Goal: Task Accomplishment & Management: Manage account settings

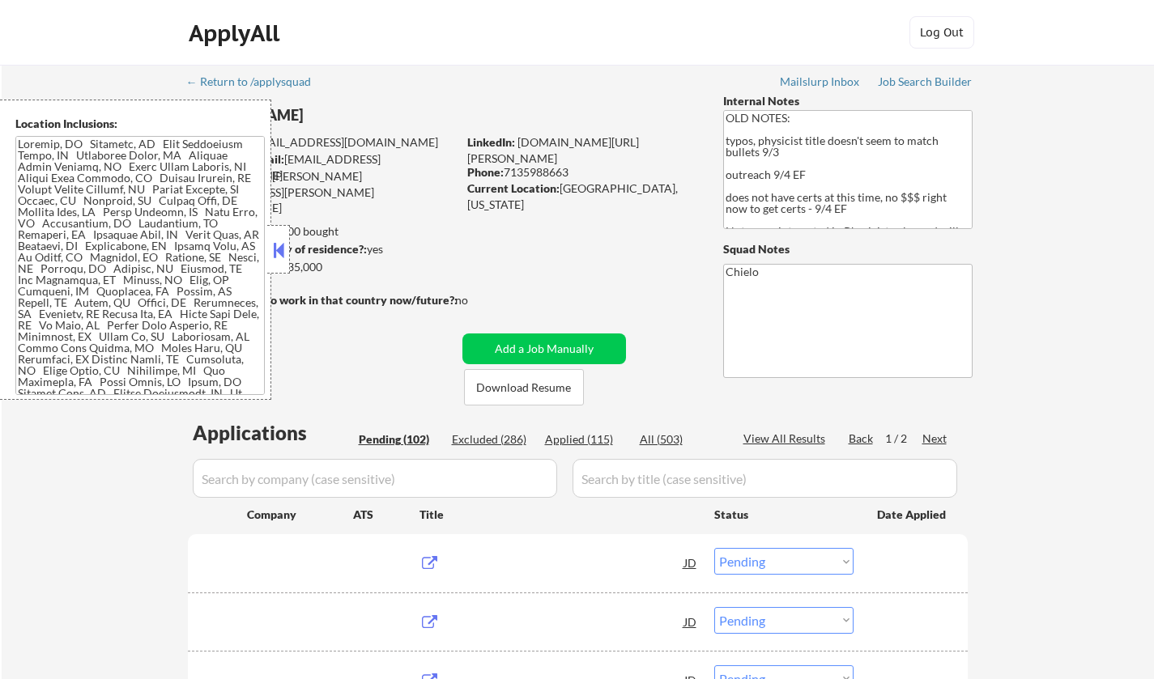
select select ""pending""
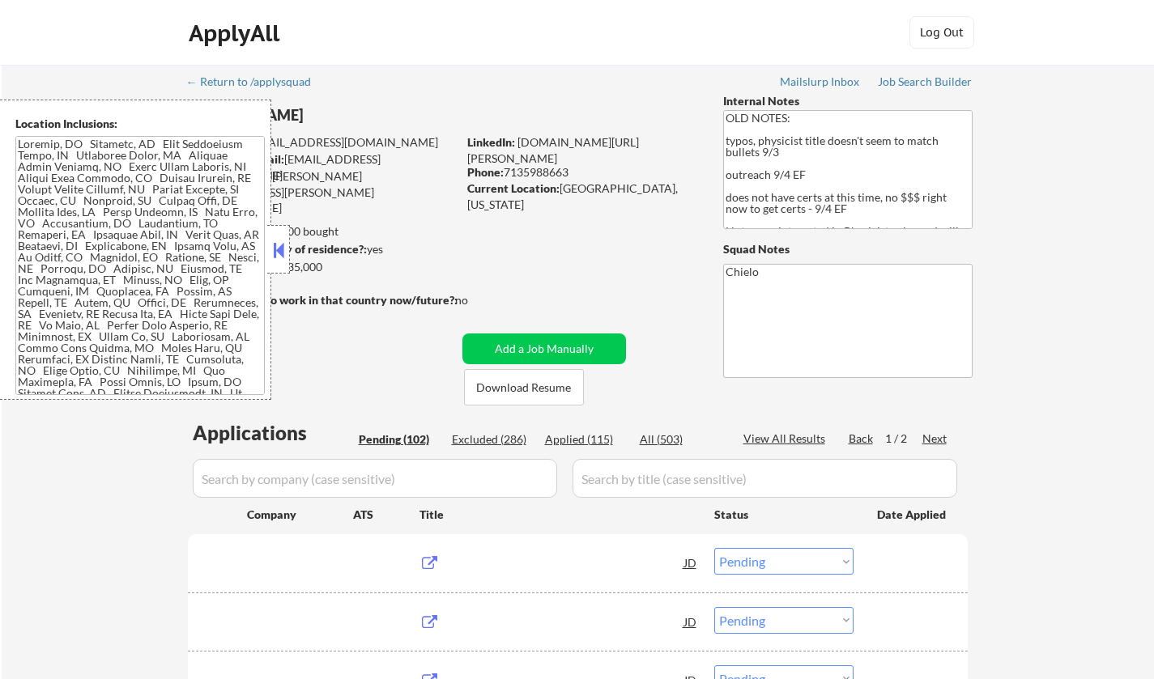
select select ""pending""
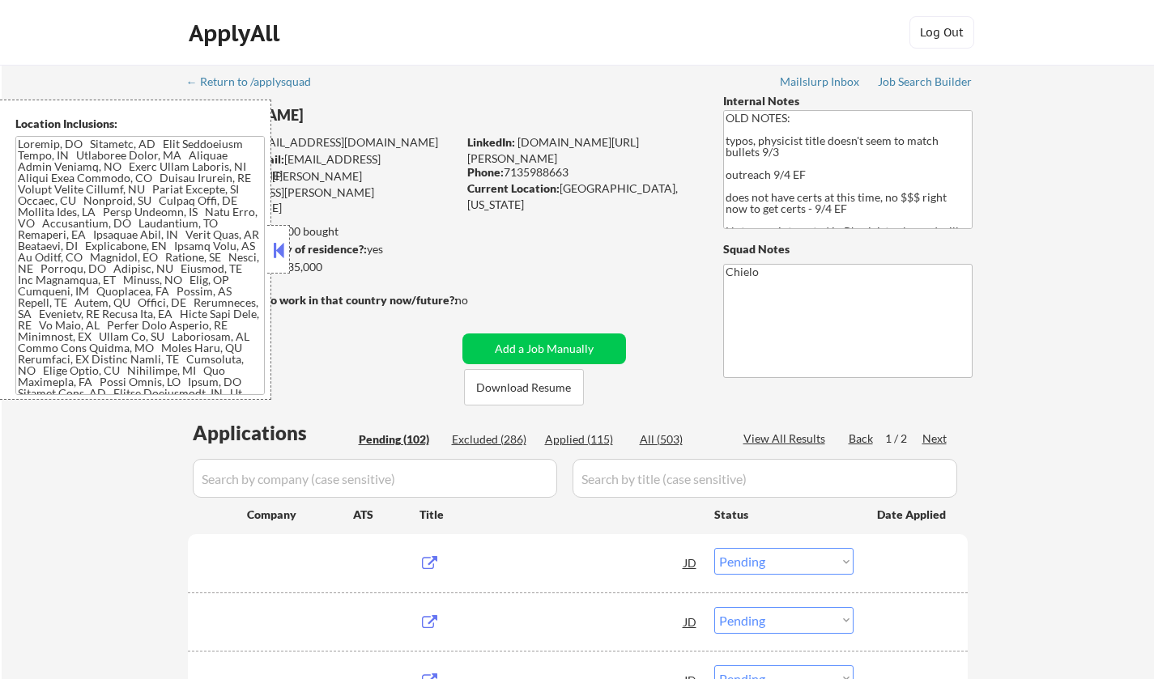
select select ""pending""
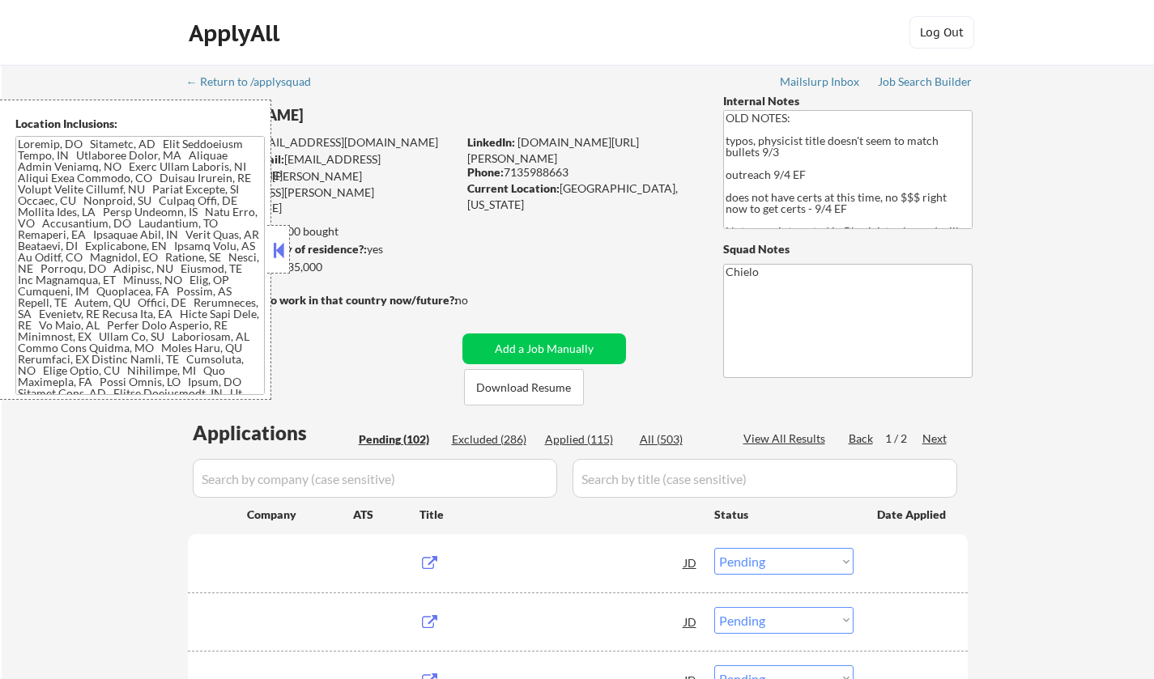
select select ""pending""
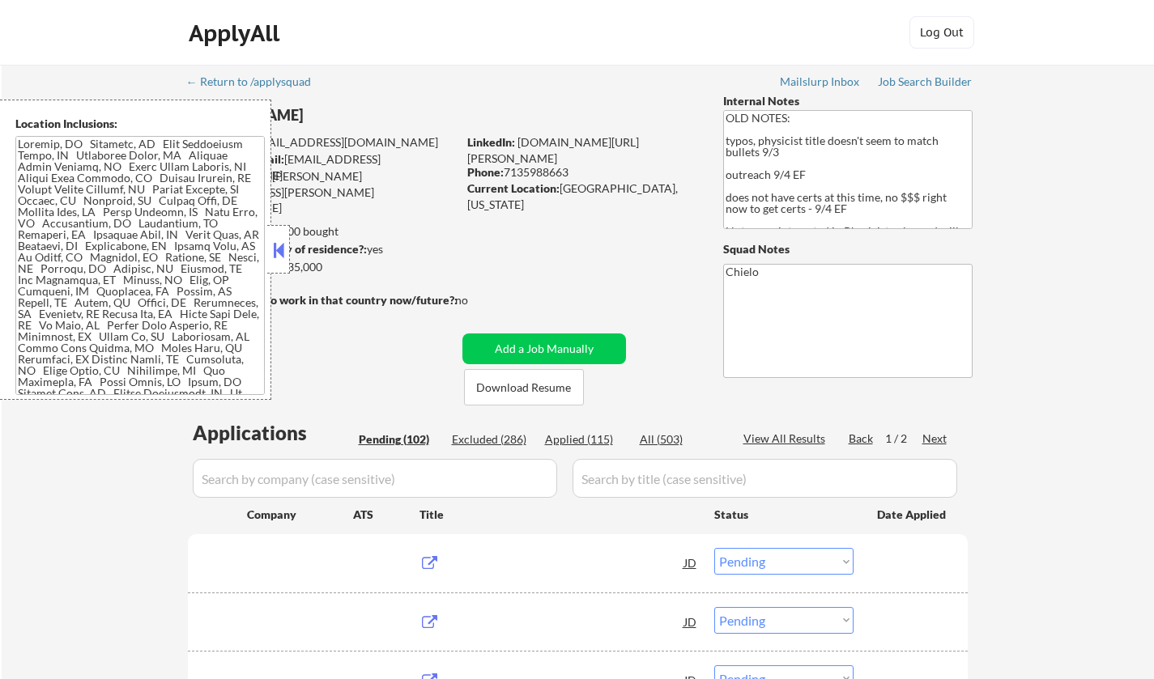
select select ""pending""
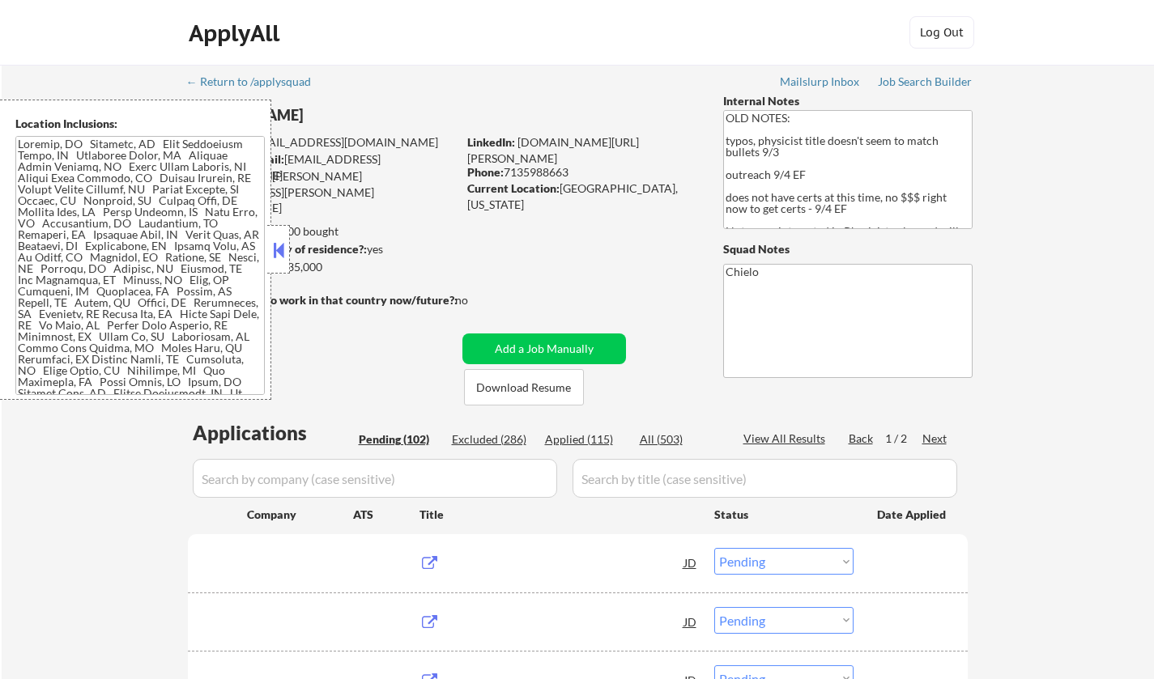
select select ""pending""
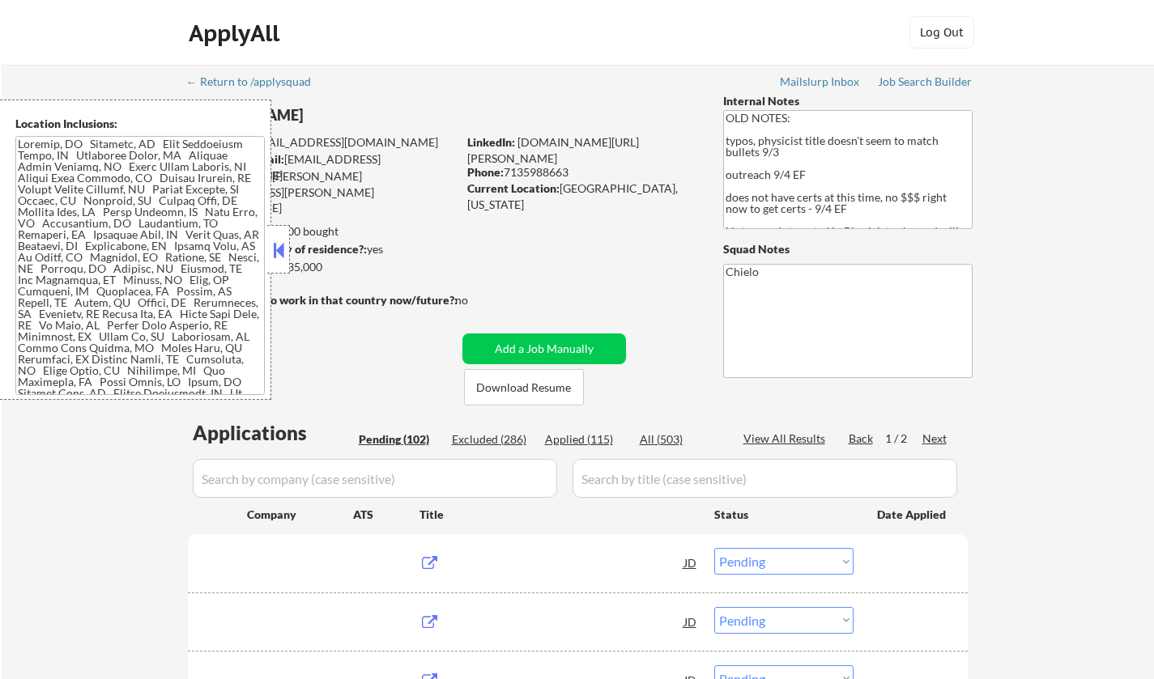
select select ""pending""
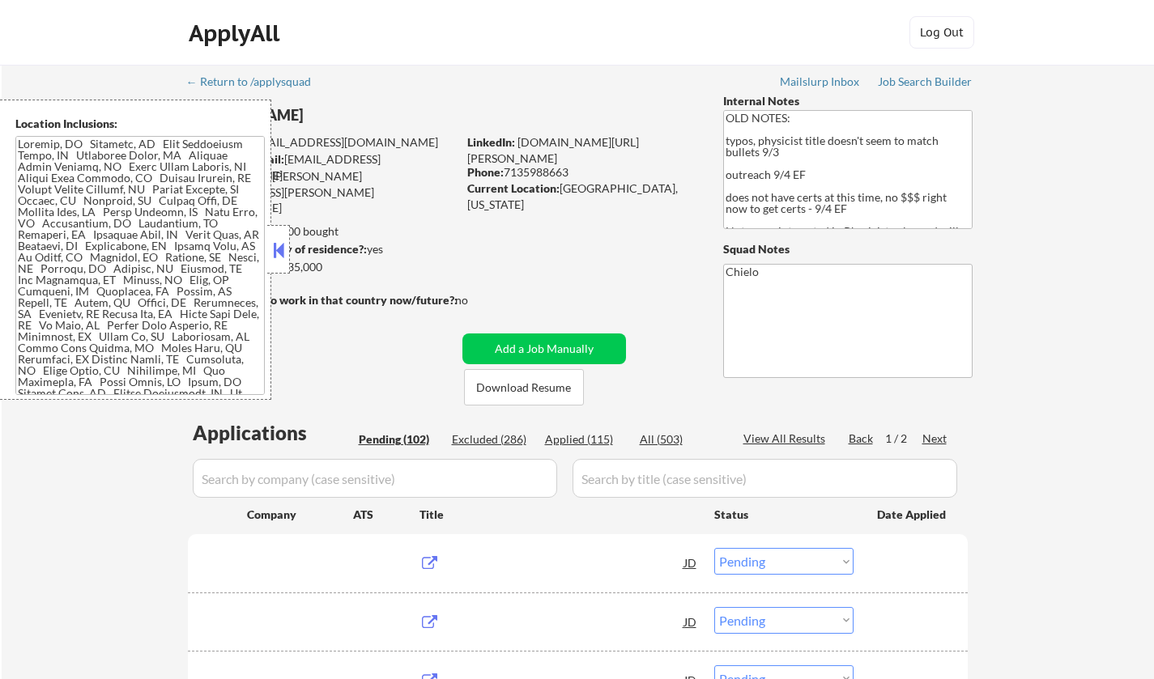
select select ""pending""
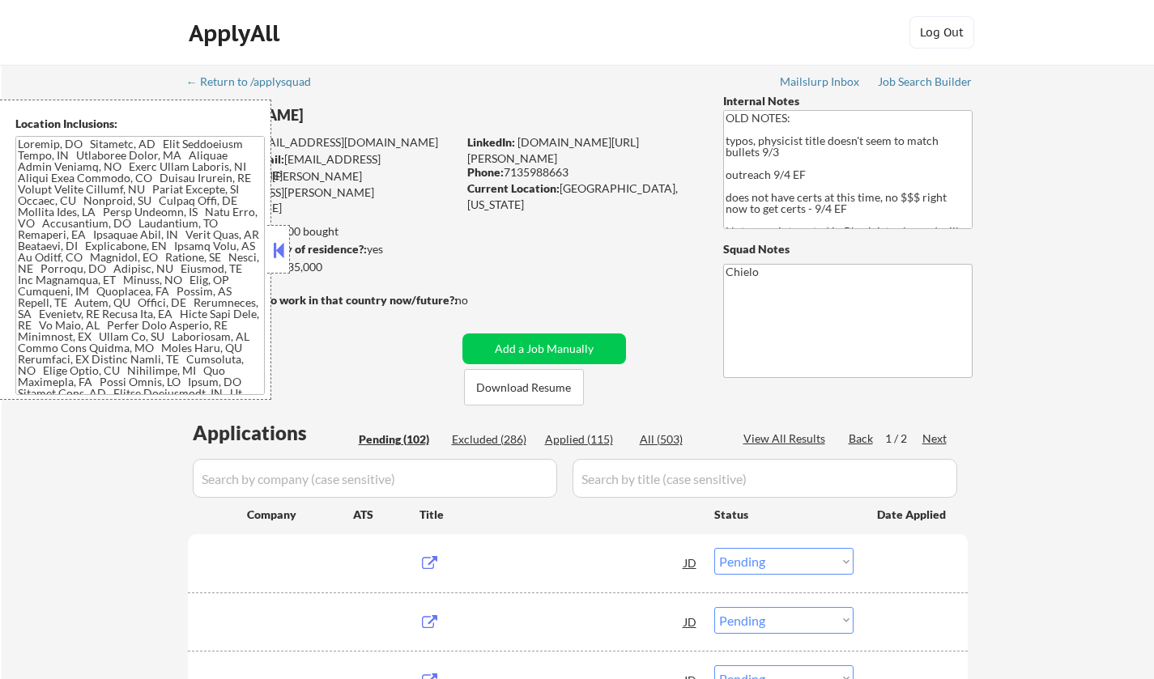
select select ""pending""
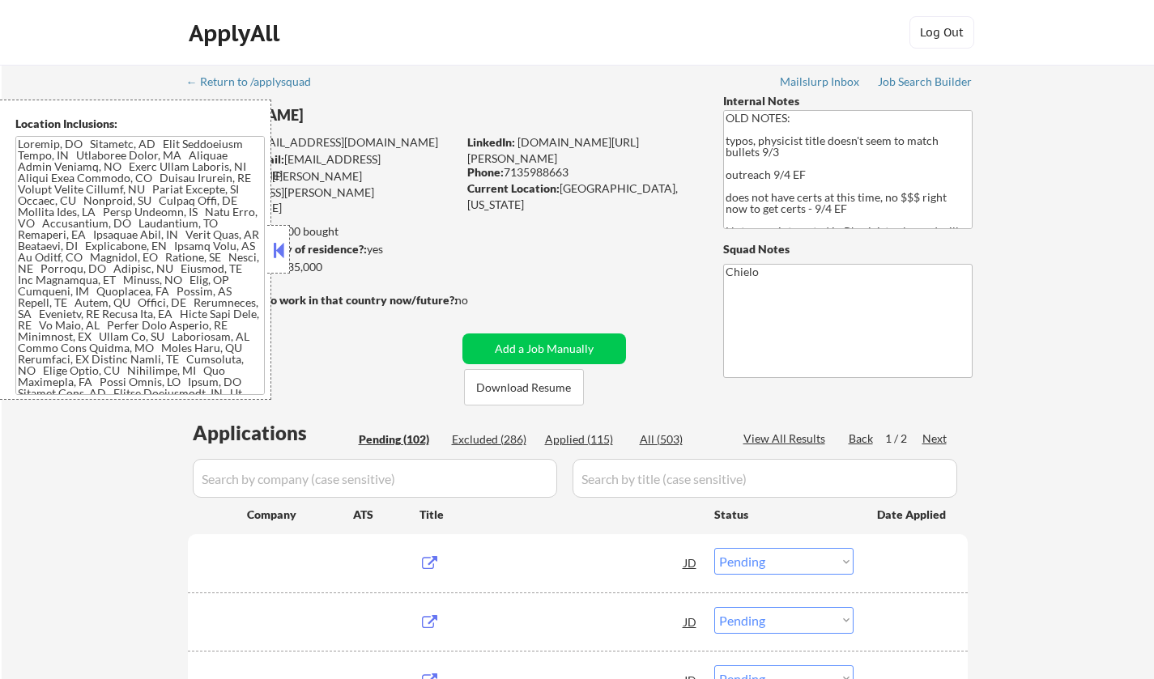
select select ""pending""
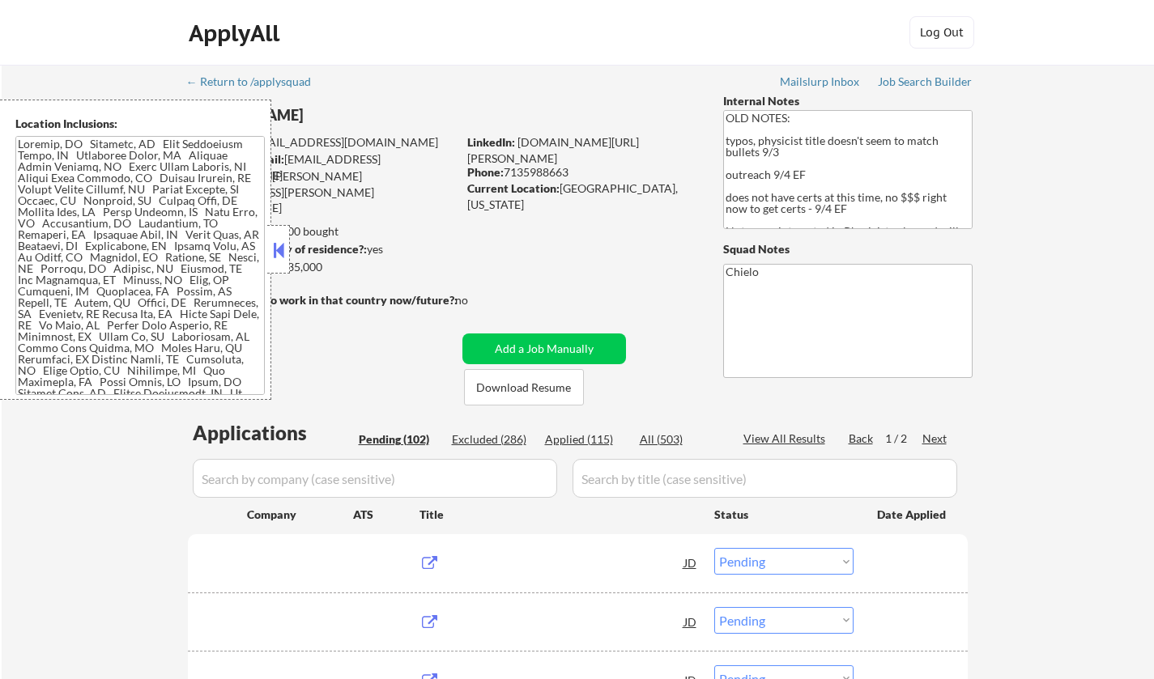
select select ""pending""
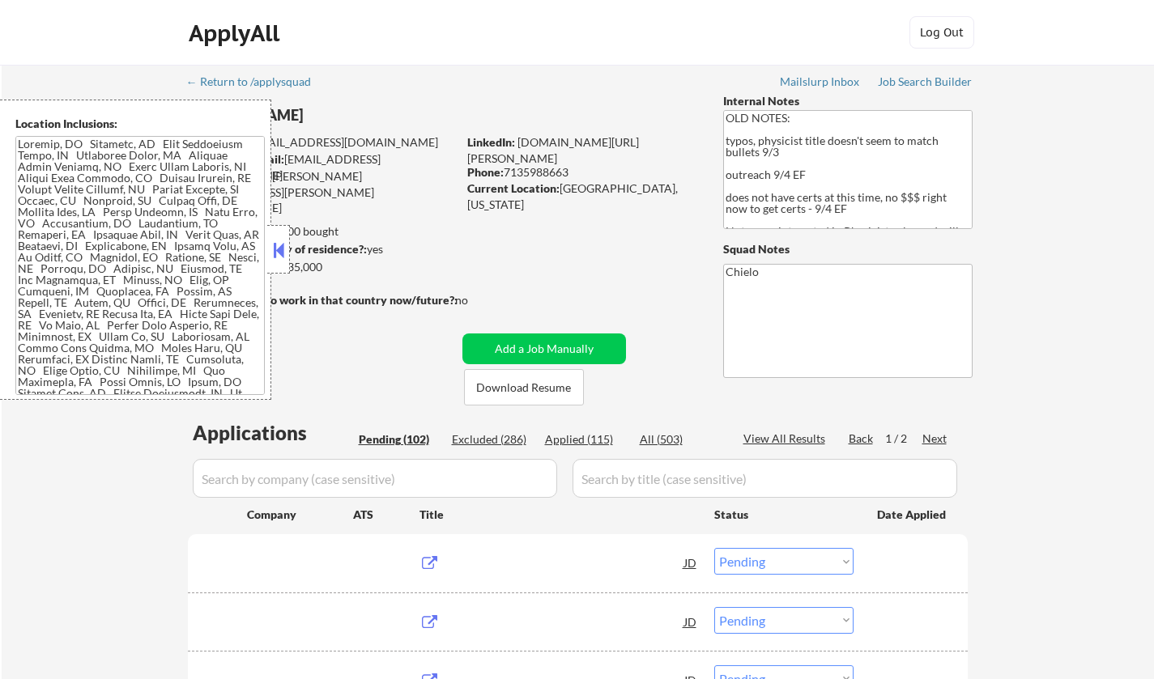
select select ""pending""
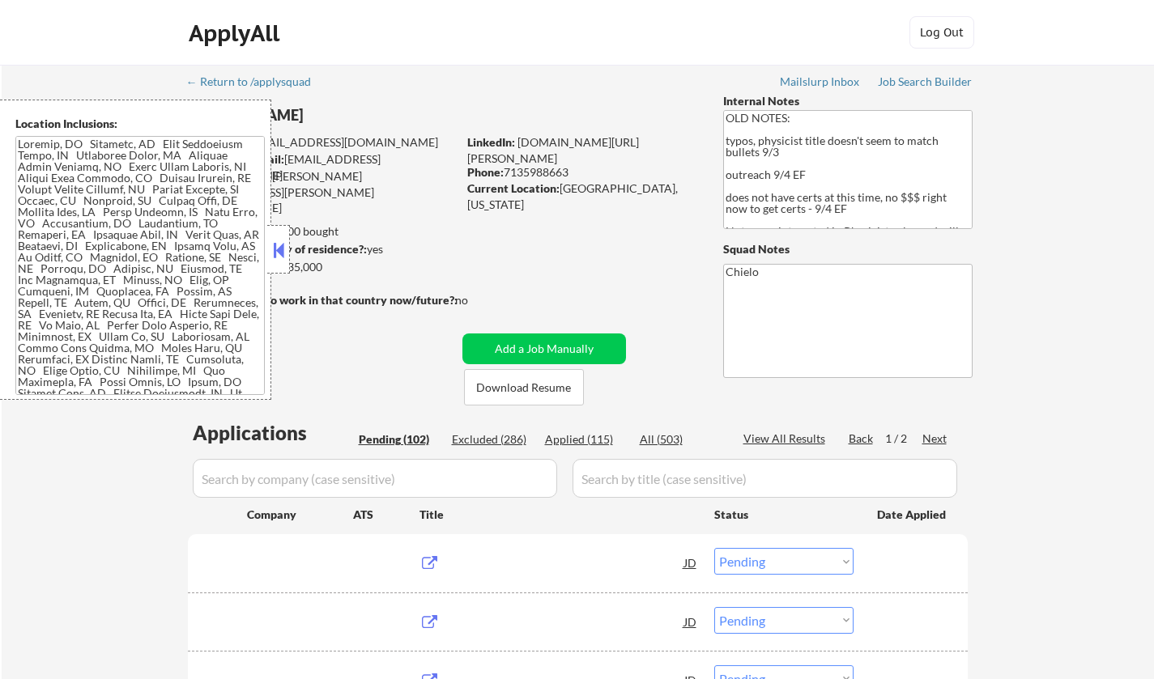
select select ""pending""
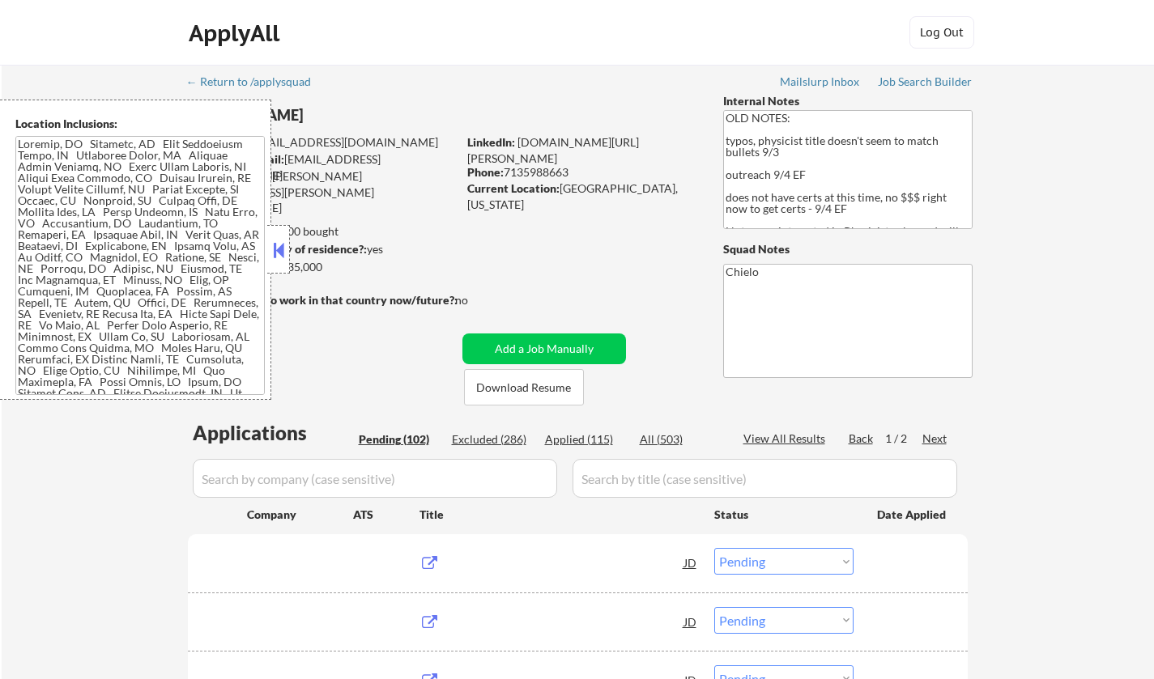
select select ""pending""
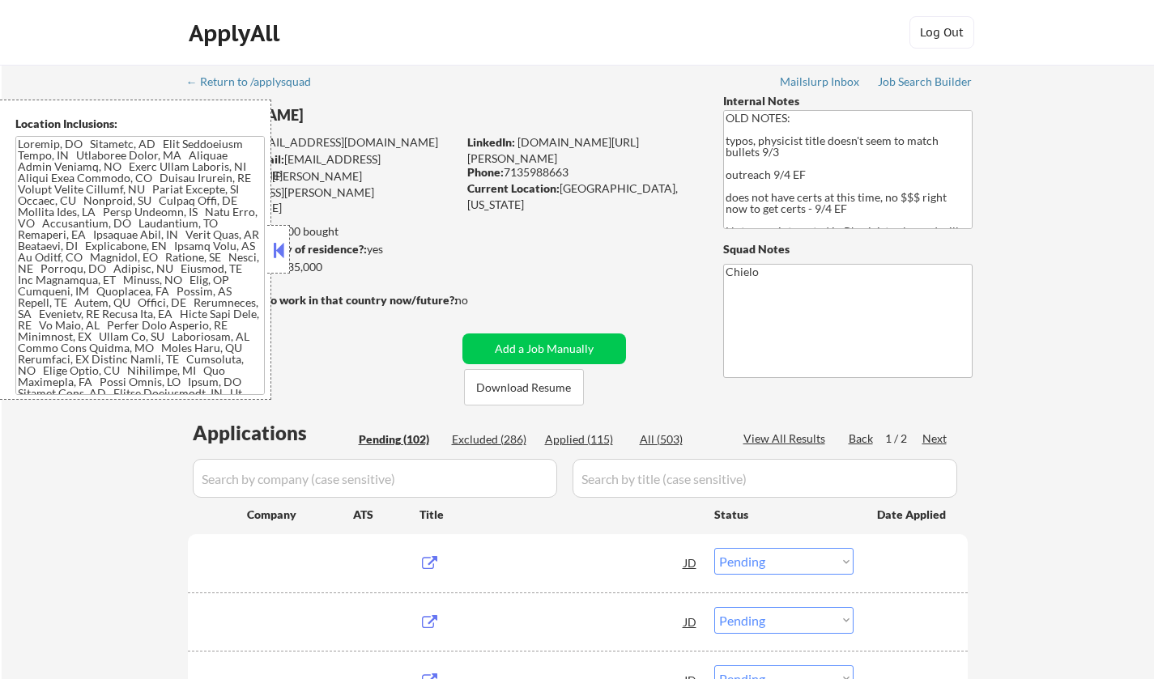
select select ""pending""
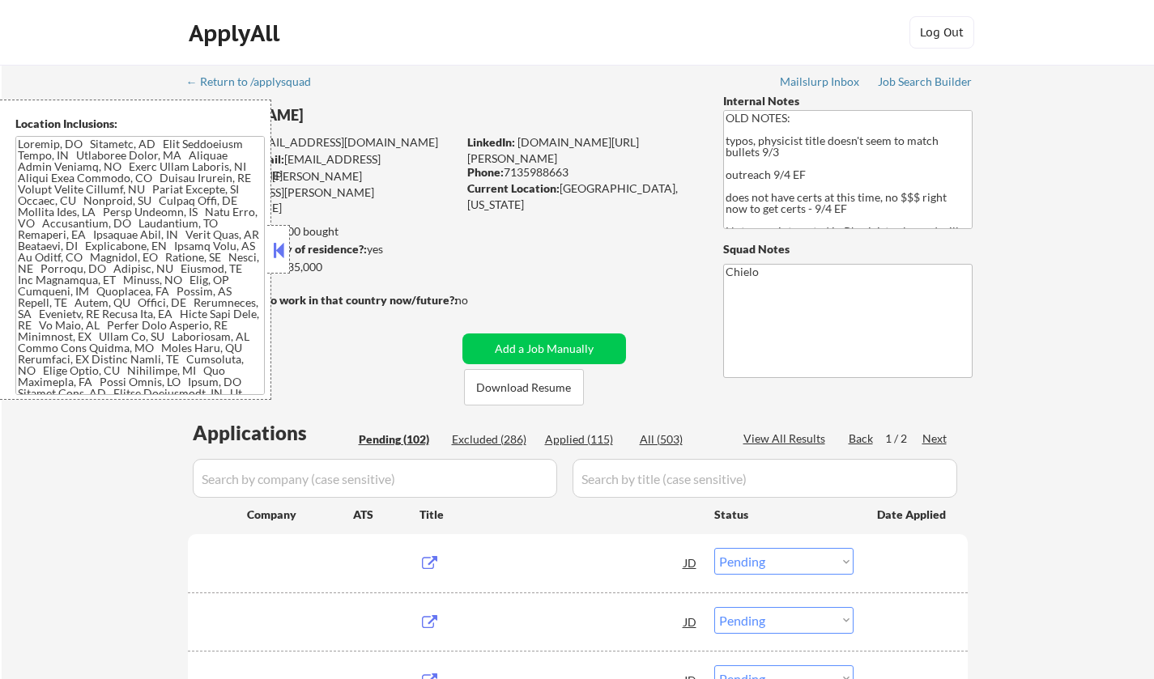
select select ""pending""
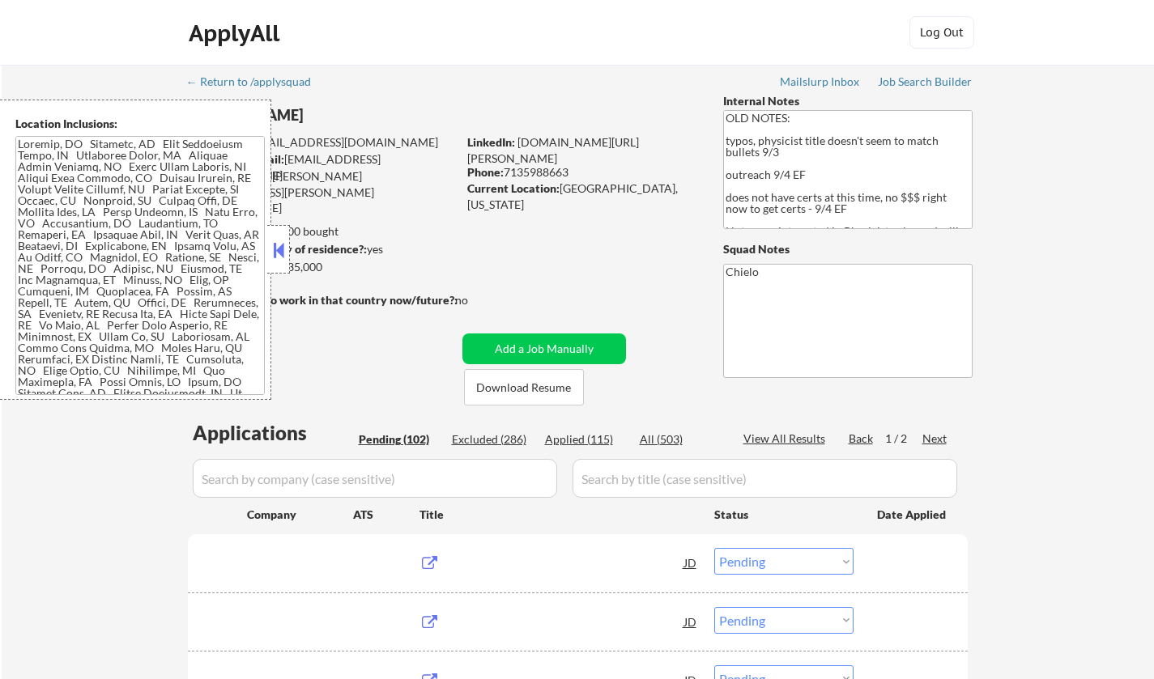
select select ""pending""
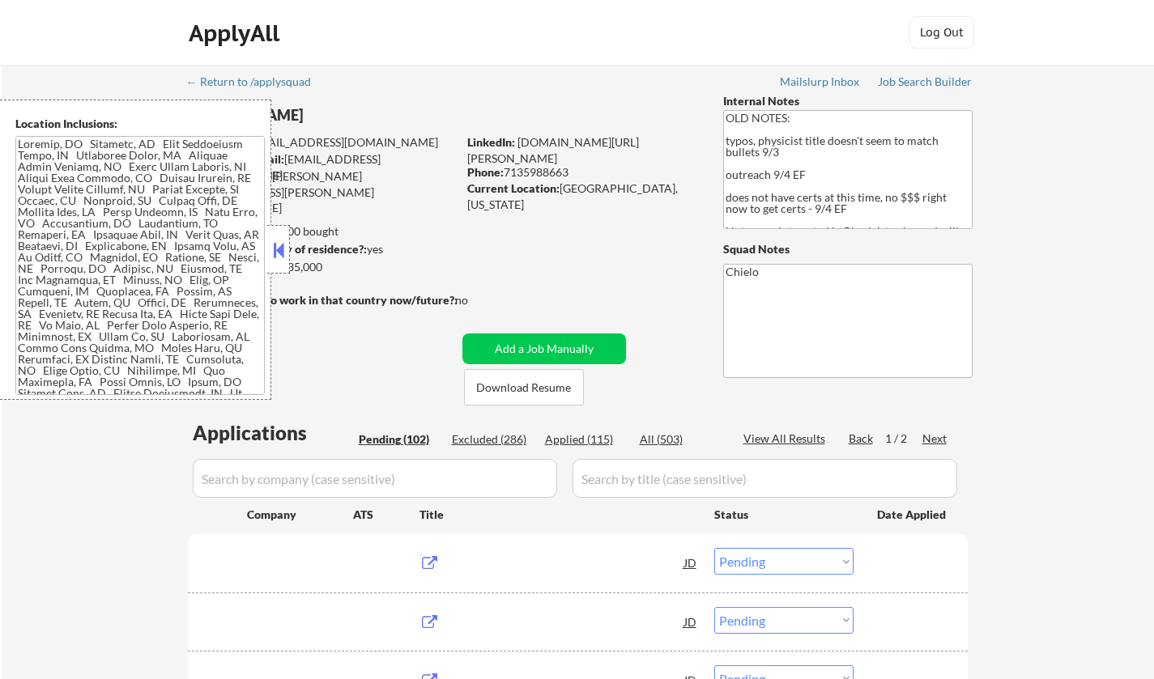
select select ""pending""
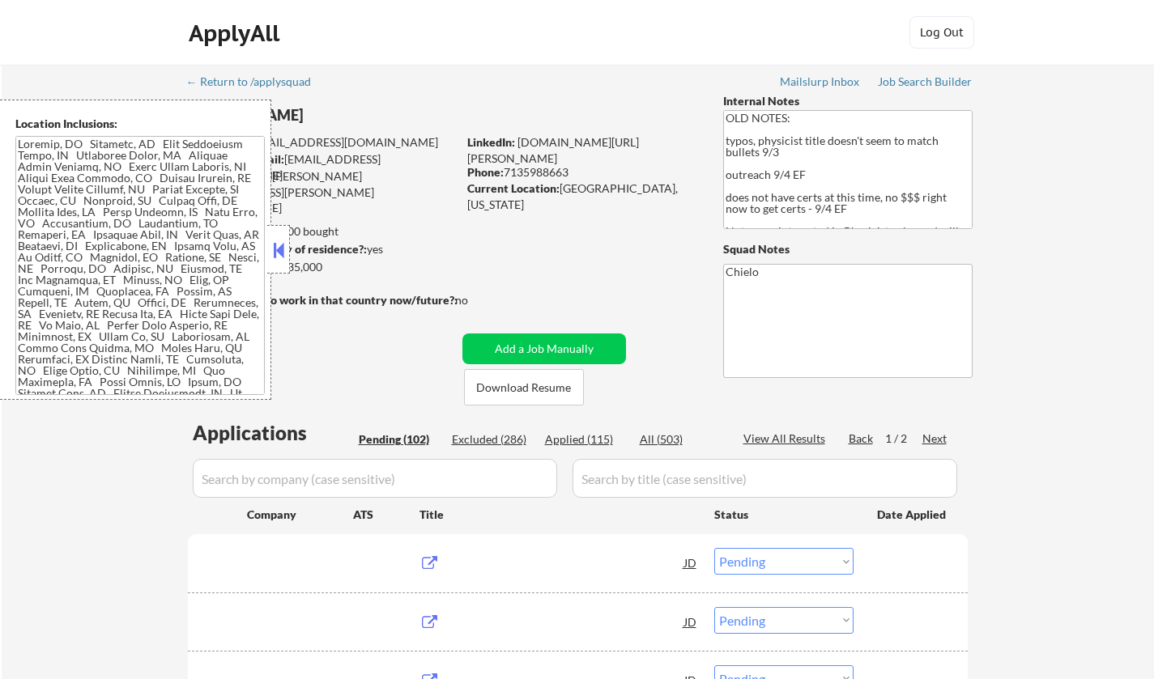
select select ""pending""
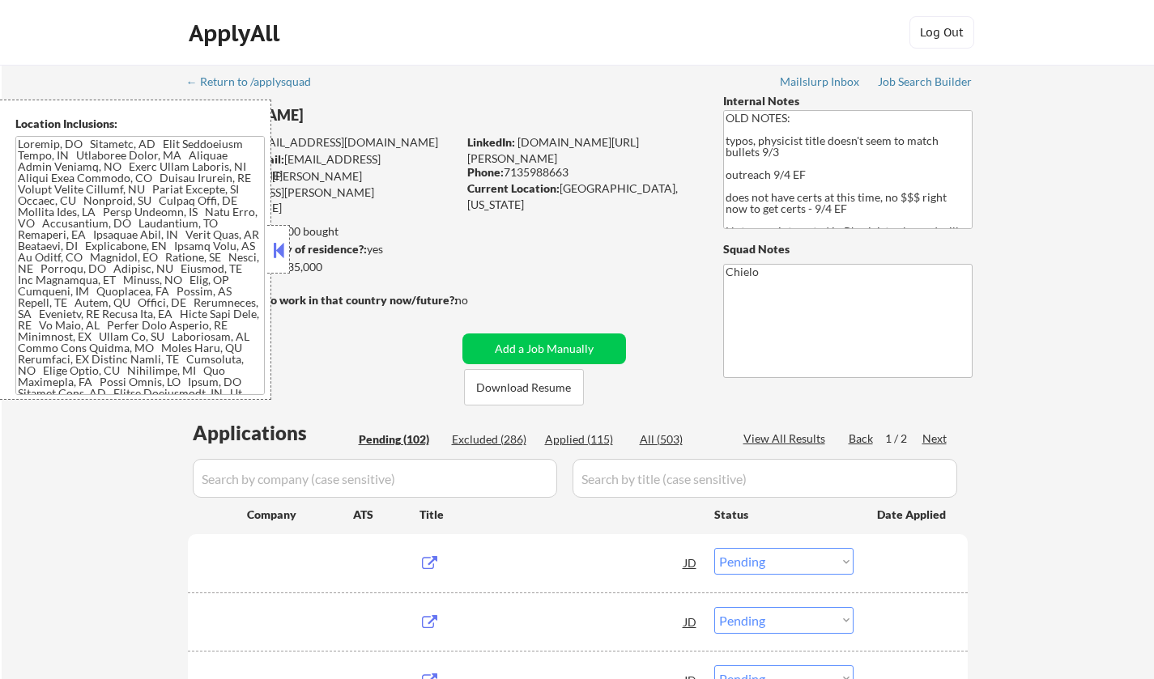
select select ""pending""
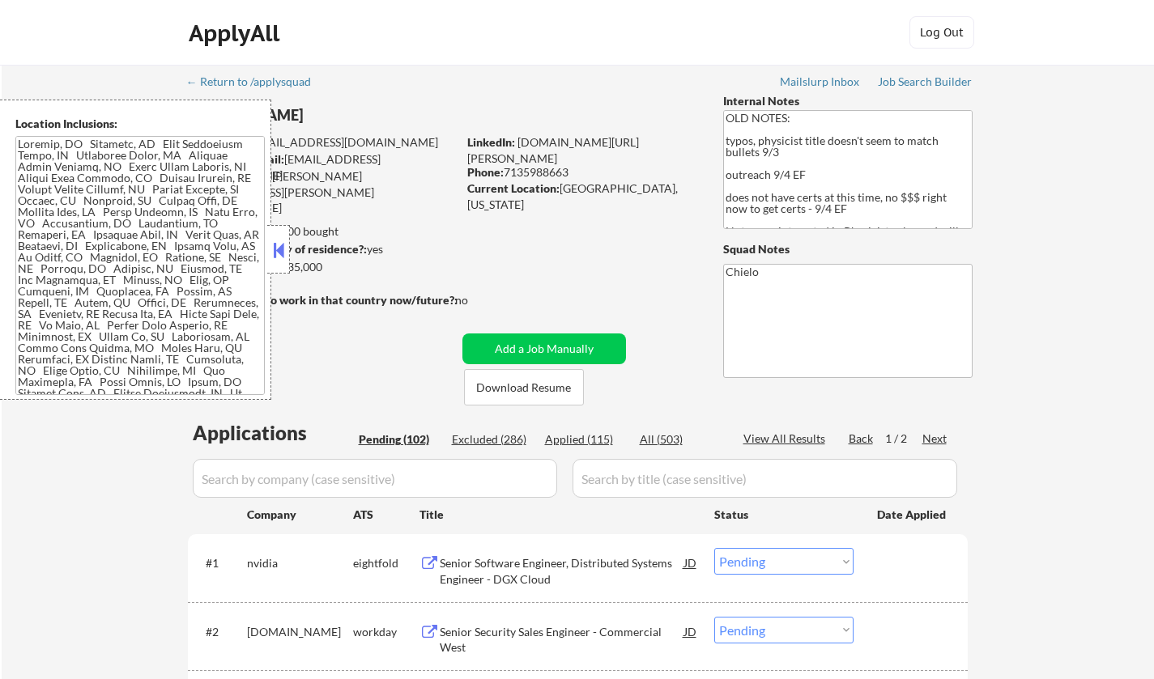
click at [285, 252] on button at bounding box center [279, 250] width 18 height 24
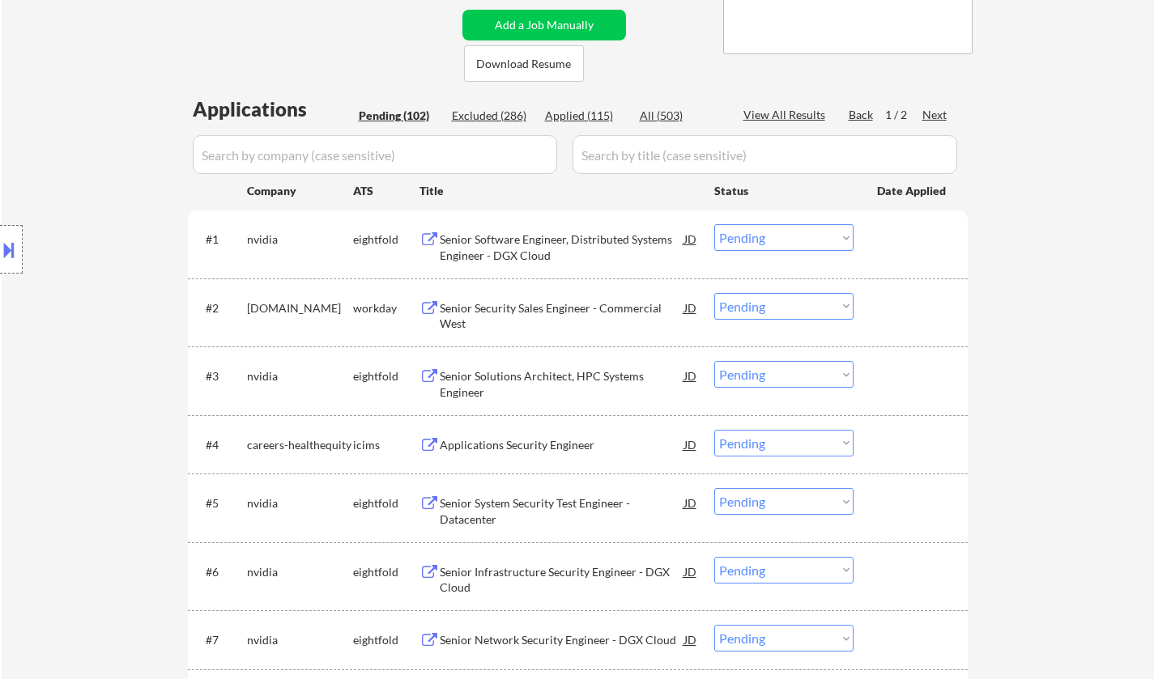
scroll to position [4937, 0]
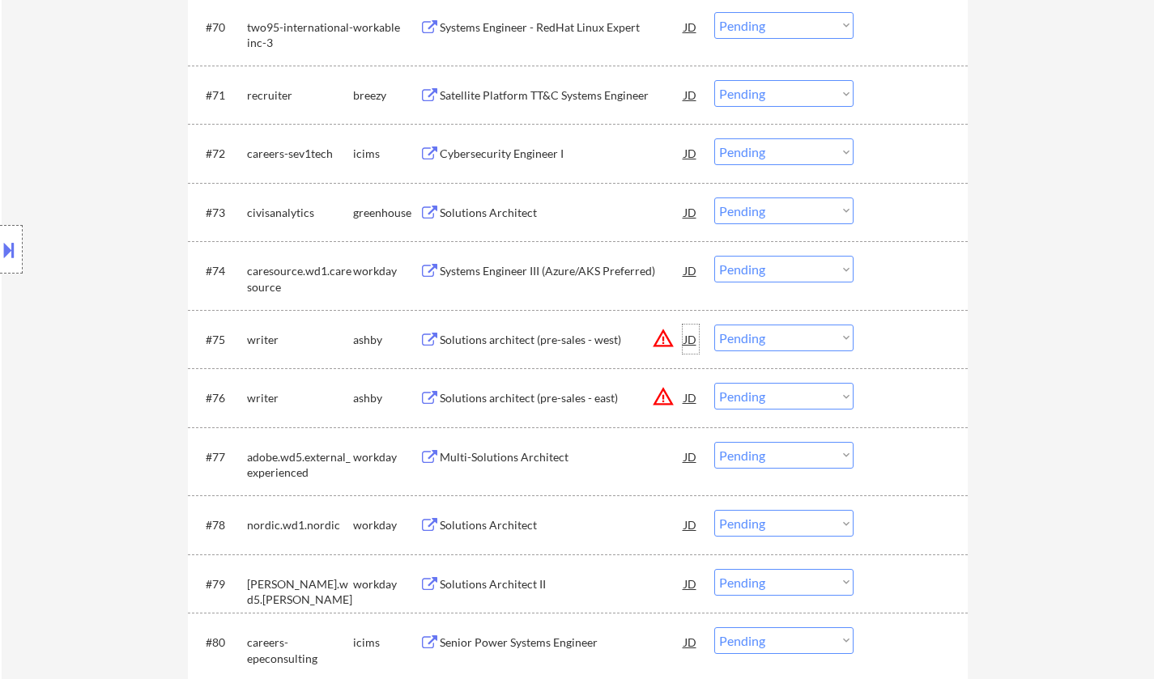
click at [693, 343] on div "JD" at bounding box center [690, 339] width 16 height 29
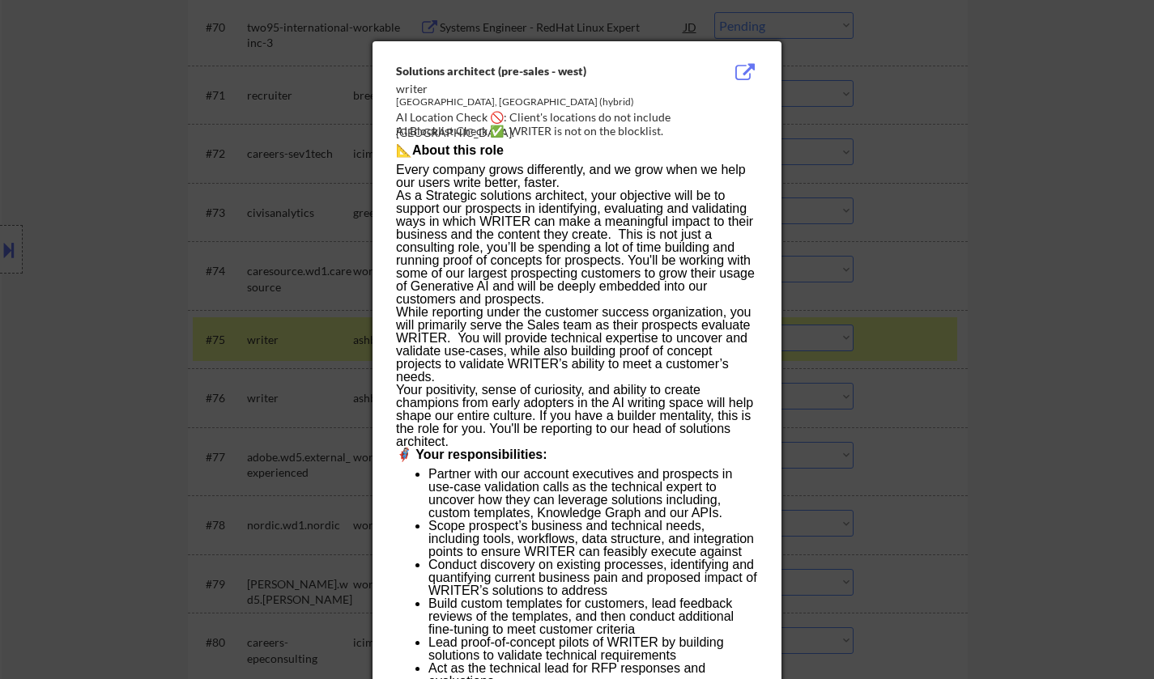
click at [1141, 400] on div at bounding box center [577, 339] width 1154 height 679
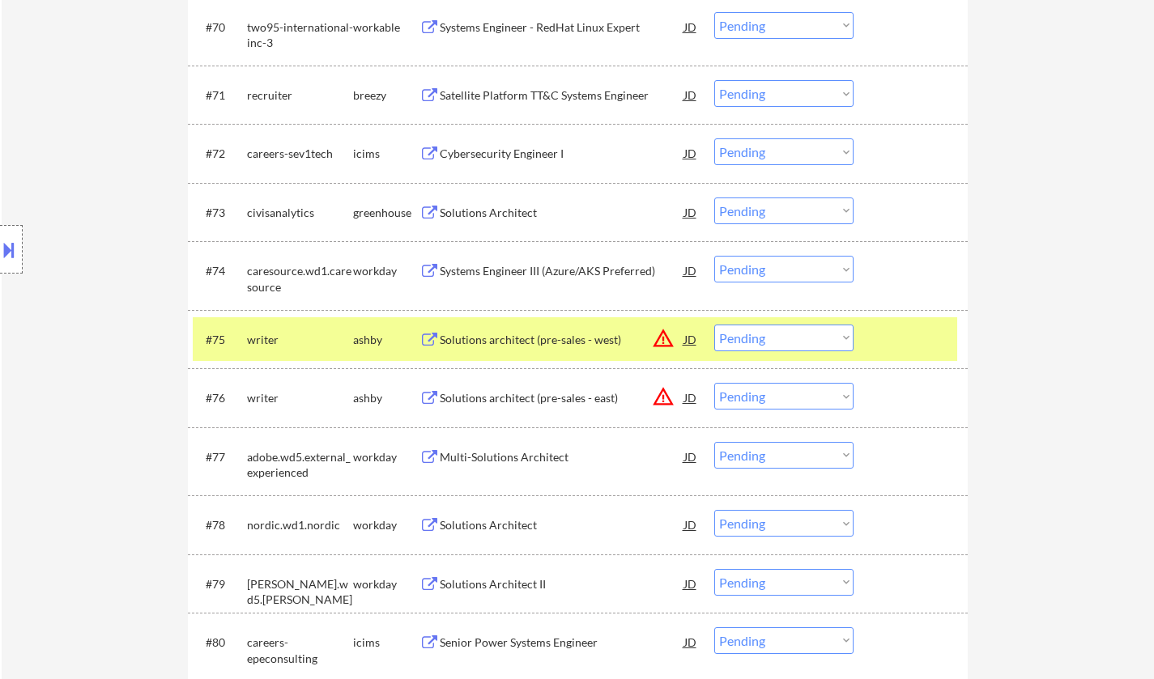
click at [7, 255] on button at bounding box center [9, 249] width 18 height 27
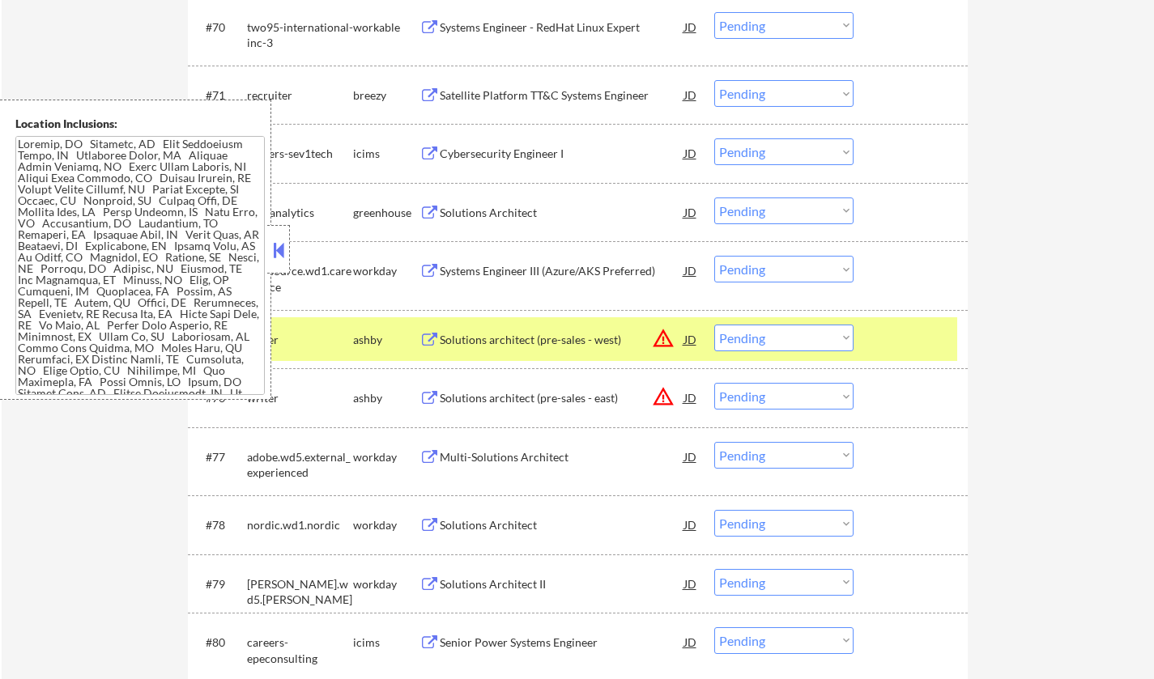
click at [818, 350] on select "Choose an option... Pending Applied Excluded (Questions) Excluded (Expired) Exc…" at bounding box center [783, 338] width 139 height 27
click at [714, 325] on select "Choose an option... Pending Applied Excluded (Questions) Excluded (Expired) Exc…" at bounding box center [783, 338] width 139 height 27
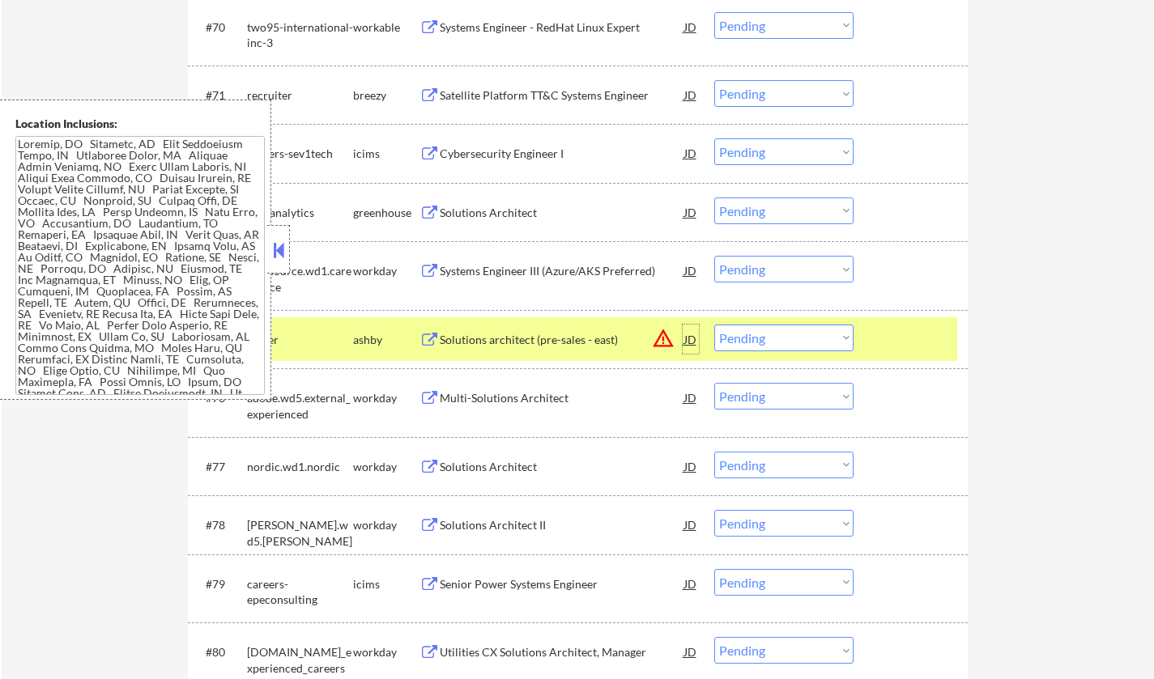
click at [694, 342] on div "JD" at bounding box center [690, 339] width 16 height 29
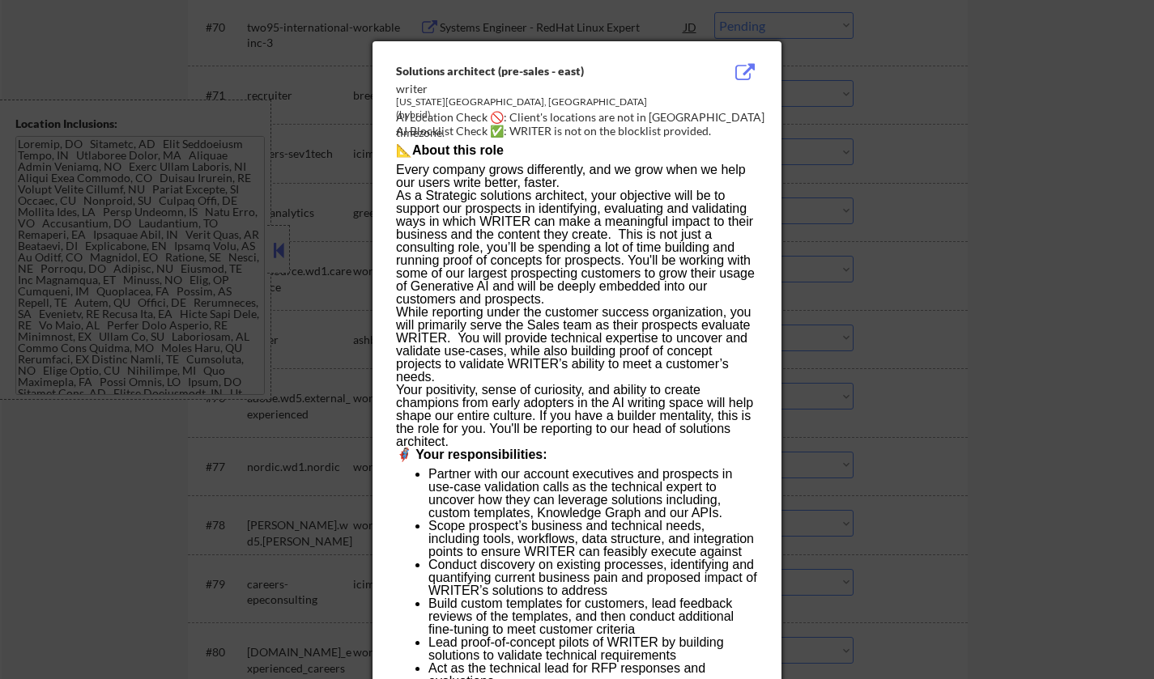
click at [917, 488] on div at bounding box center [577, 339] width 1154 height 679
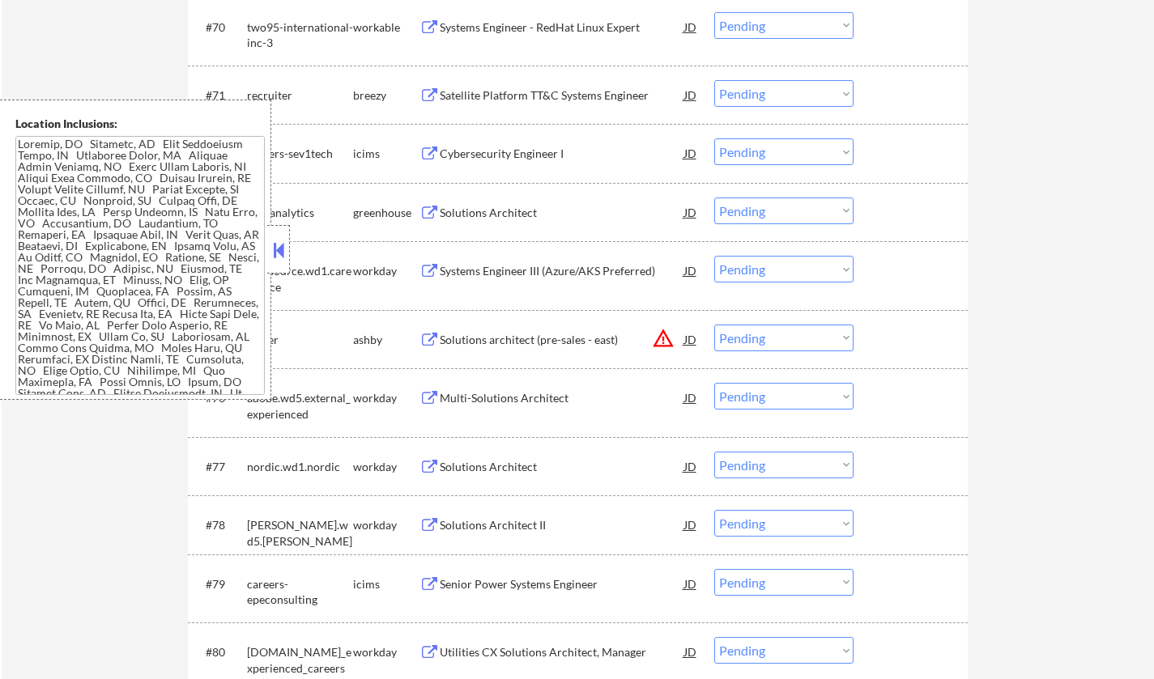
click at [797, 334] on select "Choose an option... Pending Applied Excluded (Questions) Excluded (Expired) Exc…" at bounding box center [783, 338] width 139 height 27
click at [714, 325] on select "Choose an option... Pending Applied Excluded (Questions) Excluded (Expired) Exc…" at bounding box center [783, 338] width 139 height 27
click at [274, 240] on button at bounding box center [279, 250] width 18 height 24
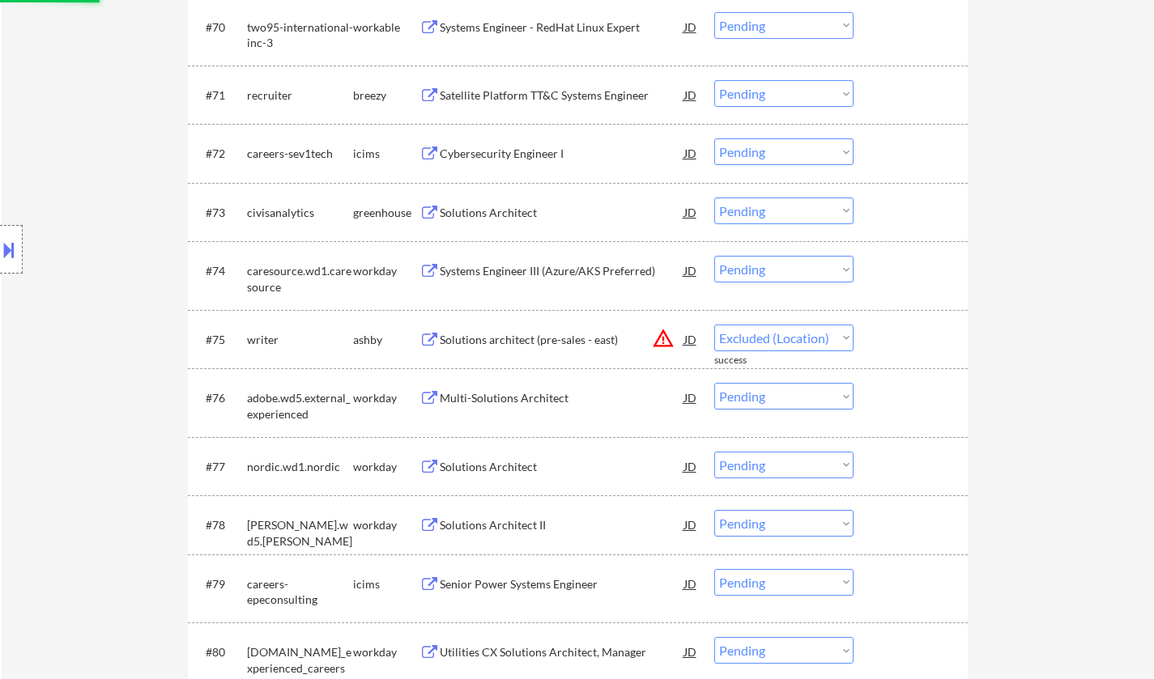
select select ""pending""
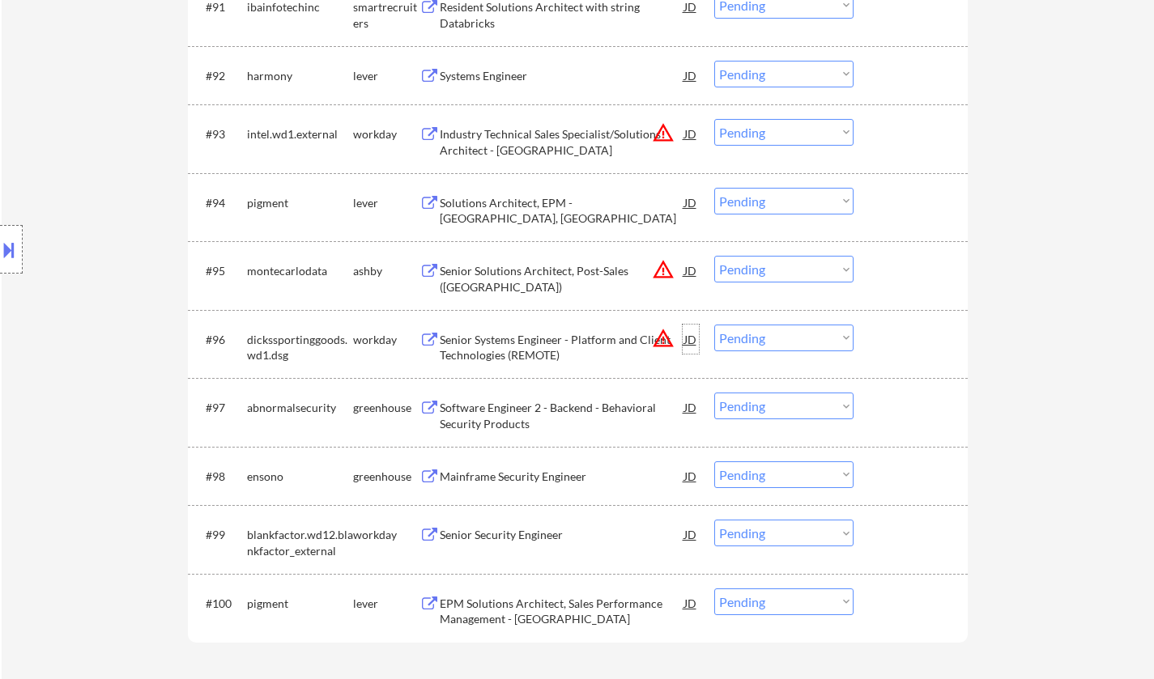
click at [696, 338] on div "JD" at bounding box center [690, 339] width 16 height 29
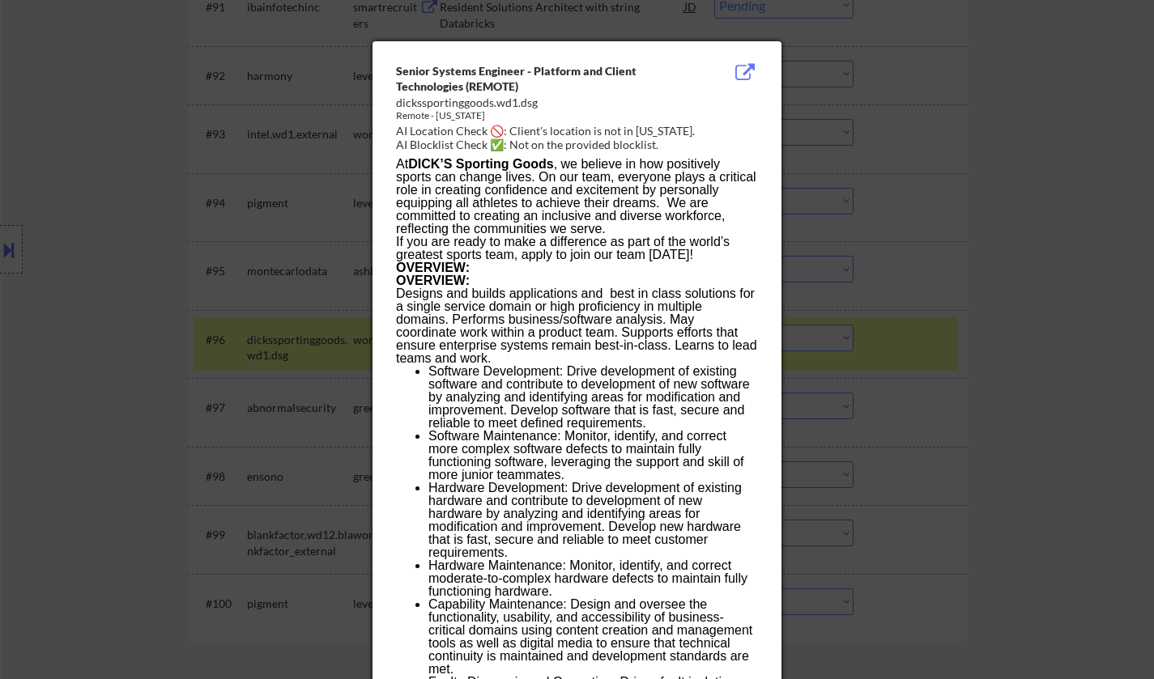
click at [896, 372] on div at bounding box center [577, 339] width 1154 height 679
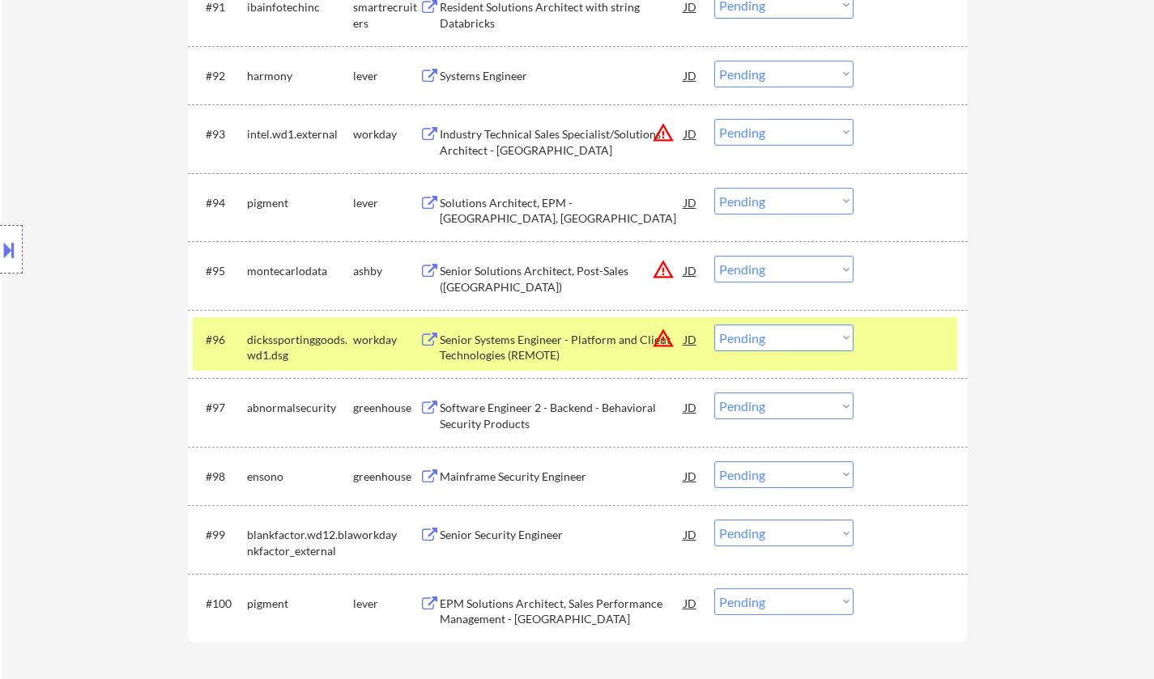
click at [744, 334] on select "Choose an option... Pending Applied Excluded (Questions) Excluded (Expired) Exc…" at bounding box center [783, 338] width 139 height 27
click at [714, 325] on select "Choose an option... Pending Applied Excluded (Questions) Excluded (Expired) Exc…" at bounding box center [783, 338] width 139 height 27
select select ""pending""
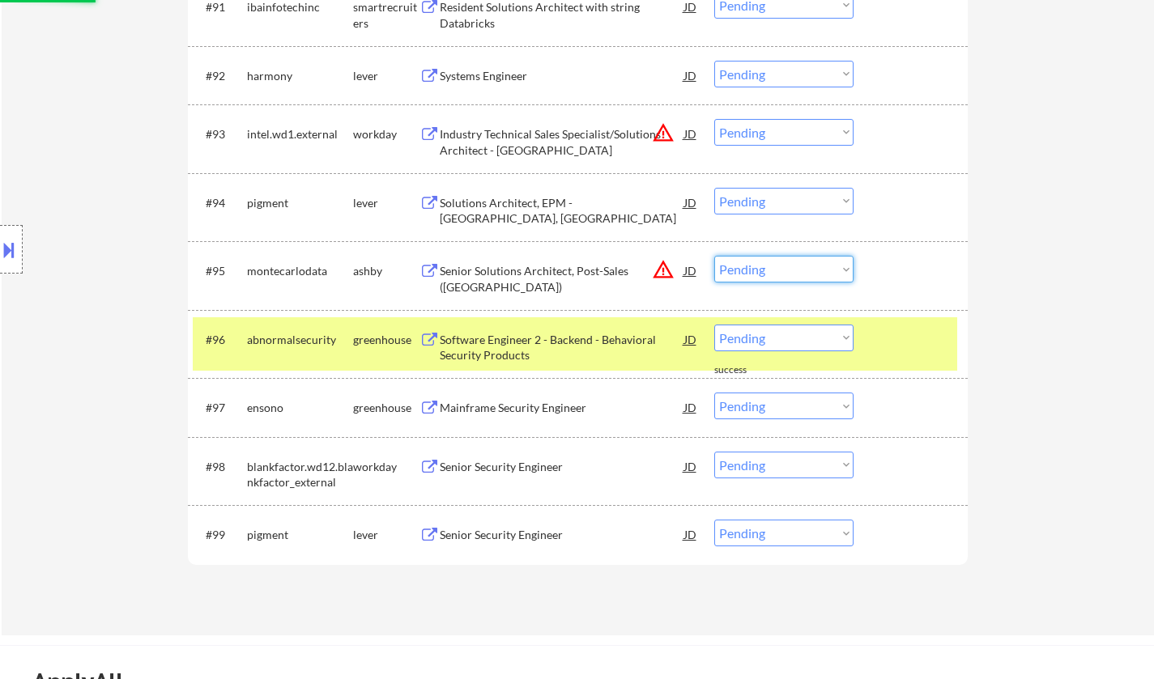
click at [787, 275] on select "Choose an option... Pending Applied Excluded (Questions) Excluded (Expired) Exc…" at bounding box center [783, 269] width 139 height 27
click at [714, 256] on select "Choose an option... Pending Applied Excluded (Questions) Excluded (Expired) Exc…" at bounding box center [783, 269] width 139 height 27
select select ""pending""
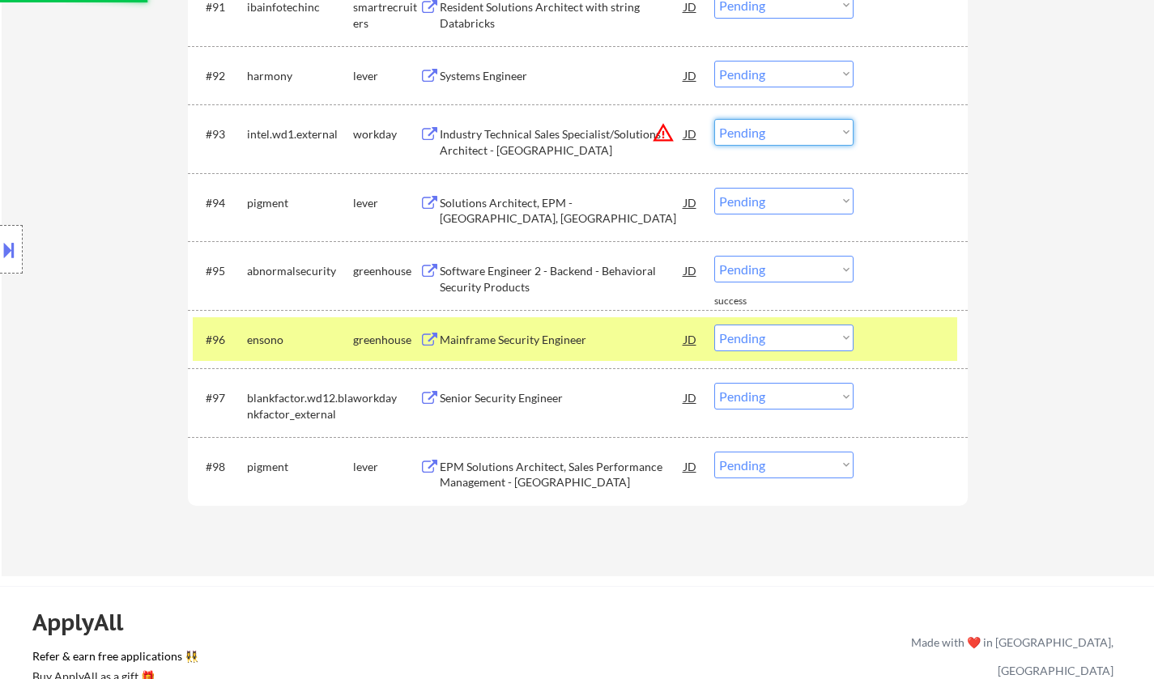
click at [767, 136] on select "Choose an option... Pending Applied Excluded (Questions) Excluded (Expired) Exc…" at bounding box center [783, 132] width 139 height 27
click at [714, 119] on select "Choose an option... Pending Applied Excluded (Questions) Excluded (Expired) Exc…" at bounding box center [783, 132] width 139 height 27
select select ""pending""
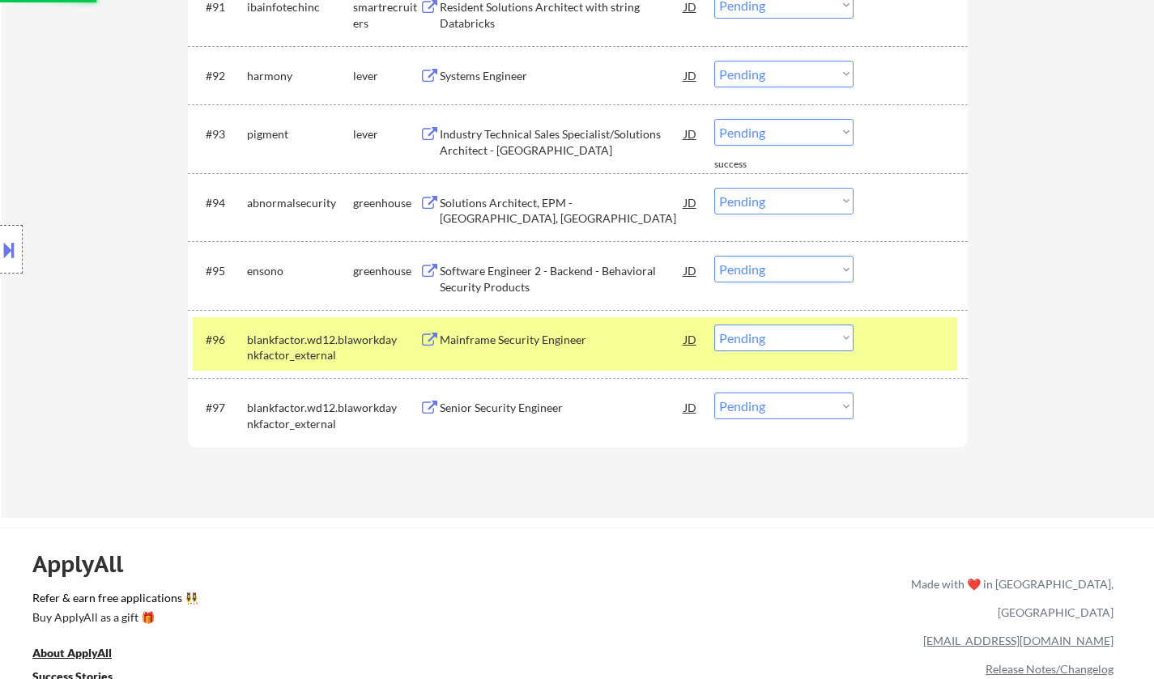
scroll to position [6063, 0]
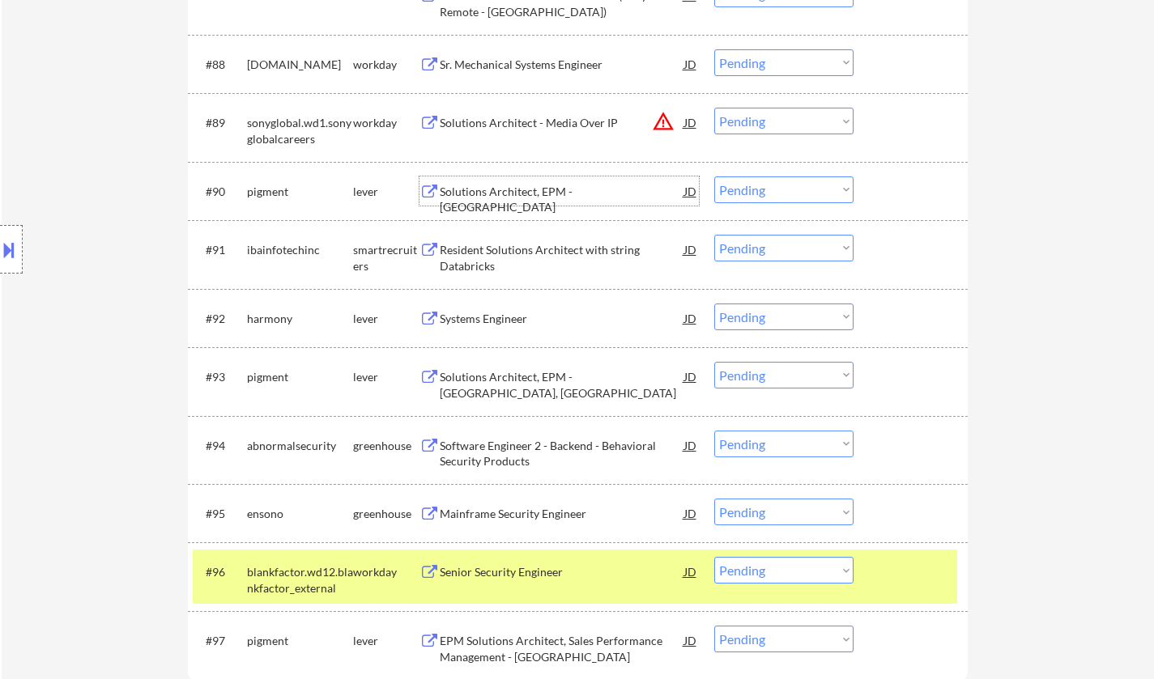
click at [519, 188] on div "Solutions Architect, EPM - North America" at bounding box center [562, 200] width 244 height 32
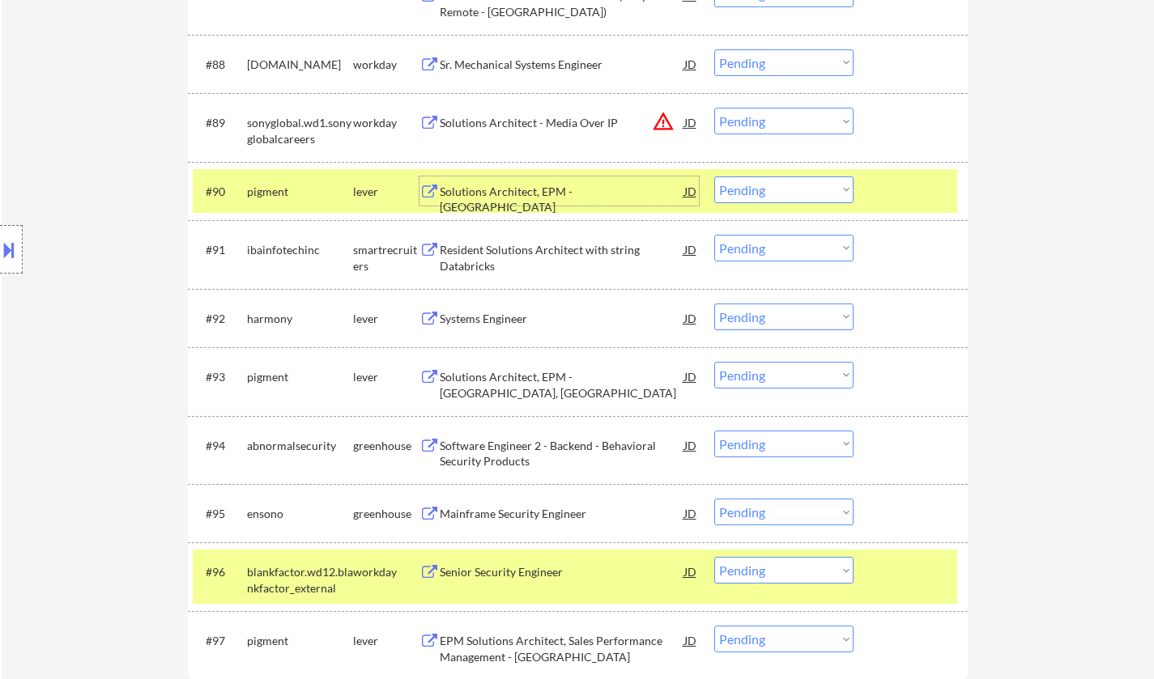
click at [818, 189] on select "Choose an option... Pending Applied Excluded (Questions) Excluded (Expired) Exc…" at bounding box center [783, 189] width 139 height 27
click at [714, 176] on select "Choose an option... Pending Applied Excluded (Questions) Excluded (Expired) Exc…" at bounding box center [783, 189] width 139 height 27
select select ""pending""
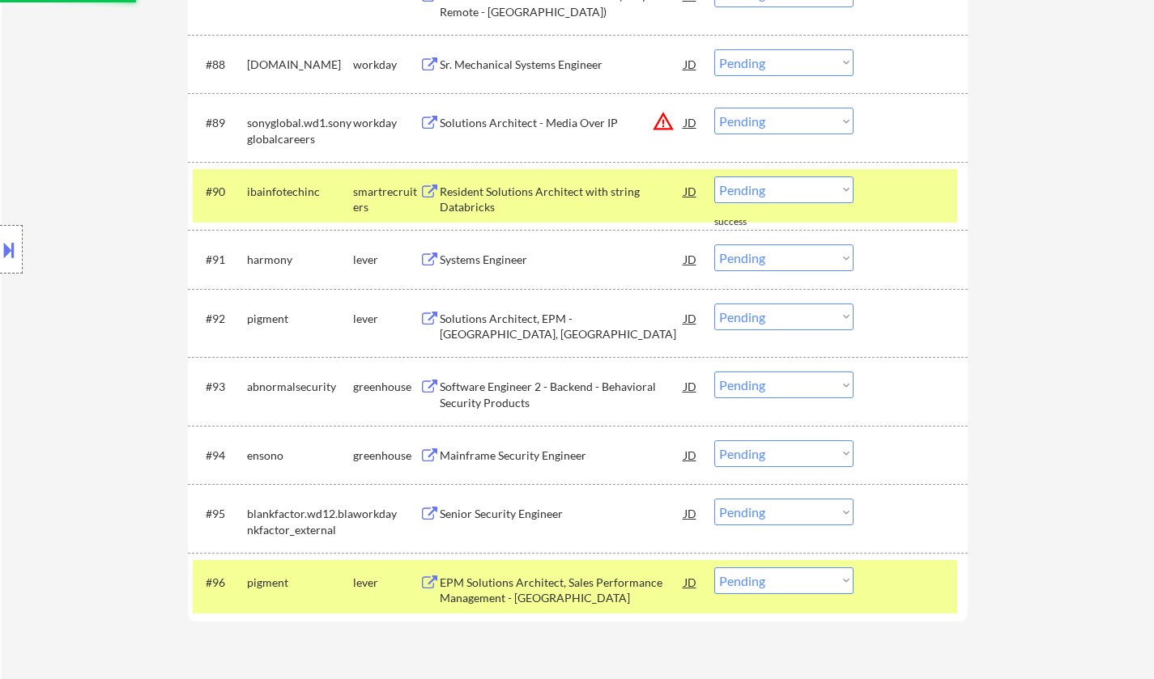
click at [501, 253] on div "Systems Engineer" at bounding box center [562, 260] width 244 height 16
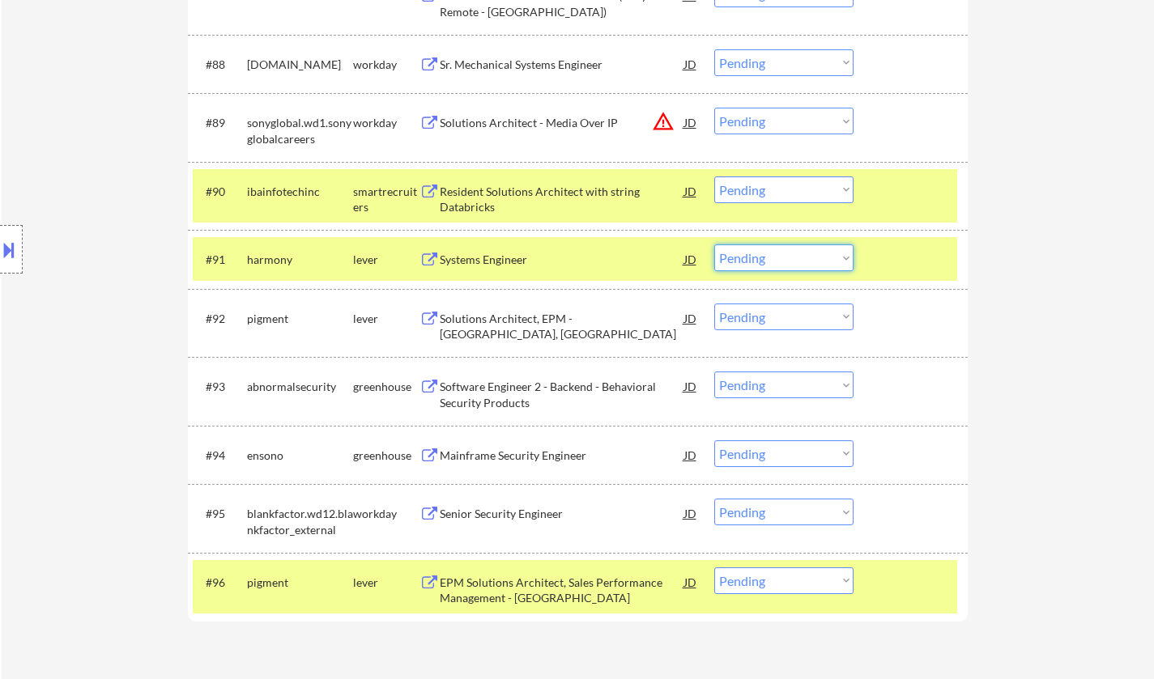
click at [795, 262] on select "Choose an option... Pending Applied Excluded (Questions) Excluded (Expired) Exc…" at bounding box center [783, 257] width 139 height 27
click at [714, 244] on select "Choose an option... Pending Applied Excluded (Questions) Excluded (Expired) Exc…" at bounding box center [783, 257] width 139 height 27
select select ""pending""
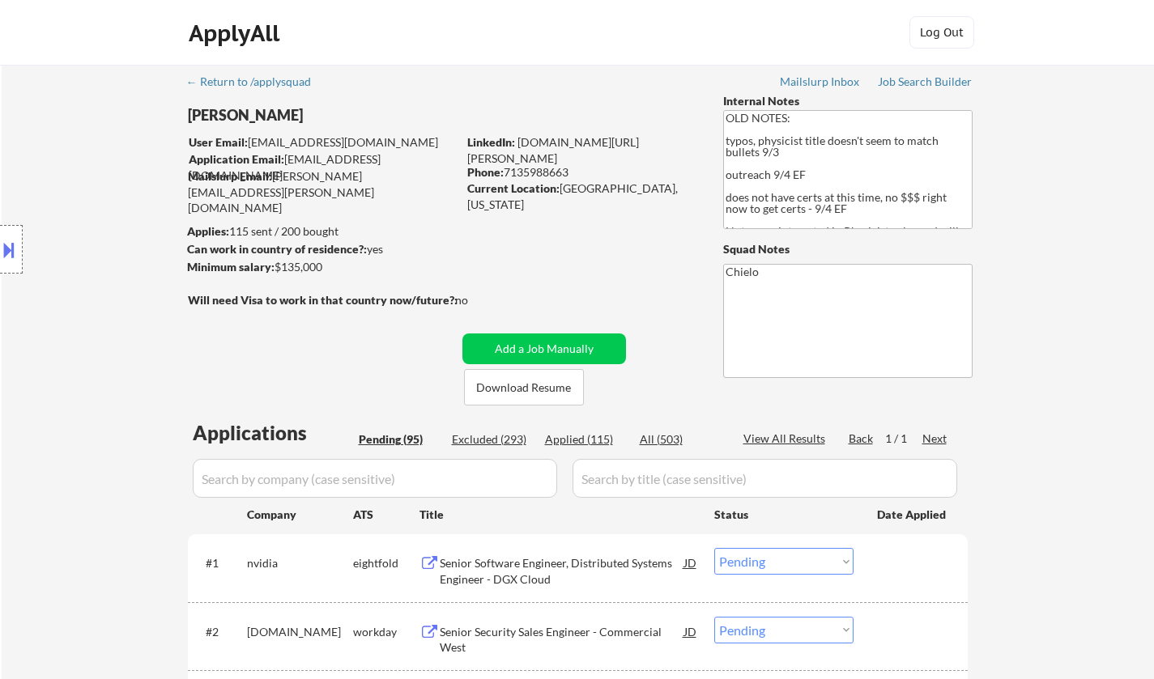
scroll to position [1950, 0]
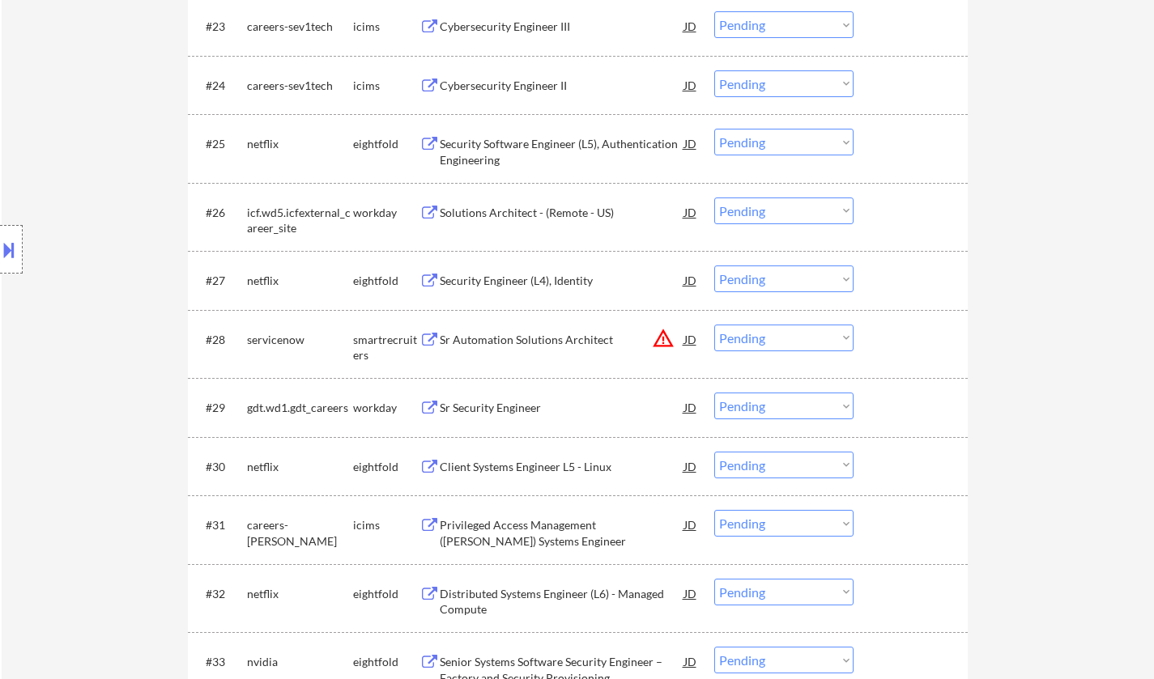
click at [684, 334] on div "JD" at bounding box center [690, 339] width 16 height 29
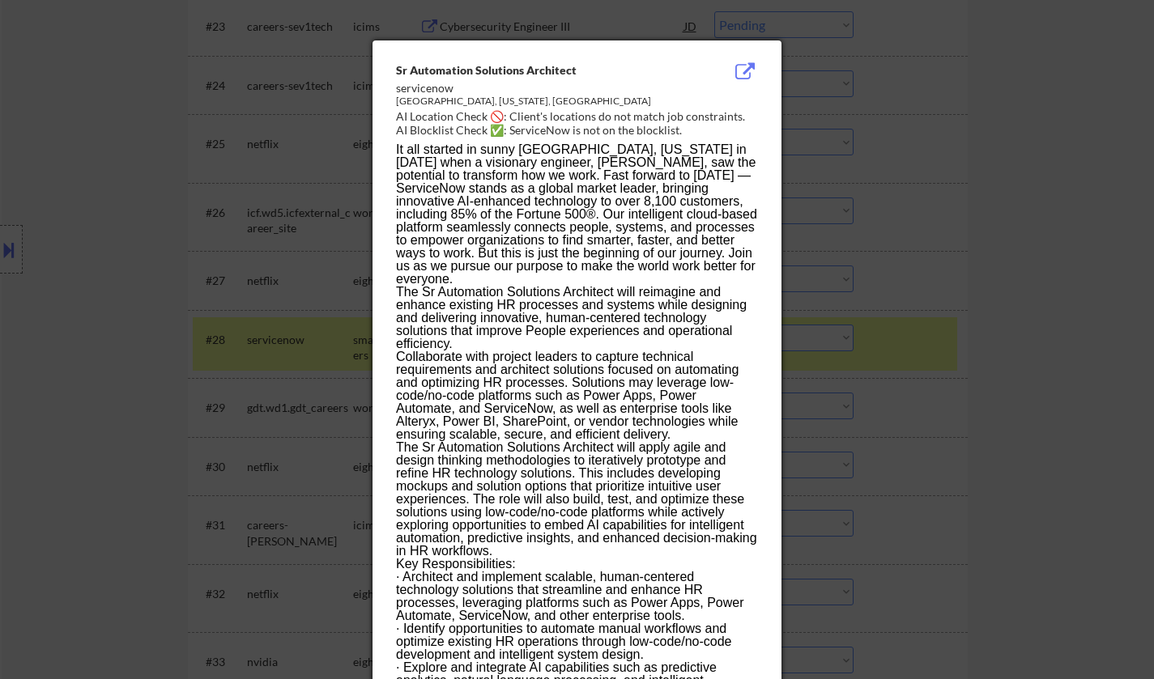
click at [1078, 380] on div at bounding box center [577, 339] width 1154 height 679
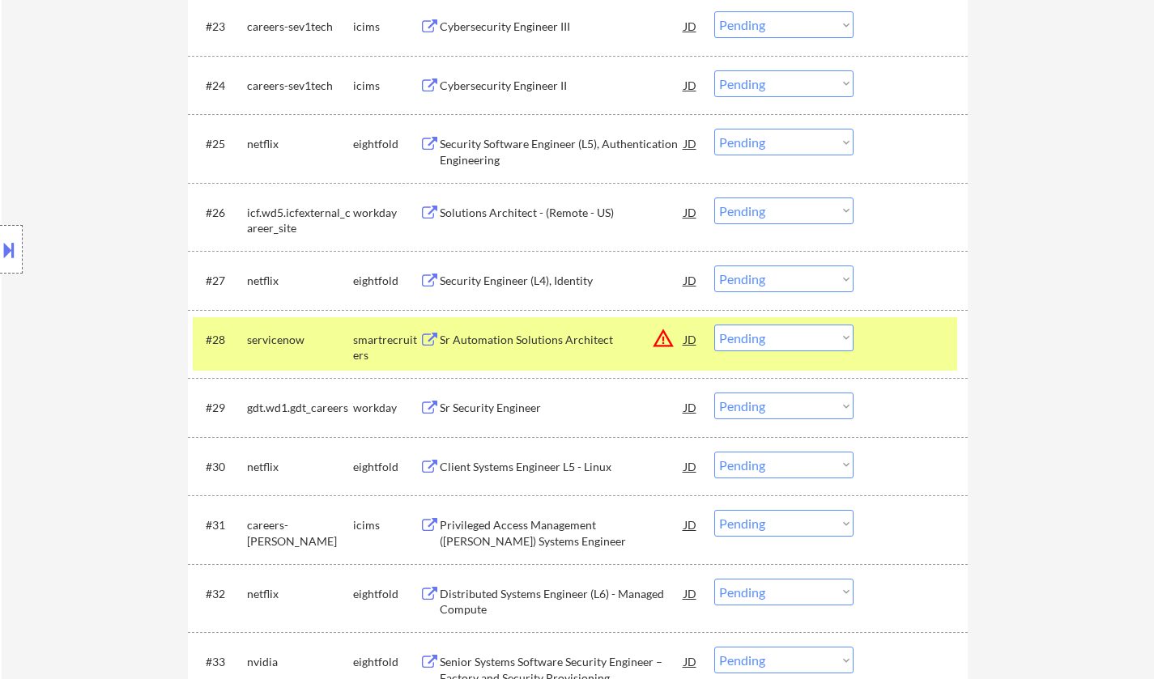
drag, startPoint x: 817, startPoint y: 337, endPoint x: 823, endPoint y: 346, distance: 11.0
click at [817, 337] on select "Choose an option... Pending Applied Excluded (Questions) Excluded (Expired) Exc…" at bounding box center [783, 338] width 139 height 27
click at [714, 325] on select "Choose an option... Pending Applied Excluded (Questions) Excluded (Expired) Exc…" at bounding box center [783, 338] width 139 height 27
select select ""pending""
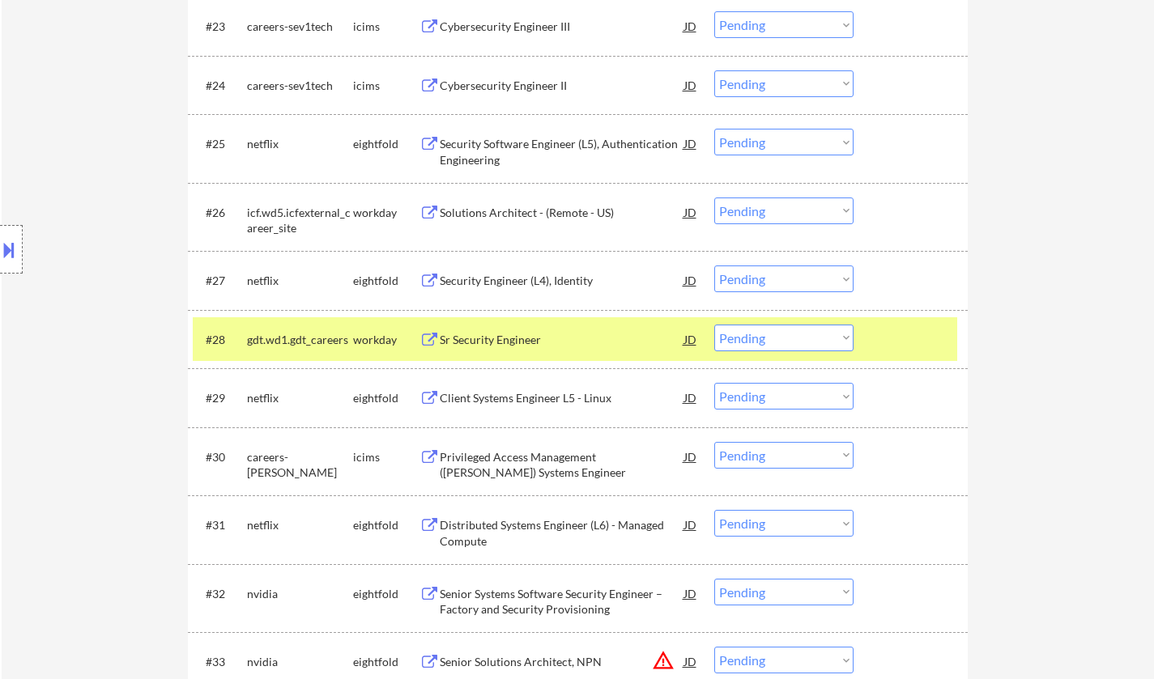
scroll to position [5583, 0]
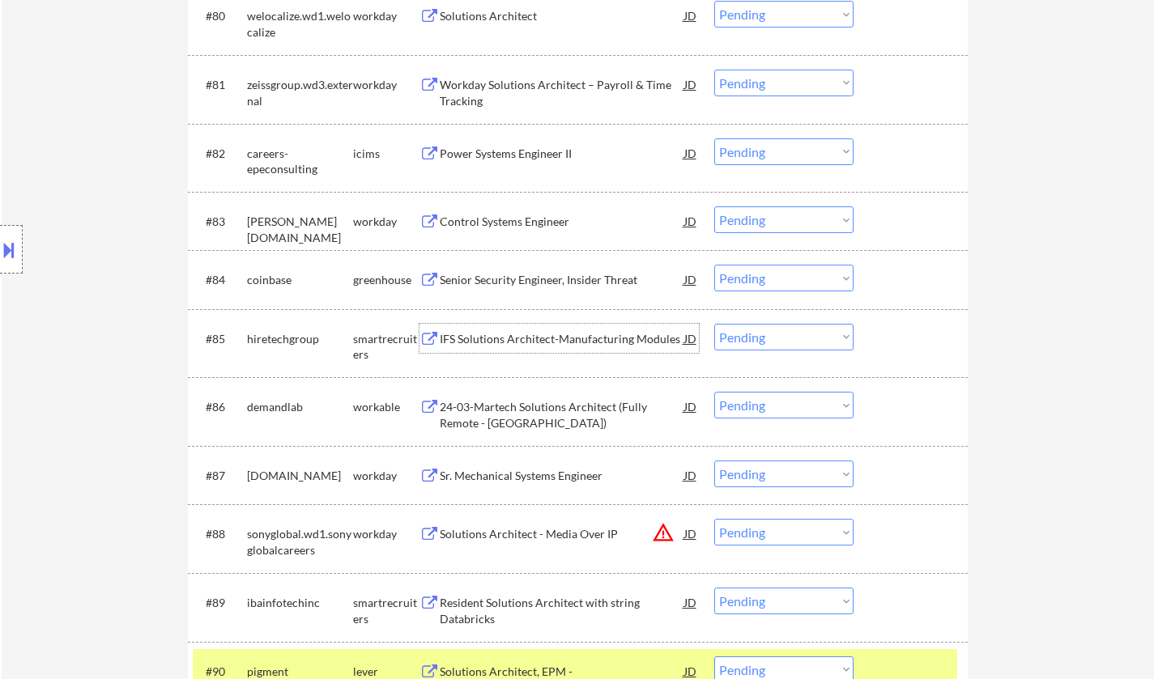
click at [525, 330] on div "IFS Solutions Architect-Manufacturing Modules" at bounding box center [562, 338] width 244 height 29
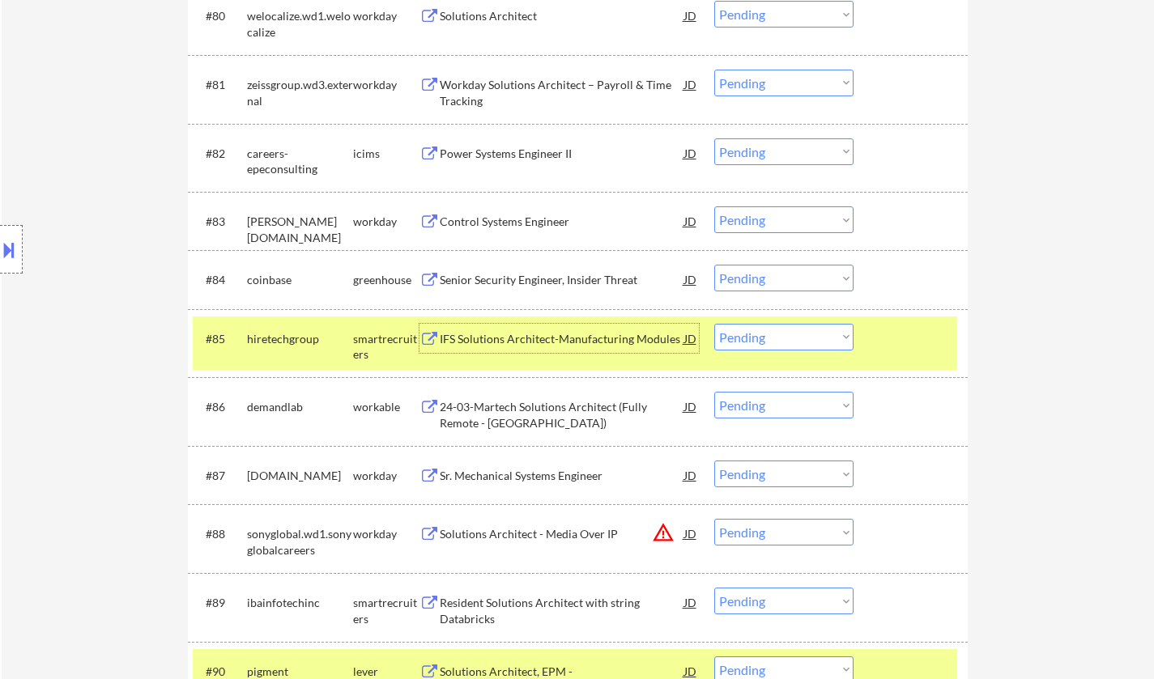
click at [773, 325] on select "Choose an option... Pending Applied Excluded (Questions) Excluded (Expired) Exc…" at bounding box center [783, 337] width 139 height 27
click at [714, 324] on select "Choose an option... Pending Applied Excluded (Questions) Excluded (Expired) Exc…" at bounding box center [783, 337] width 139 height 27
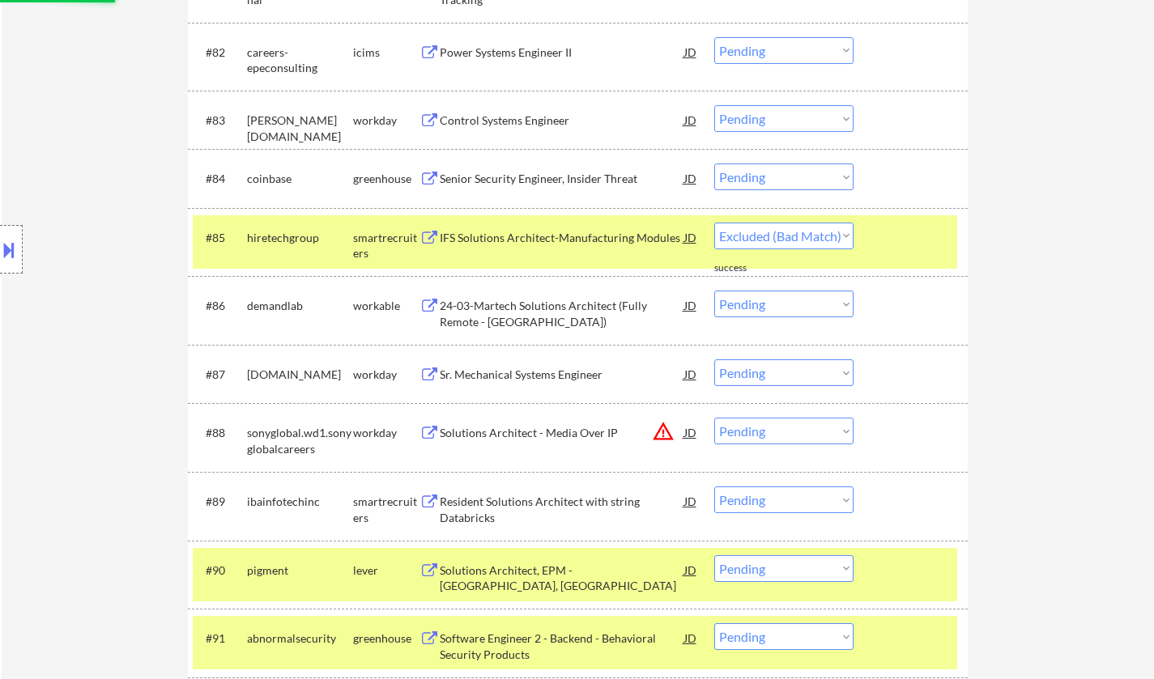
select select ""pending""
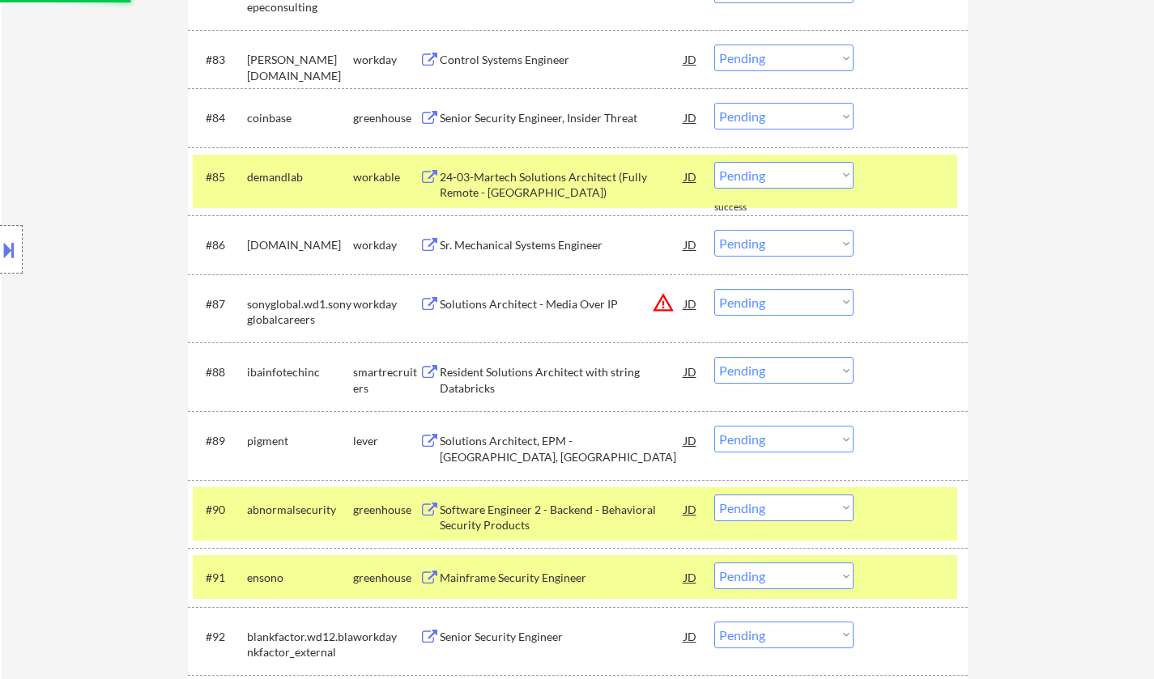
click at [536, 378] on div "Resident Solutions Architect with string Databricks" at bounding box center [562, 380] width 244 height 32
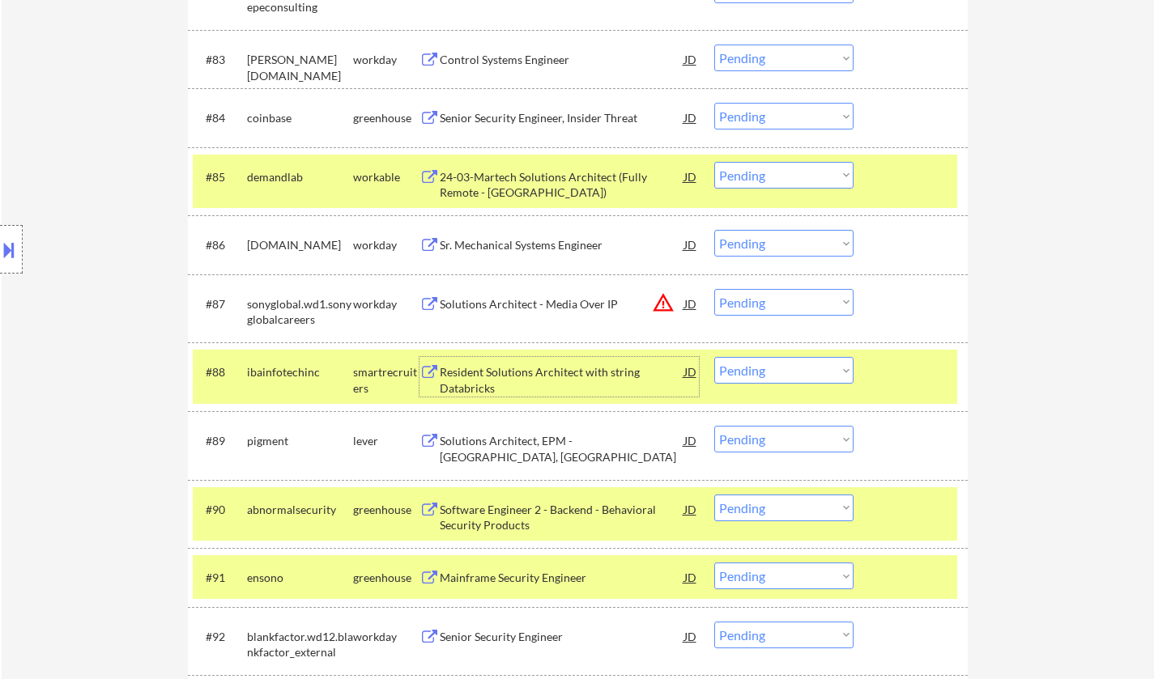
click at [787, 365] on select "Choose an option... Pending Applied Excluded (Questions) Excluded (Expired) Exc…" at bounding box center [783, 370] width 139 height 27
click at [714, 358] on select "Choose an option... Pending Applied Excluded (Questions) Excluded (Expired) Exc…" at bounding box center [783, 370] width 139 height 27
select select ""pending""
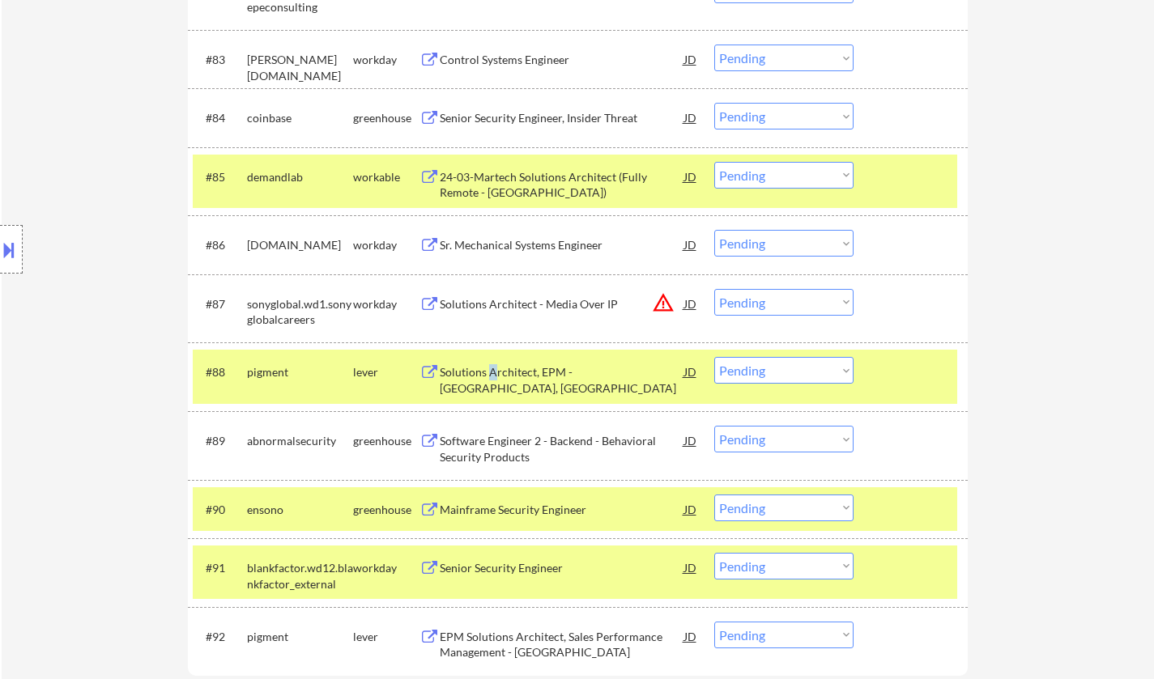
click at [491, 377] on div "Solutions Architect, EPM - North America, East Region" at bounding box center [562, 380] width 244 height 32
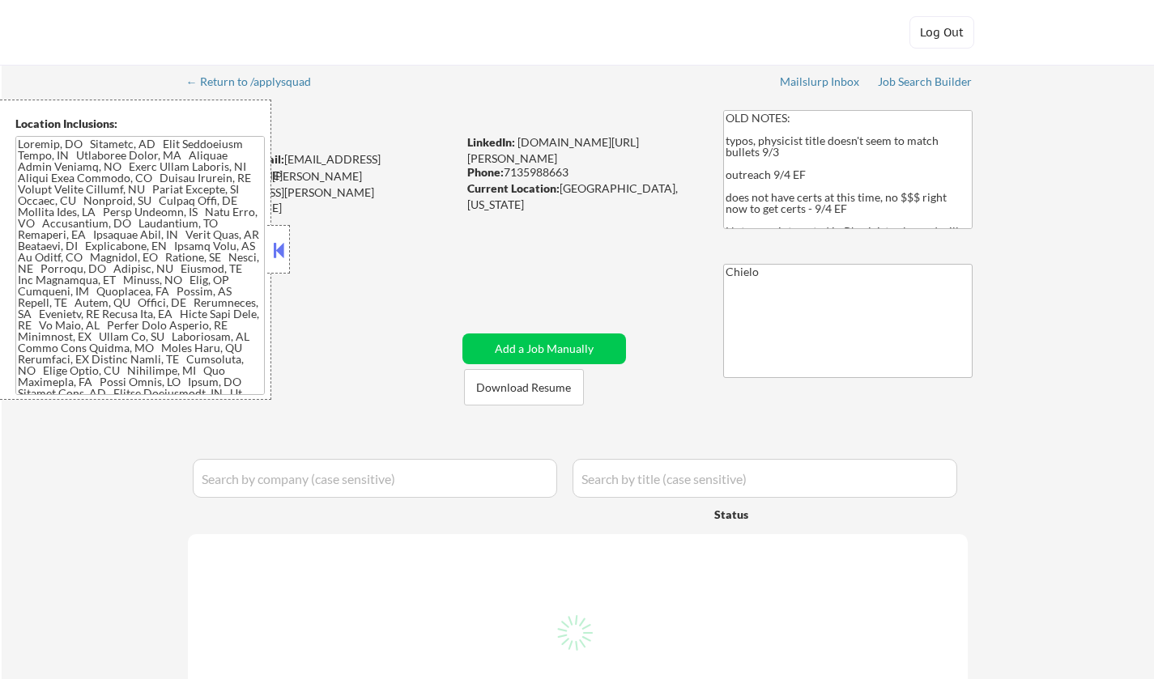
select select ""pending""
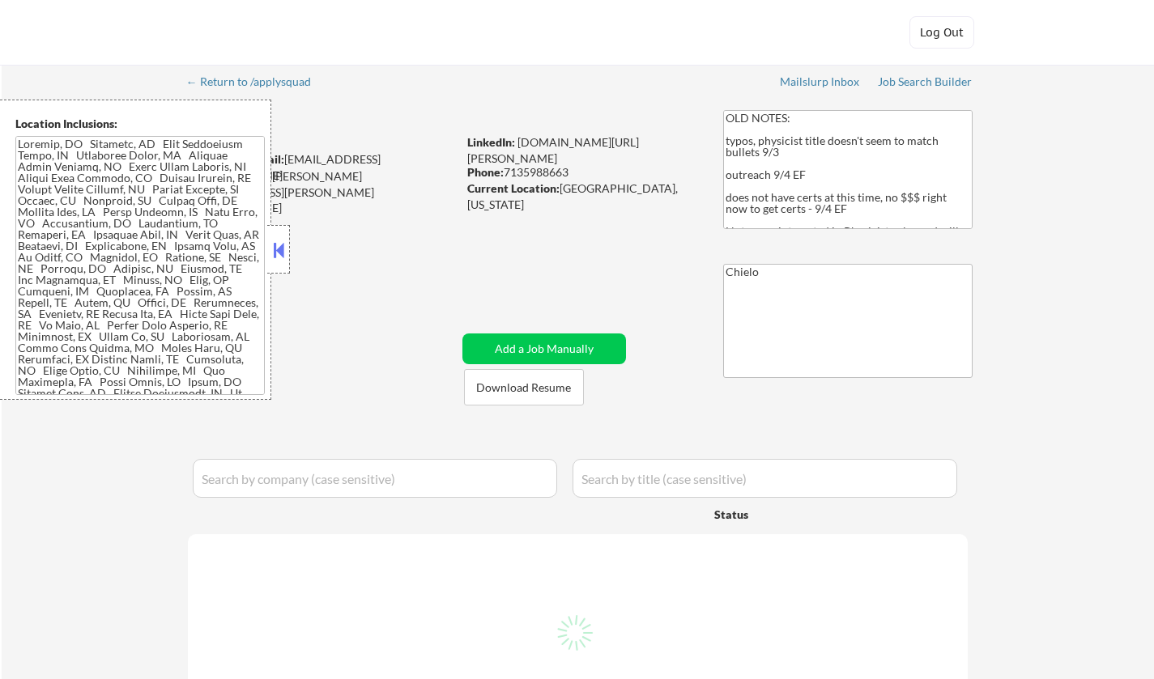
select select ""pending""
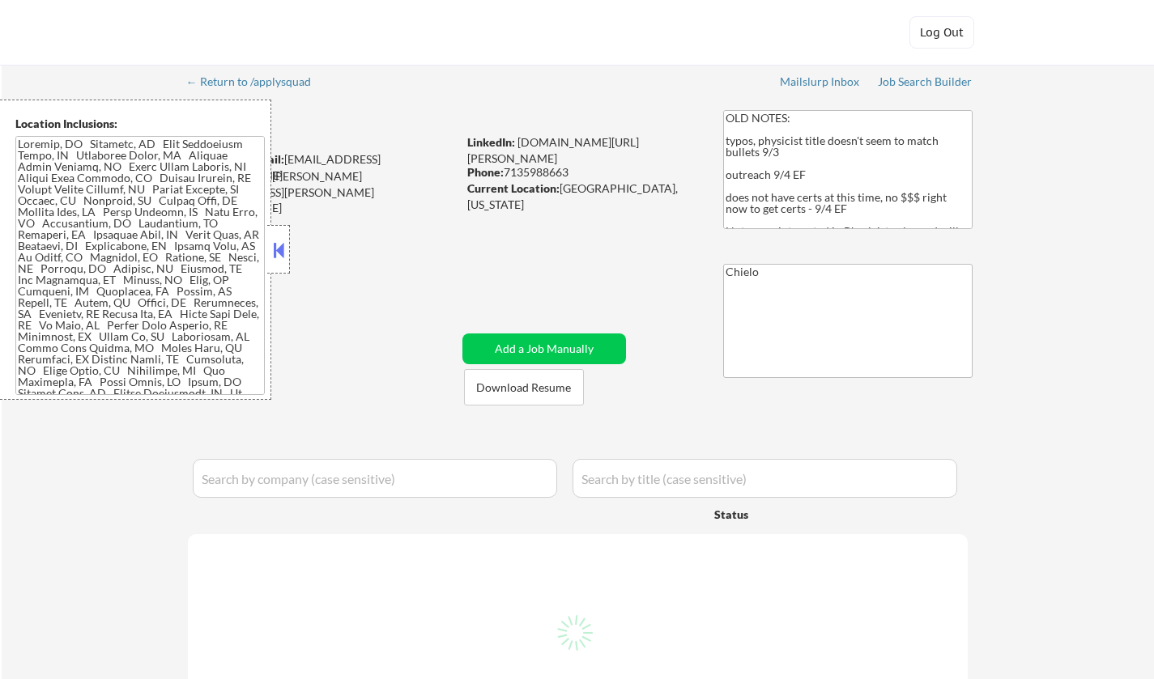
select select ""pending""
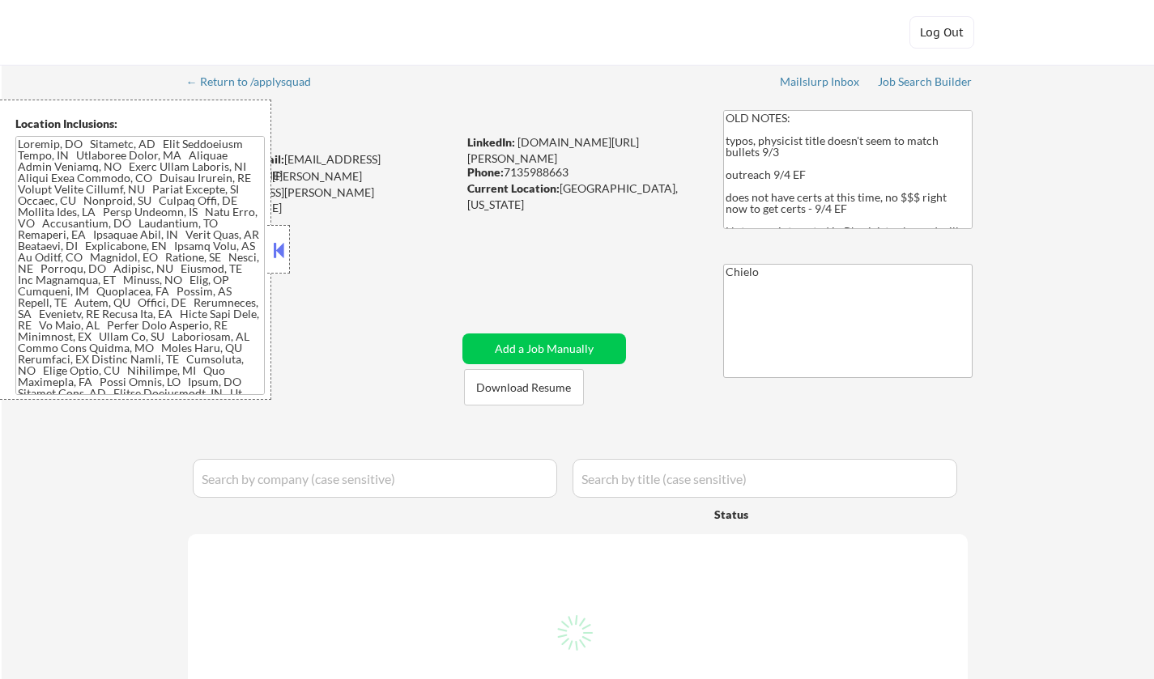
select select ""pending""
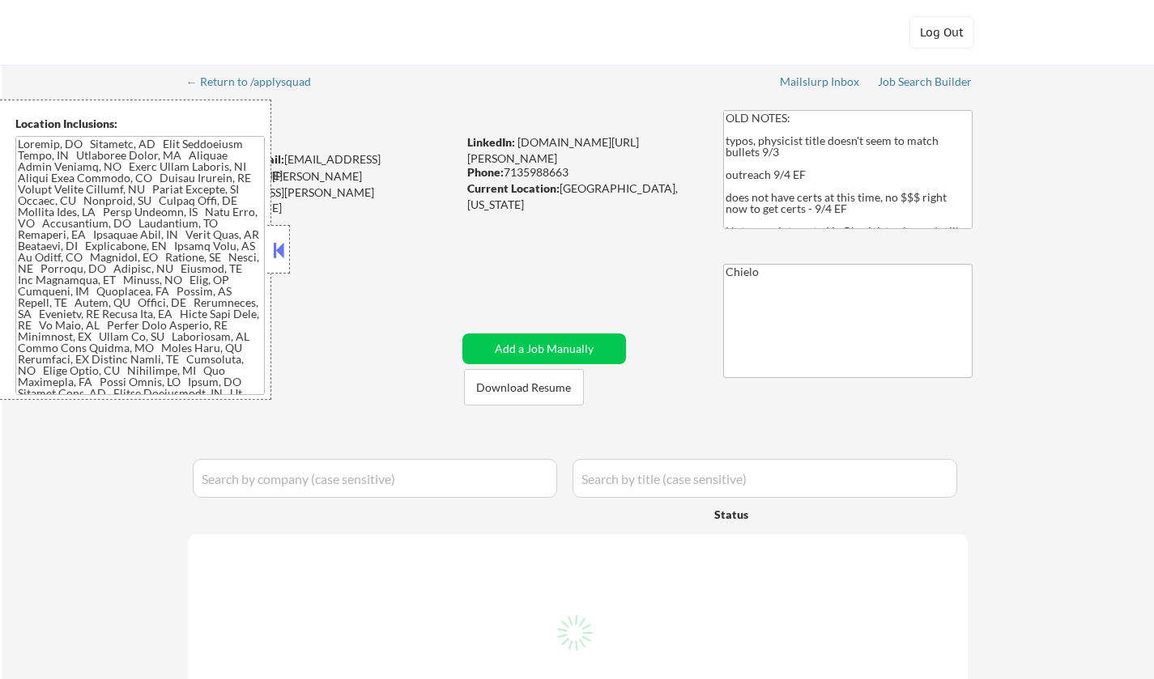
select select ""pending""
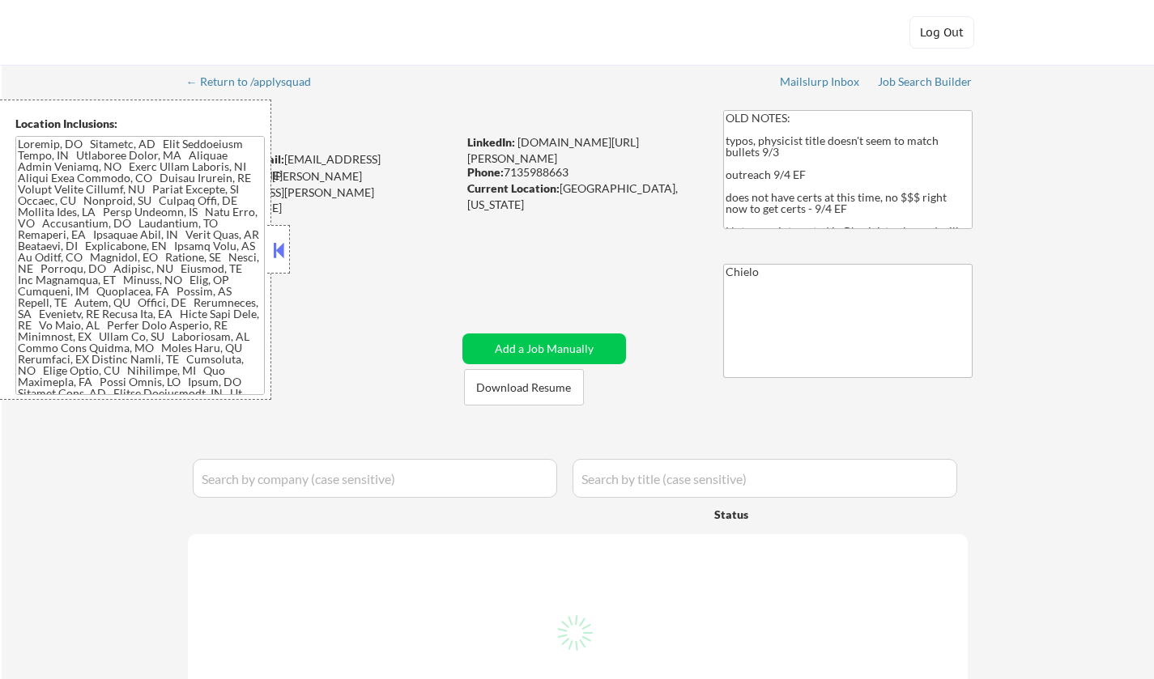
select select ""pending""
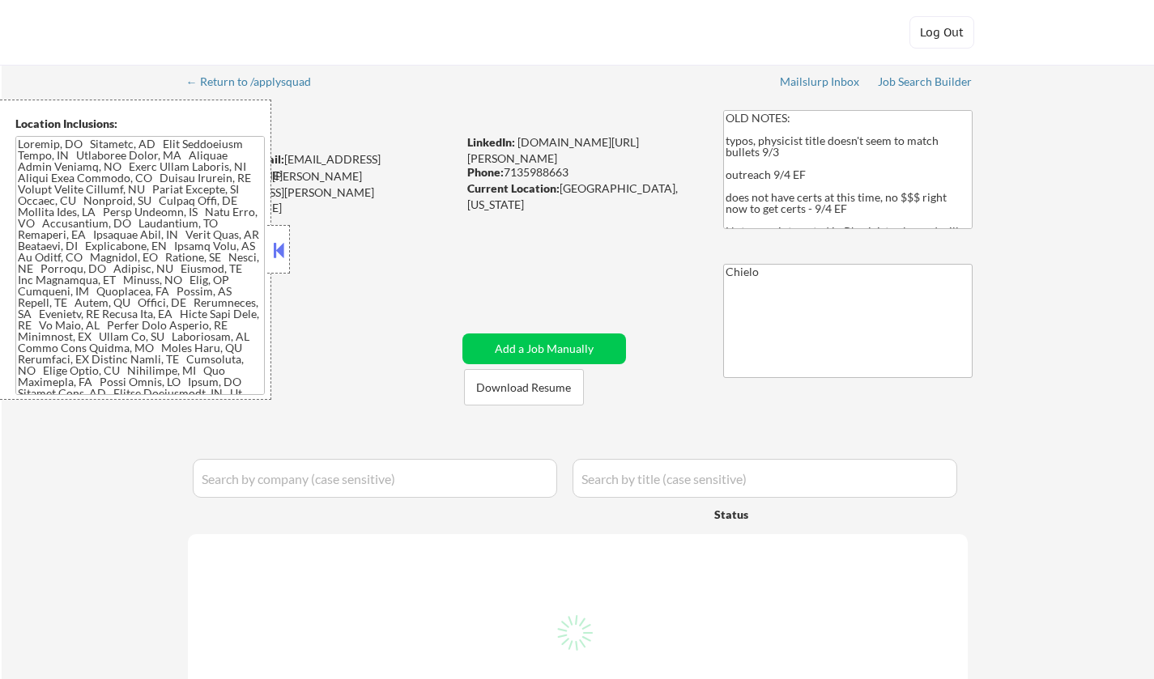
select select ""pending""
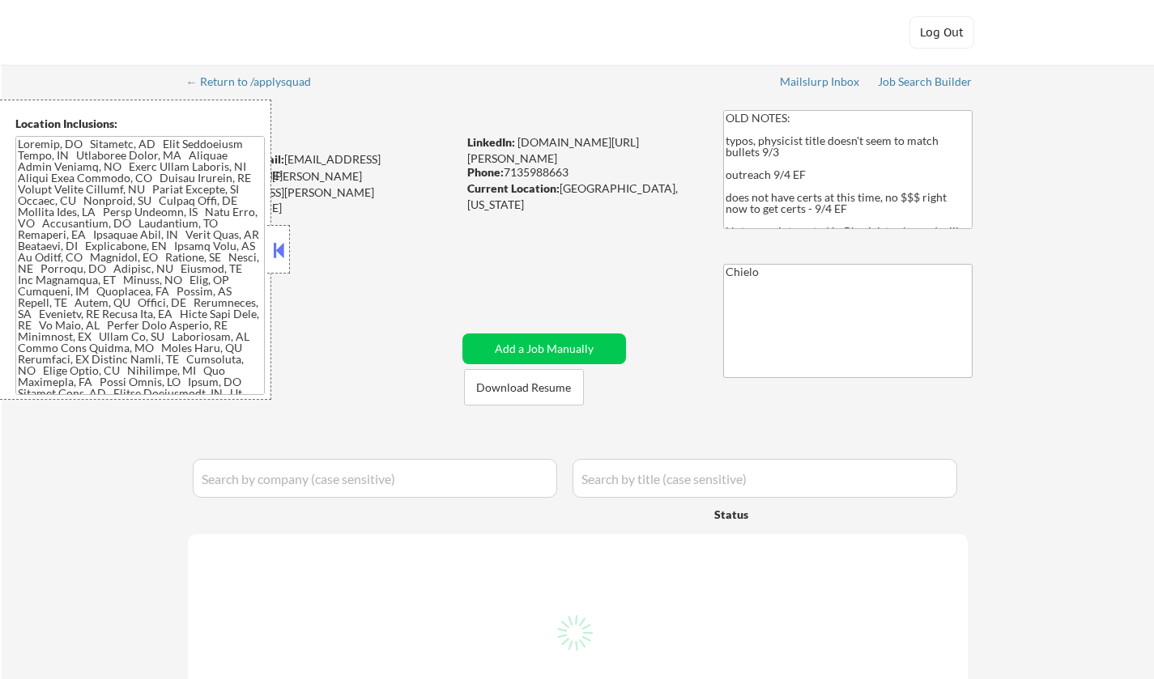
select select ""pending""
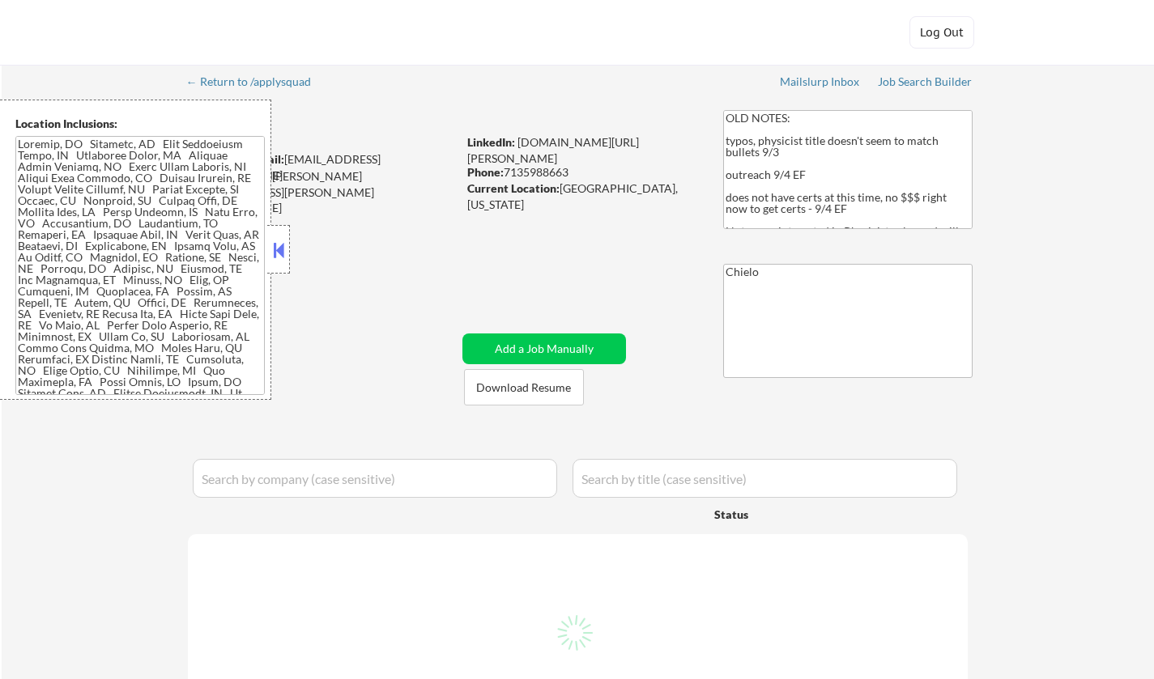
select select ""pending""
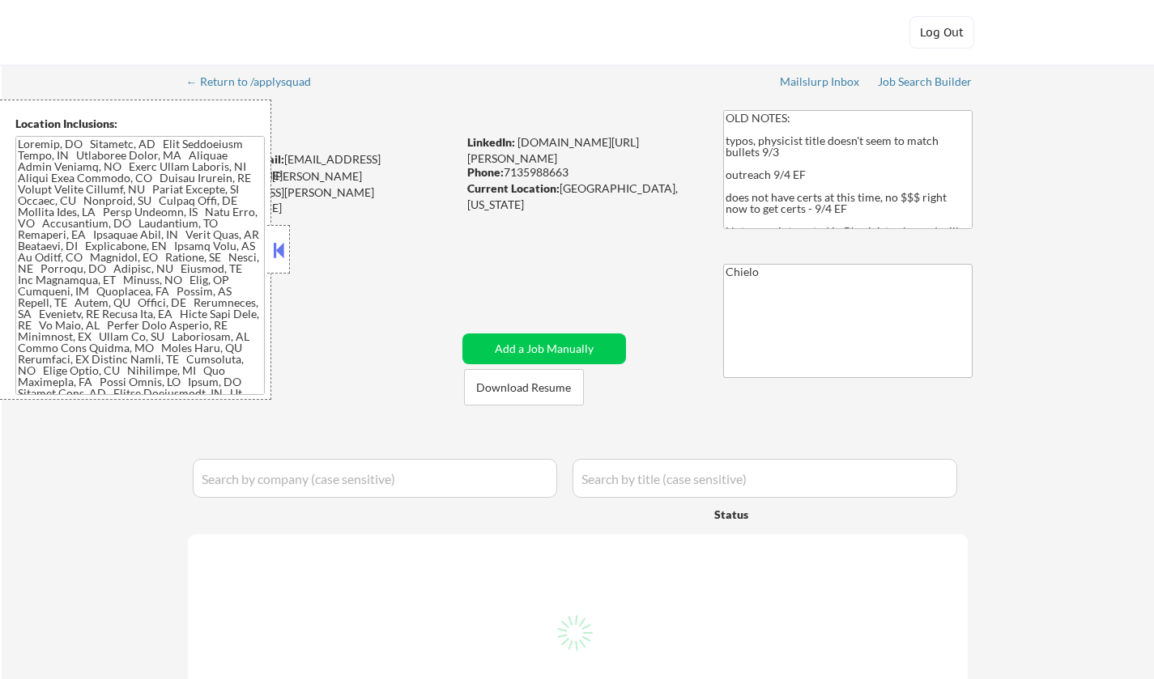
select select ""pending""
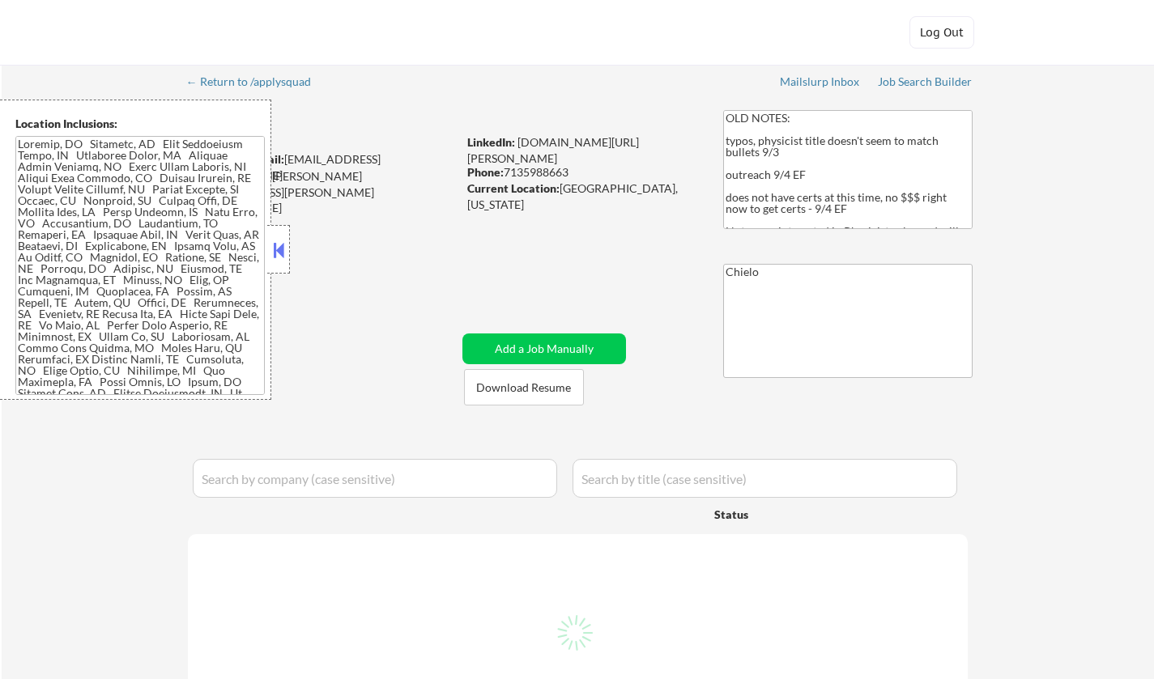
select select ""pending""
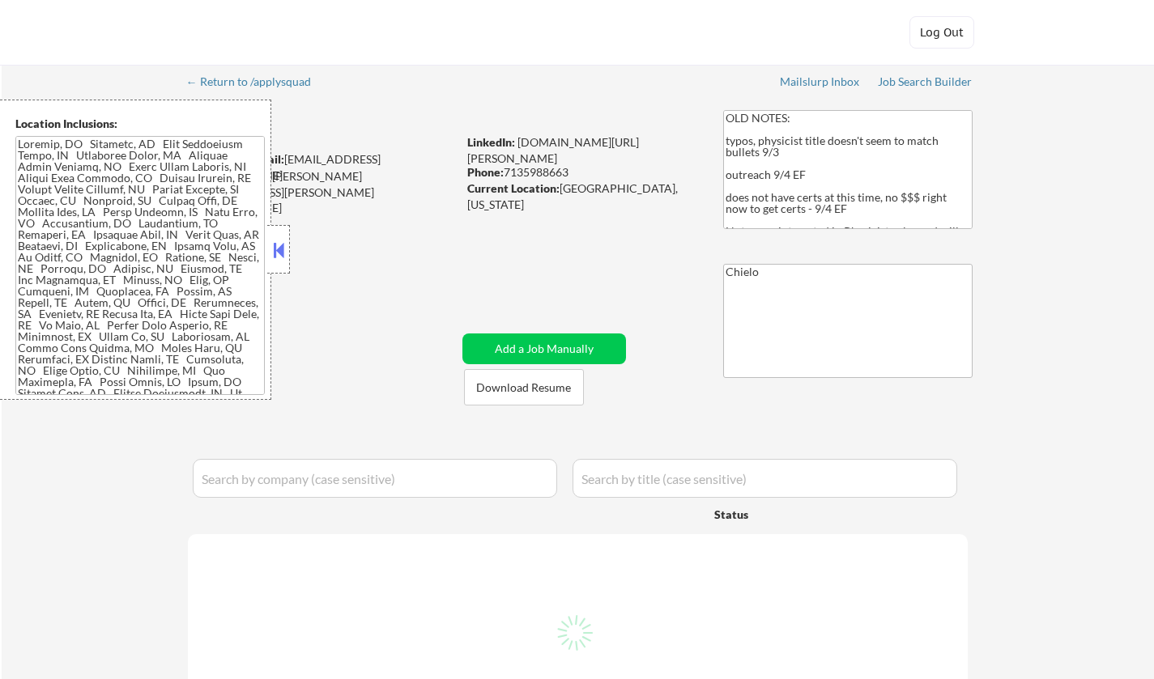
select select ""pending""
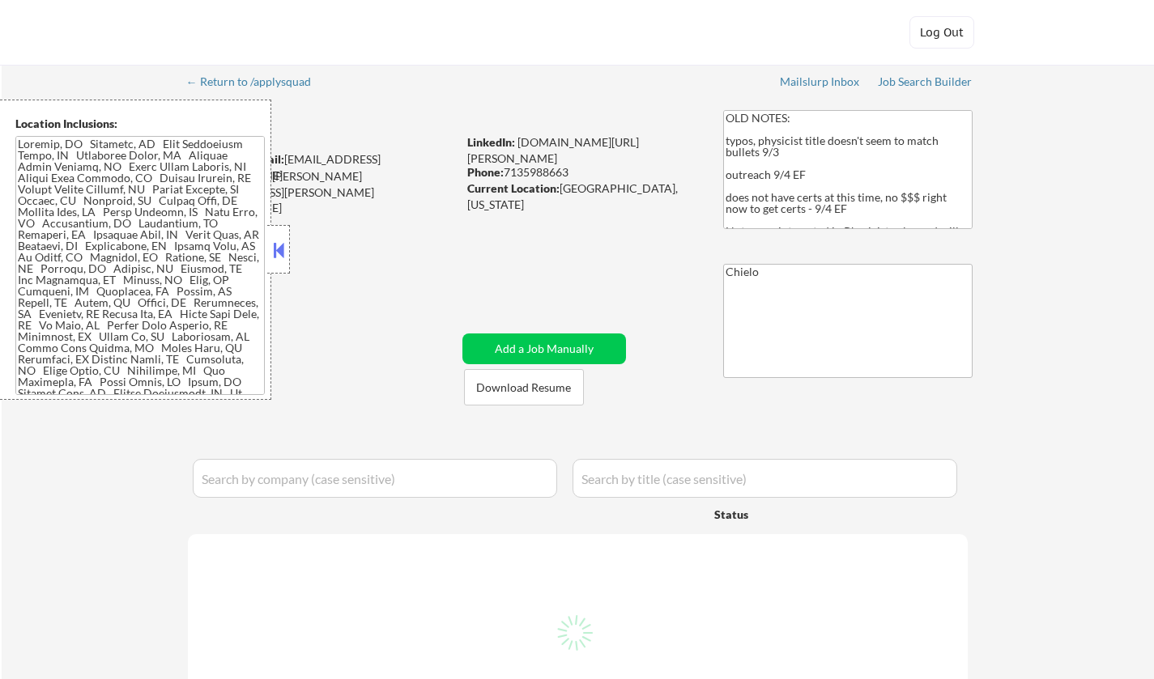
select select ""pending""
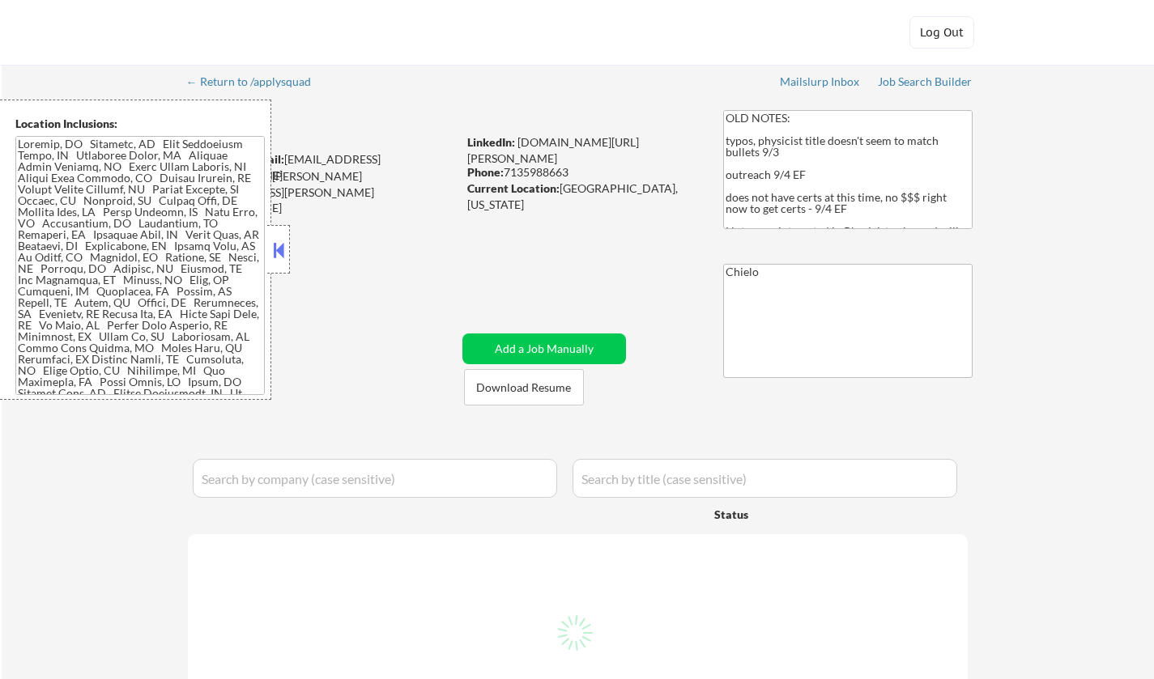
select select ""pending""
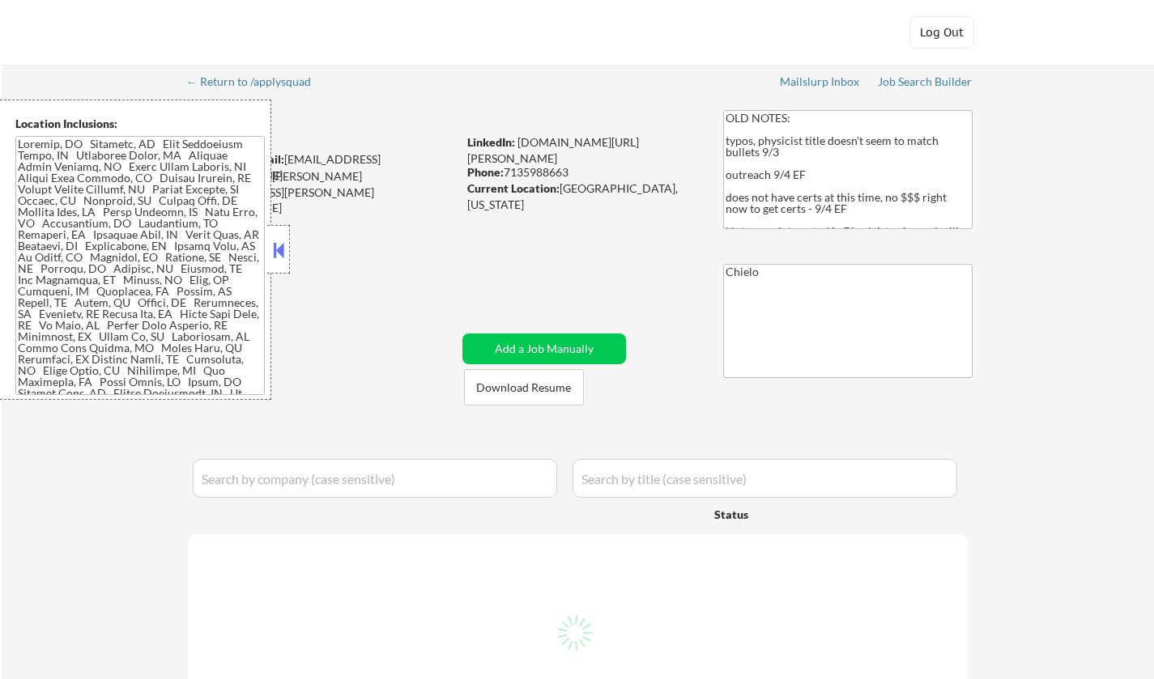
select select ""pending""
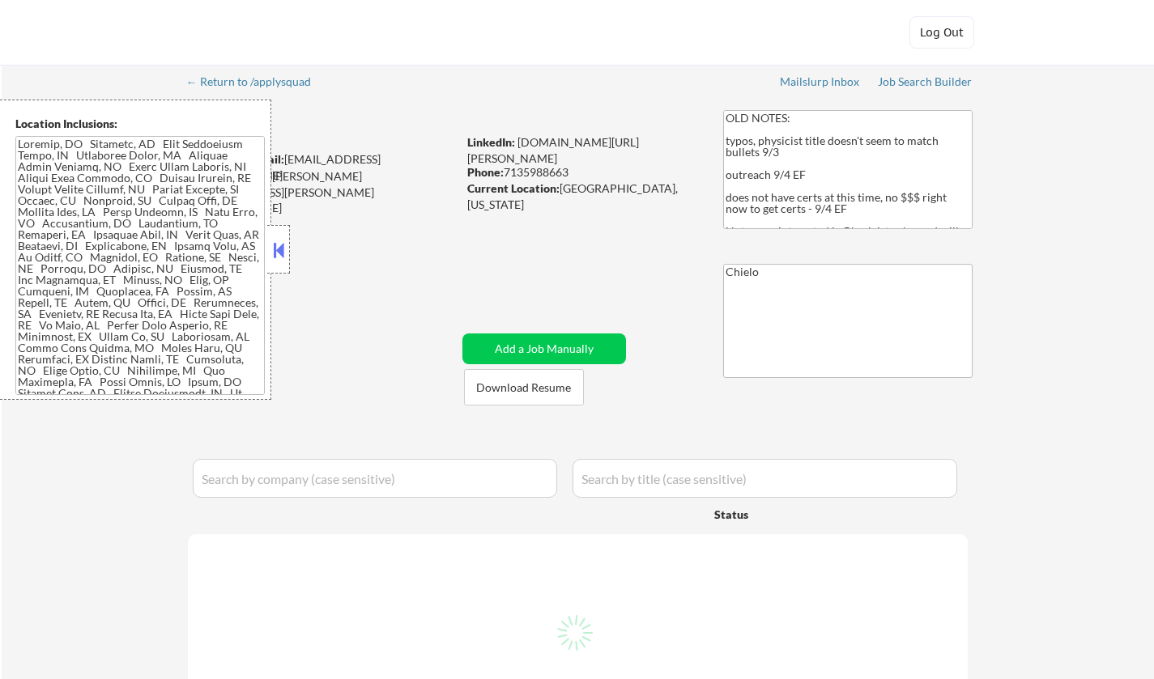
select select ""pending""
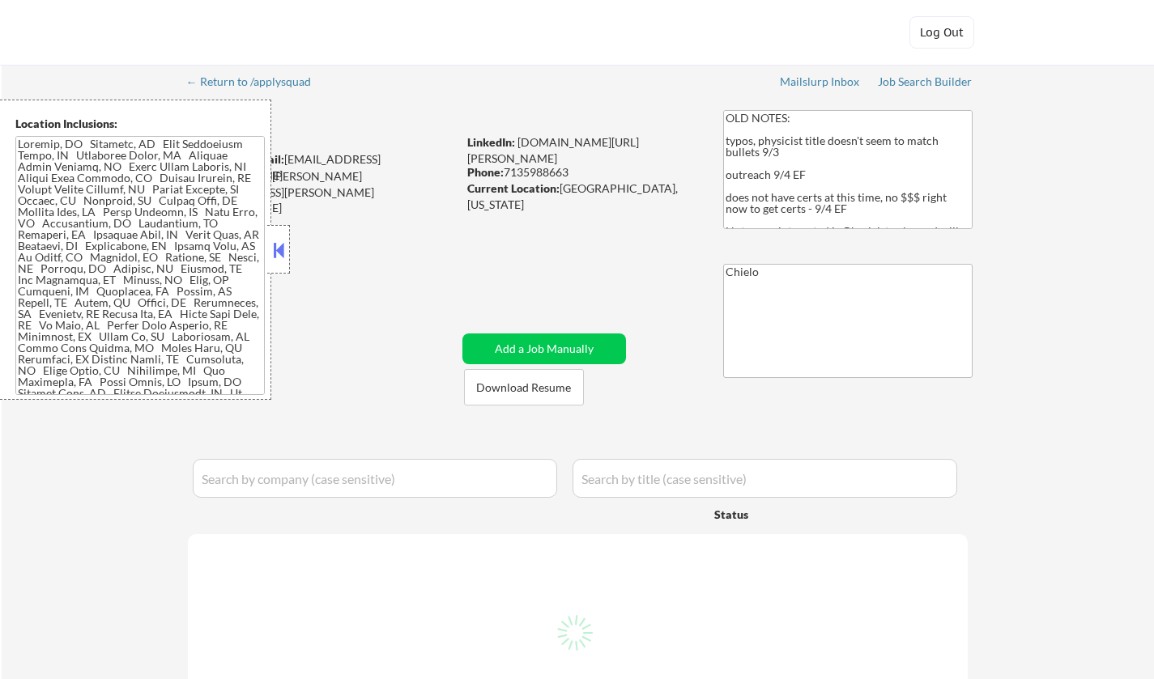
select select ""pending""
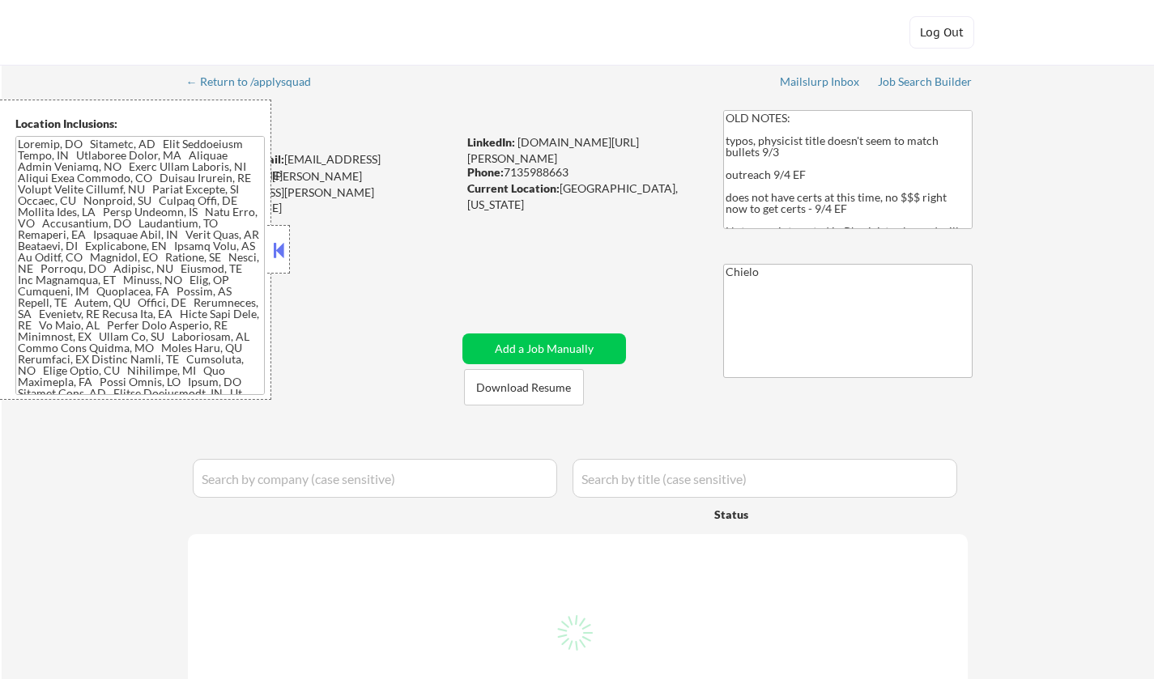
select select ""pending""
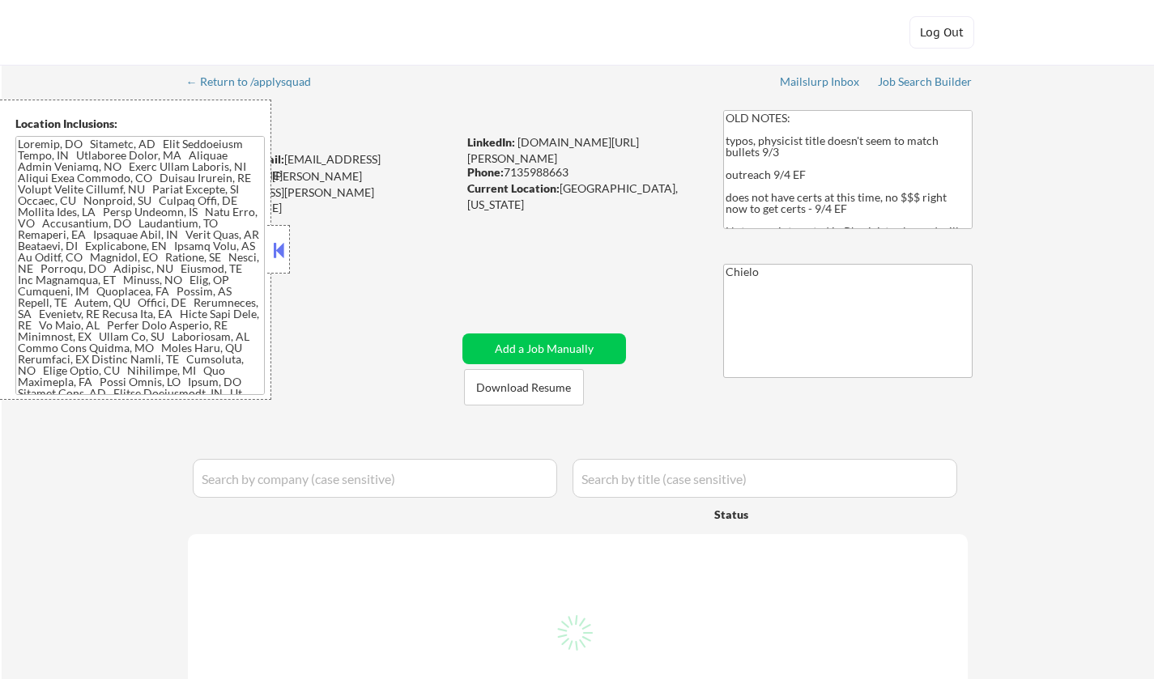
select select ""pending""
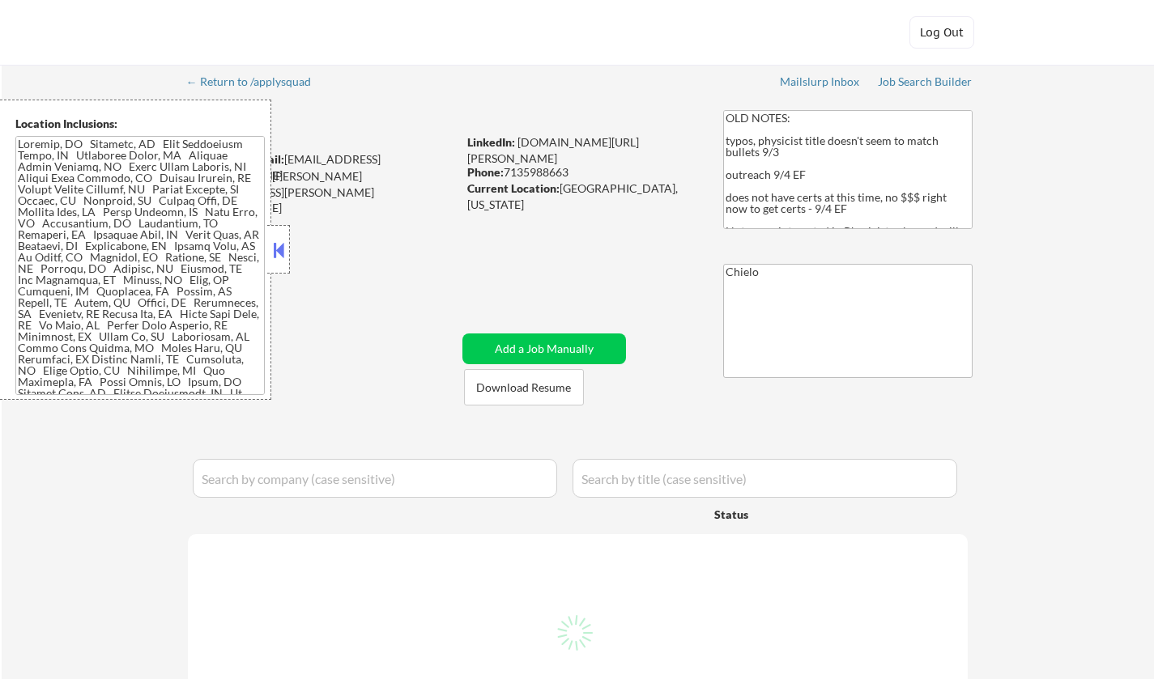
select select ""pending""
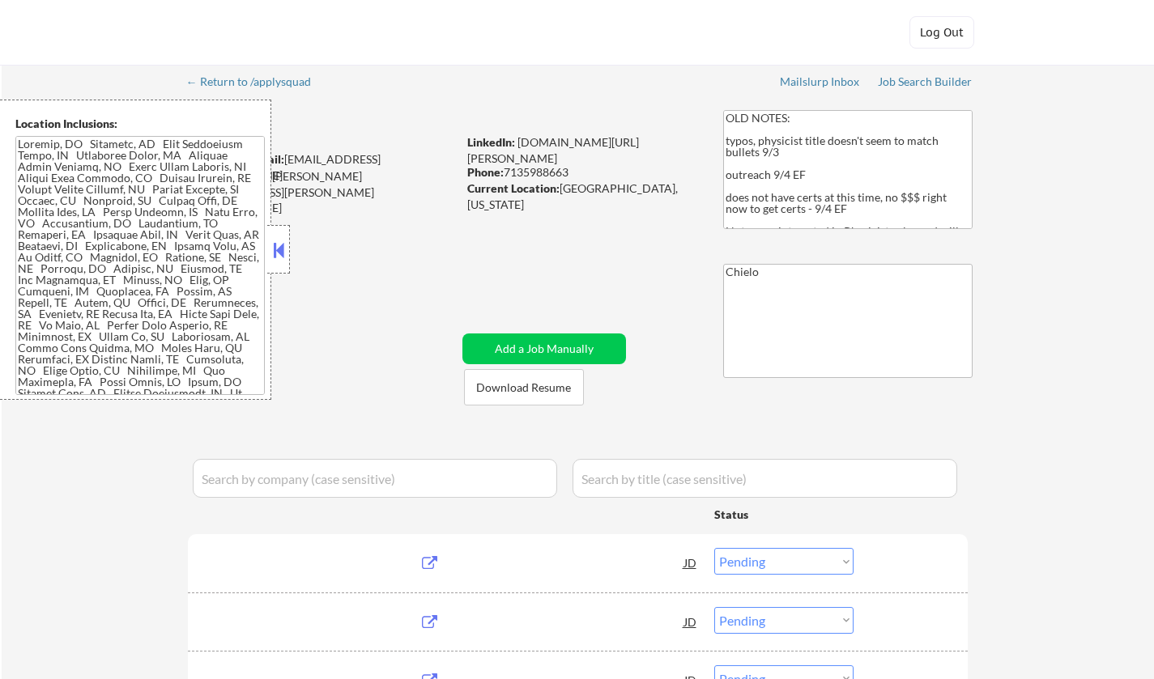
select select ""excluded__location_""
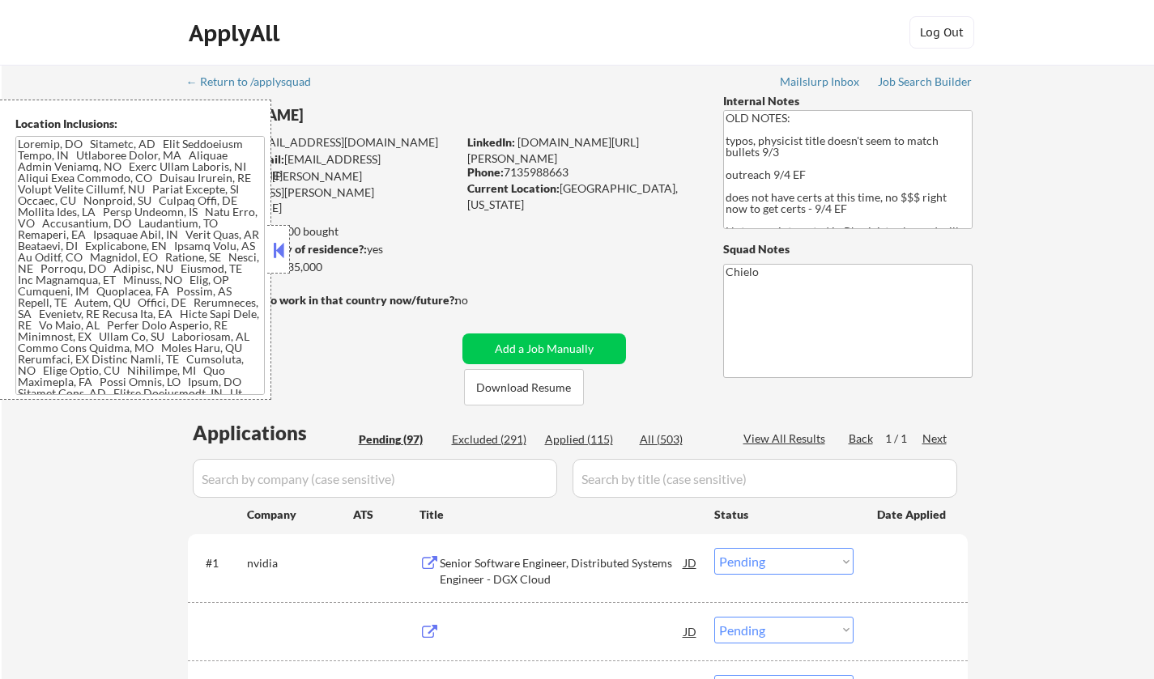
select select ""pending""
click at [266, 242] on div "Location Inclusions:" at bounding box center [145, 250] width 290 height 300
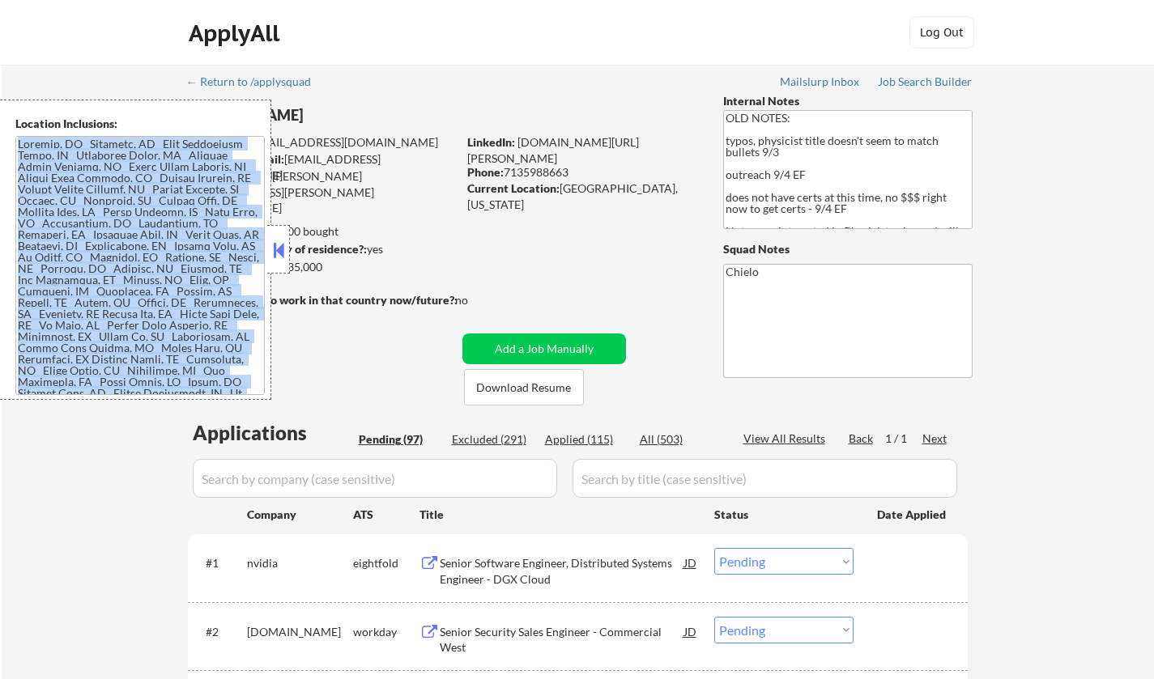
drag, startPoint x: 283, startPoint y: 244, endPoint x: 96, endPoint y: 32, distance: 282.7
click at [283, 244] on button at bounding box center [279, 250] width 18 height 24
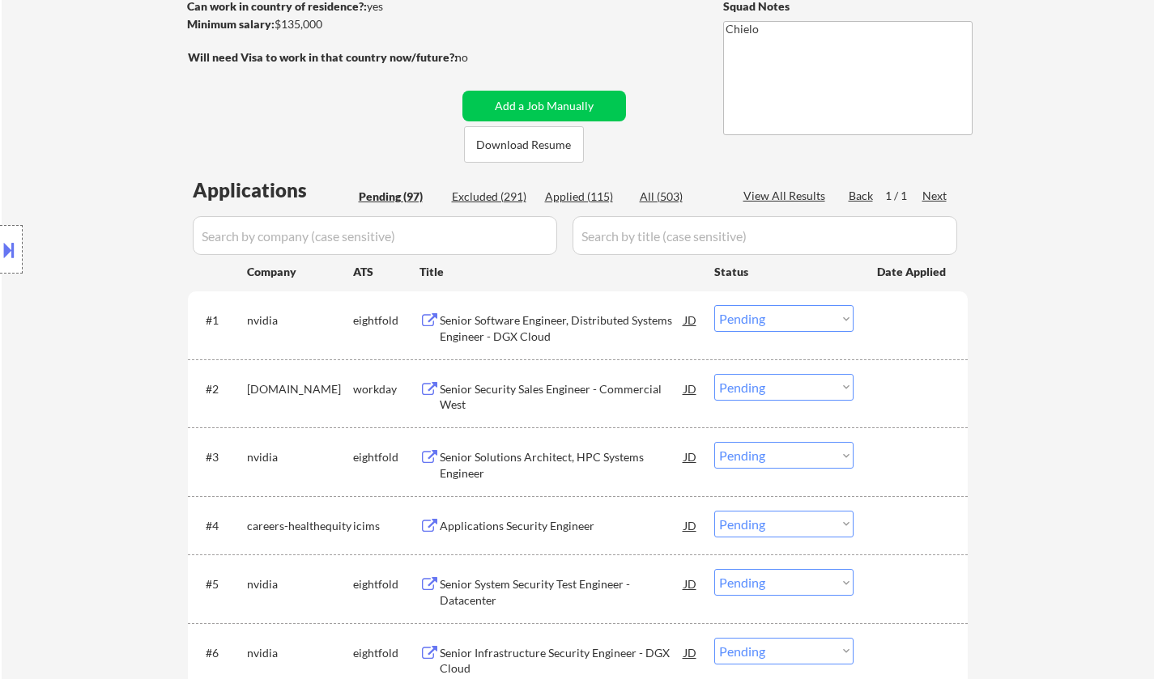
scroll to position [5915, 0]
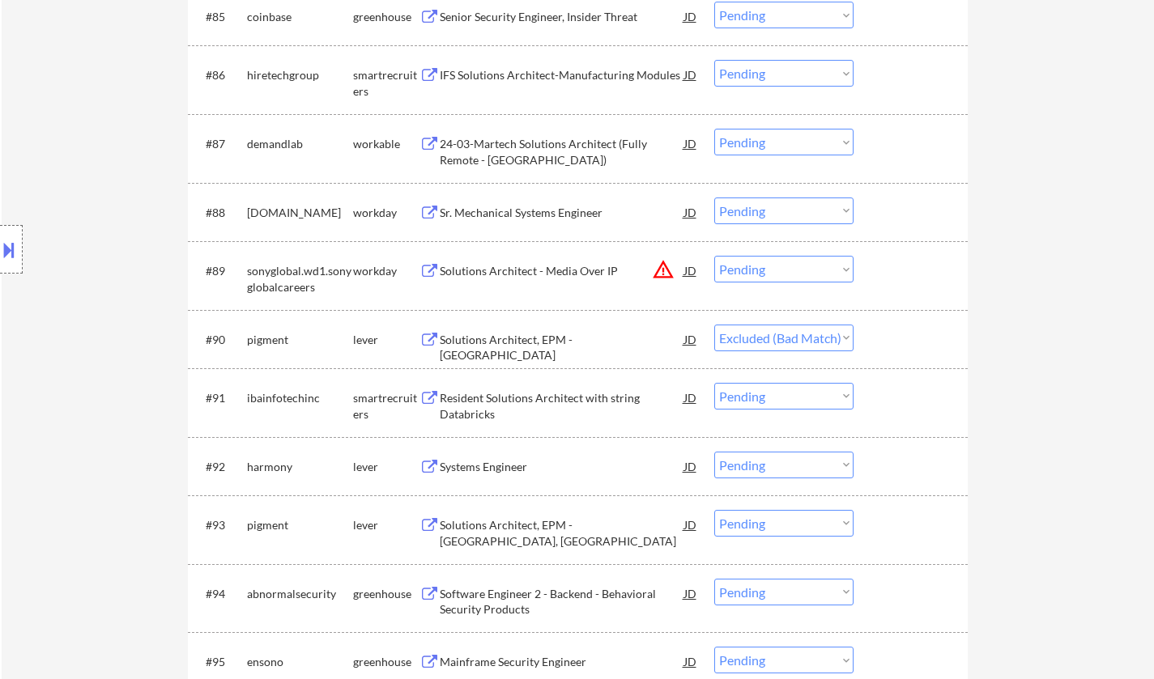
select select ""pending""
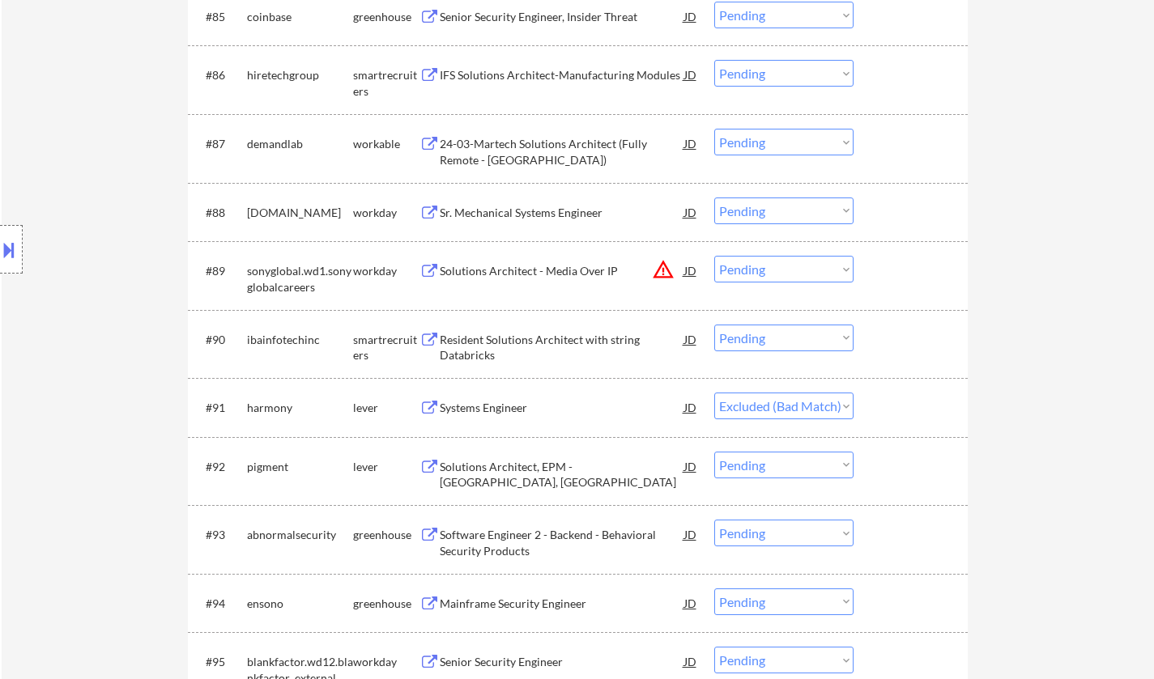
select select ""pending""
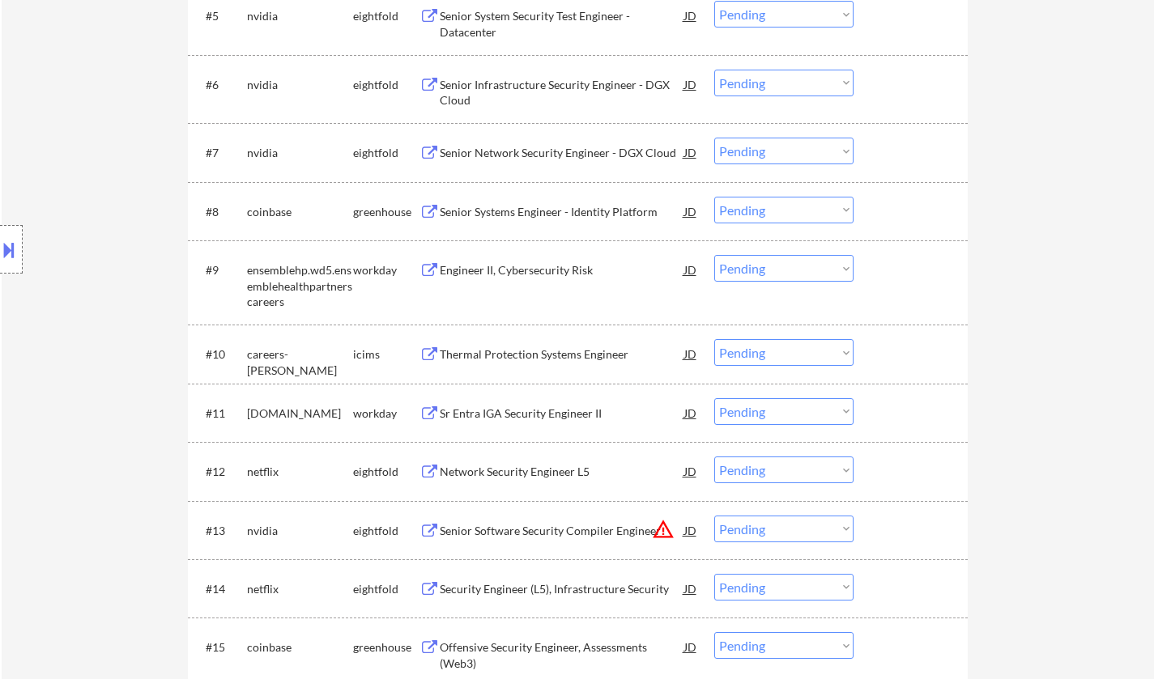
scroll to position [653, 0]
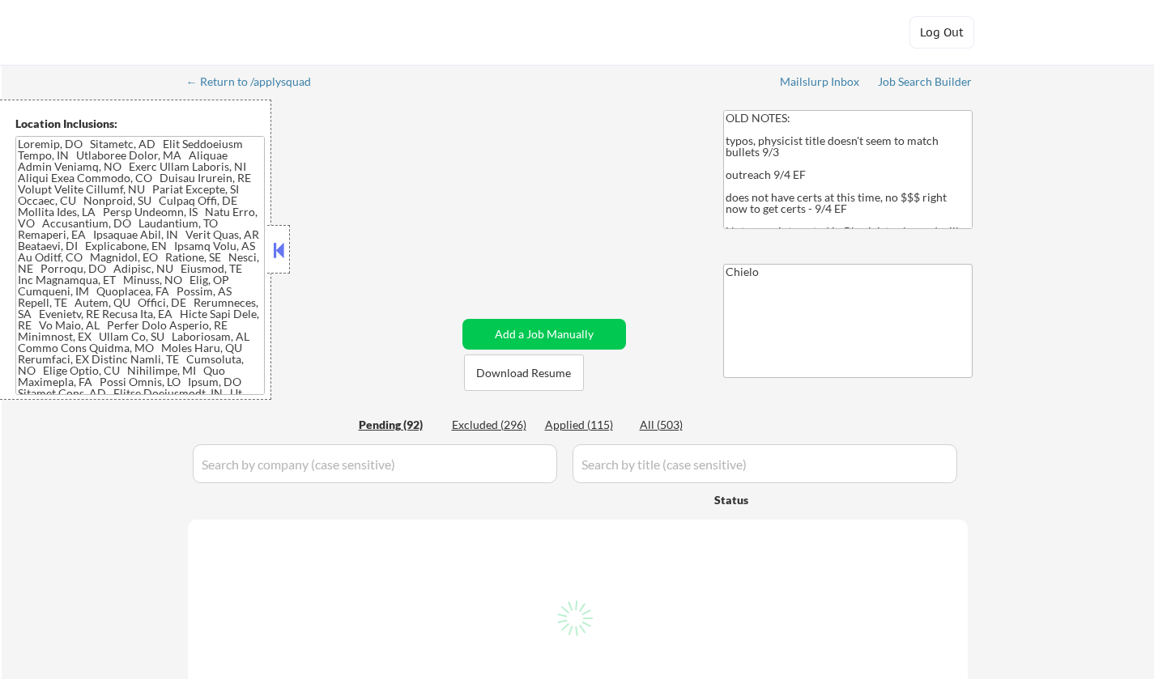
select select ""pending""
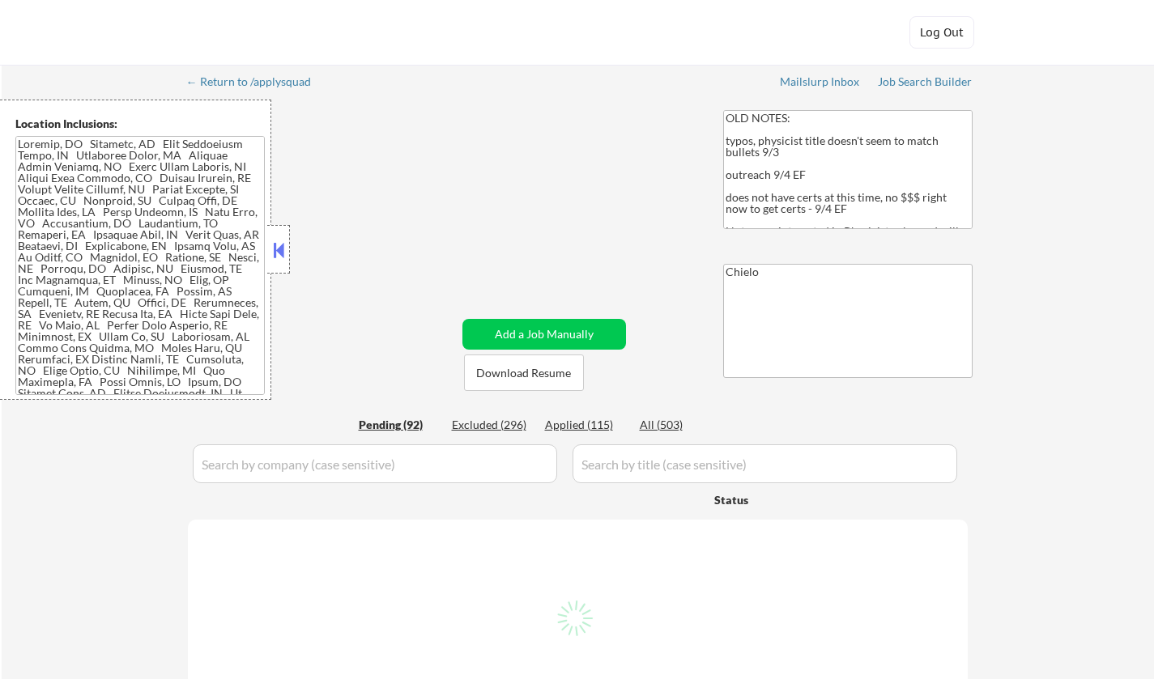
select select ""pending""
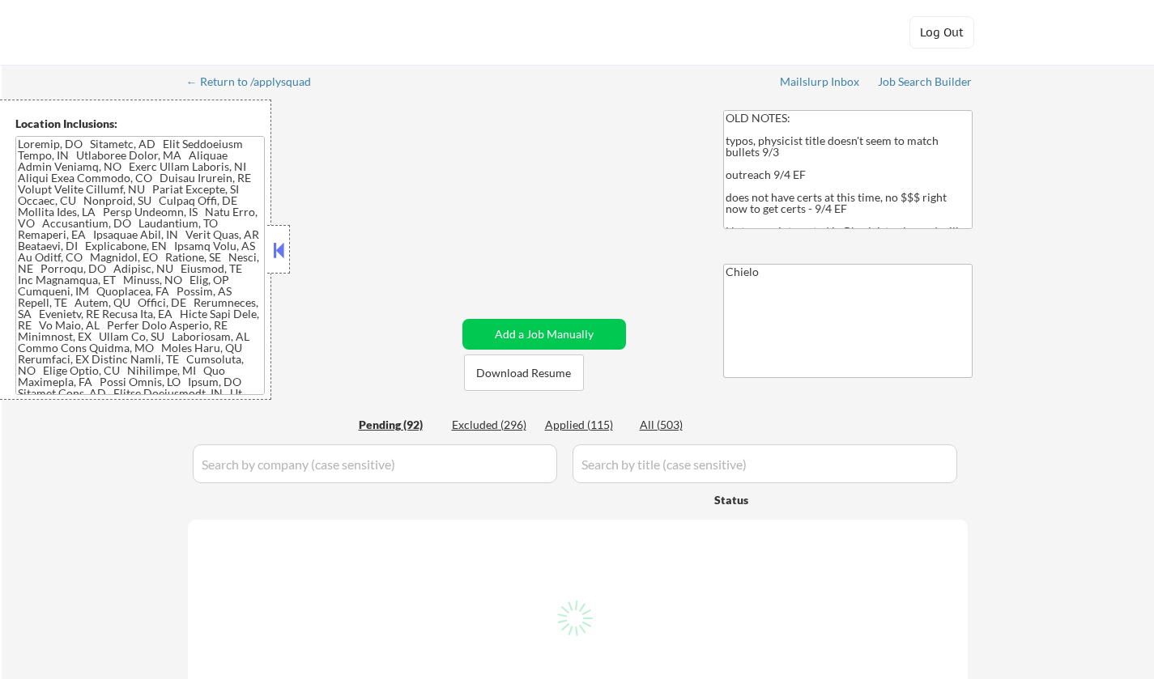
select select ""pending""
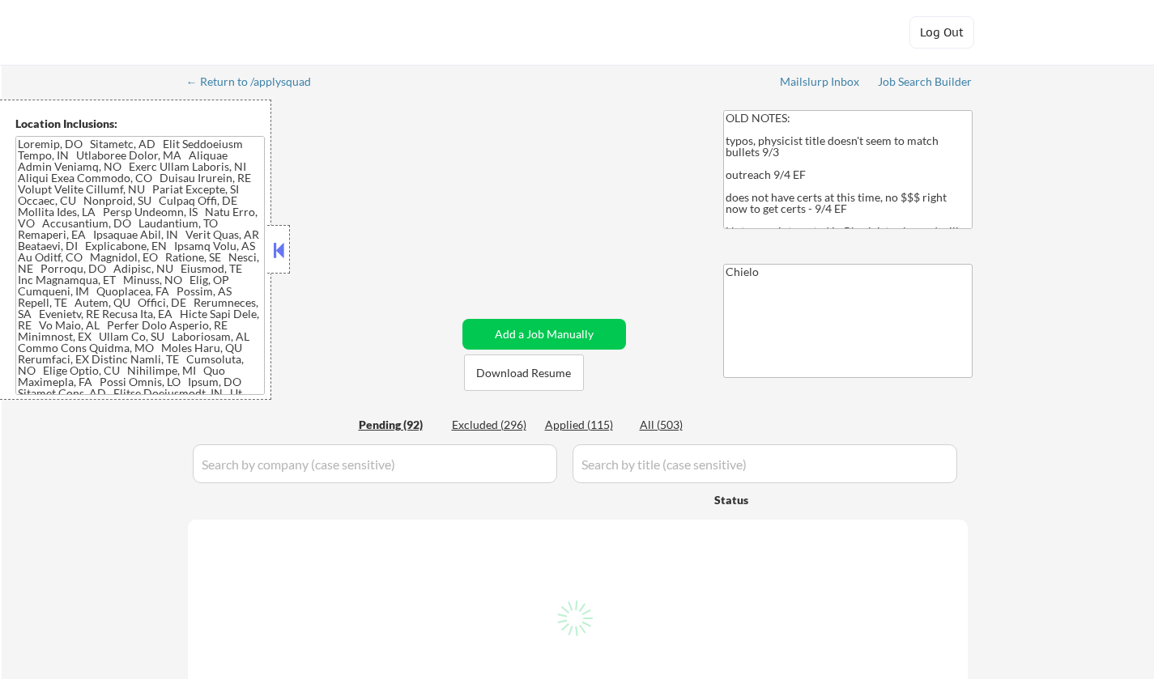
select select ""pending""
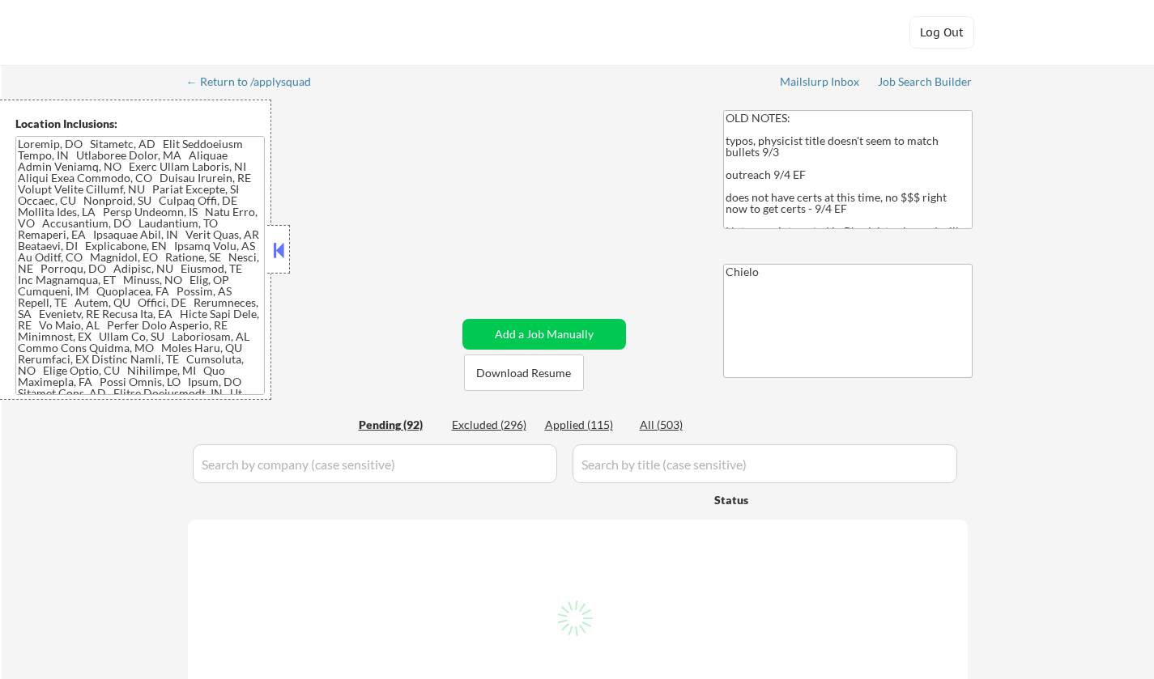
select select ""pending""
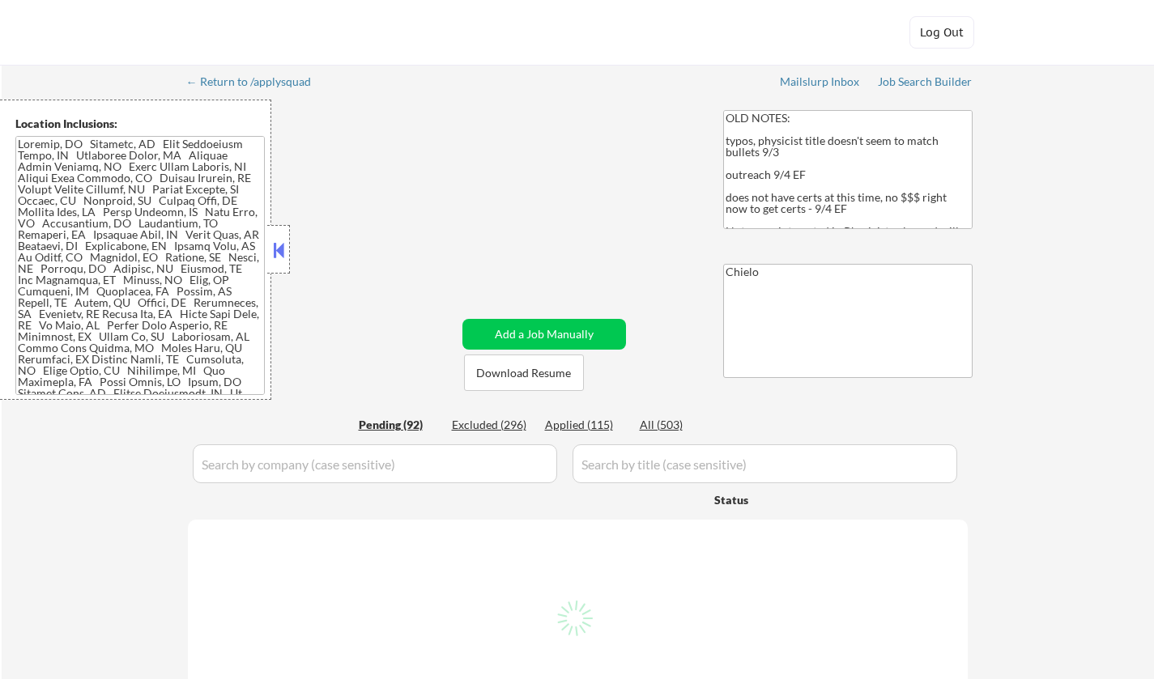
select select ""pending""
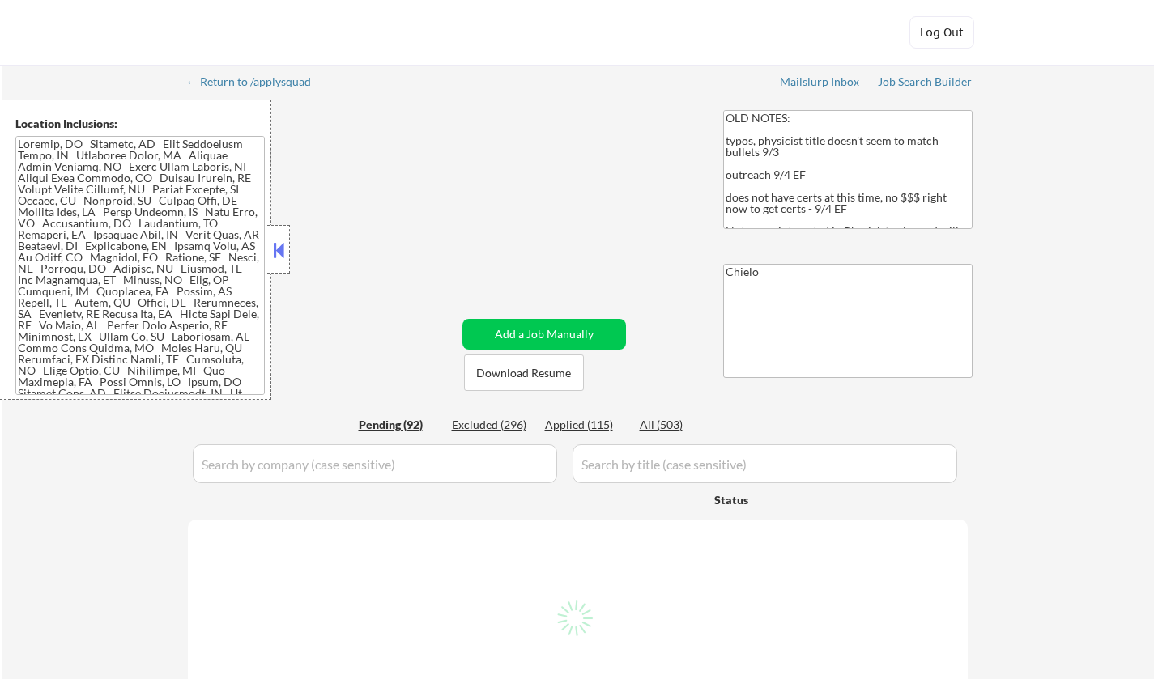
select select ""pending""
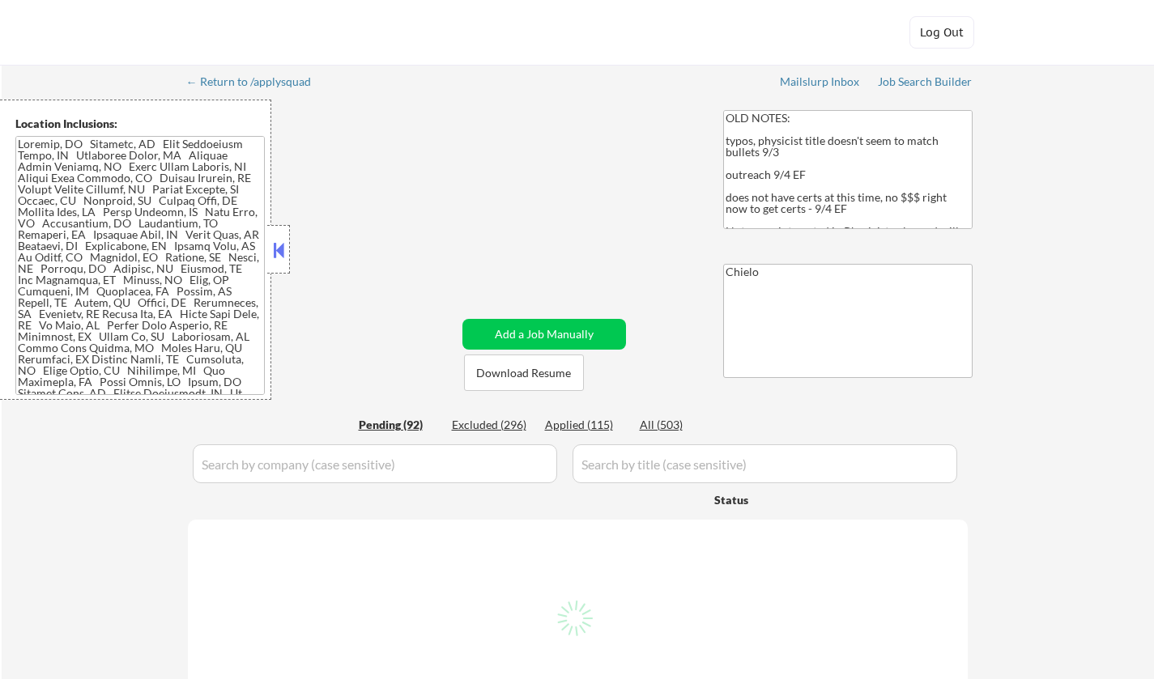
select select ""pending""
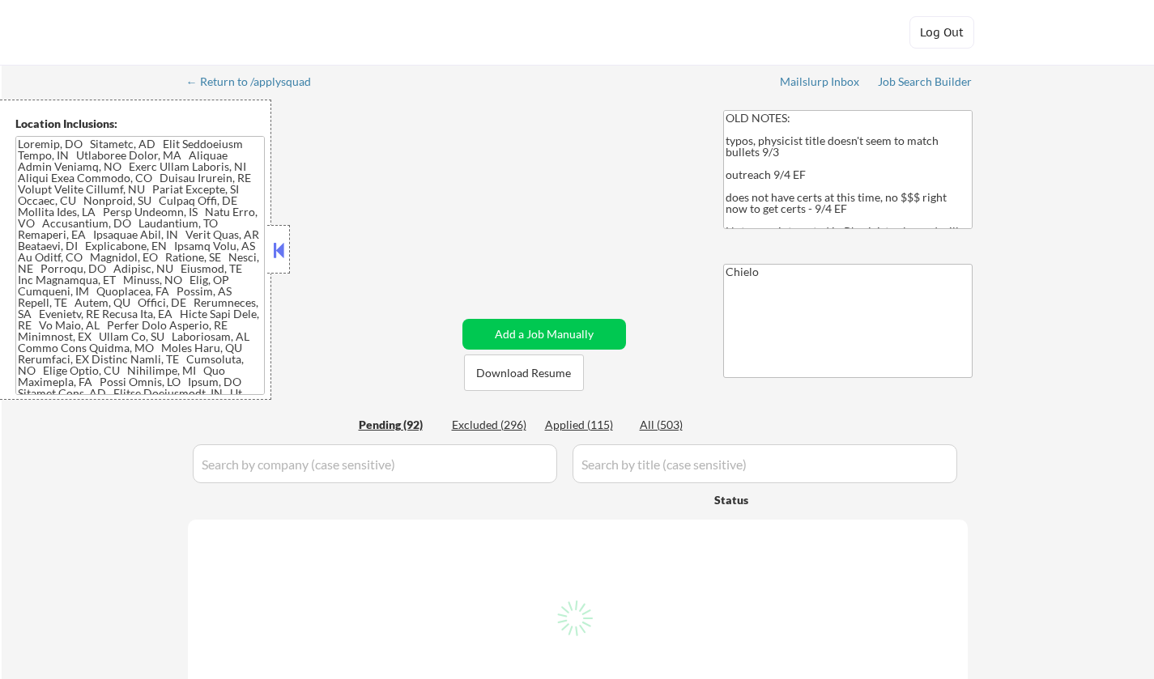
select select ""pending""
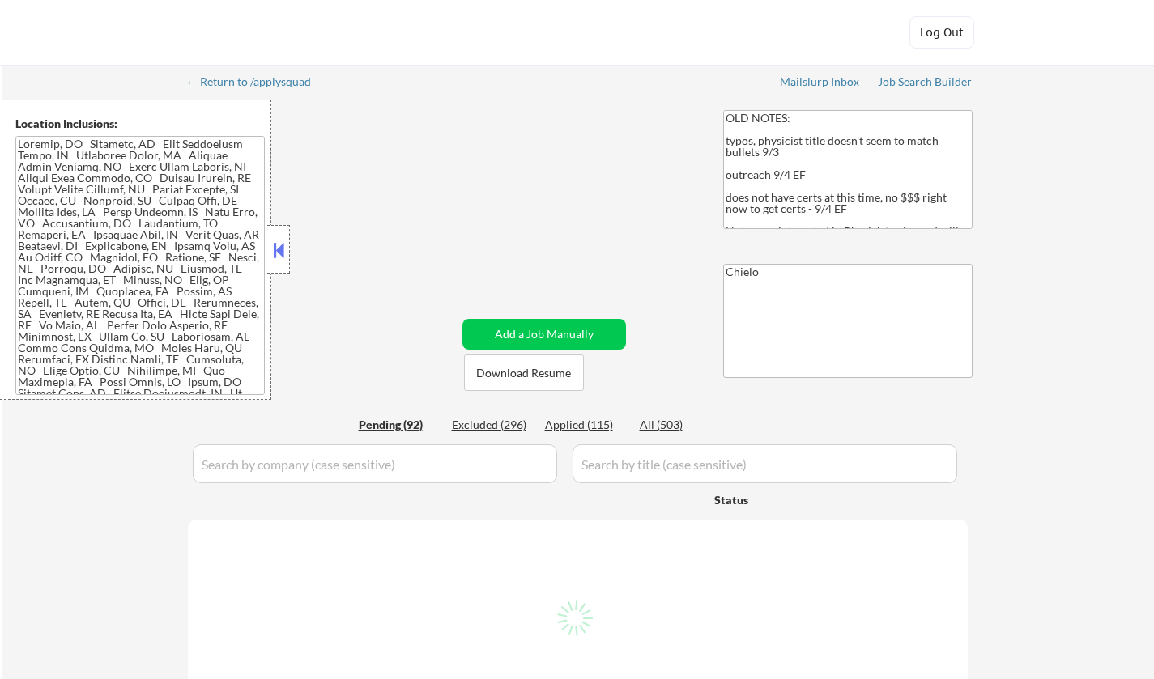
select select ""pending""
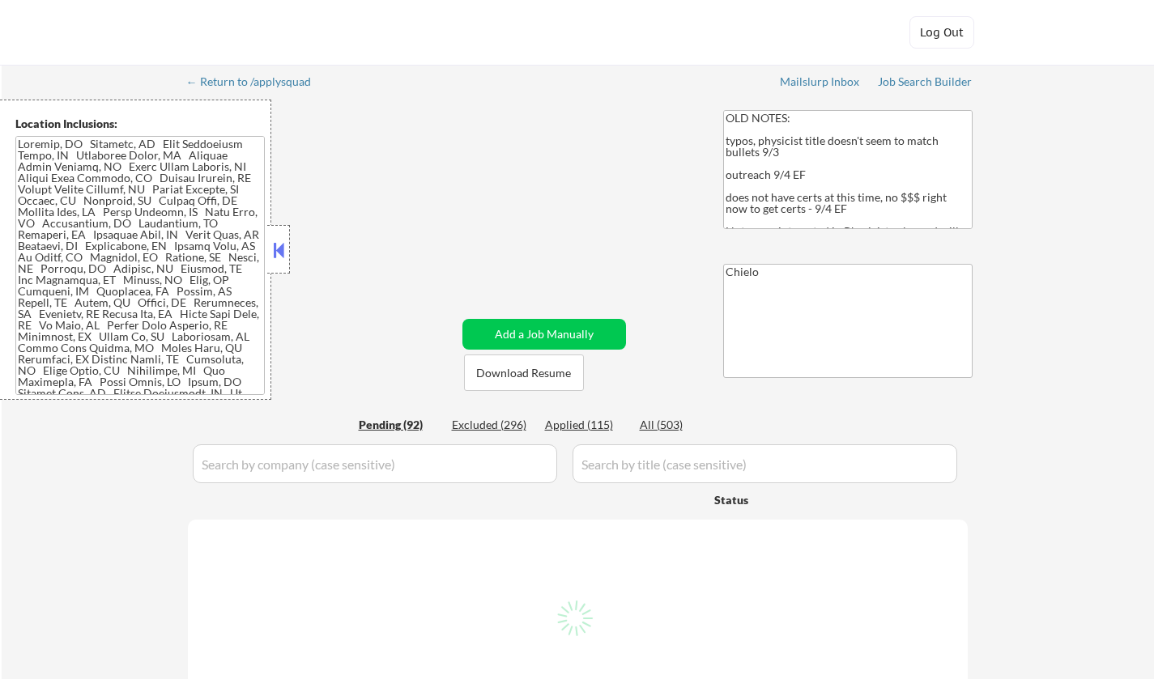
select select ""pending""
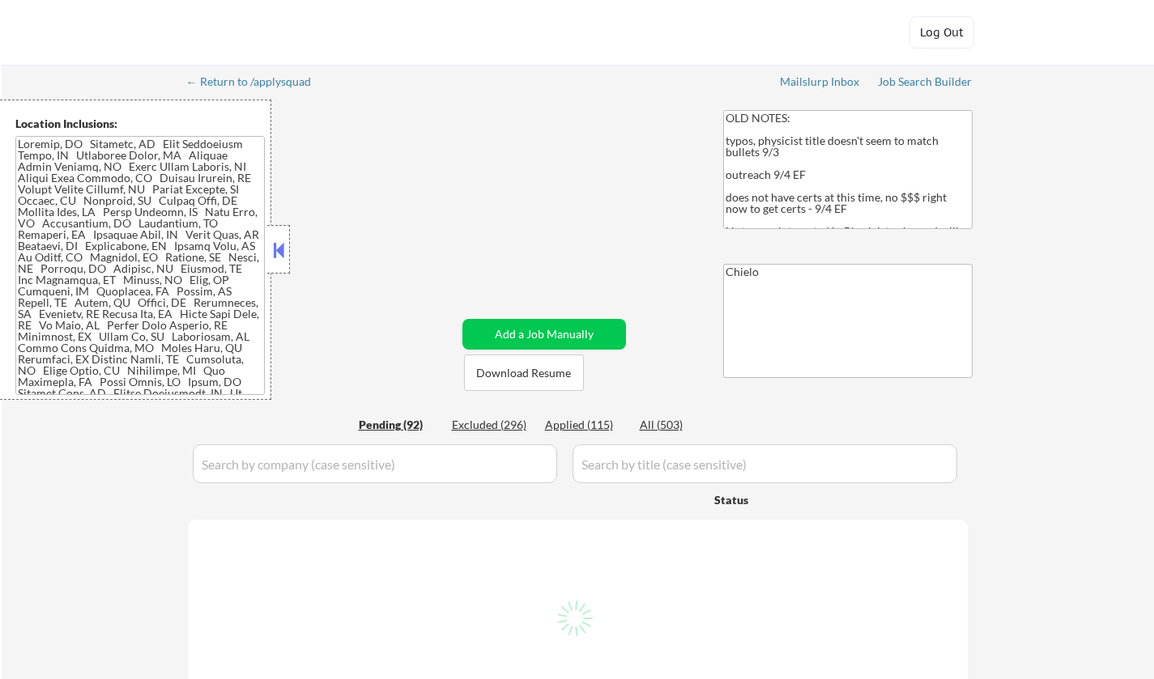
select select ""pending""
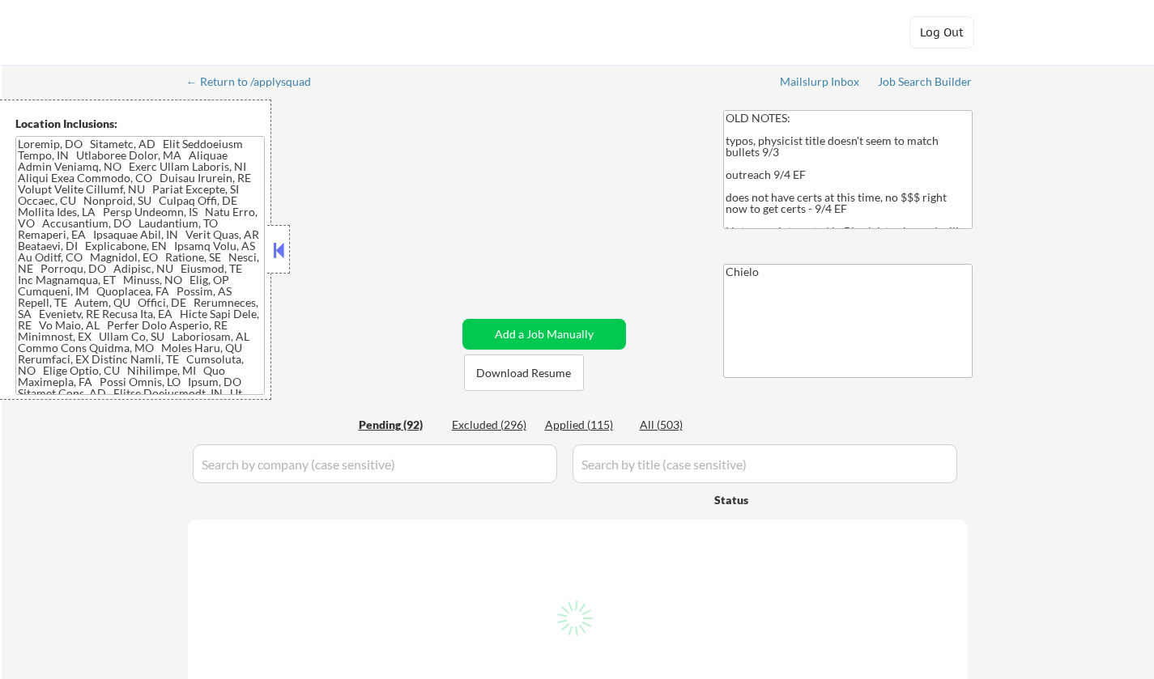
select select ""pending""
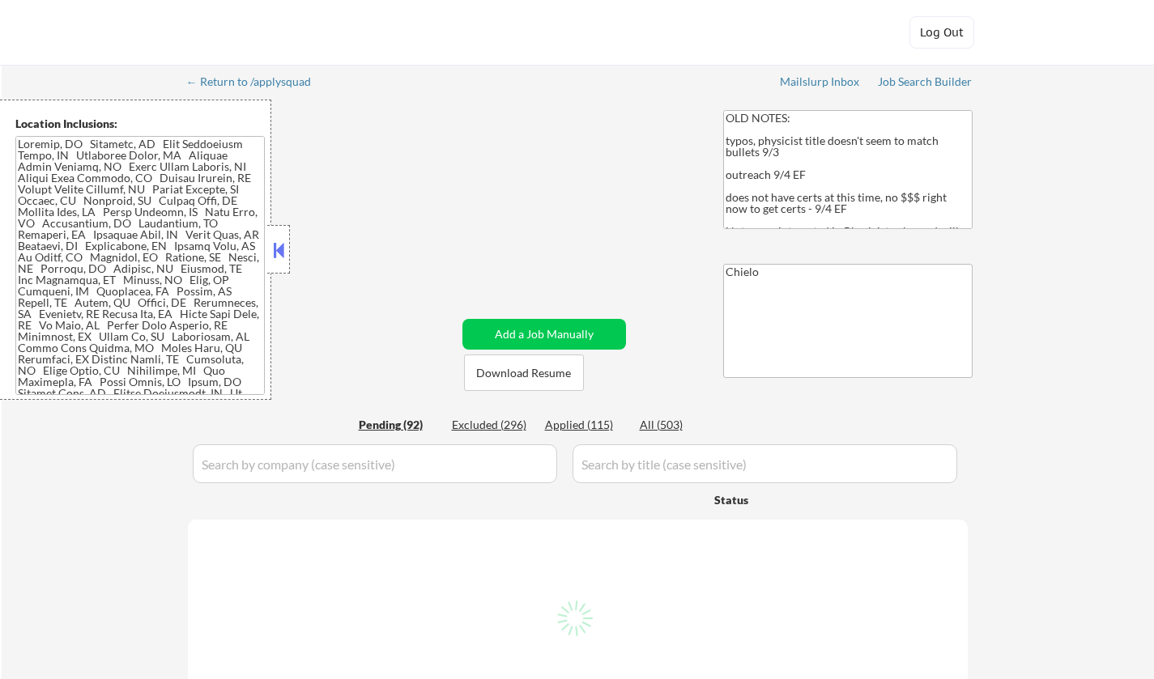
select select ""pending""
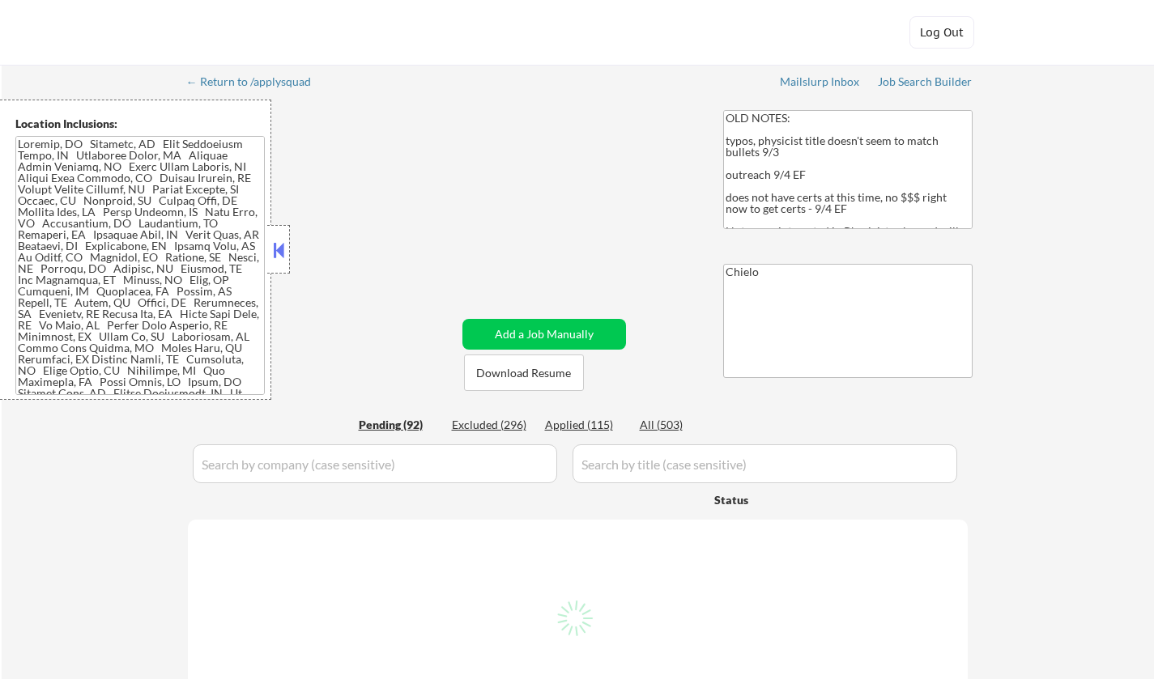
select select ""pending""
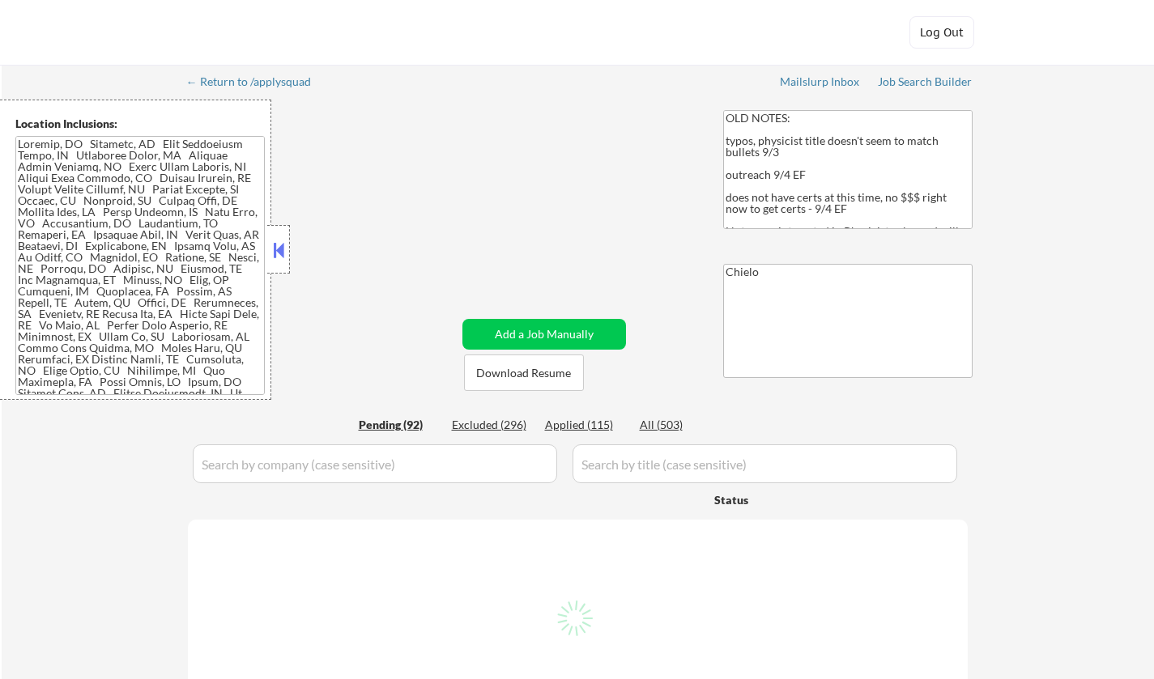
select select ""pending""
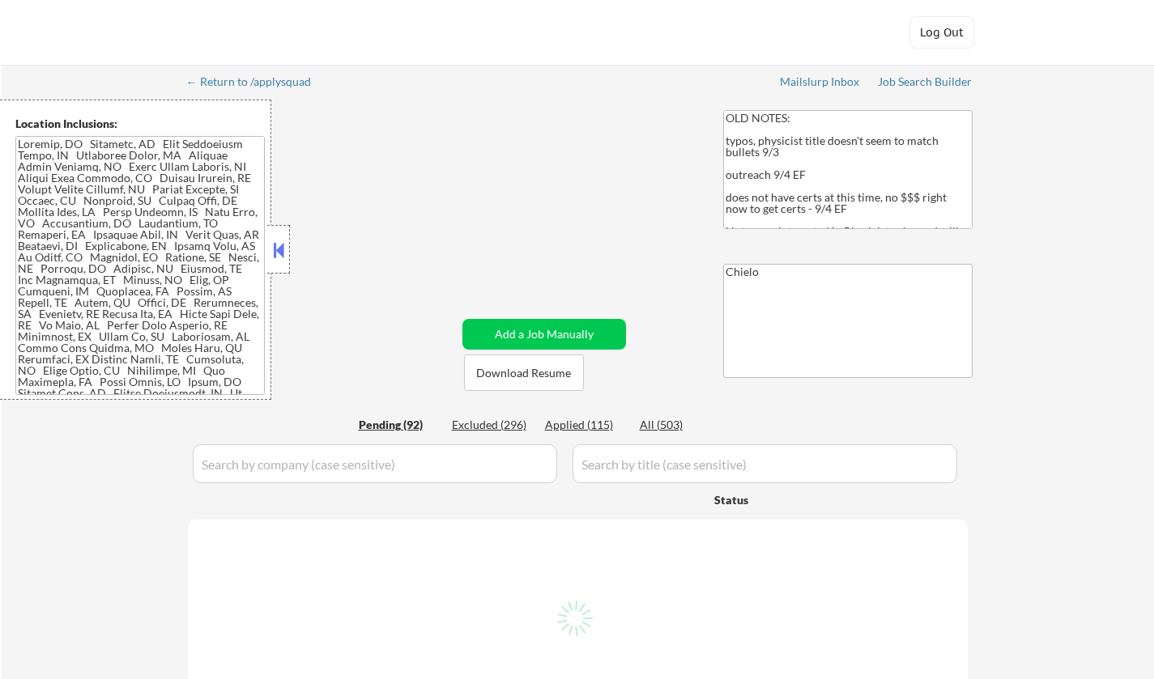
select select ""pending""
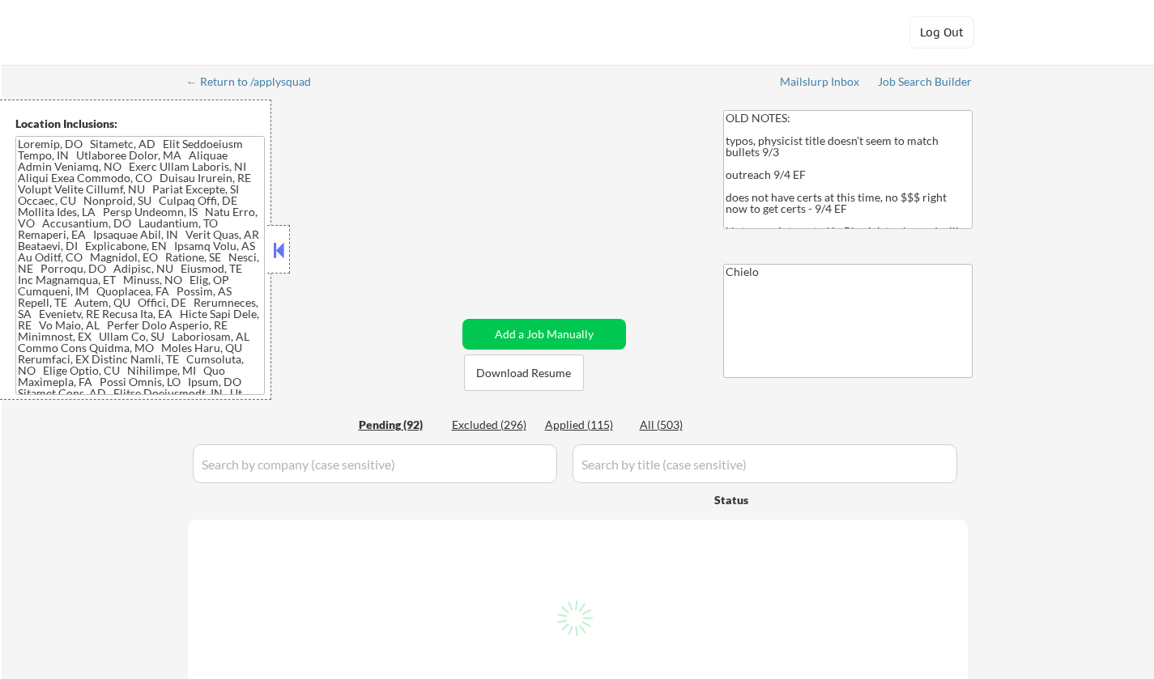
select select ""pending""
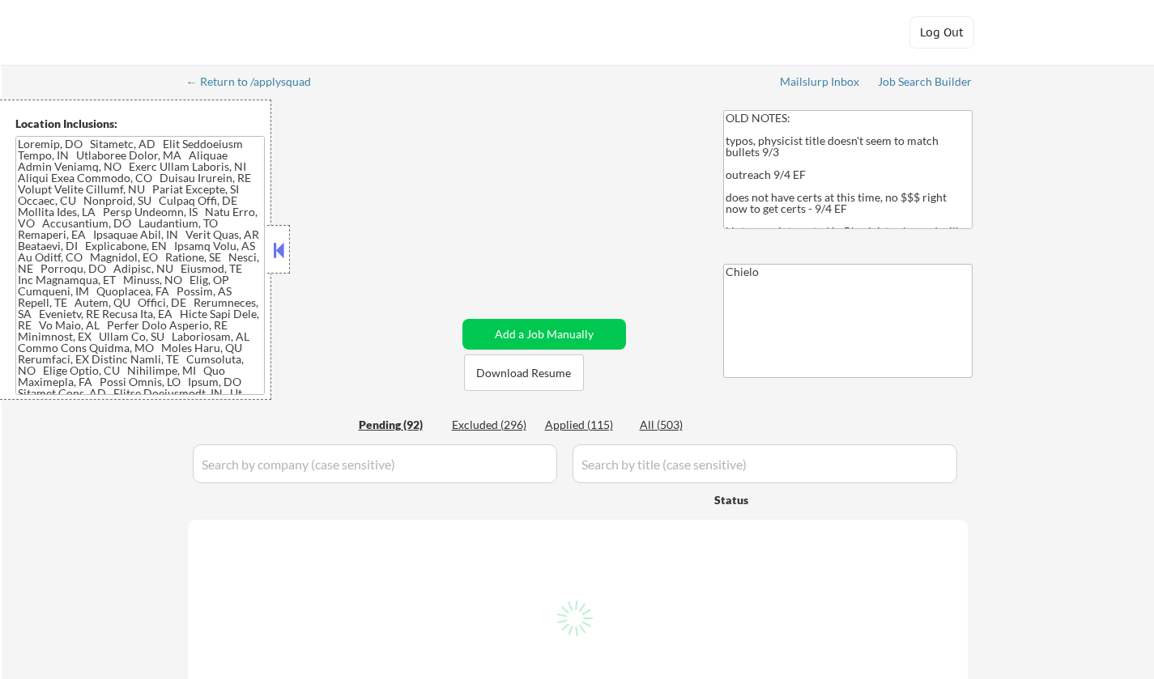
select select ""pending""
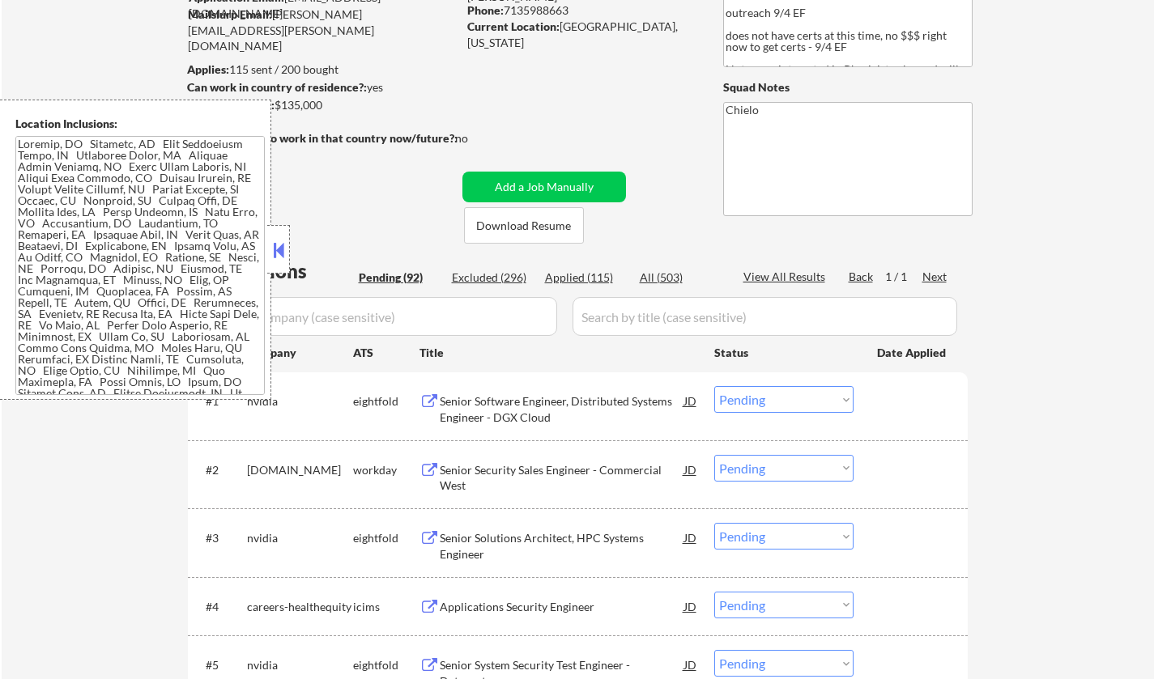
scroll to position [683, 0]
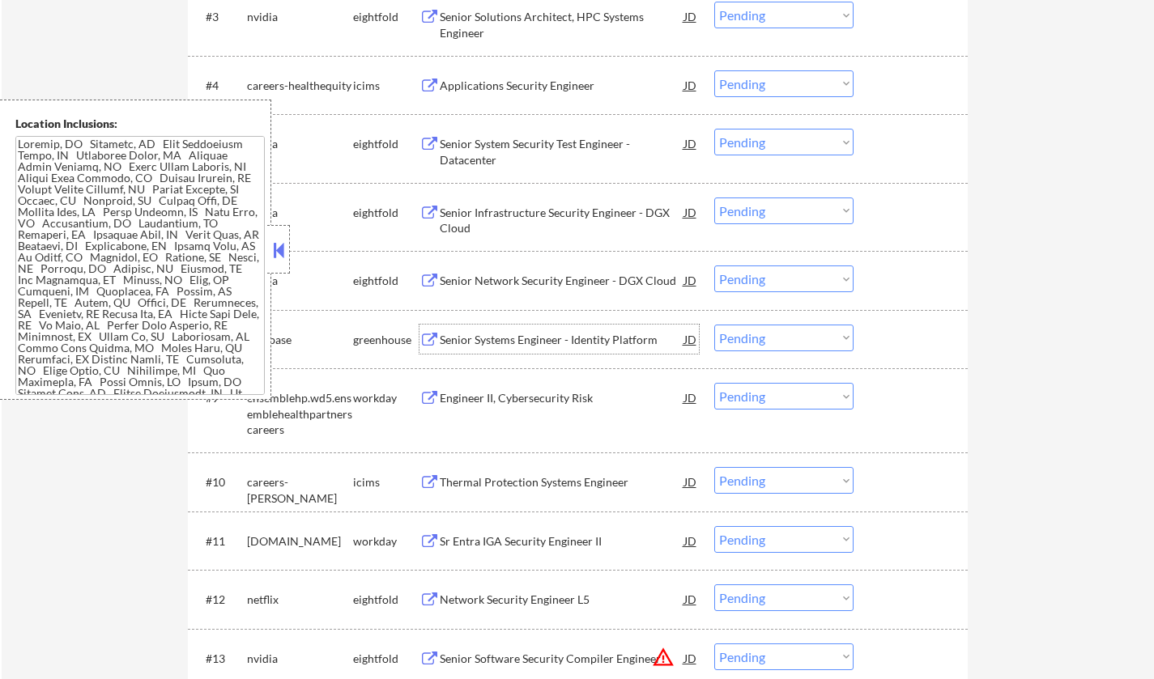
click at [544, 336] on div "Senior Systems Engineer - Identity Platform" at bounding box center [562, 340] width 244 height 16
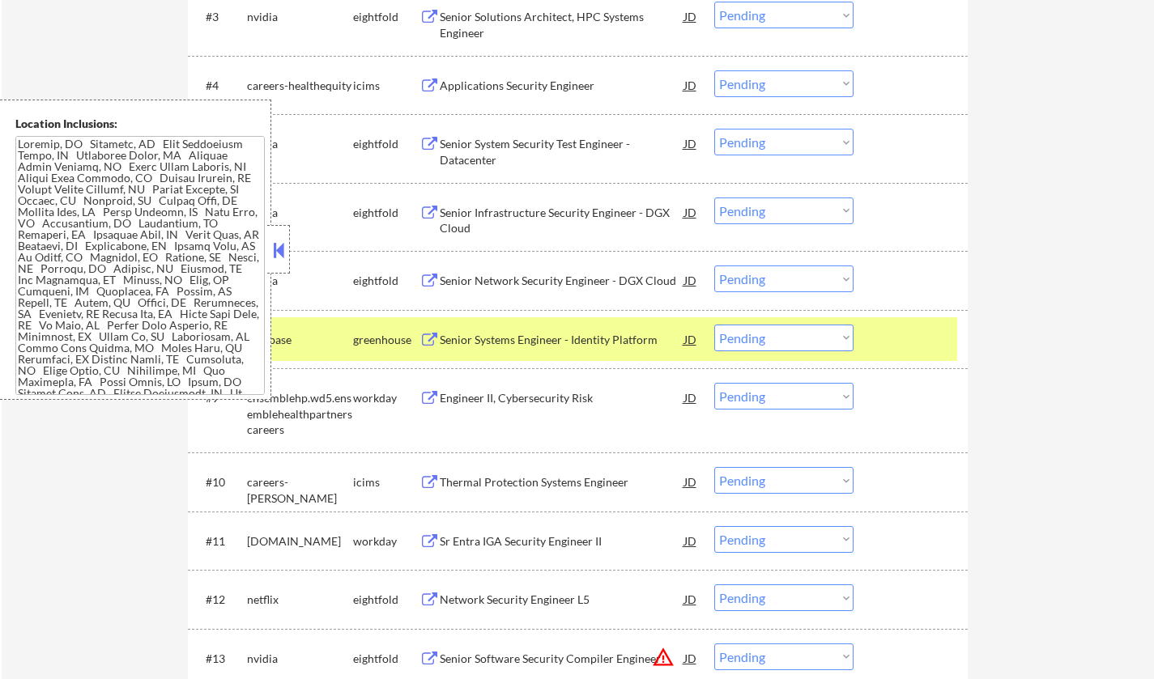
click at [276, 244] on button at bounding box center [279, 250] width 18 height 24
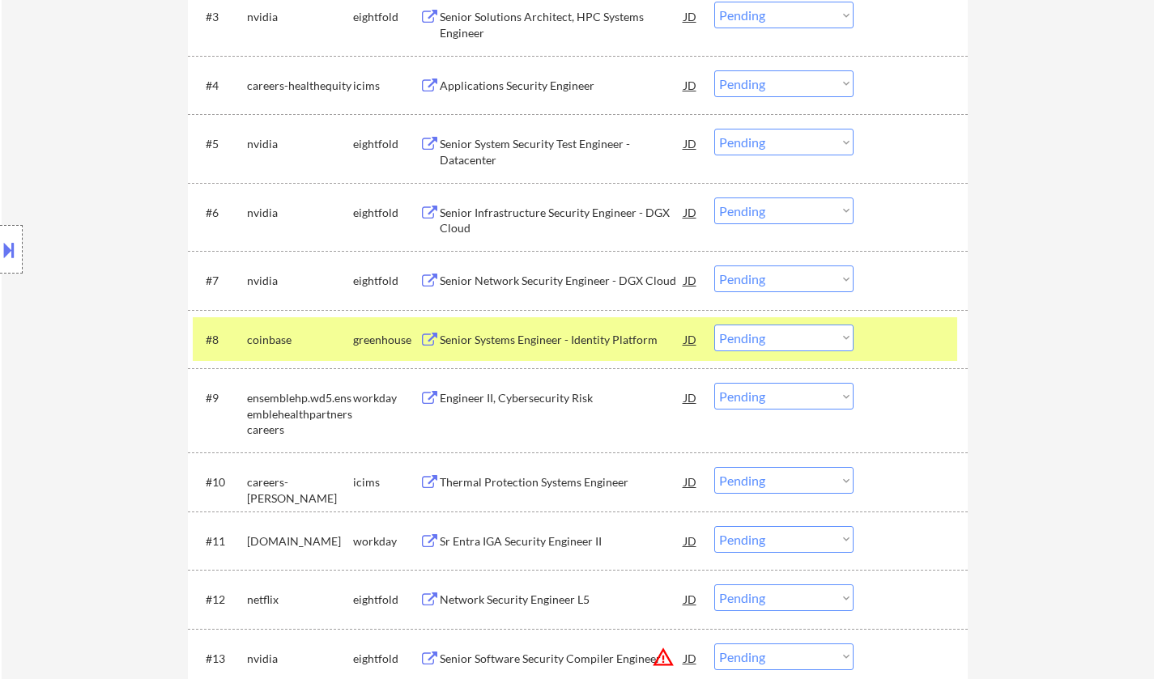
click at [778, 341] on select "Choose an option... Pending Applied Excluded (Questions) Excluded (Expired) Exc…" at bounding box center [783, 338] width 139 height 27
click at [714, 325] on select "Choose an option... Pending Applied Excluded (Questions) Excluded (Expired) Exc…" at bounding box center [783, 338] width 139 height 27
select select ""pending""
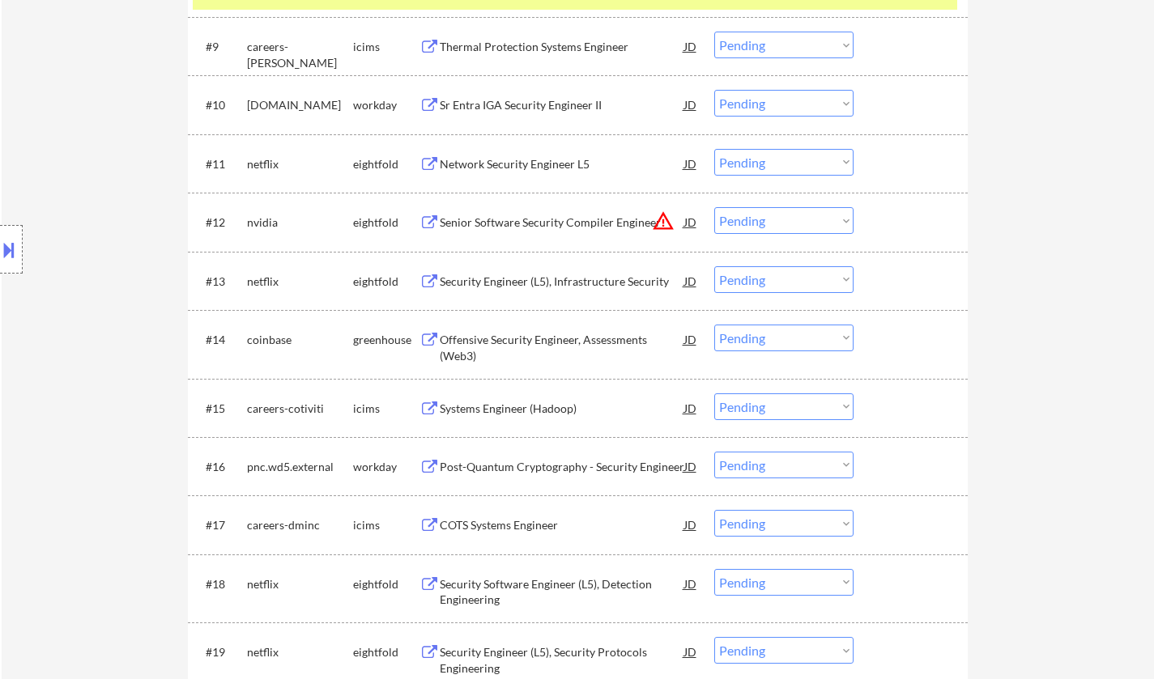
scroll to position [2517, 0]
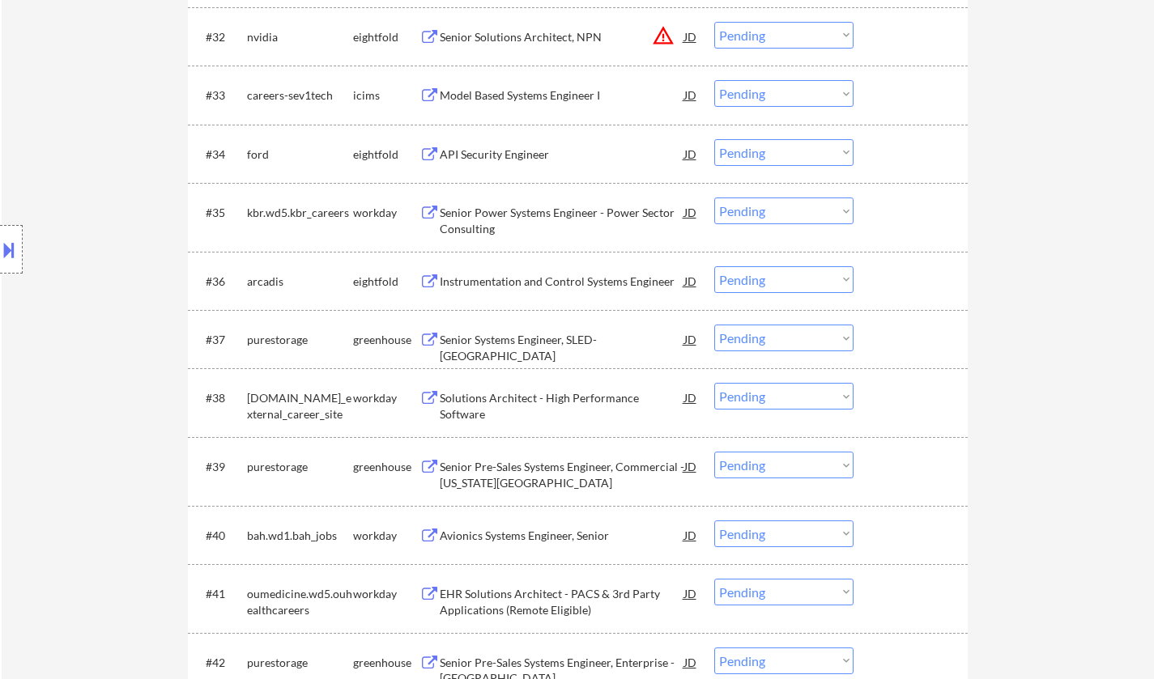
click at [530, 333] on div "Senior Systems Engineer, SLED-Boston" at bounding box center [562, 348] width 244 height 32
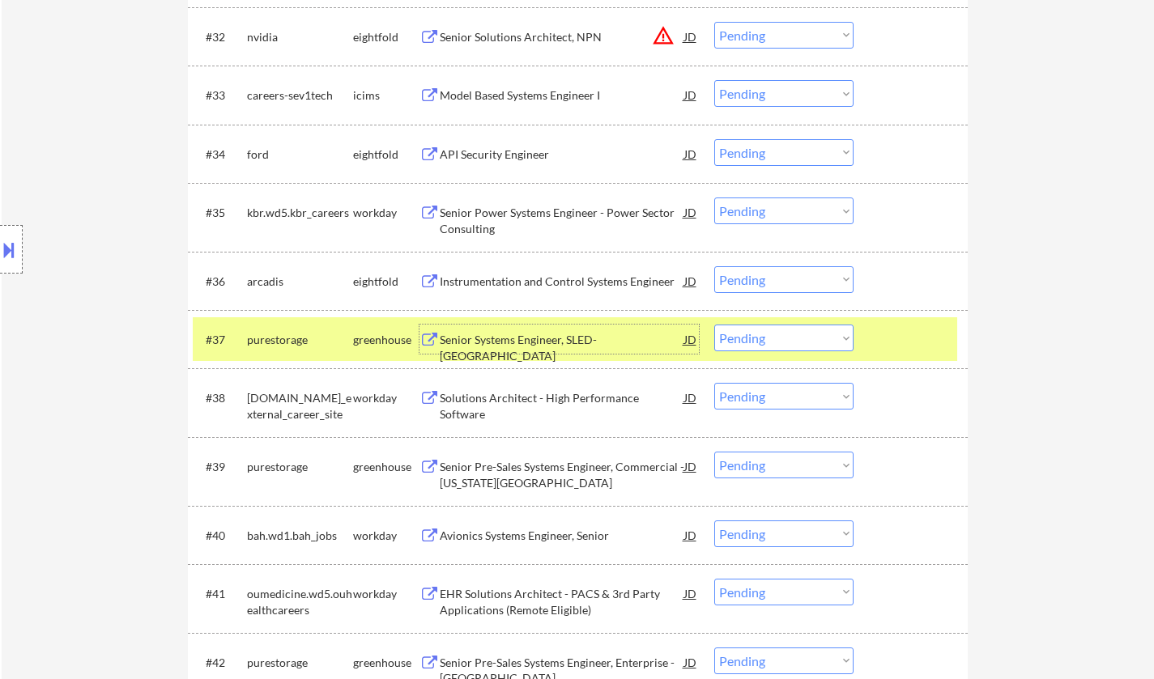
click at [826, 338] on select "Choose an option... Pending Applied Excluded (Questions) Excluded (Expired) Exc…" at bounding box center [783, 338] width 139 height 27
click at [714, 325] on select "Choose an option... Pending Applied Excluded (Questions) Excluded (Expired) Exc…" at bounding box center [783, 338] width 139 height 27
select select ""pending""
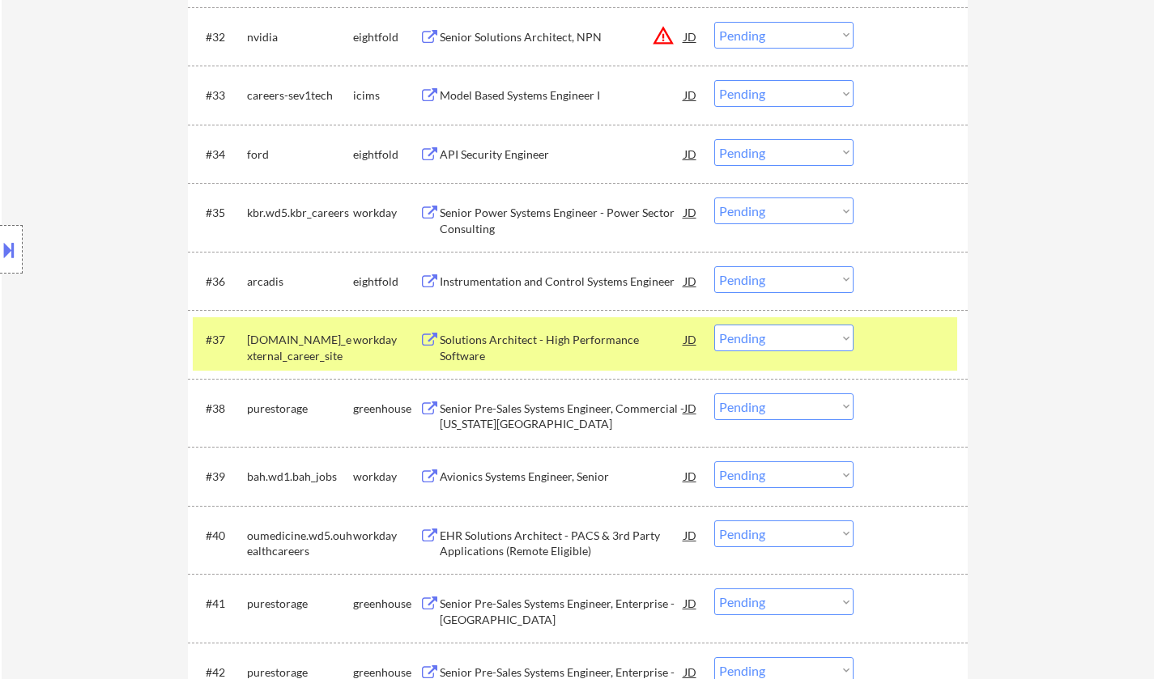
scroll to position [2598, 0]
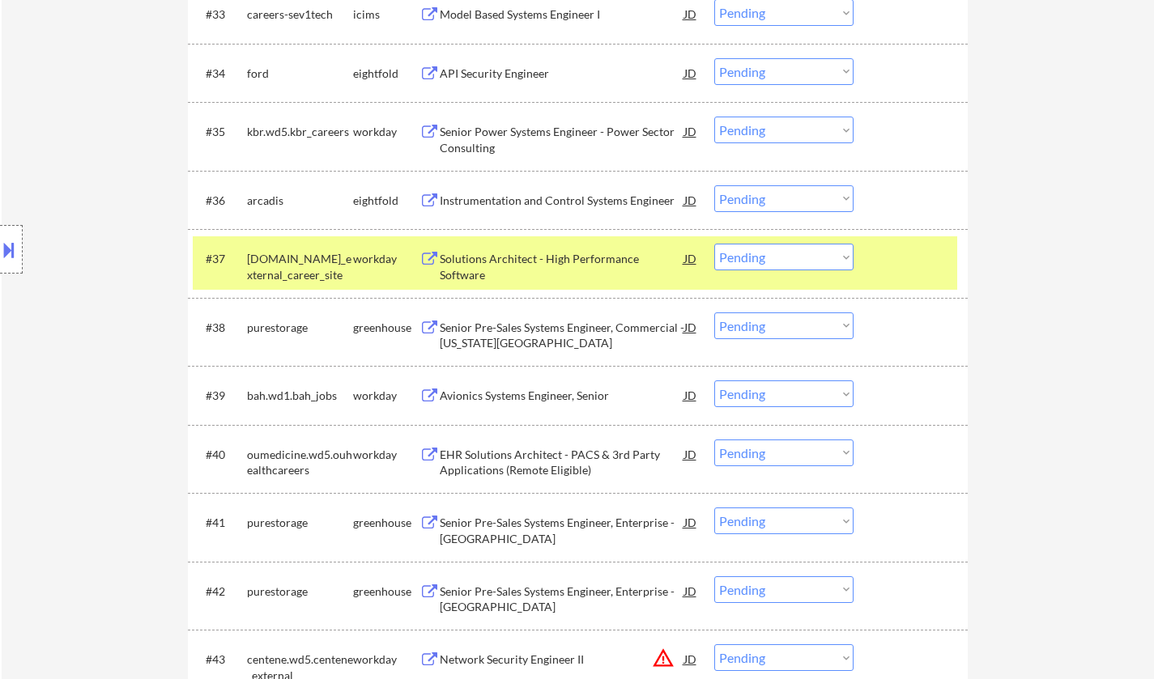
drag, startPoint x: 773, startPoint y: 324, endPoint x: 781, endPoint y: 325, distance: 8.3
click at [773, 324] on select "Choose an option... Pending Applied Excluded (Questions) Excluded (Expired) Exc…" at bounding box center [783, 325] width 139 height 27
click at [714, 312] on select "Choose an option... Pending Applied Excluded (Questions) Excluded (Expired) Exc…" at bounding box center [783, 325] width 139 height 27
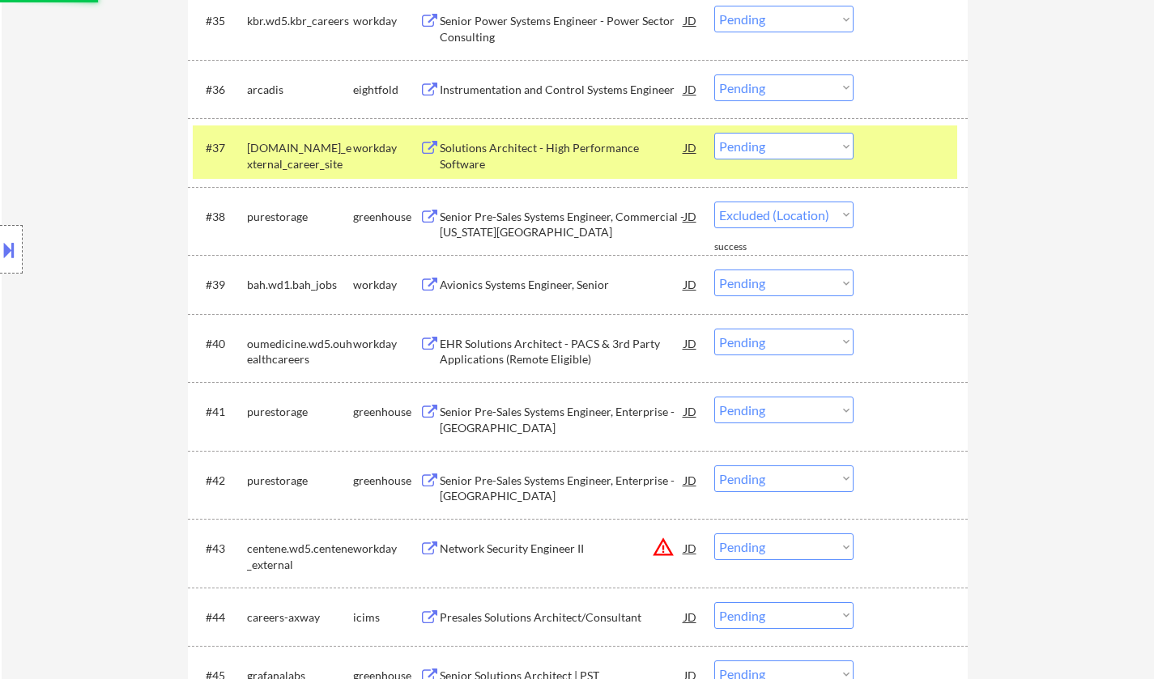
scroll to position [2760, 0]
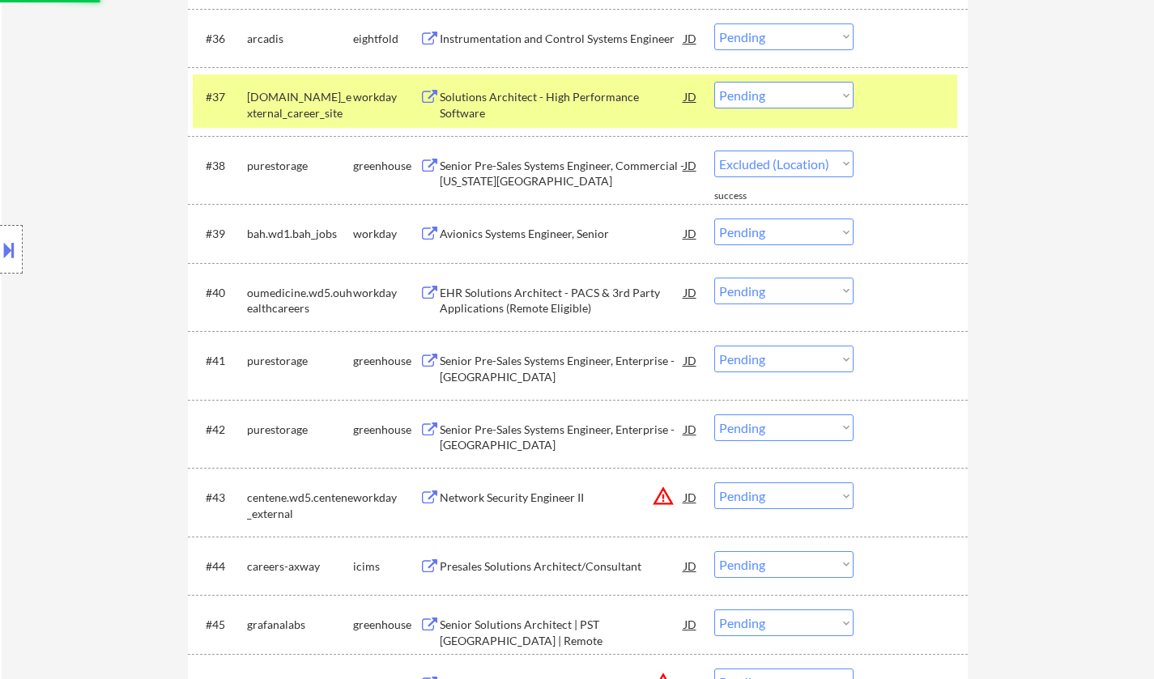
select select ""pending""
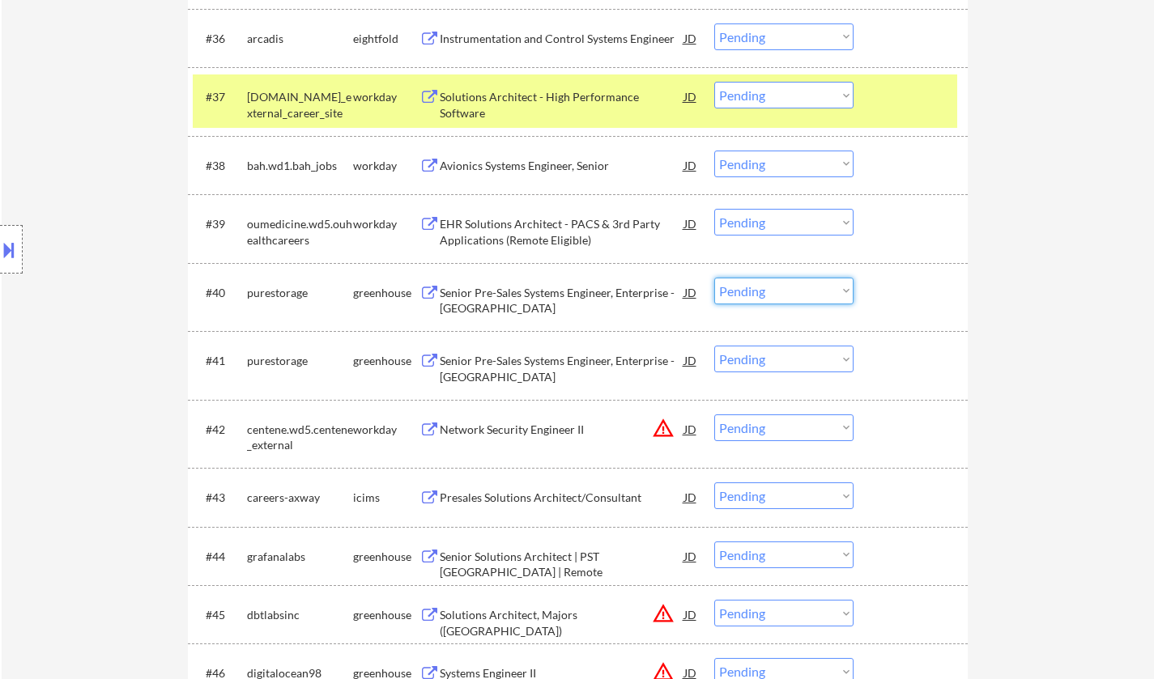
drag, startPoint x: 793, startPoint y: 291, endPoint x: 799, endPoint y: 303, distance: 13.4
click at [793, 292] on select "Choose an option... Pending Applied Excluded (Questions) Excluded (Expired) Exc…" at bounding box center [783, 291] width 139 height 27
click at [714, 278] on select "Choose an option... Pending Applied Excluded (Questions) Excluded (Expired) Exc…" at bounding box center [783, 291] width 139 height 27
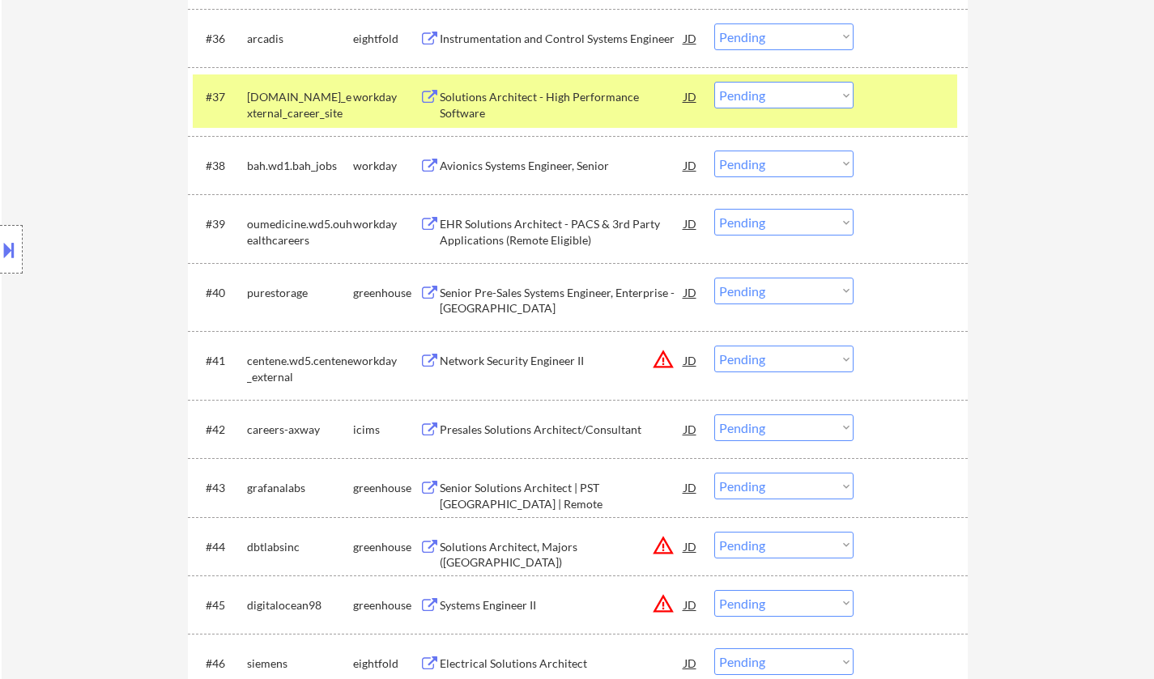
drag, startPoint x: 766, startPoint y: 288, endPoint x: 775, endPoint y: 301, distance: 16.2
click at [766, 288] on select "Choose an option... Pending Applied Excluded (Questions) Excluded (Expired) Exc…" at bounding box center [783, 291] width 139 height 27
click at [714, 278] on select "Choose an option... Pending Applied Excluded (Questions) Excluded (Expired) Exc…" at bounding box center [783, 291] width 139 height 27
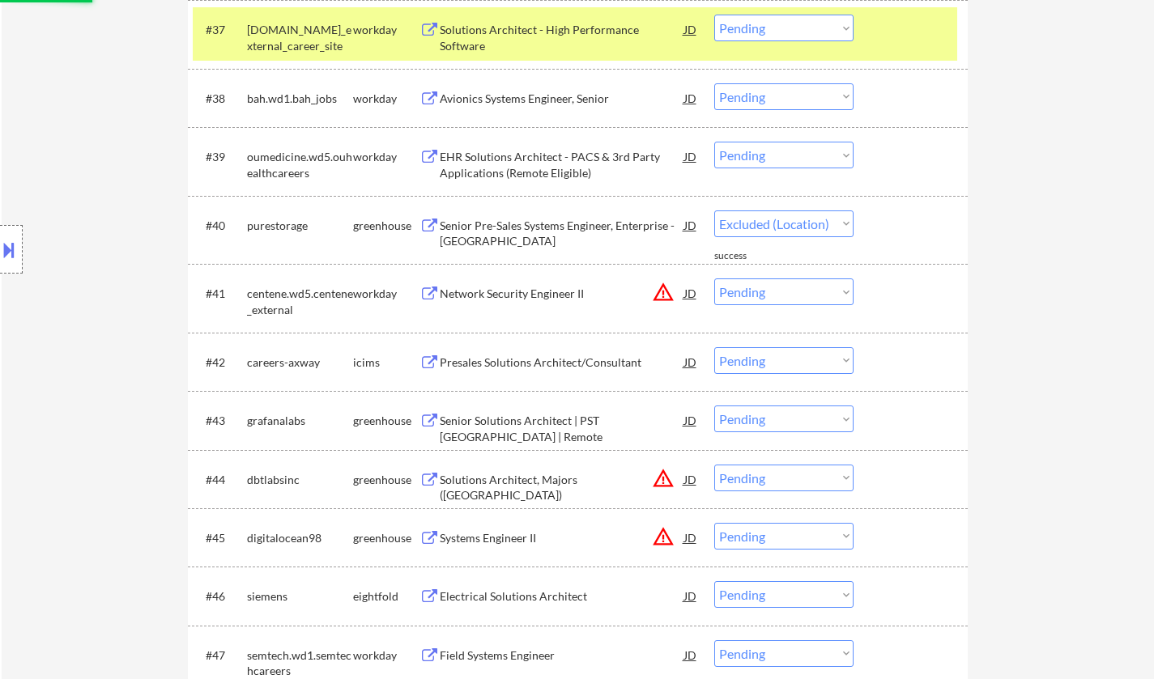
select select ""pending""
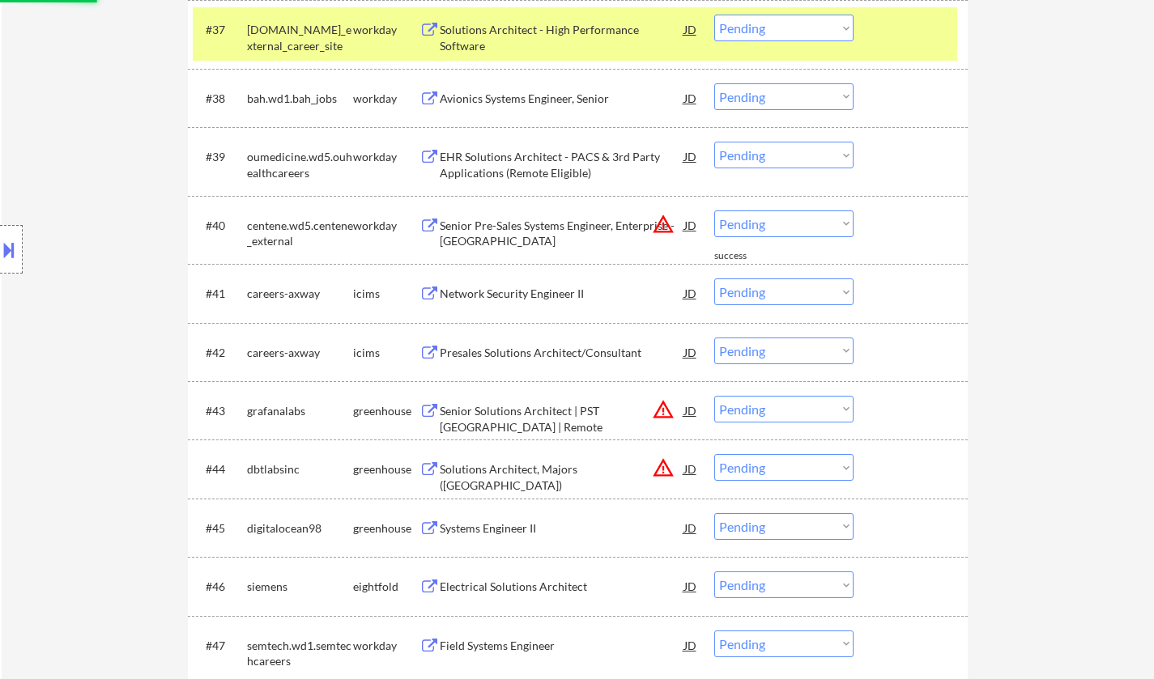
scroll to position [2841, 0]
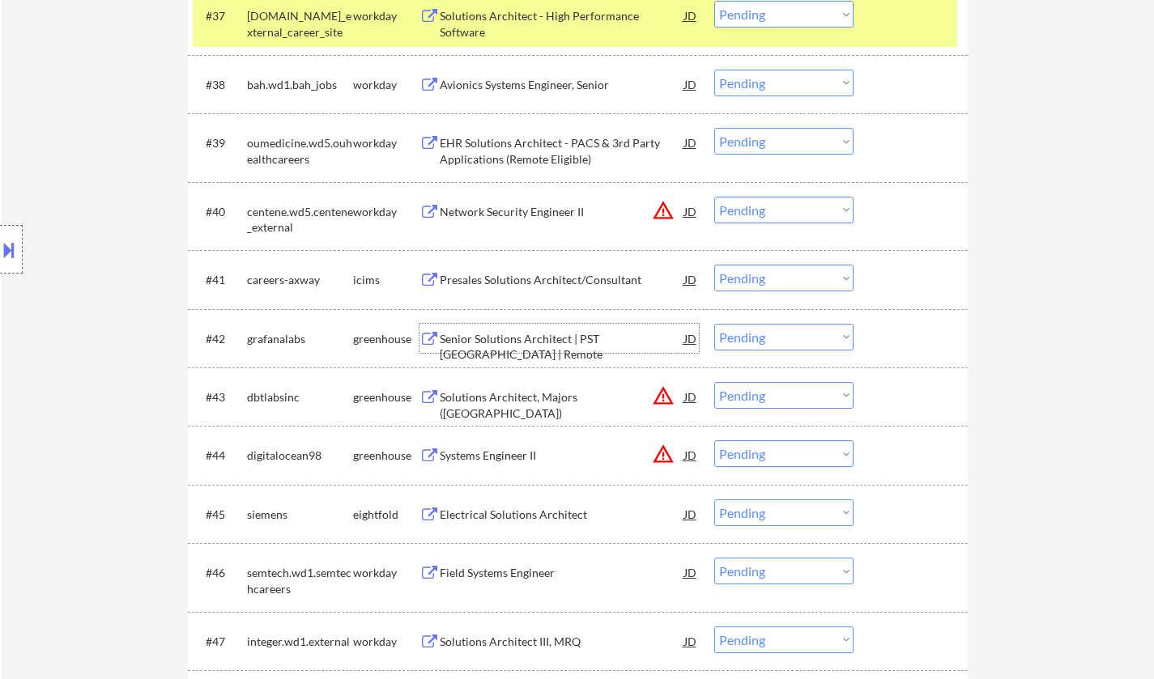
click at [595, 333] on div "Senior Solutions Architect | PST USA | Remote" at bounding box center [562, 347] width 244 height 32
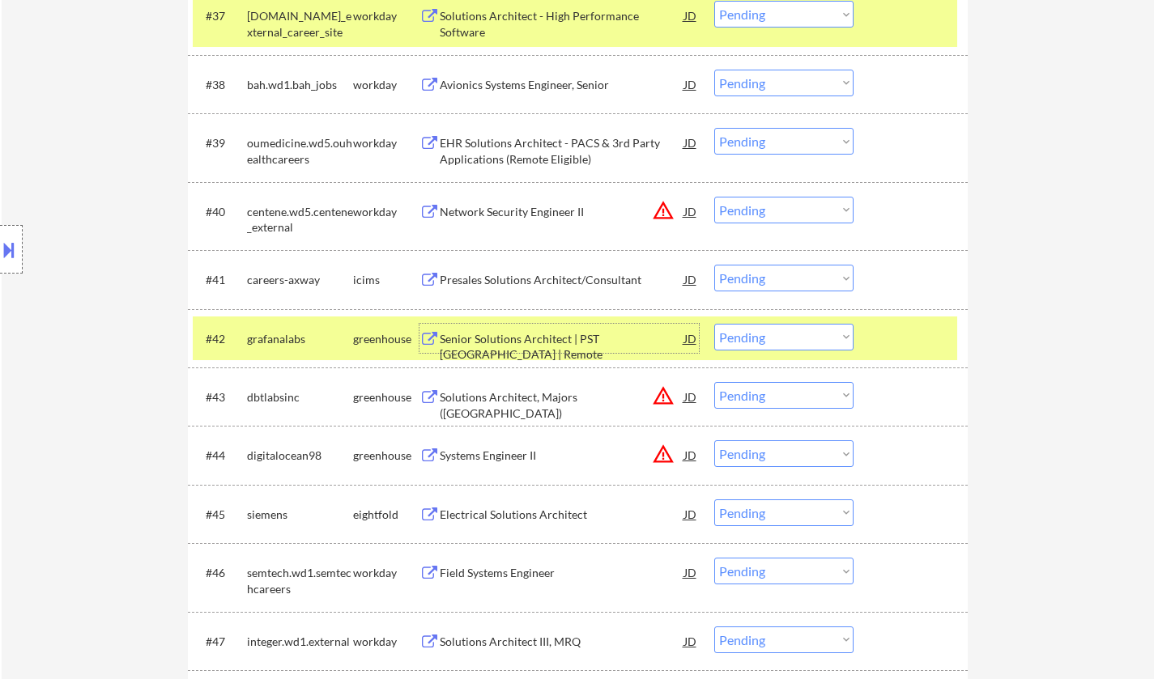
click at [791, 338] on select "Choose an option... Pending Applied Excluded (Questions) Excluded (Expired) Exc…" at bounding box center [783, 337] width 139 height 27
click at [714, 324] on select "Choose an option... Pending Applied Excluded (Questions) Excluded (Expired) Exc…" at bounding box center [783, 337] width 139 height 27
select select ""pending""
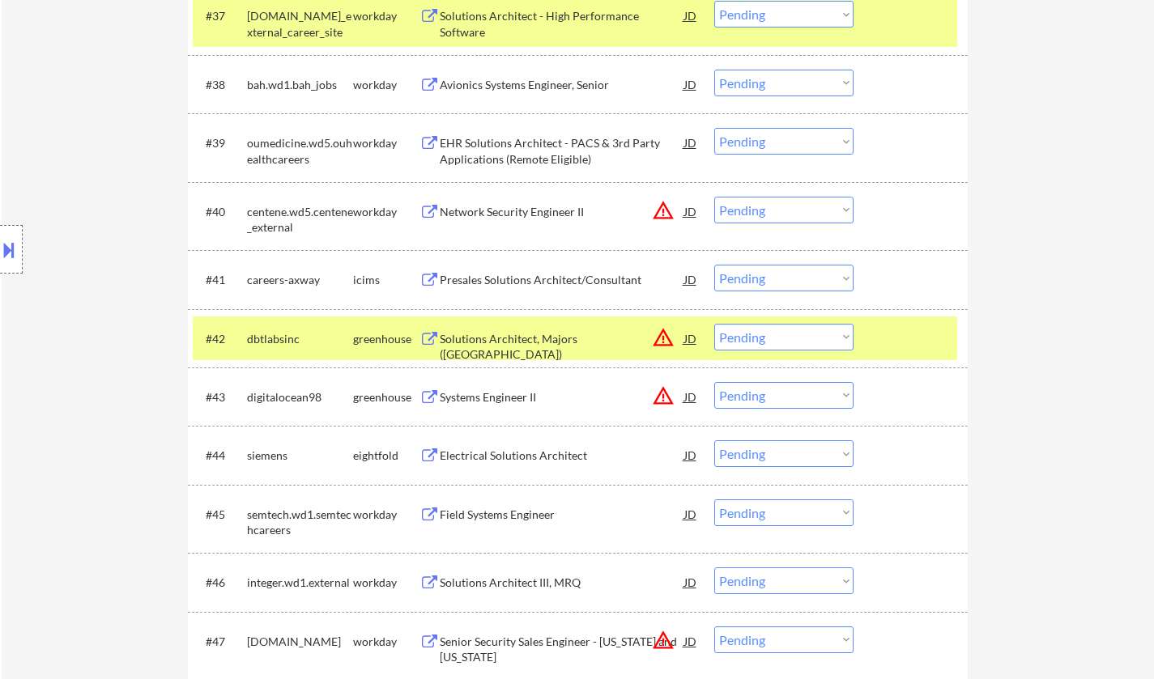
click at [695, 395] on div "JD" at bounding box center [690, 396] width 16 height 29
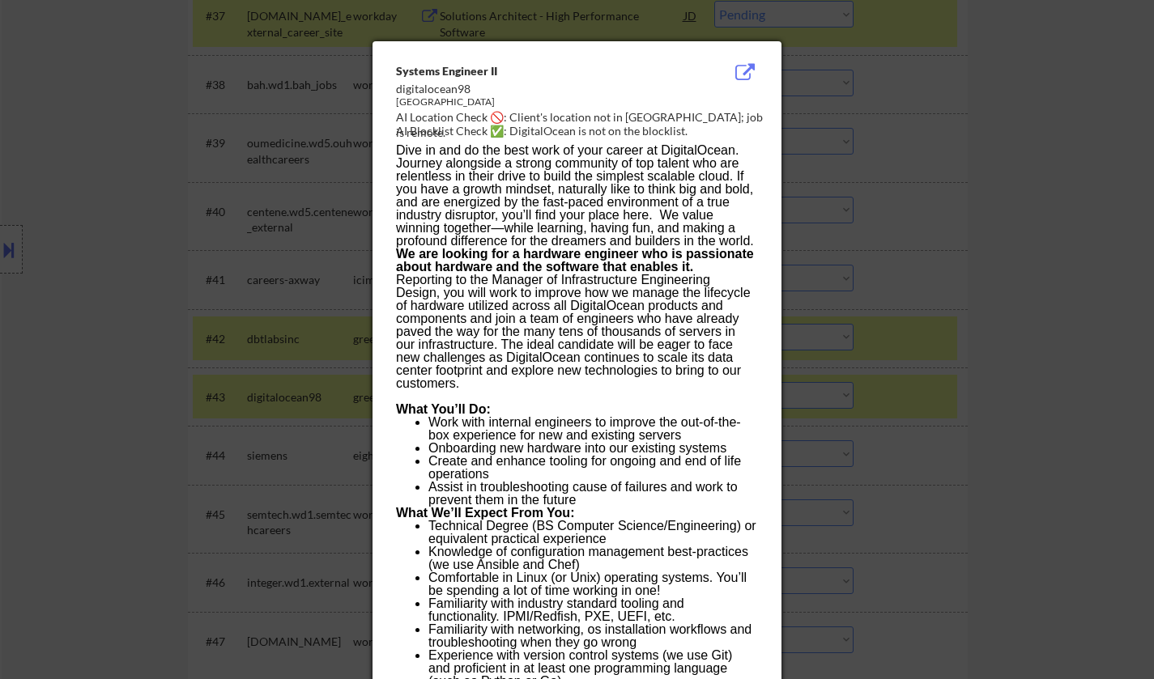
click at [1062, 441] on div at bounding box center [577, 339] width 1154 height 679
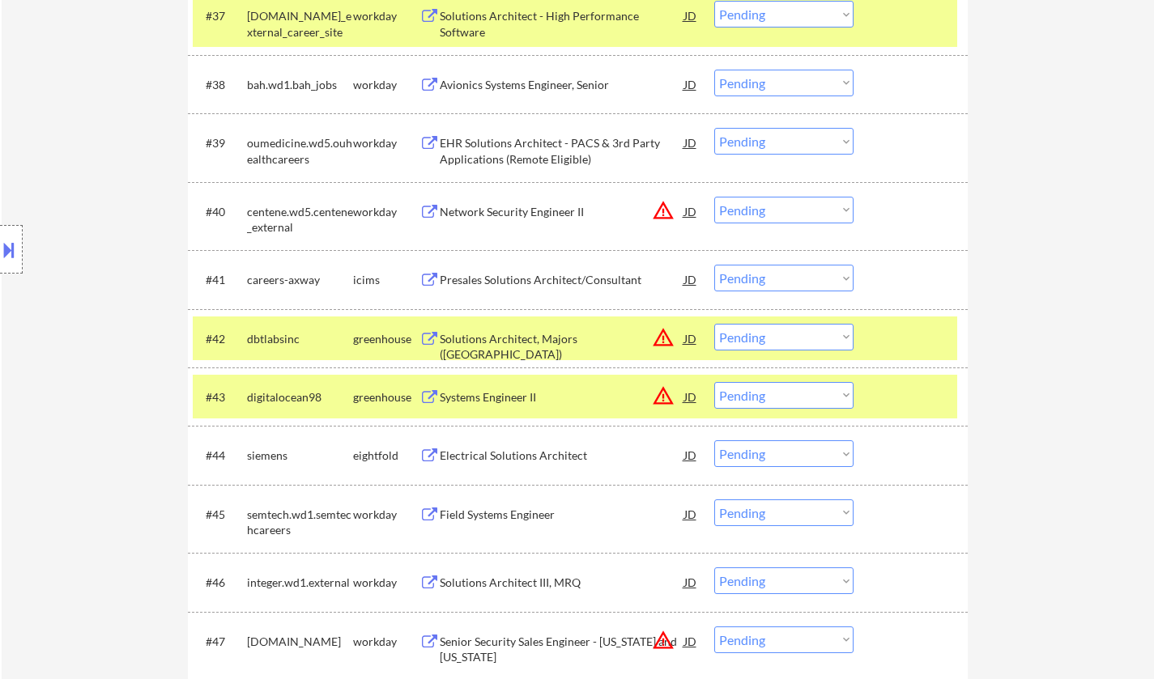
drag, startPoint x: 806, startPoint y: 389, endPoint x: 814, endPoint y: 401, distance: 13.9
click at [806, 389] on select "Choose an option... Pending Applied Excluded (Questions) Excluded (Expired) Exc…" at bounding box center [783, 395] width 139 height 27
click at [714, 382] on select "Choose an option... Pending Applied Excluded (Questions) Excluded (Expired) Exc…" at bounding box center [783, 395] width 139 height 27
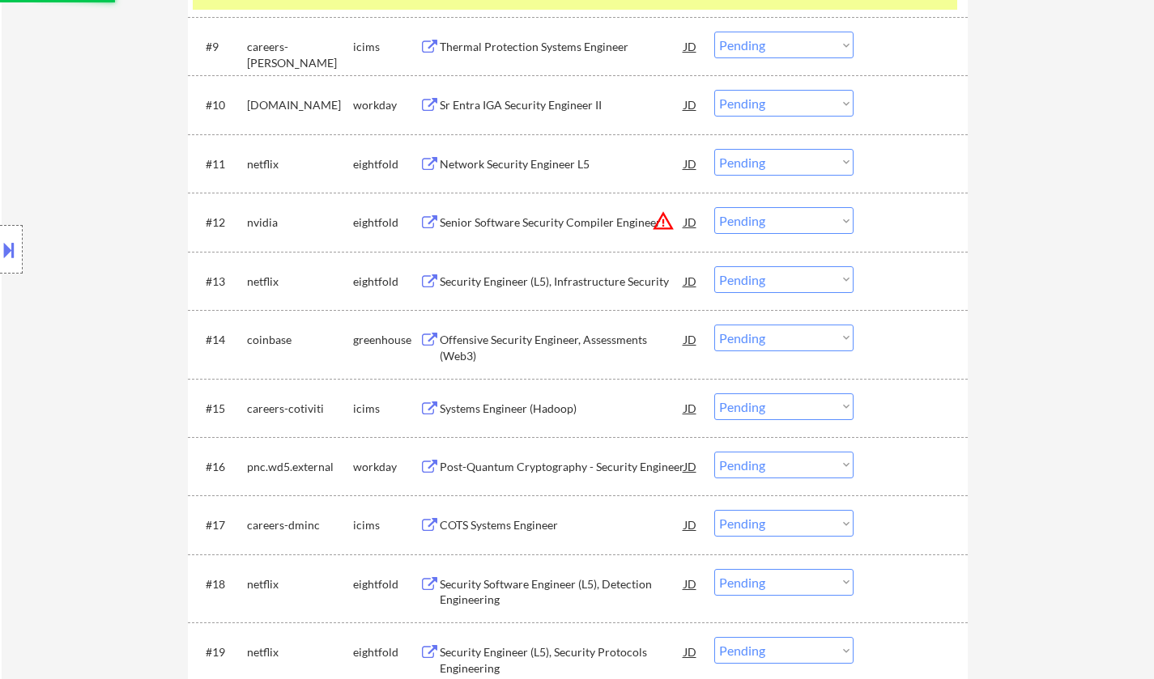
select select ""pending""
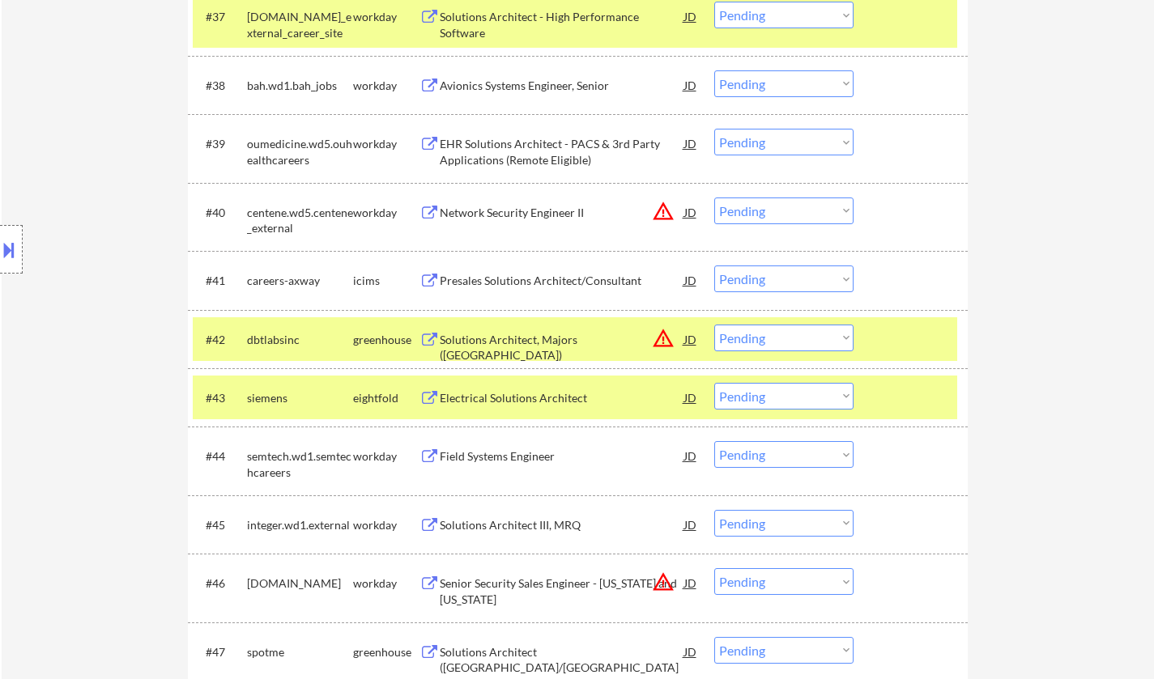
click at [682, 334] on div "JD" at bounding box center [690, 339] width 16 height 29
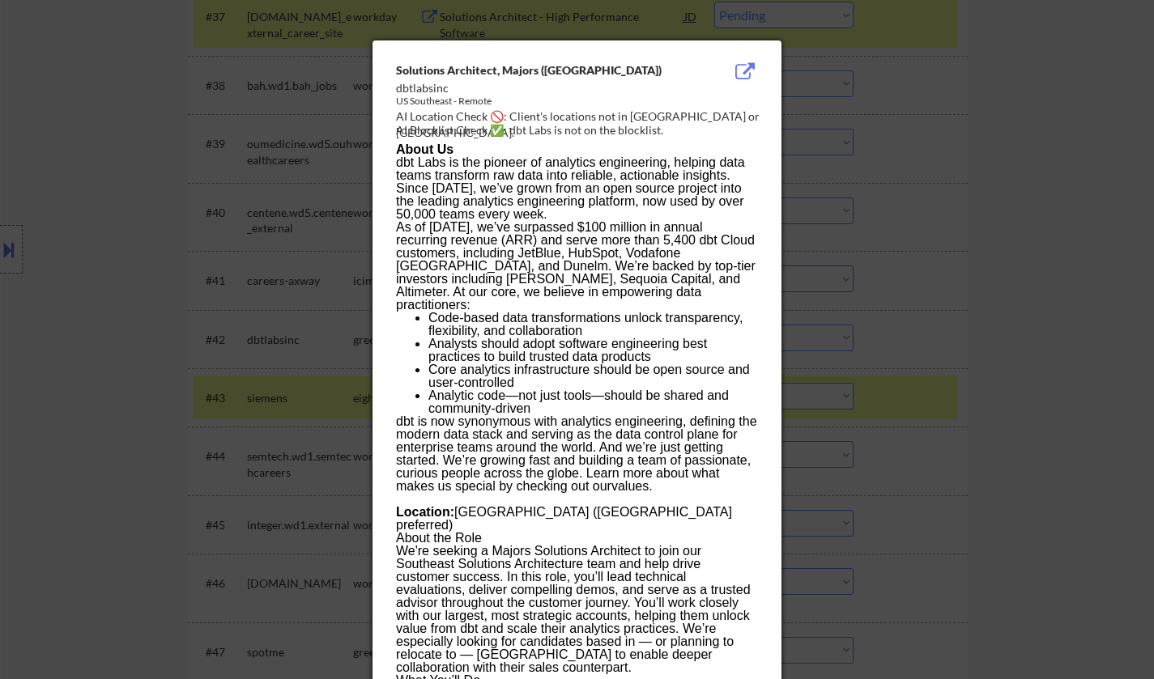
click at [1024, 391] on div at bounding box center [577, 339] width 1154 height 679
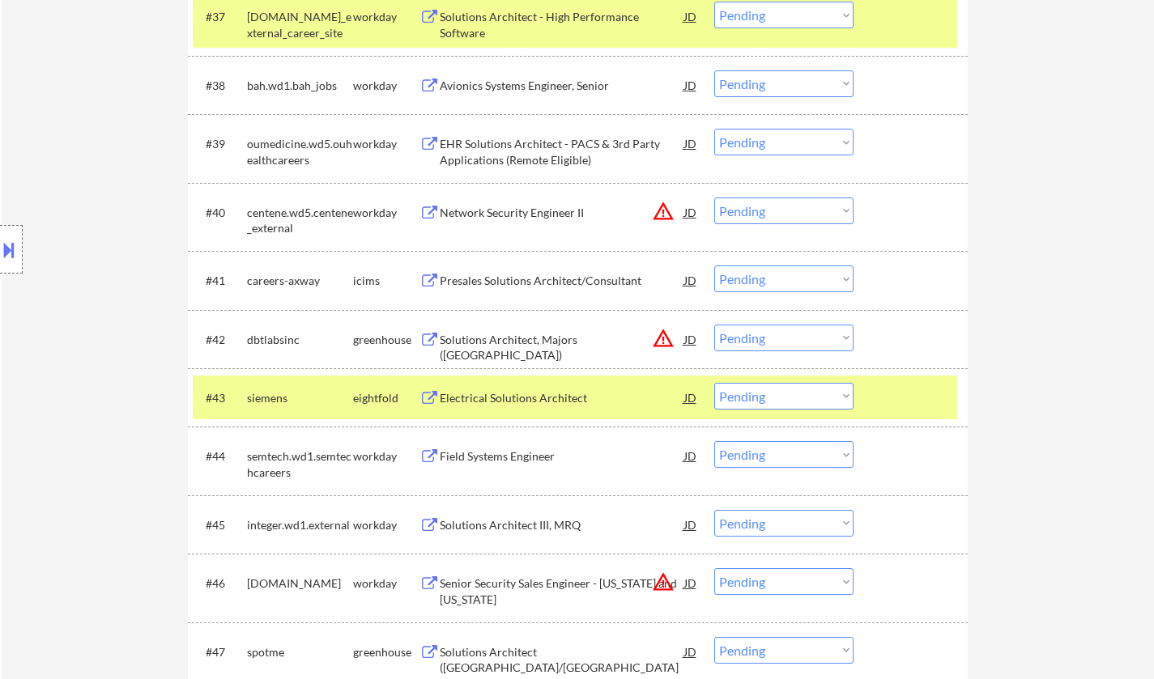
click at [815, 338] on select "Choose an option... Pending Applied Excluded (Questions) Excluded (Expired) Exc…" at bounding box center [783, 338] width 139 height 27
click at [714, 325] on select "Choose an option... Pending Applied Excluded (Questions) Excluded (Expired) Exc…" at bounding box center [783, 338] width 139 height 27
select select ""pending""
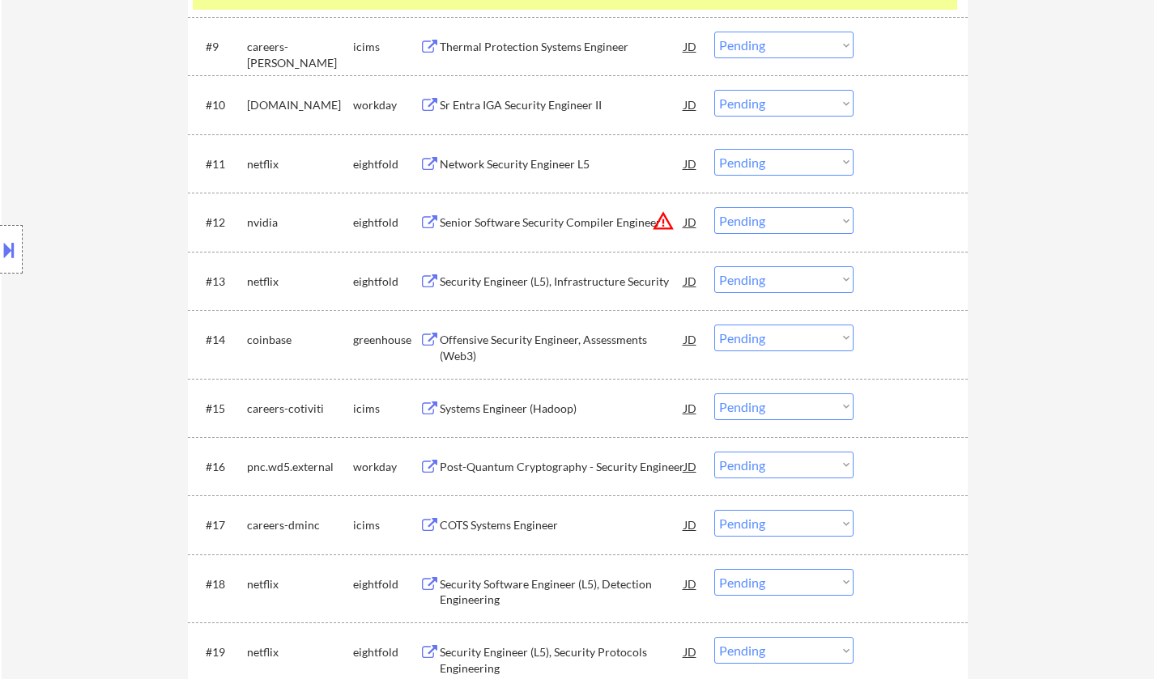
scroll to position [3094, 0]
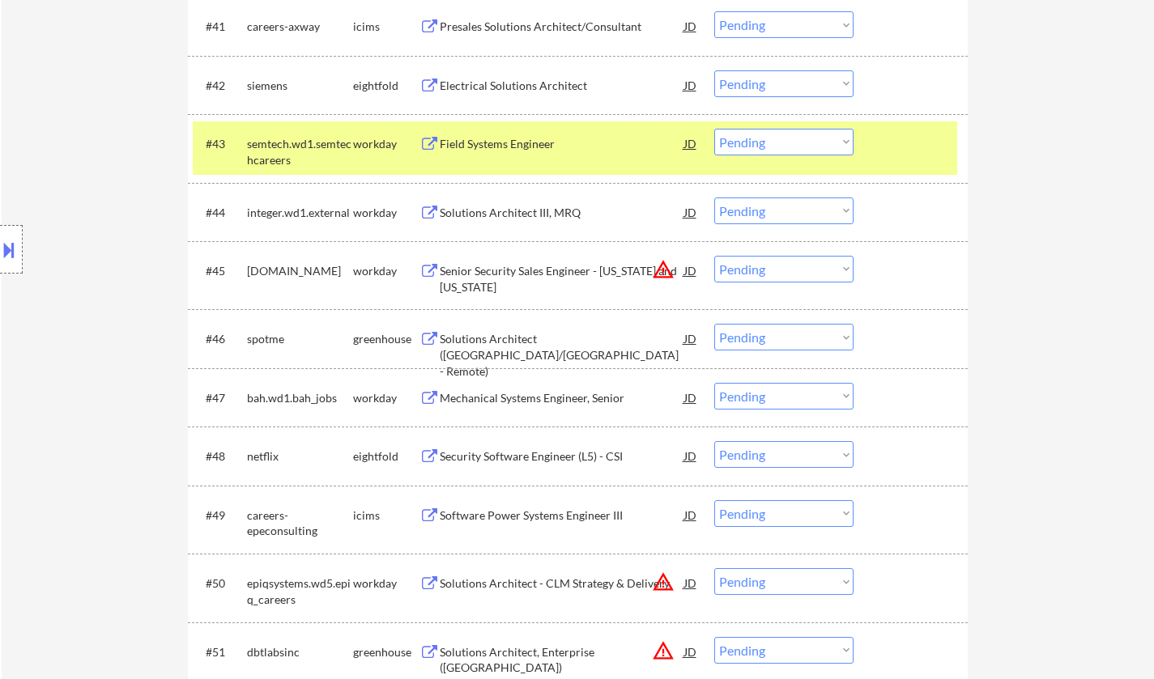
click at [542, 337] on div "Solutions Architect (Europe/US - Remote)" at bounding box center [562, 355] width 244 height 48
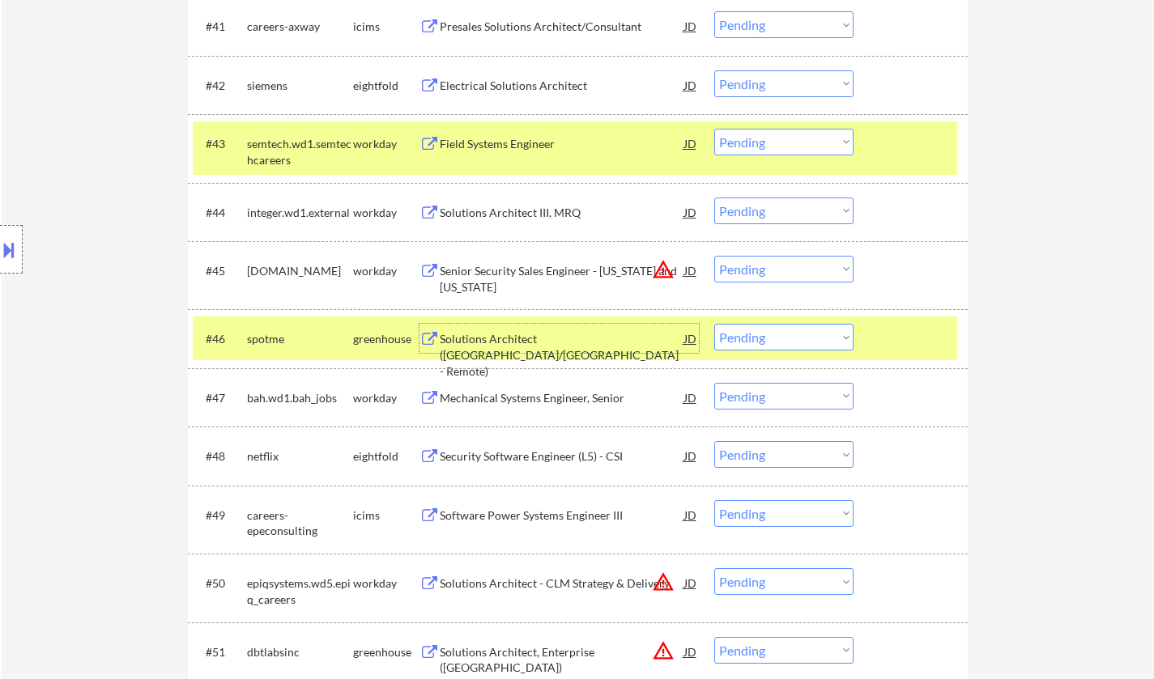
click at [812, 344] on select "Choose an option... Pending Applied Excluded (Questions) Excluded (Expired) Exc…" at bounding box center [783, 337] width 139 height 27
click at [714, 324] on select "Choose an option... Pending Applied Excluded (Questions) Excluded (Expired) Exc…" at bounding box center [783, 337] width 139 height 27
select select ""pending""
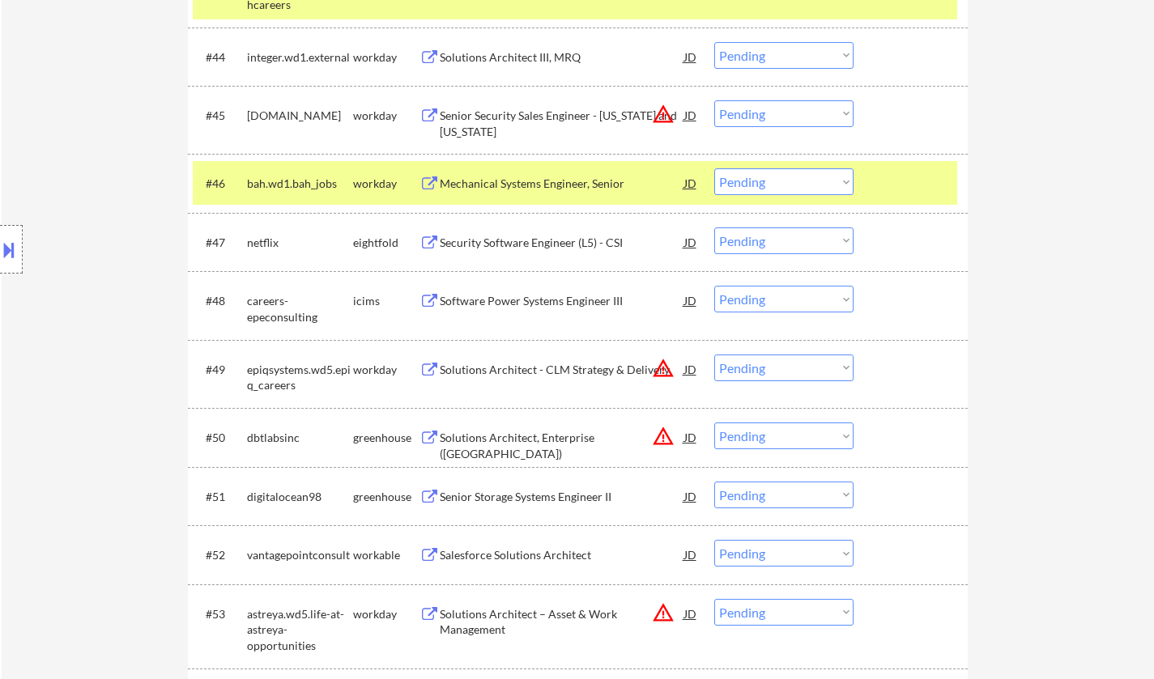
scroll to position [3256, 0]
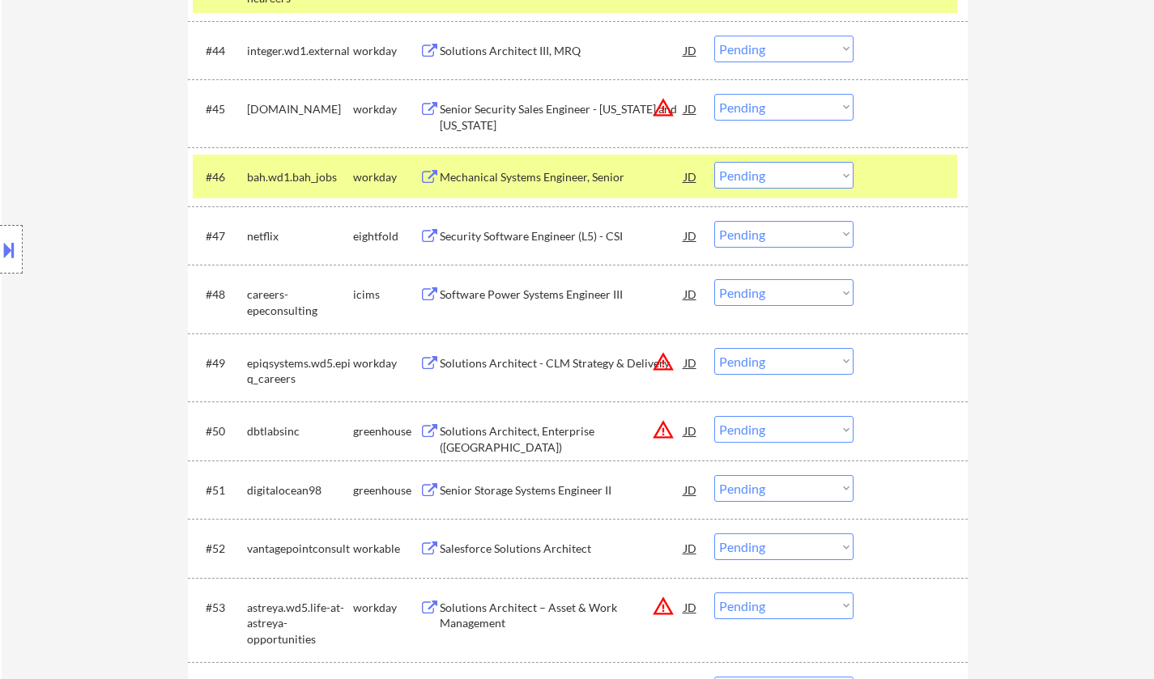
click at [748, 441] on select "Choose an option... Pending Applied Excluded (Questions) Excluded (Expired) Exc…" at bounding box center [783, 429] width 139 height 27
click at [714, 416] on select "Choose an option... Pending Applied Excluded (Questions) Excluded (Expired) Exc…" at bounding box center [783, 429] width 139 height 27
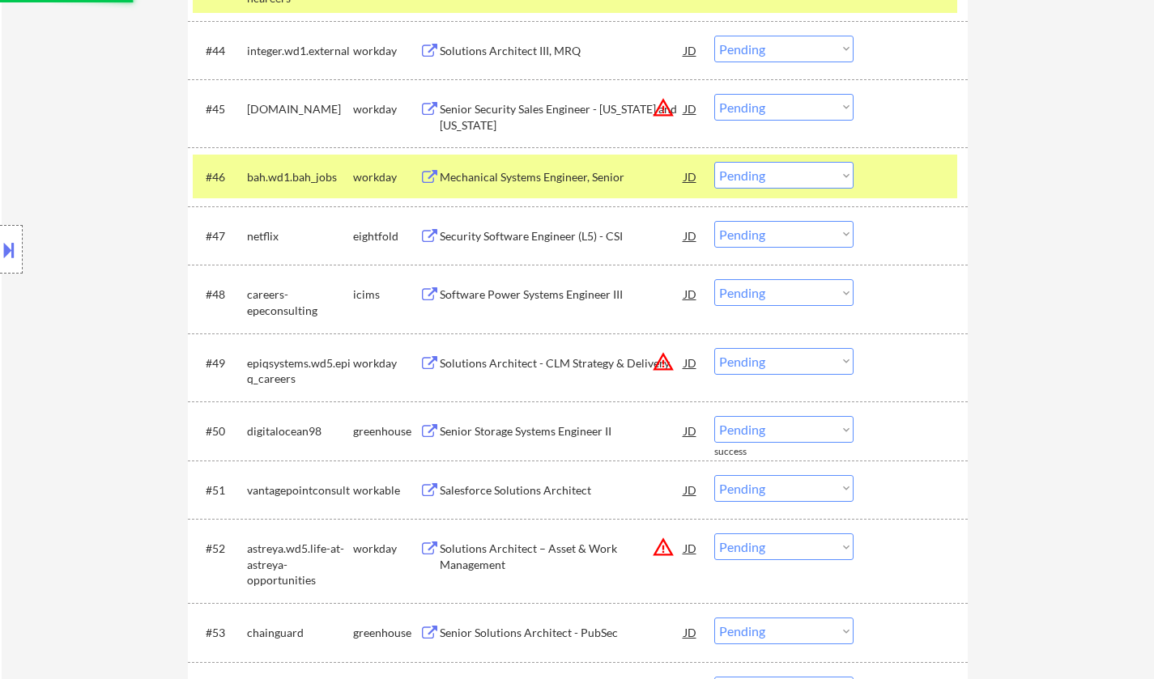
click at [521, 429] on div "Senior Storage Systems Engineer II" at bounding box center [562, 431] width 244 height 16
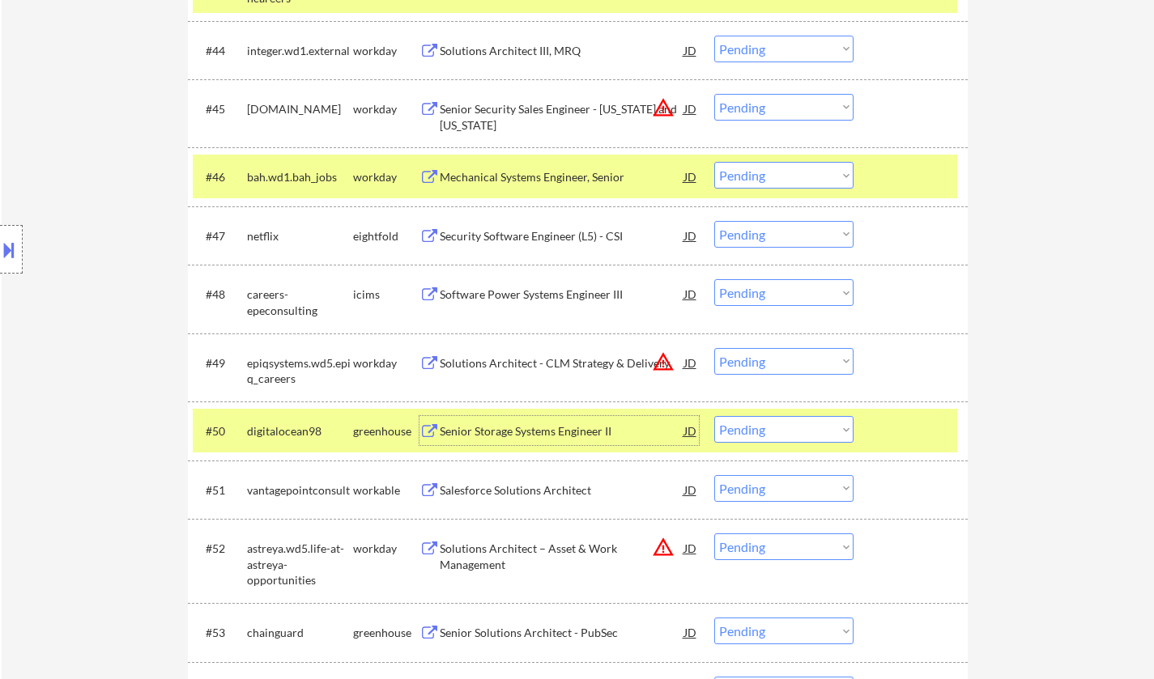
drag, startPoint x: 779, startPoint y: 424, endPoint x: 792, endPoint y: 432, distance: 15.3
click at [779, 424] on select "Choose an option... Pending Applied Excluded (Questions) Excluded (Expired) Exc…" at bounding box center [783, 429] width 139 height 27
click at [714, 416] on select "Choose an option... Pending Applied Excluded (Questions) Excluded (Expired) Exc…" at bounding box center [783, 429] width 139 height 27
select select ""pending""
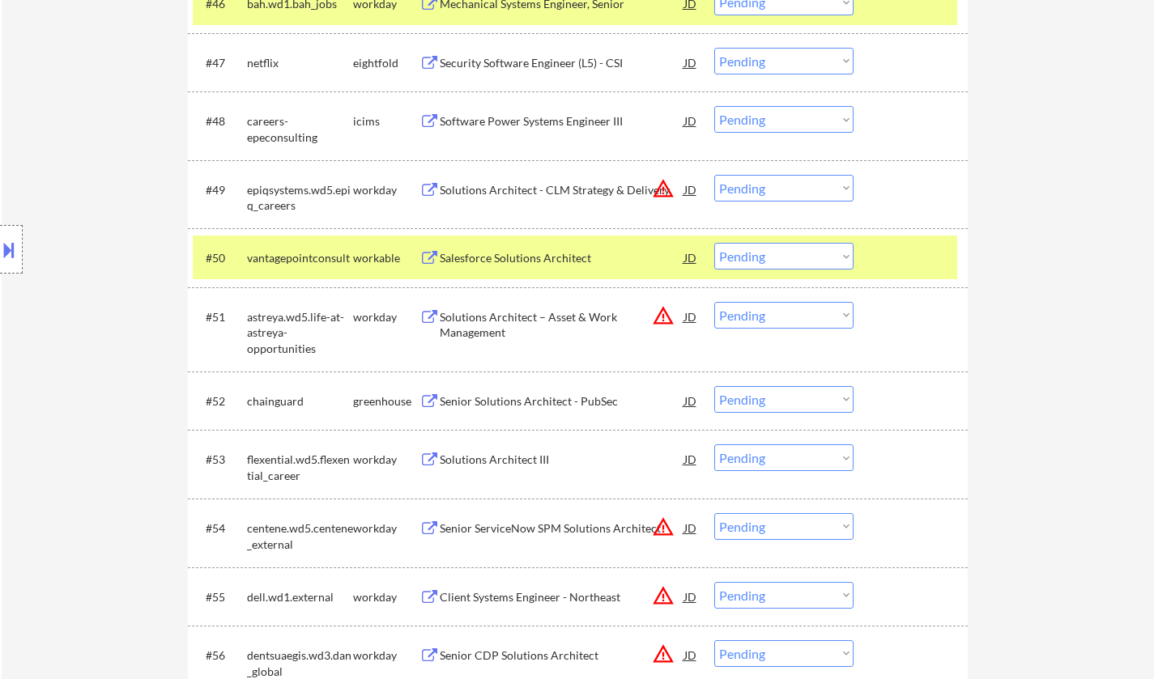
scroll to position [3499, 0]
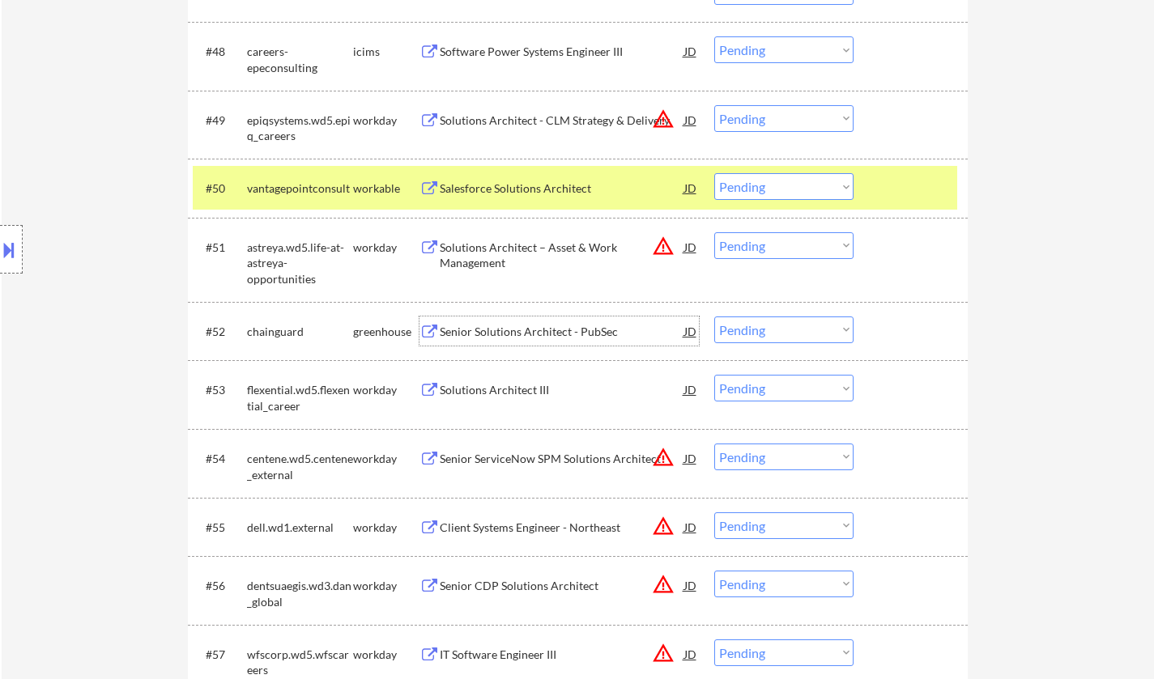
click at [496, 334] on div "Senior Solutions Architect - PubSec" at bounding box center [562, 332] width 244 height 16
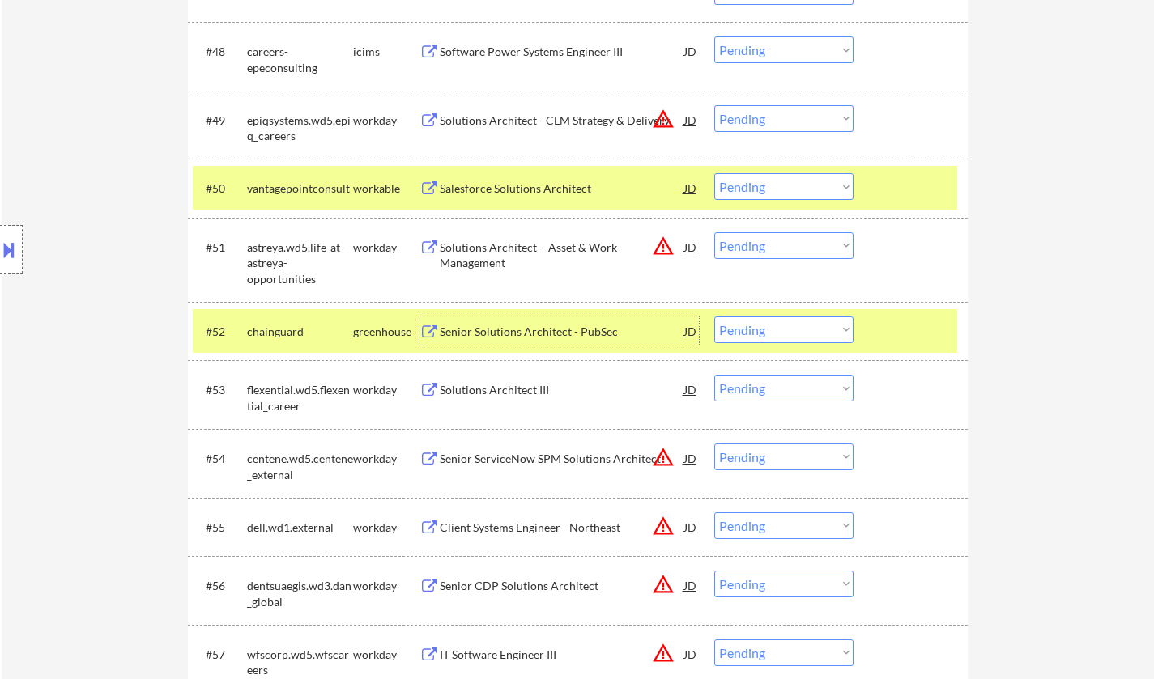
click at [793, 333] on select "Choose an option... Pending Applied Excluded (Questions) Excluded (Expired) Exc…" at bounding box center [783, 330] width 139 height 27
click at [714, 317] on select "Choose an option... Pending Applied Excluded (Questions) Excluded (Expired) Exc…" at bounding box center [783, 330] width 139 height 27
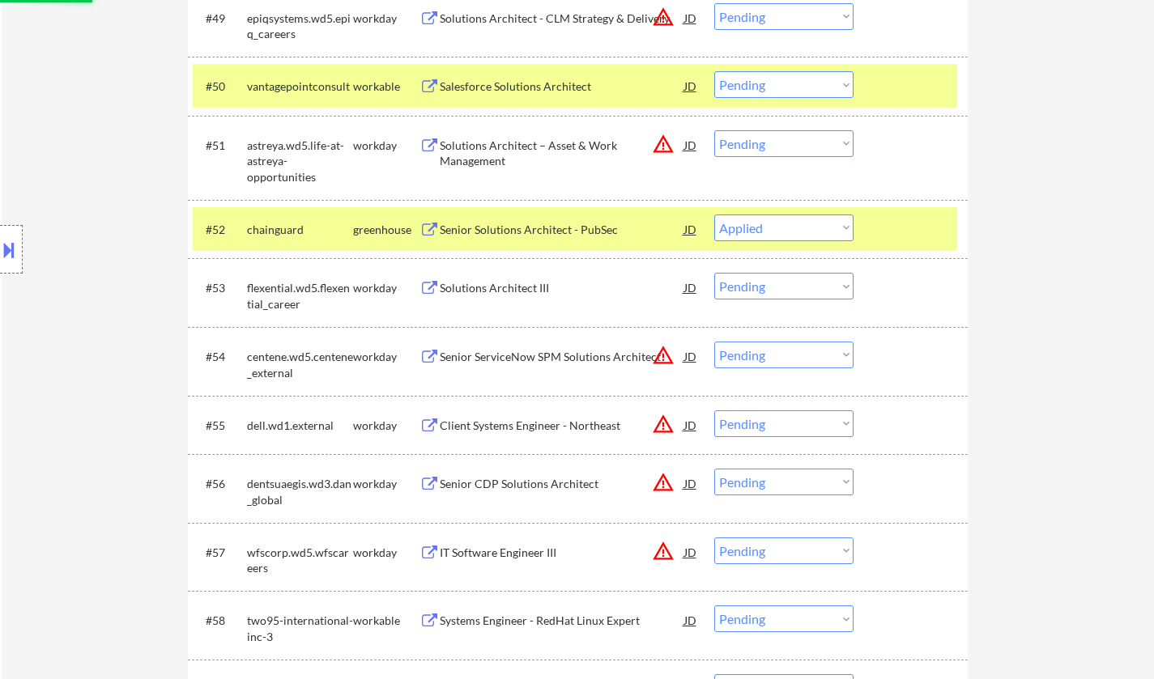
scroll to position [3661, 0]
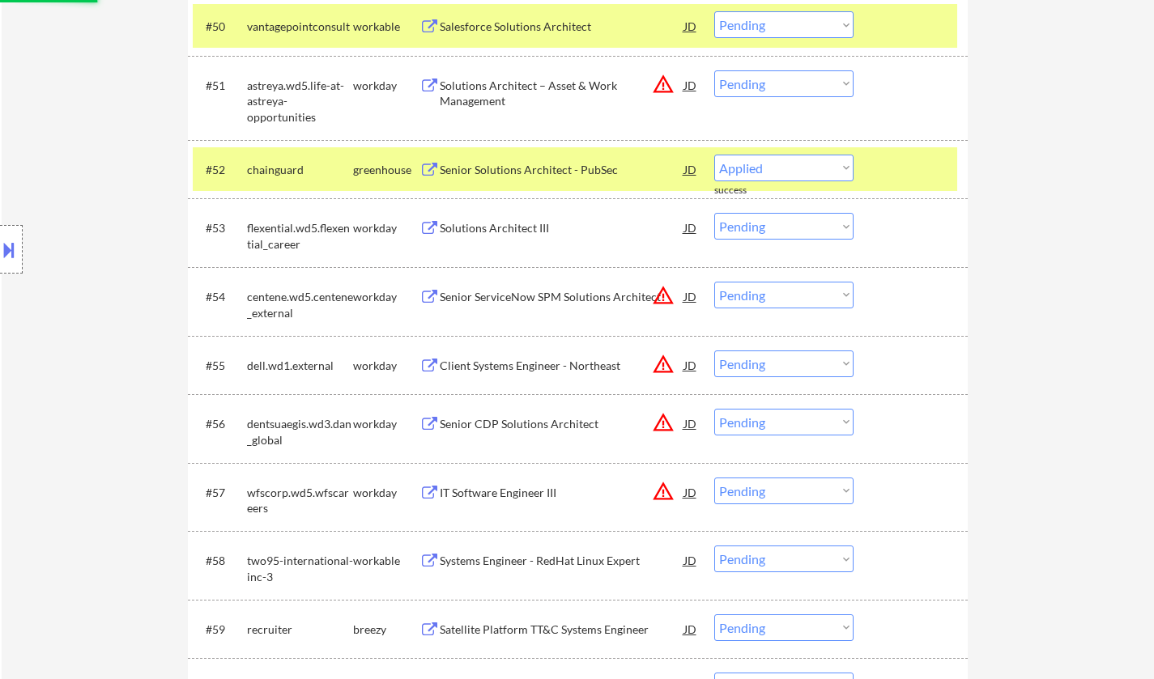
select select ""pending""
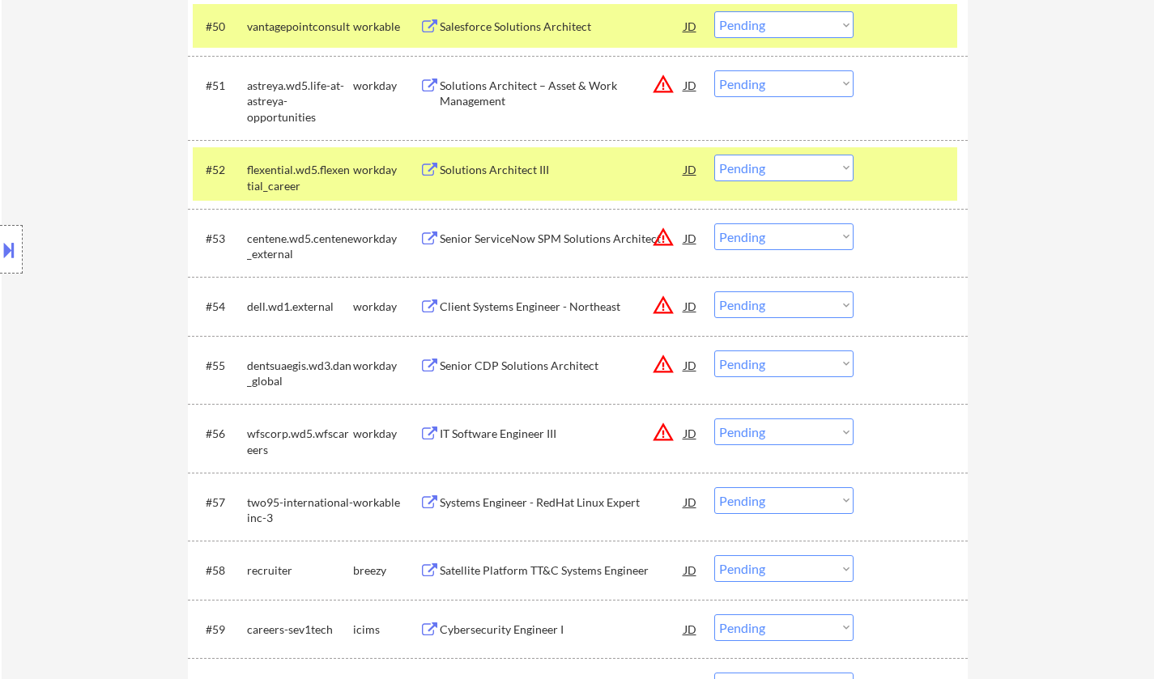
scroll to position [3741, 0]
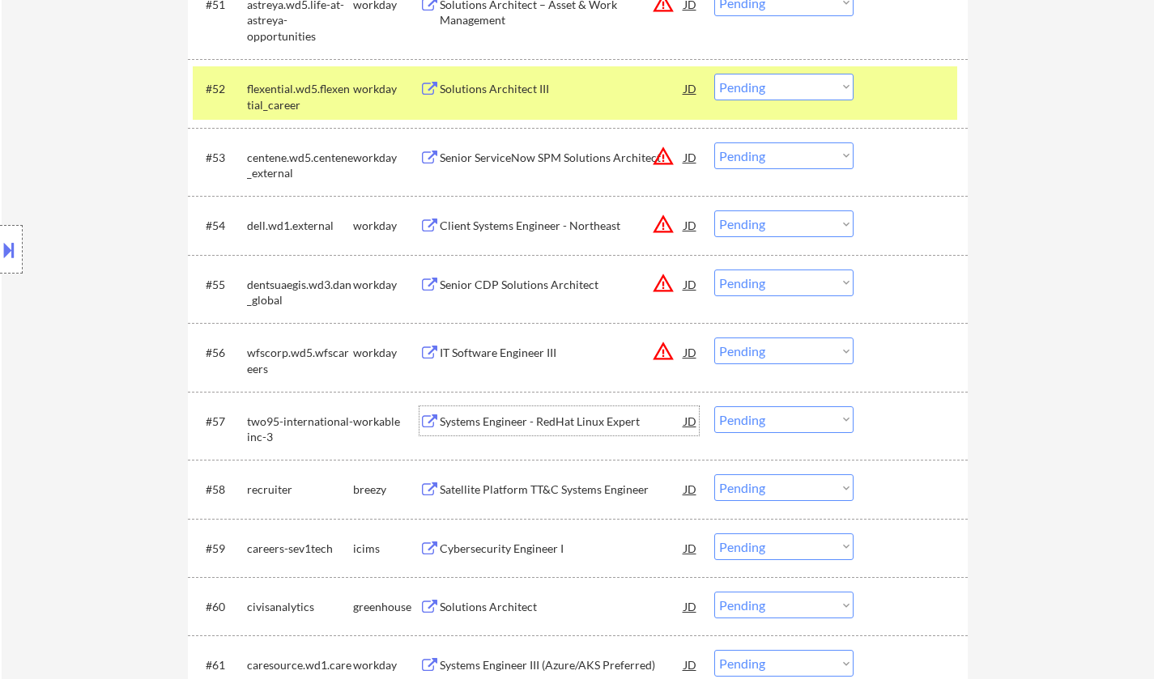
click at [564, 424] on div "Systems Engineer - RedHat Linux Expert" at bounding box center [562, 422] width 244 height 16
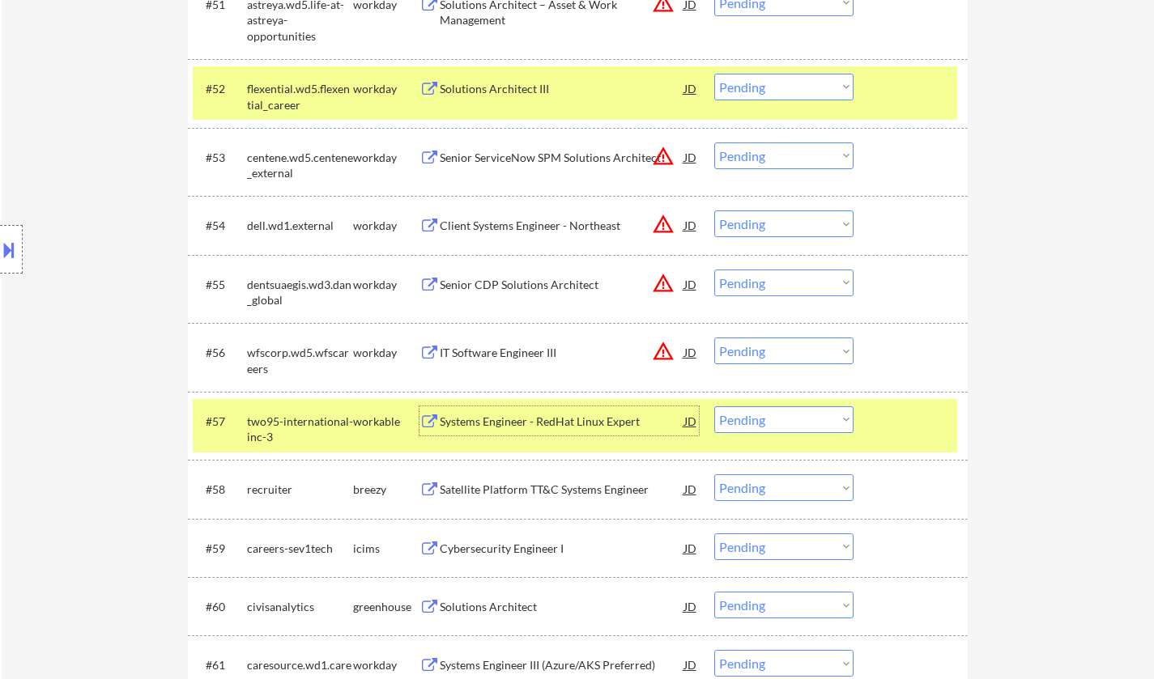
drag, startPoint x: 769, startPoint y: 423, endPoint x: 785, endPoint y: 430, distance: 17.8
click at [770, 423] on select "Choose an option... Pending Applied Excluded (Questions) Excluded (Expired) Exc…" at bounding box center [783, 419] width 139 height 27
click at [714, 406] on select "Choose an option... Pending Applied Excluded (Questions) Excluded (Expired) Exc…" at bounding box center [783, 419] width 139 height 27
select select ""pending""
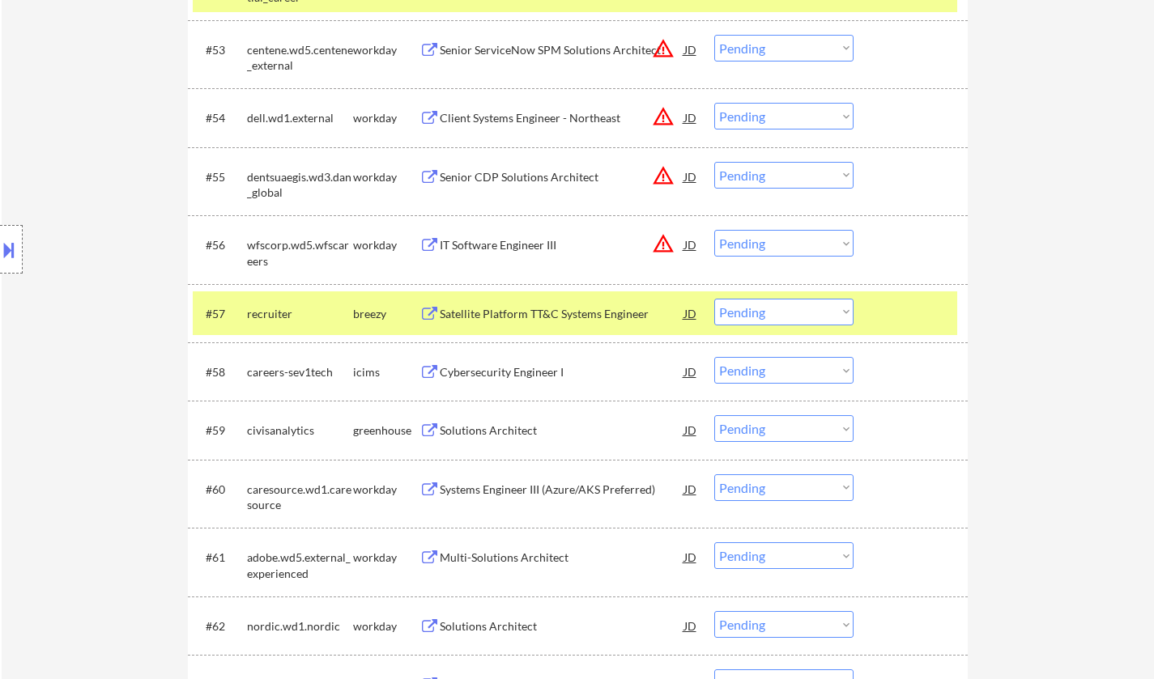
scroll to position [3903, 0]
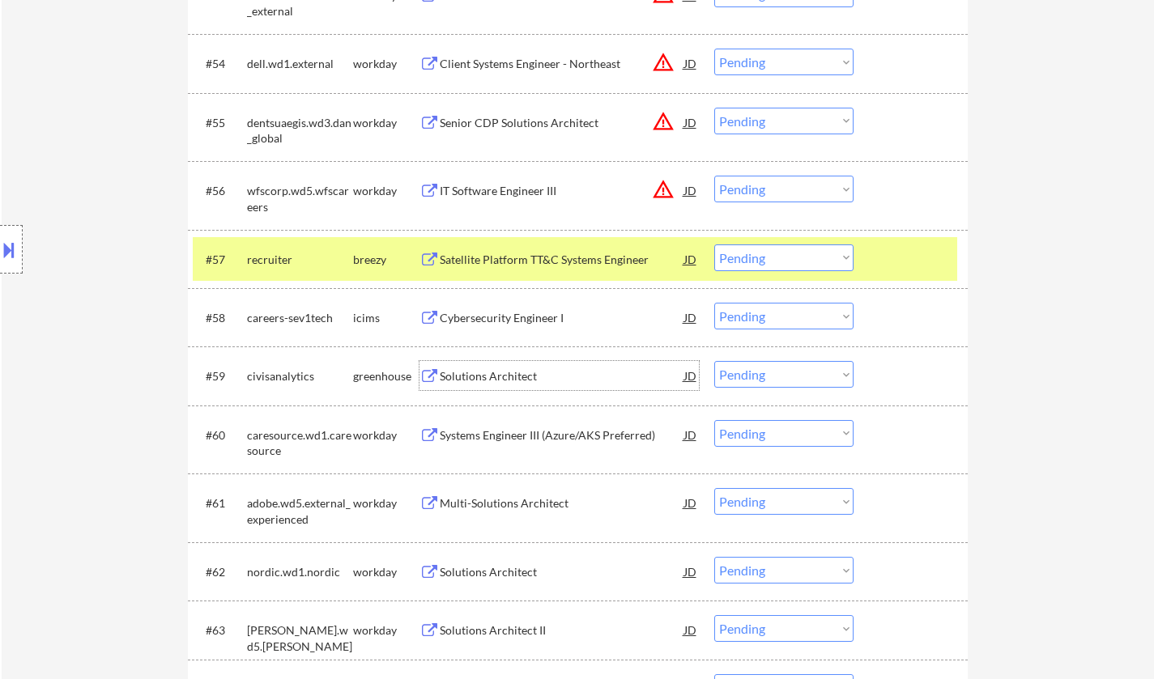
click at [474, 368] on div "Solutions Architect" at bounding box center [562, 375] width 244 height 29
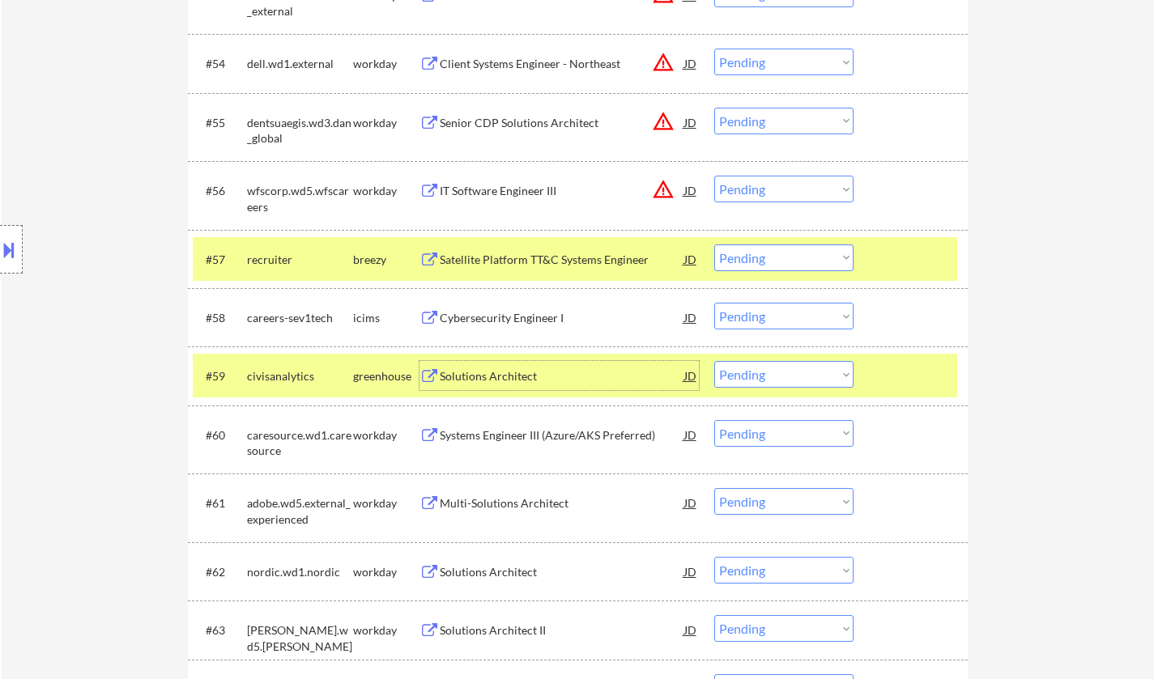
click at [765, 367] on select "Choose an option... Pending Applied Excluded (Questions) Excluded (Expired) Exc…" at bounding box center [783, 374] width 139 height 27
click at [714, 361] on select "Choose an option... Pending Applied Excluded (Questions) Excluded (Expired) Exc…" at bounding box center [783, 374] width 139 height 27
select select ""pending""
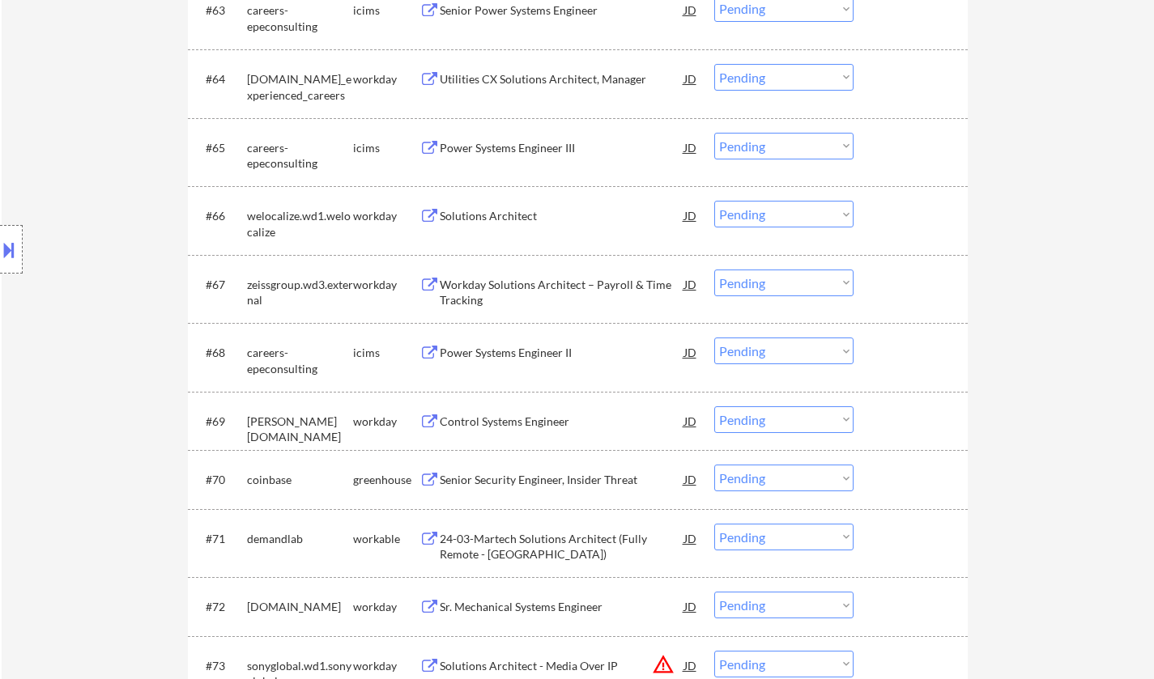
scroll to position [4551, 0]
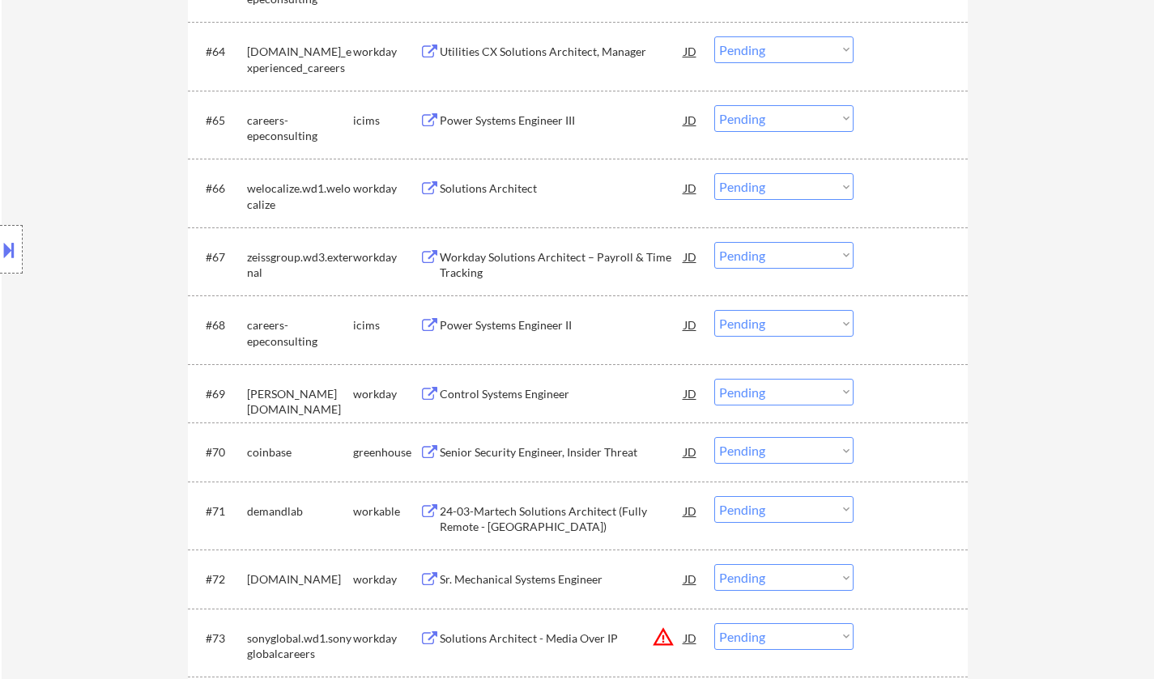
click at [535, 505] on div "24-03-Martech Solutions Architect (Fully Remote - North America)" at bounding box center [562, 520] width 244 height 32
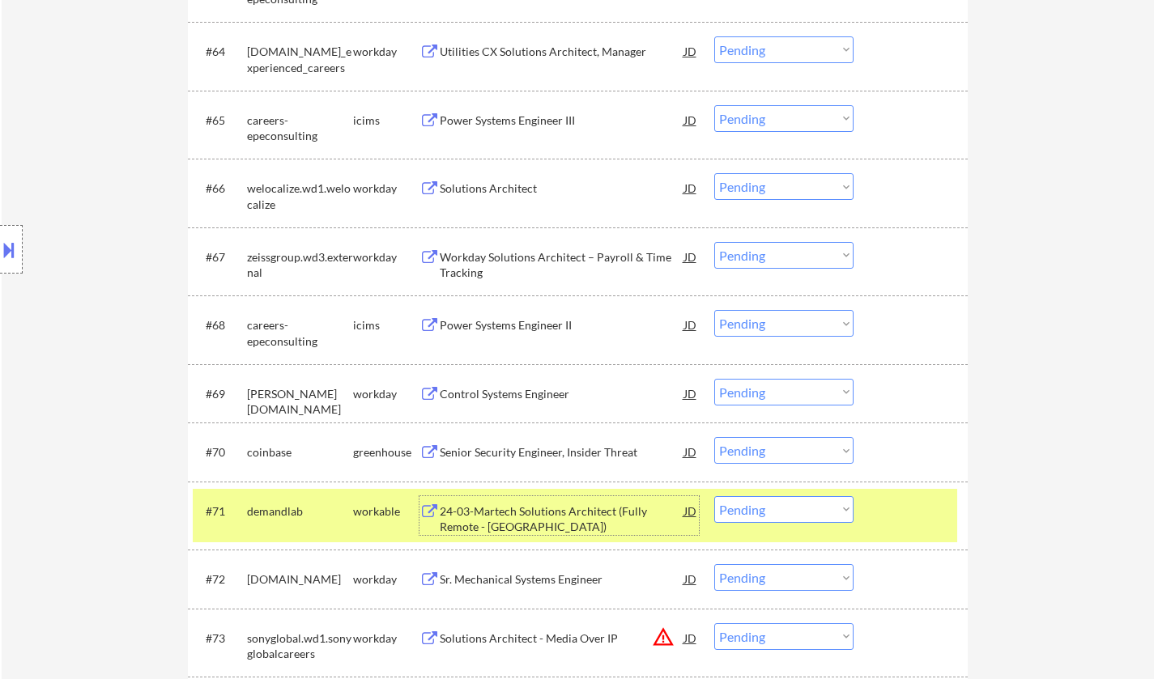
click at [807, 512] on select "Choose an option... Pending Applied Excluded (Questions) Excluded (Expired) Exc…" at bounding box center [783, 509] width 139 height 27
click at [714, 496] on select "Choose an option... Pending Applied Excluded (Questions) Excluded (Expired) Exc…" at bounding box center [783, 509] width 139 height 27
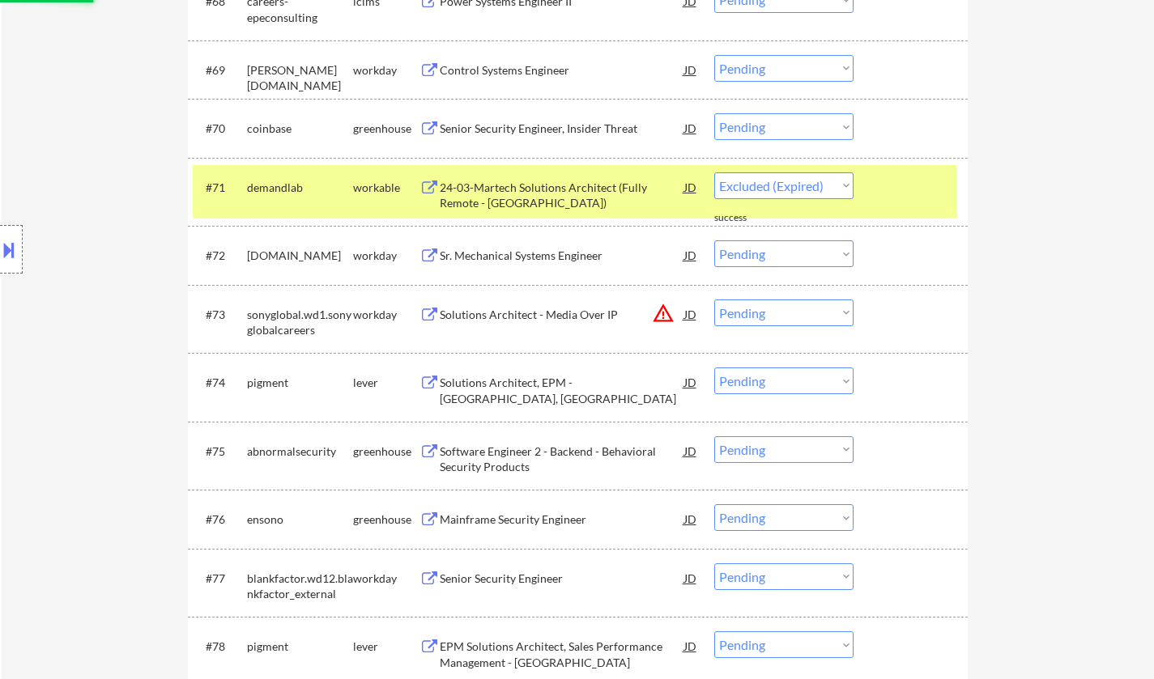
select select ""pending""
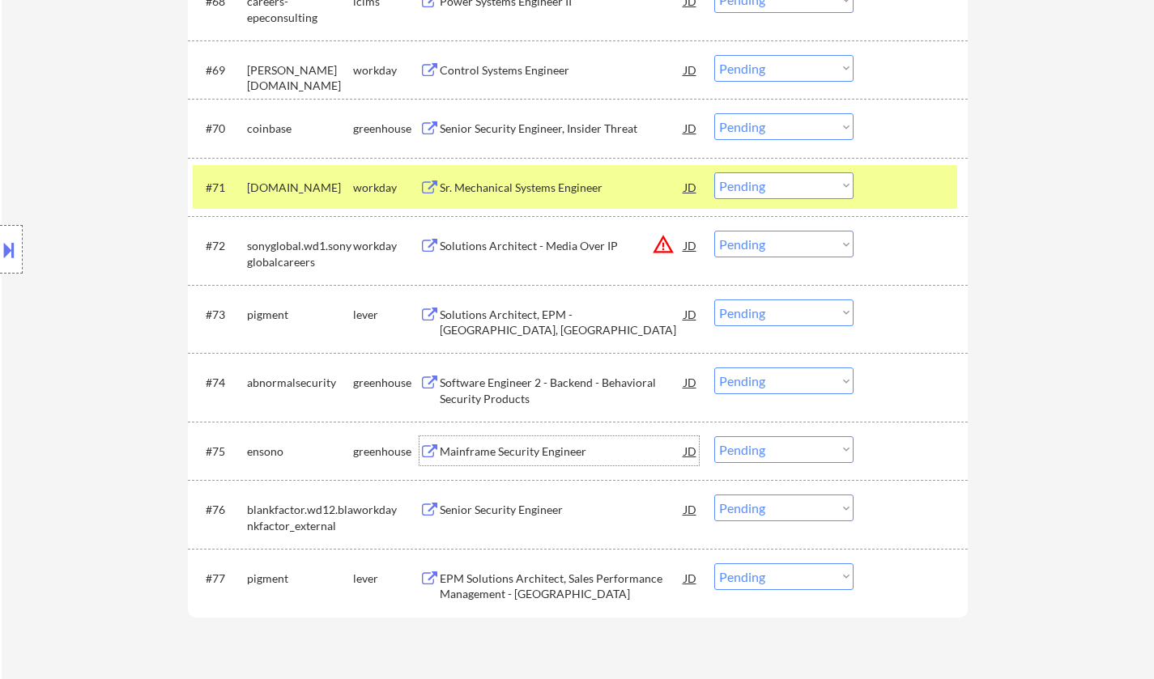
click at [507, 451] on div "Mainframe Security Engineer" at bounding box center [562, 452] width 244 height 16
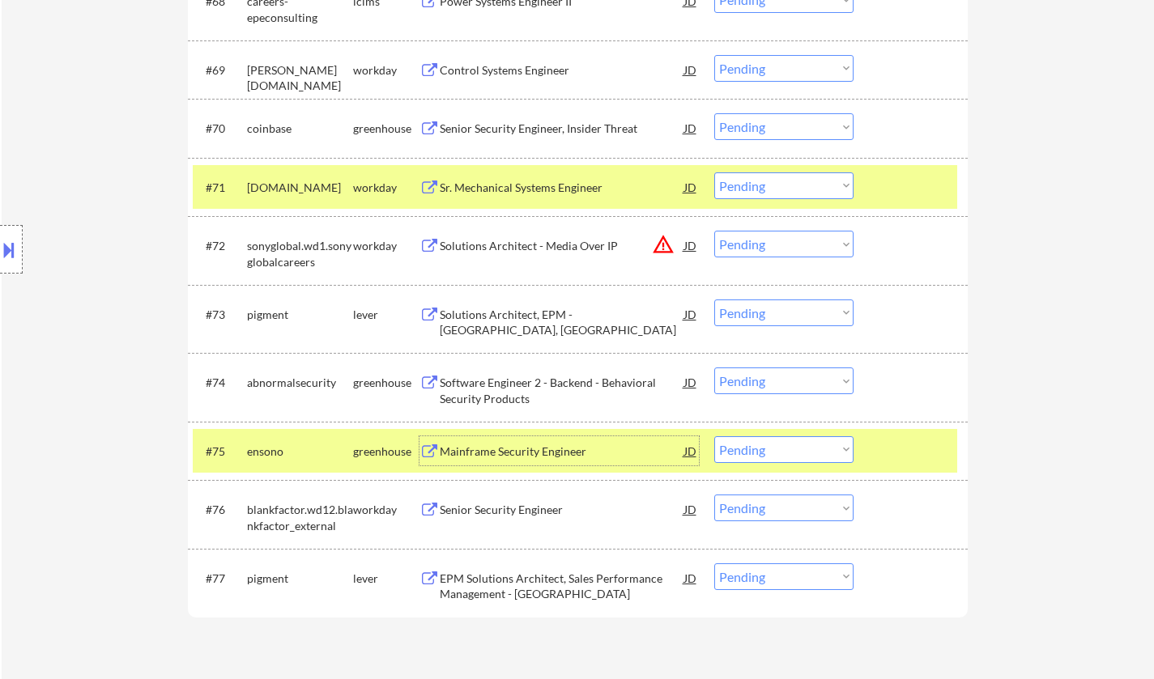
drag, startPoint x: 771, startPoint y: 444, endPoint x: 775, endPoint y: 459, distance: 15.4
click at [771, 444] on select "Choose an option... Pending Applied Excluded (Questions) Excluded (Expired) Exc…" at bounding box center [783, 449] width 139 height 27
click at [714, 436] on select "Choose an option... Pending Applied Excluded (Questions) Excluded (Expired) Exc…" at bounding box center [783, 449] width 139 height 27
select select ""pending""
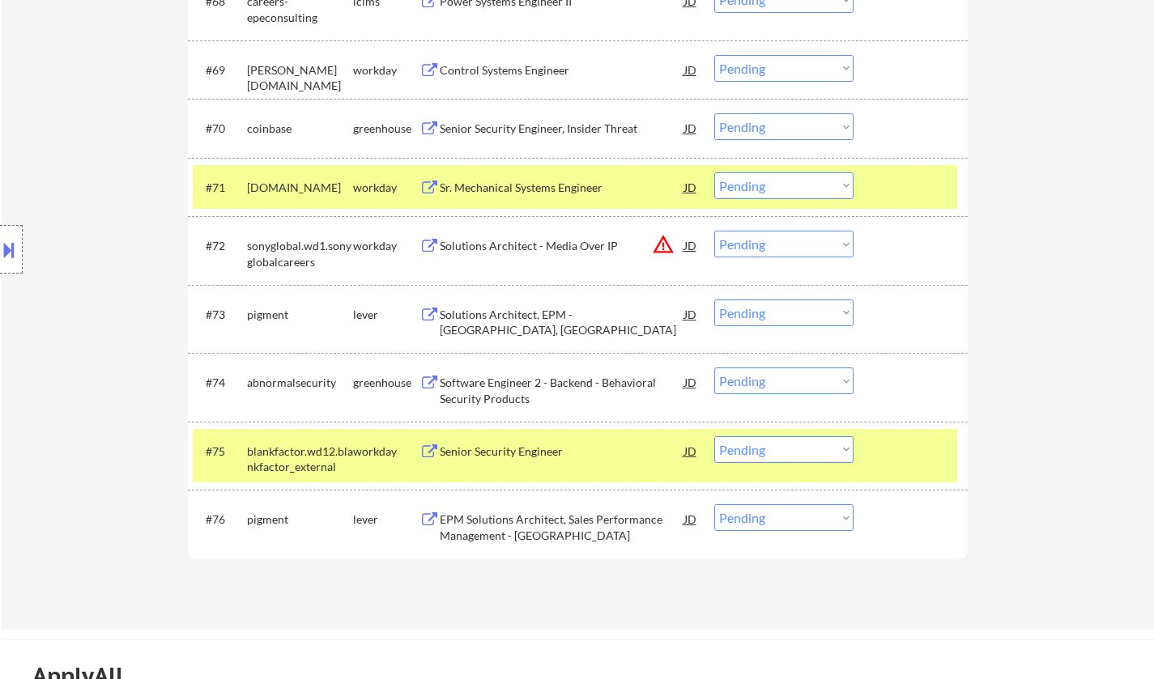
click at [541, 316] on div "Solutions Architect, EPM - North America, East Region" at bounding box center [562, 323] width 244 height 32
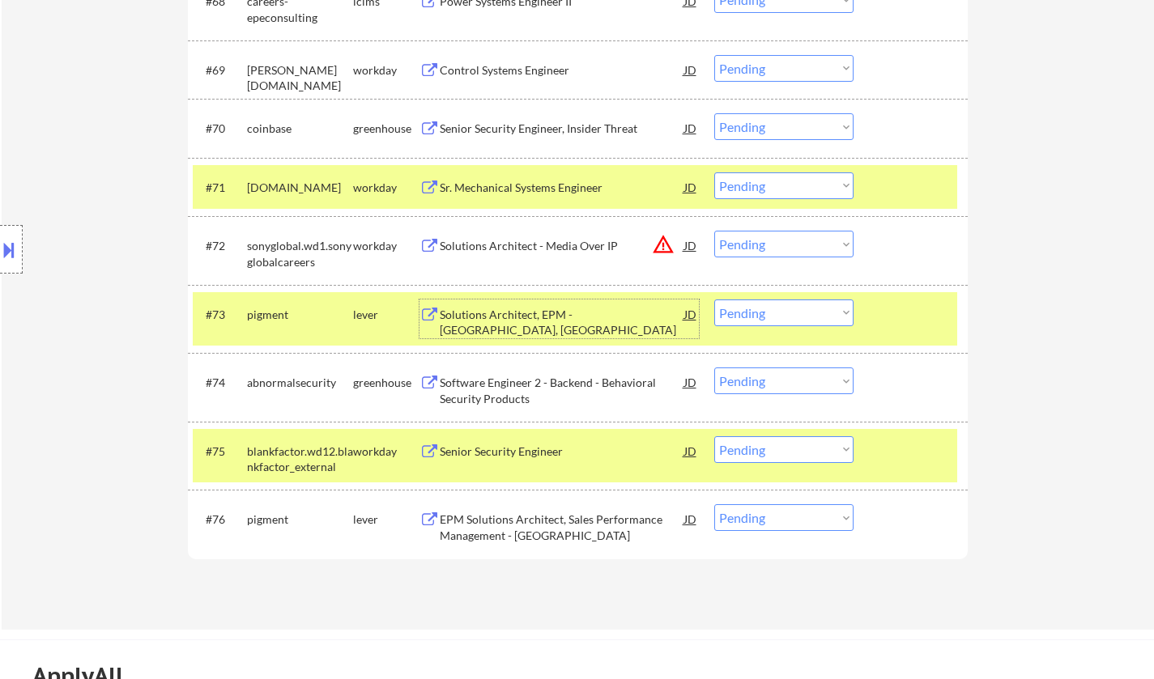
click at [818, 304] on select "Choose an option... Pending Applied Excluded (Questions) Excluded (Expired) Exc…" at bounding box center [783, 313] width 139 height 27
click at [714, 300] on select "Choose an option... Pending Applied Excluded (Questions) Excluded (Expired) Exc…" at bounding box center [783, 313] width 139 height 27
select select ""pending""
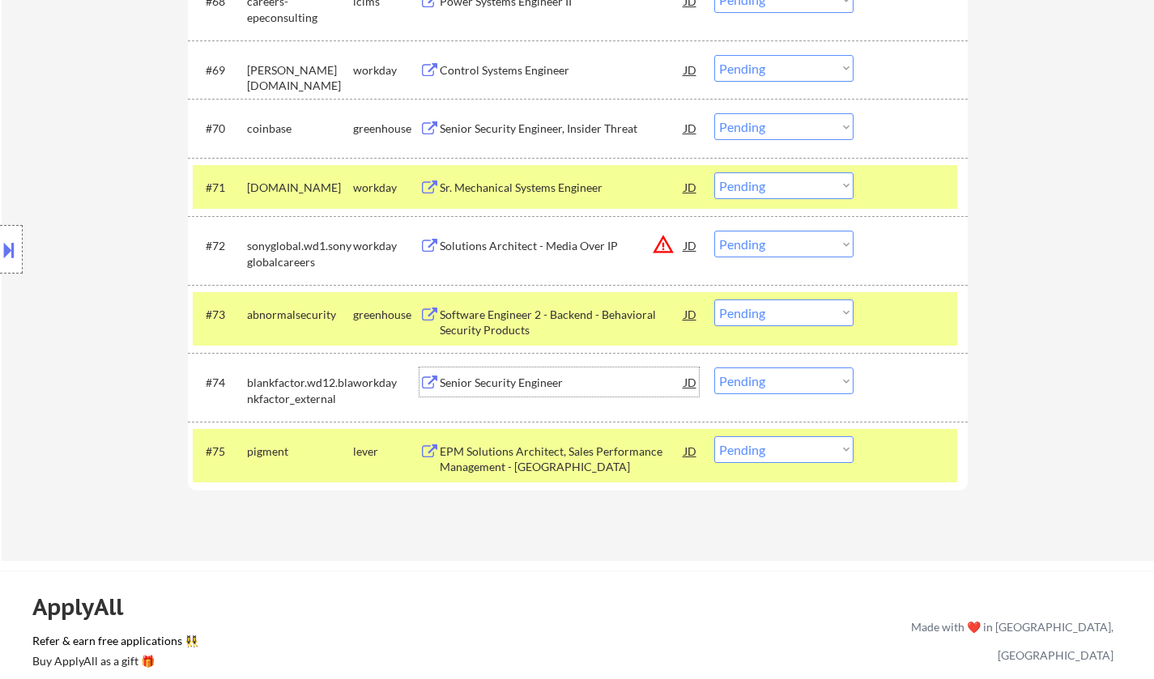
click at [516, 380] on div "Senior Security Engineer" at bounding box center [562, 383] width 244 height 16
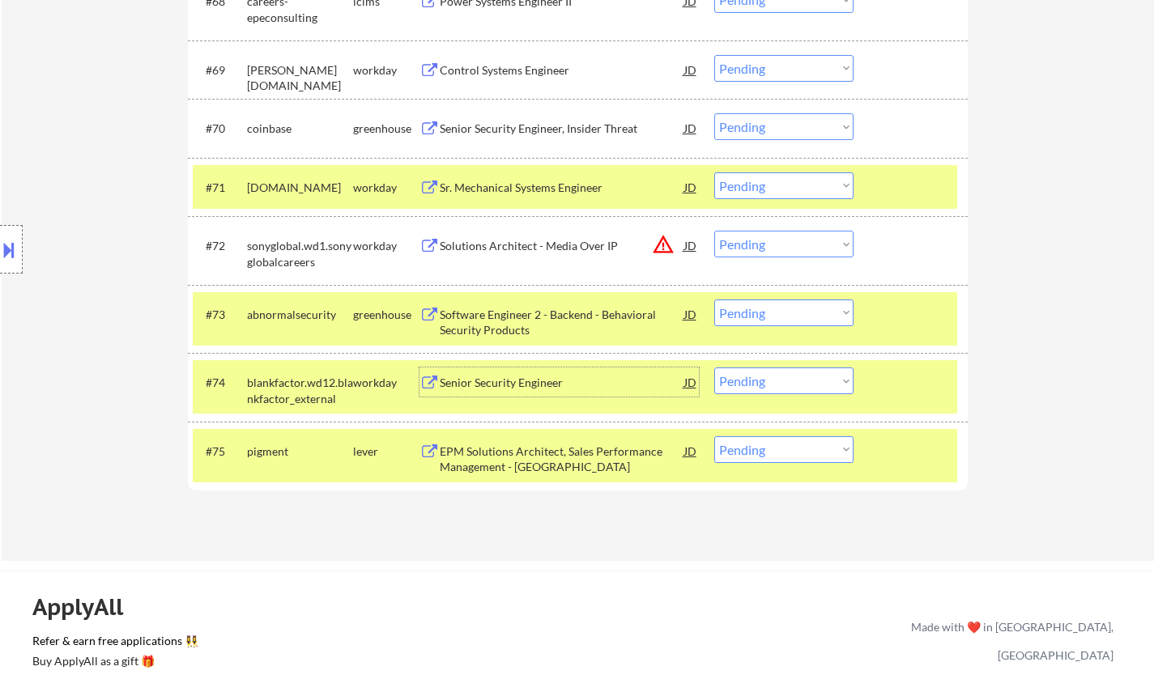
click at [801, 385] on select "Choose an option... Pending Applied Excluded (Questions) Excluded (Expired) Exc…" at bounding box center [783, 381] width 139 height 27
click at [714, 368] on select "Choose an option... Pending Applied Excluded (Questions) Excluded (Expired) Exc…" at bounding box center [783, 381] width 139 height 27
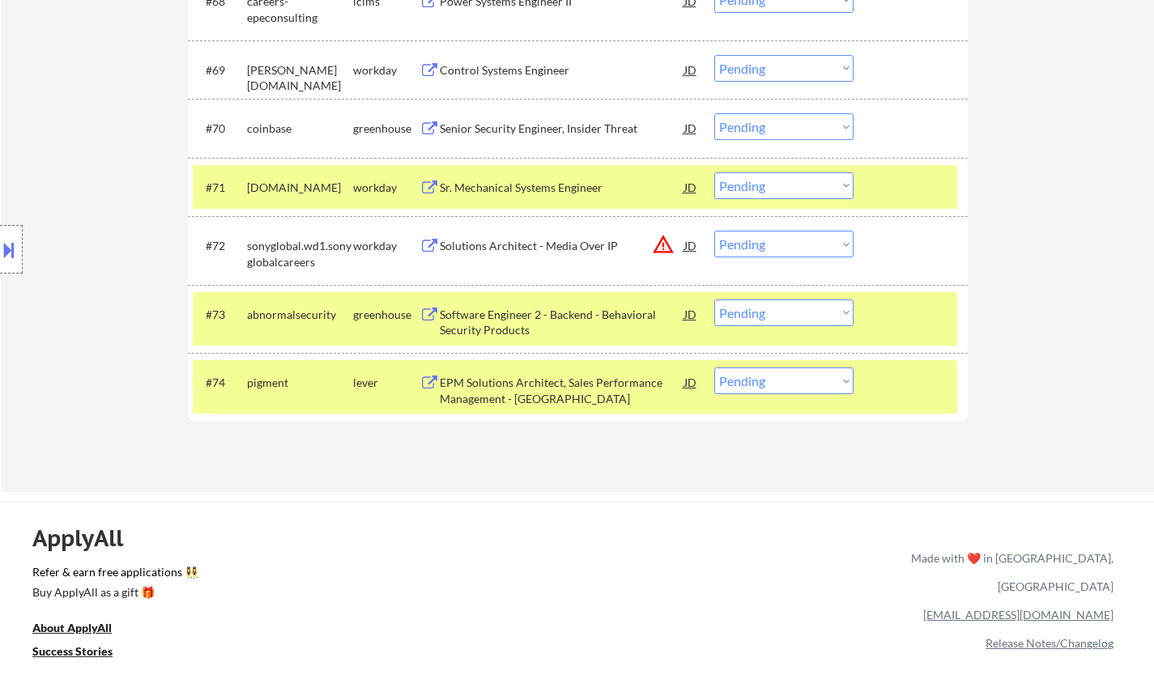
click at [546, 390] on div "EPM Solutions Architect, Sales Performance Management - San Francisco Bay Area" at bounding box center [562, 391] width 244 height 32
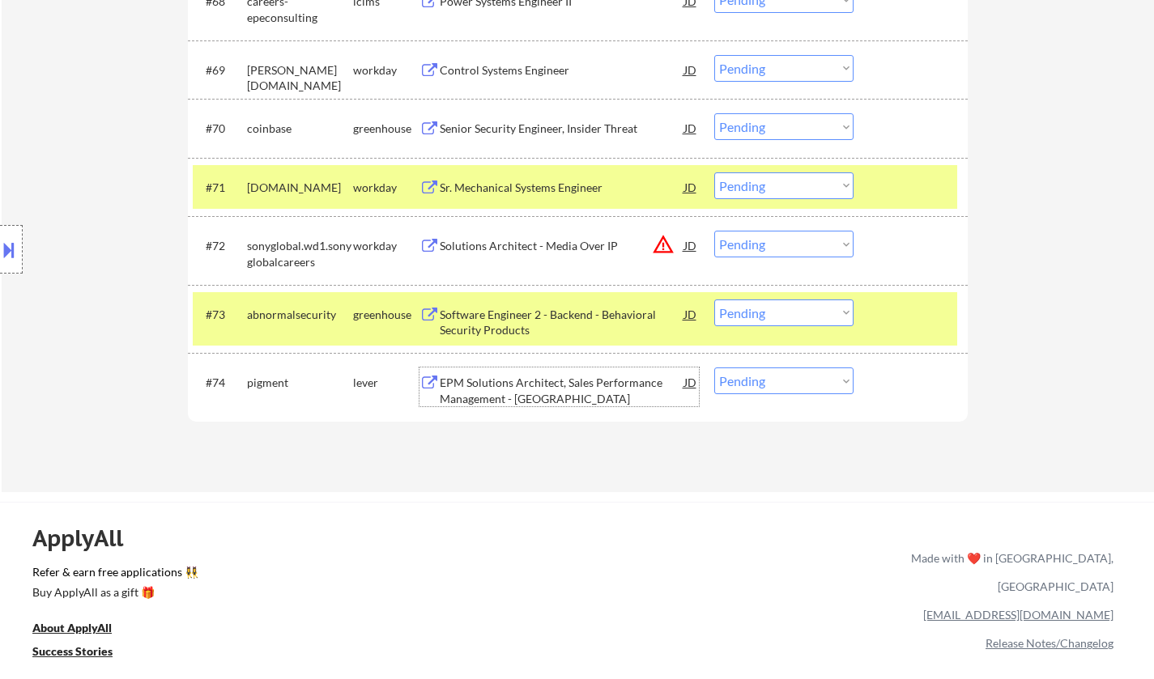
drag, startPoint x: 784, startPoint y: 384, endPoint x: 798, endPoint y: 393, distance: 16.4
click at [784, 384] on select "Choose an option... Pending Applied Excluded (Questions) Excluded (Expired) Exc…" at bounding box center [783, 381] width 139 height 27
select select ""excluded__bad_match_""
click at [714, 368] on select "Choose an option... Pending Applied Excluded (Questions) Excluded (Expired) Exc…" at bounding box center [783, 381] width 139 height 27
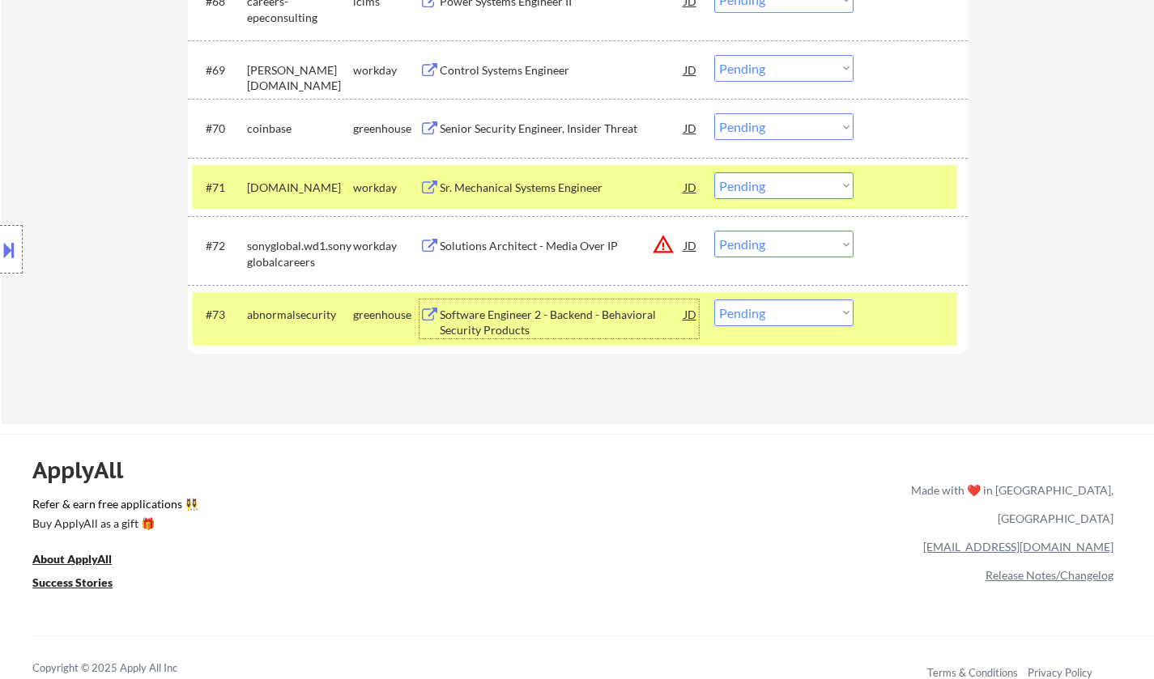
click at [552, 311] on div "Software Engineer 2 - Backend - Behavioral Security Products" at bounding box center [562, 323] width 244 height 32
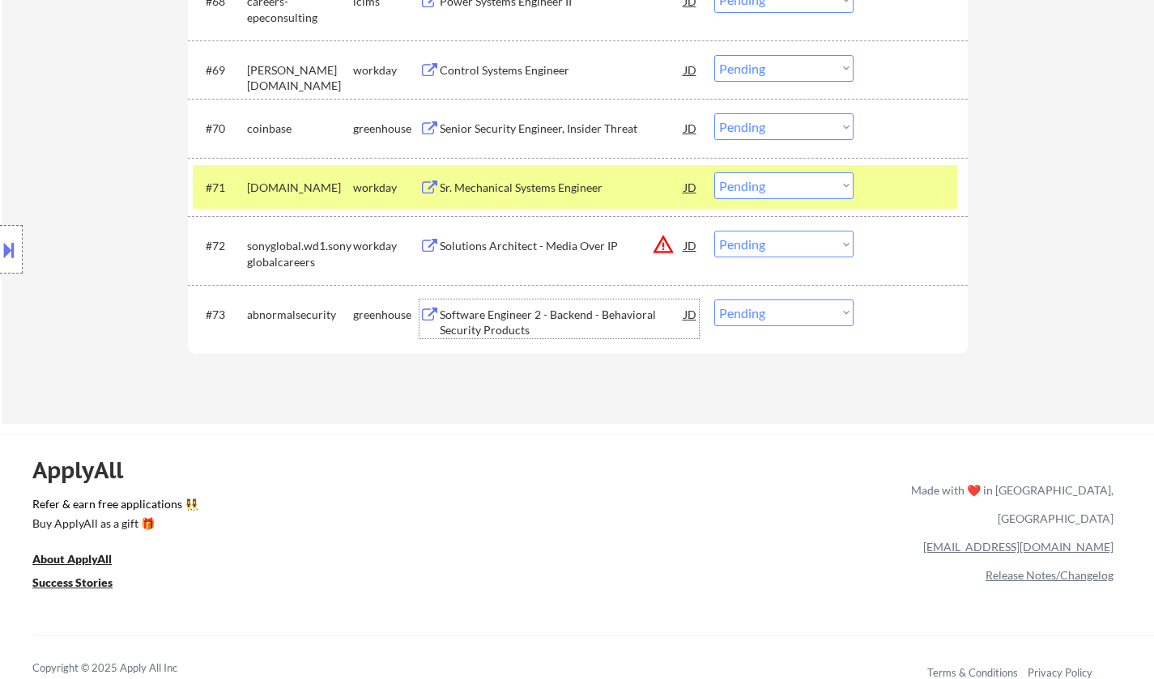
click at [806, 312] on select "Choose an option... Pending Applied Excluded (Questions) Excluded (Expired) Exc…" at bounding box center [783, 313] width 139 height 27
select select ""excluded__bad_match_""
click at [714, 300] on select "Choose an option... Pending Applied Excluded (Questions) Excluded (Expired) Exc…" at bounding box center [783, 313] width 139 height 27
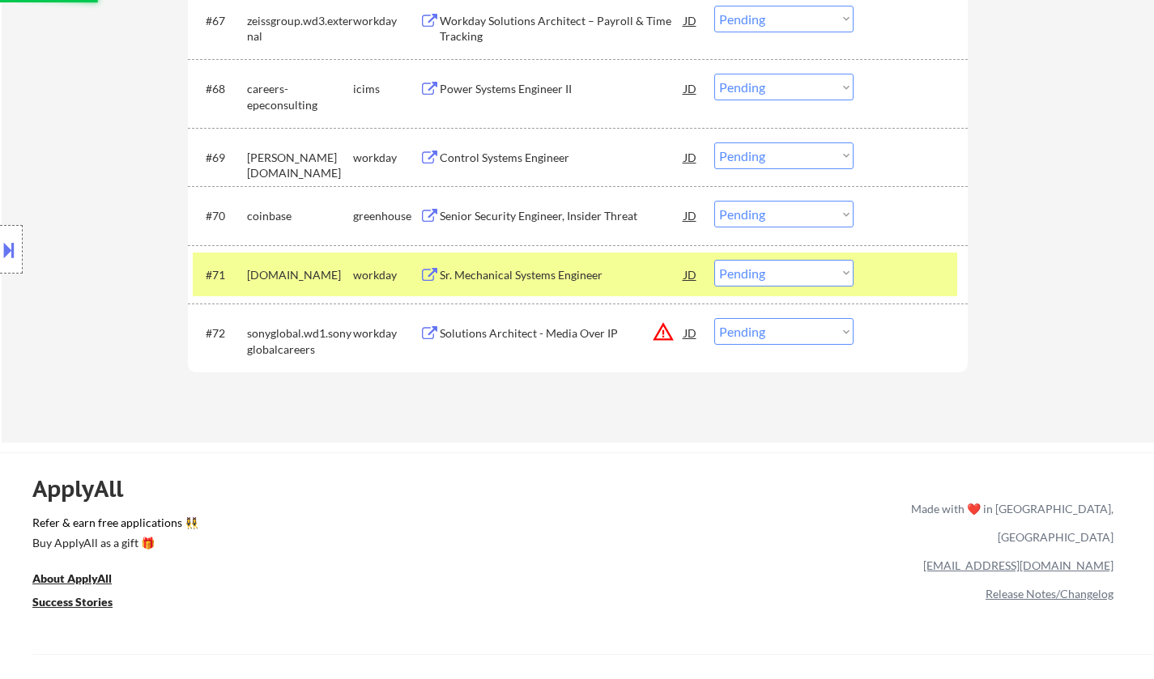
scroll to position [4713, 0]
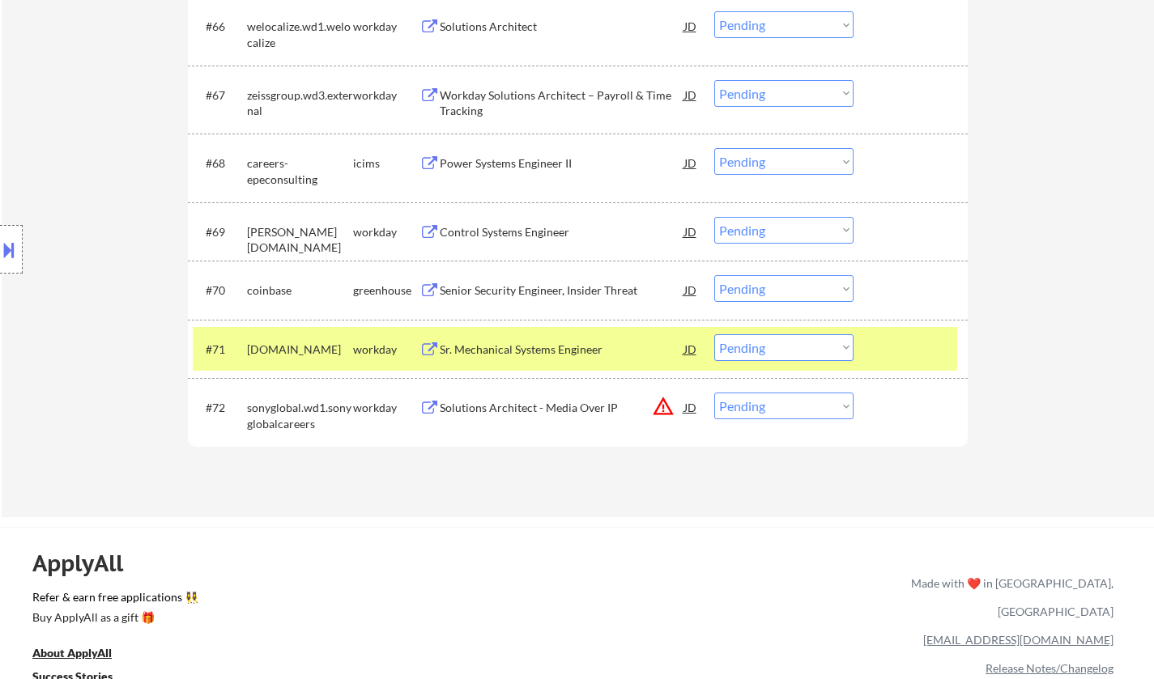
click at [516, 231] on div "Control Systems Engineer" at bounding box center [562, 232] width 244 height 16
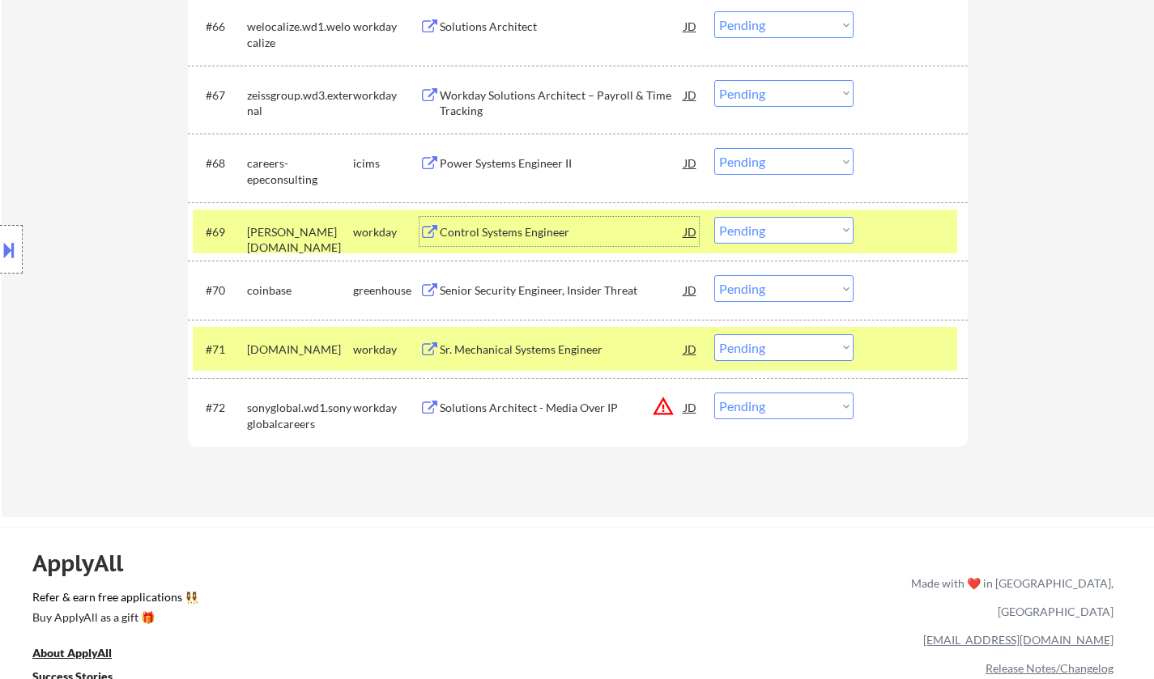
drag, startPoint x: 776, startPoint y: 227, endPoint x: 784, endPoint y: 243, distance: 17.4
click at [777, 227] on select "Choose an option... Pending Applied Excluded (Questions) Excluded (Expired) Exc…" at bounding box center [783, 230] width 139 height 27
click at [714, 217] on select "Choose an option... Pending Applied Excluded (Questions) Excluded (Expired) Exc…" at bounding box center [783, 230] width 139 height 27
select select ""pending""
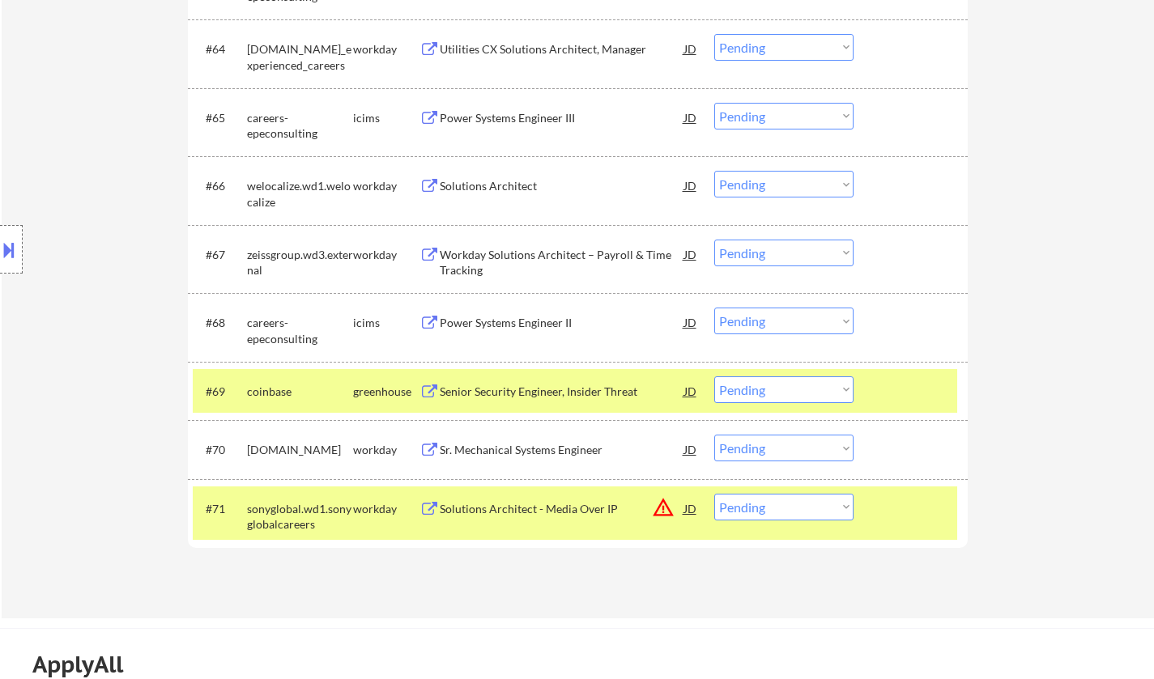
scroll to position [4551, 0]
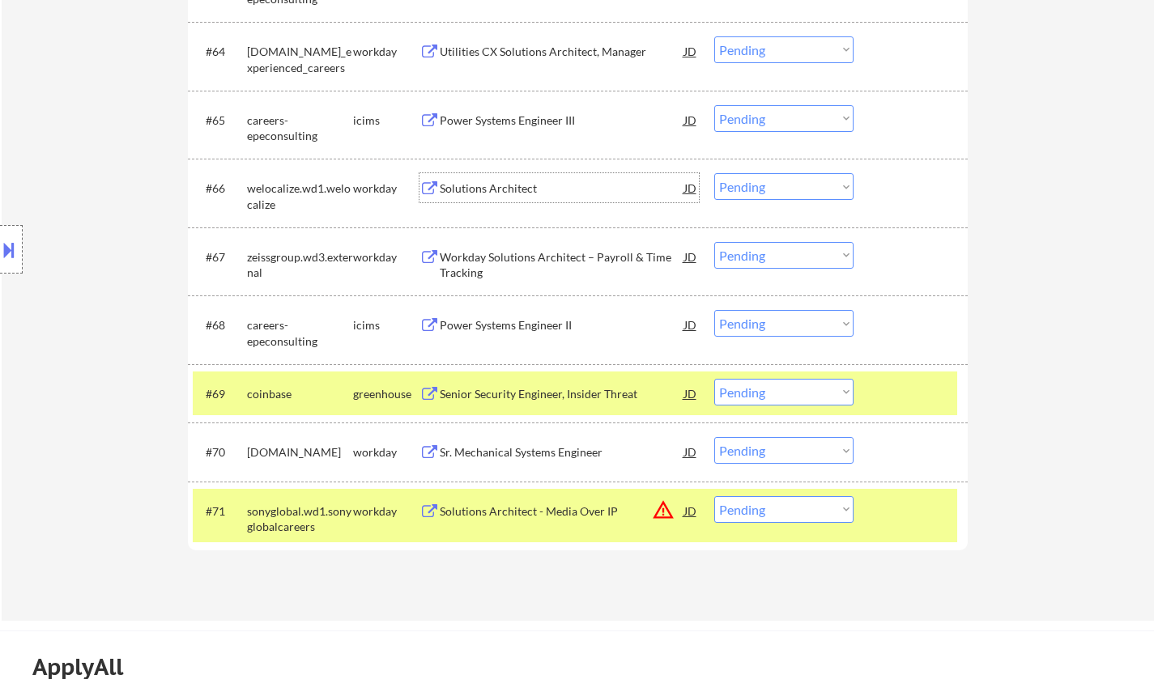
click at [488, 178] on div "Solutions Architect" at bounding box center [562, 187] width 244 height 29
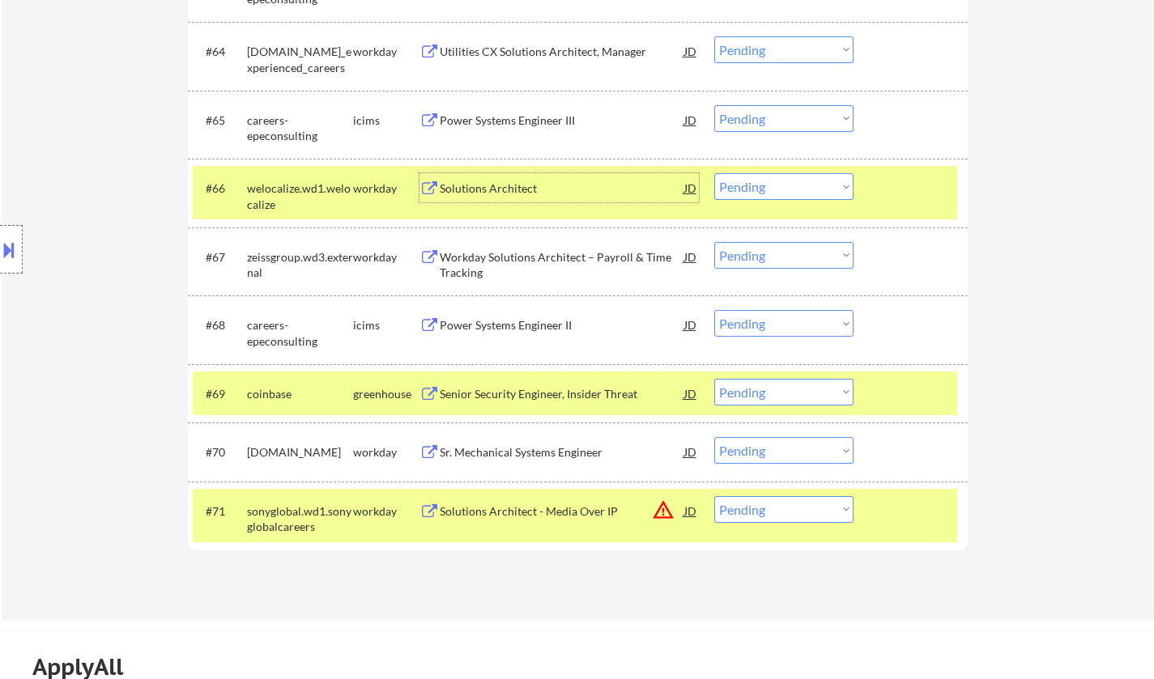
drag, startPoint x: 785, startPoint y: 184, endPoint x: 792, endPoint y: 198, distance: 15.9
click at [785, 184] on select "Choose an option... Pending Applied Excluded (Questions) Excluded (Expired) Exc…" at bounding box center [783, 186] width 139 height 27
drag, startPoint x: 789, startPoint y: 181, endPoint x: 792, endPoint y: 195, distance: 14.9
click at [789, 181] on select "Choose an option... Pending Applied Excluded (Questions) Excluded (Expired) Exc…" at bounding box center [783, 186] width 139 height 27
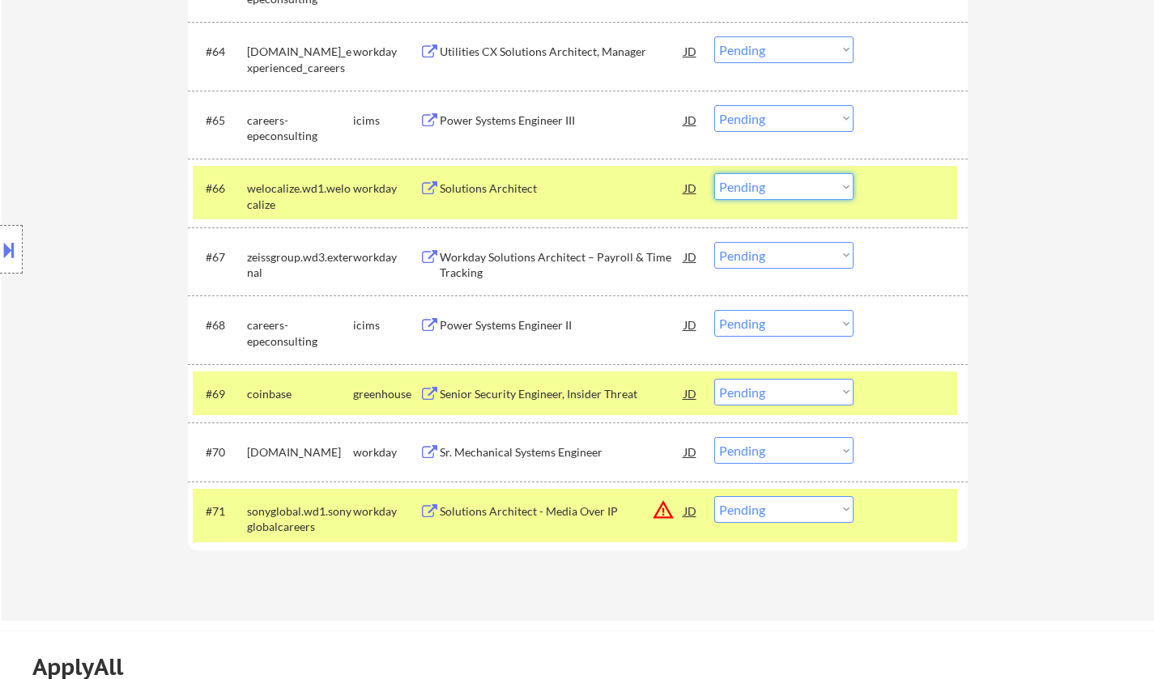
drag, startPoint x: 823, startPoint y: 185, endPoint x: 822, endPoint y: 195, distance: 10.6
click at [822, 185] on select "Choose an option... Pending Applied Excluded (Questions) Excluded (Expired) Exc…" at bounding box center [783, 186] width 139 height 27
click at [714, 173] on select "Choose an option... Pending Applied Excluded (Questions) Excluded (Expired) Exc…" at bounding box center [783, 186] width 139 height 27
select select ""pending""
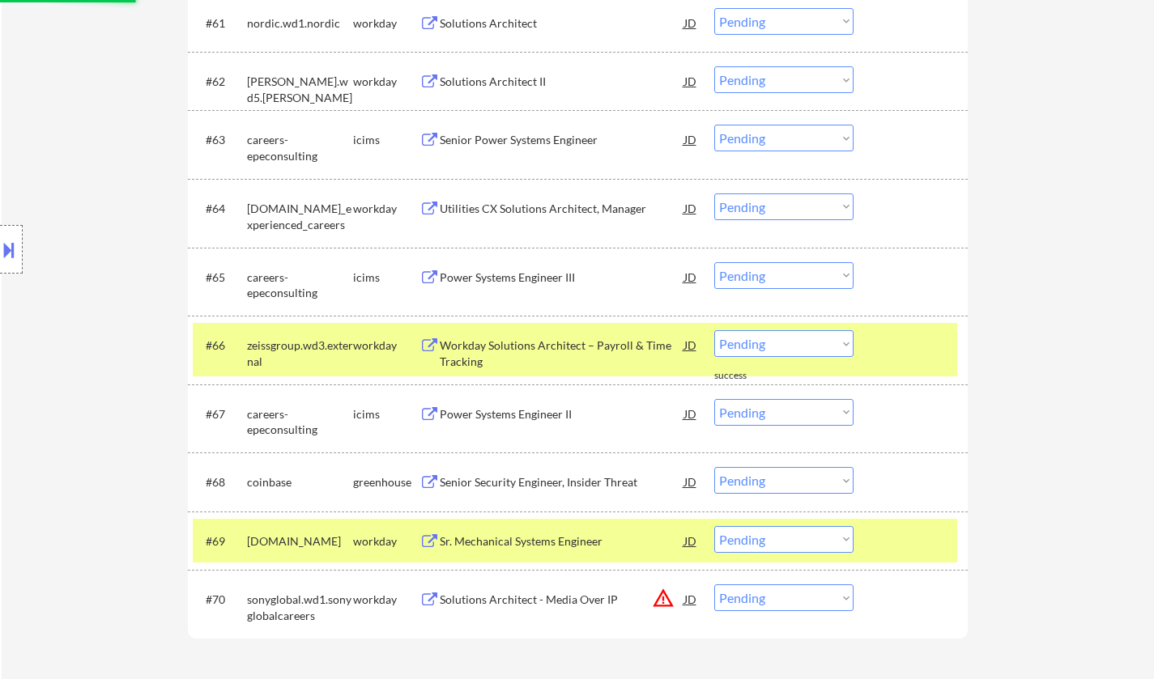
scroll to position [4308, 0]
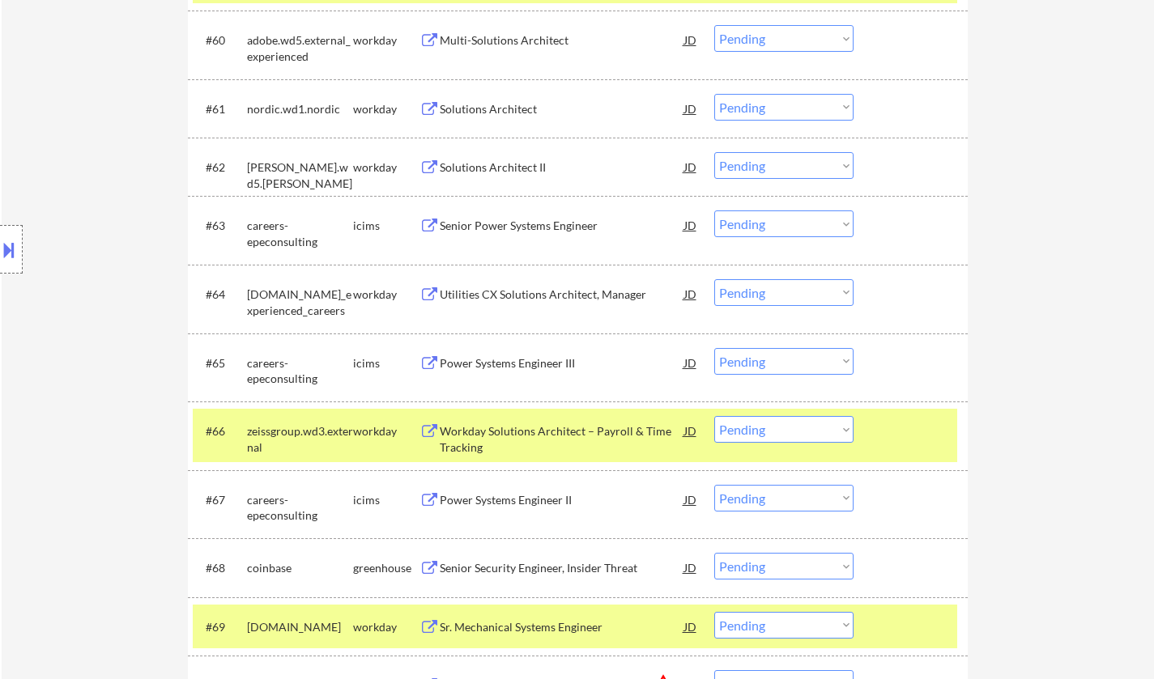
click at [535, 222] on div "Senior Power Systems Engineer" at bounding box center [562, 226] width 244 height 16
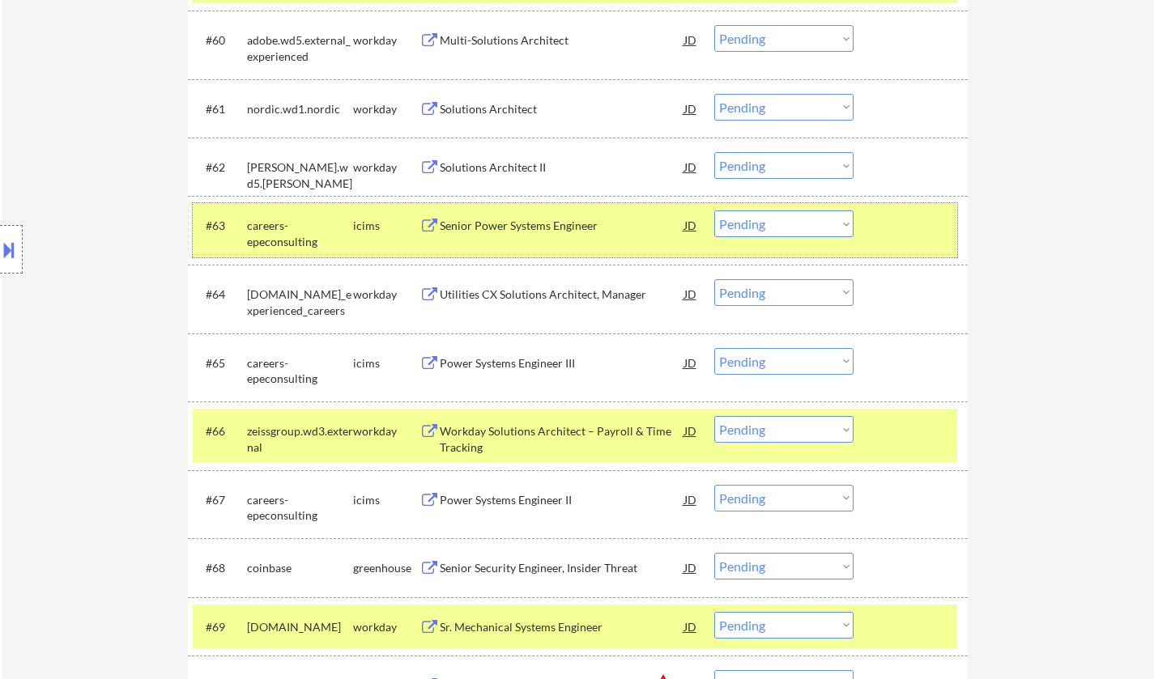
click at [805, 208] on div "#63 careers-epeconsulting icims Senior Power Systems Engineer JD warning_amber …" at bounding box center [575, 229] width 764 height 53
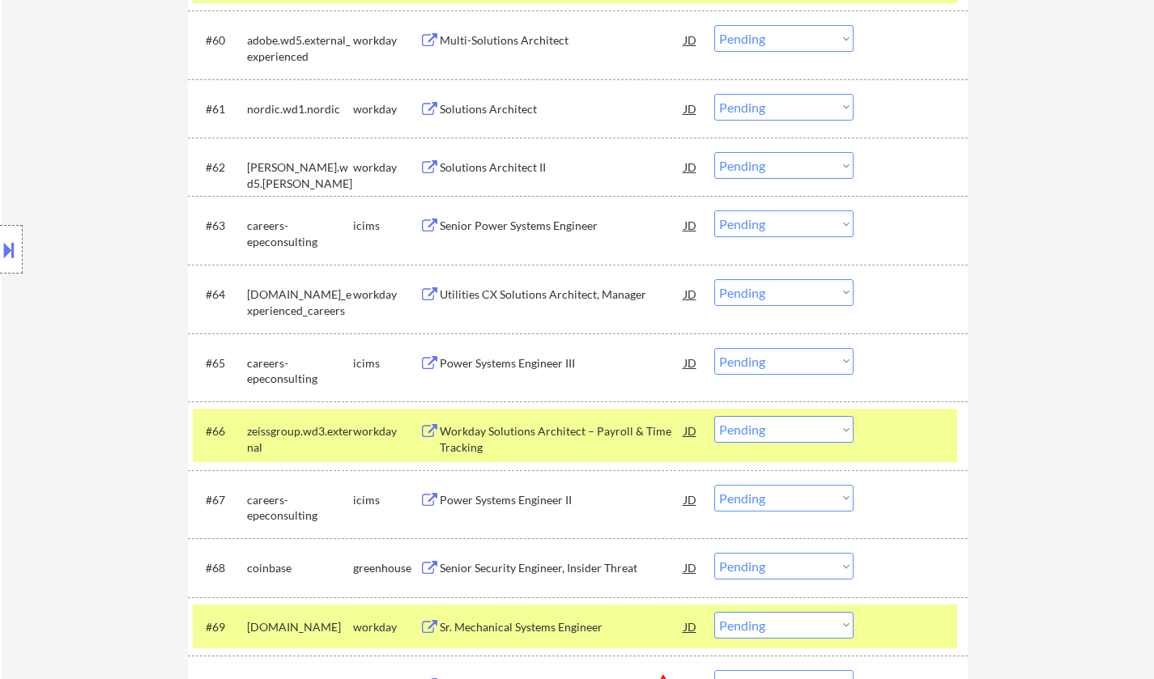
drag, startPoint x: 787, startPoint y: 227, endPoint x: 787, endPoint y: 237, distance: 10.5
click at [785, 228] on select "Choose an option... Pending Applied Excluded (Questions) Excluded (Expired) Exc…" at bounding box center [783, 223] width 139 height 27
click at [714, 210] on select "Choose an option... Pending Applied Excluded (Questions) Excluded (Expired) Exc…" at bounding box center [783, 223] width 139 height 27
select select ""pending""
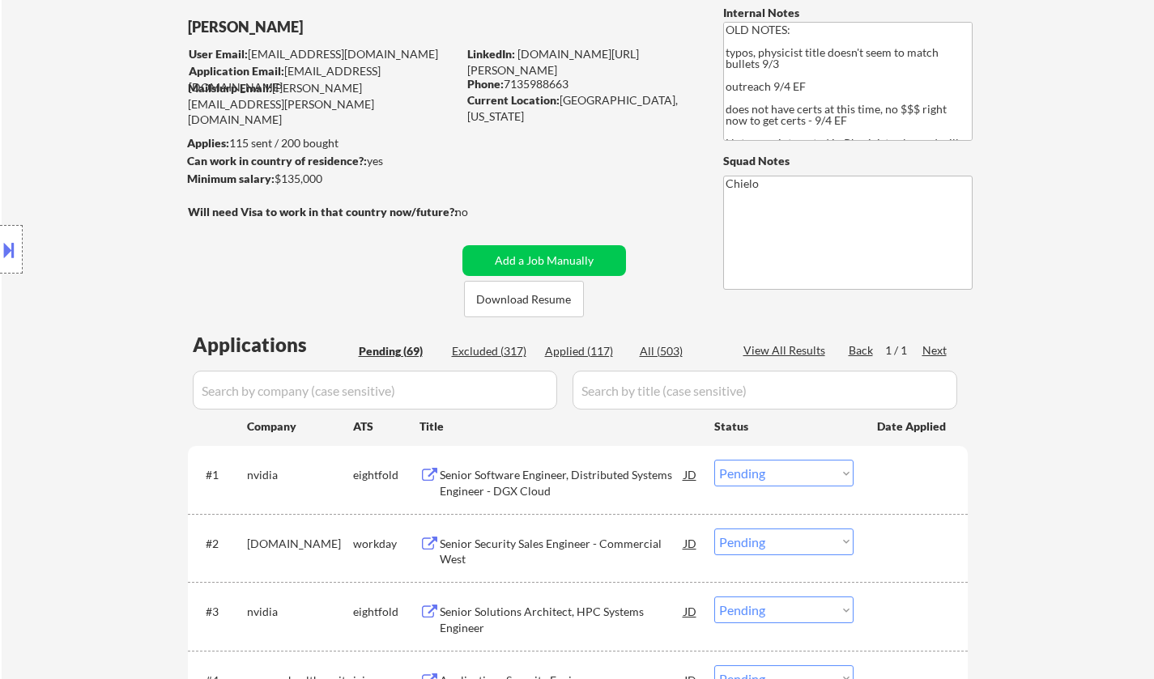
scroll to position [162, 0]
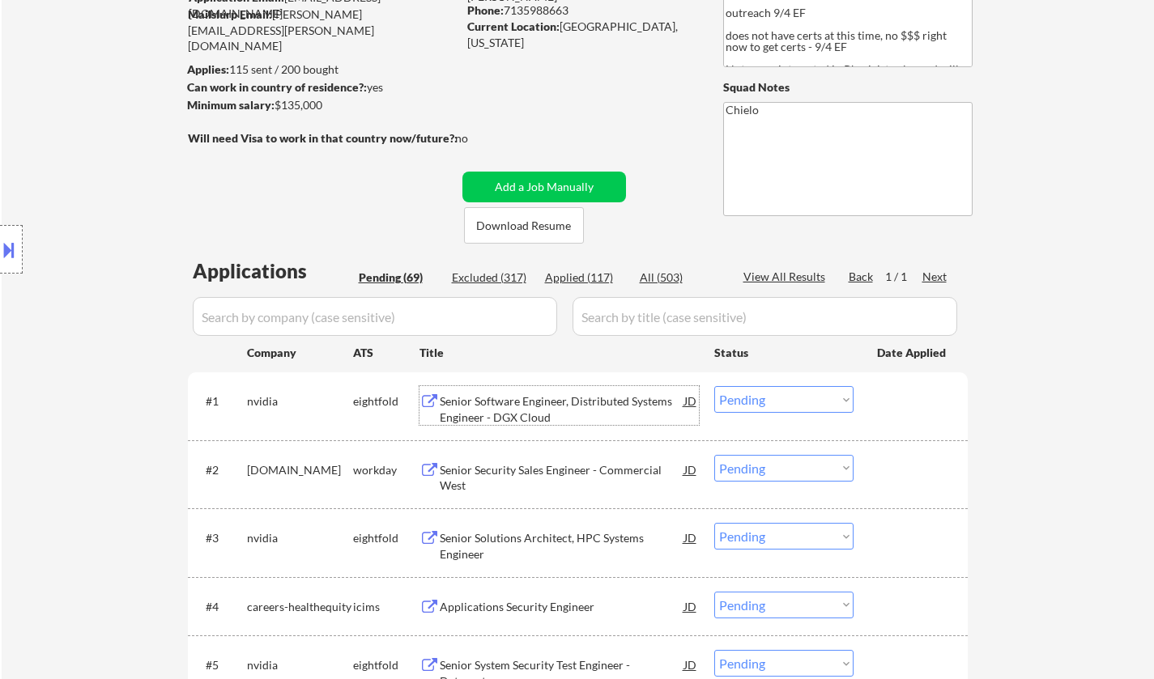
click at [540, 397] on div "Senior Software Engineer, Distributed Systems Engineer - DGX Cloud" at bounding box center [562, 409] width 244 height 32
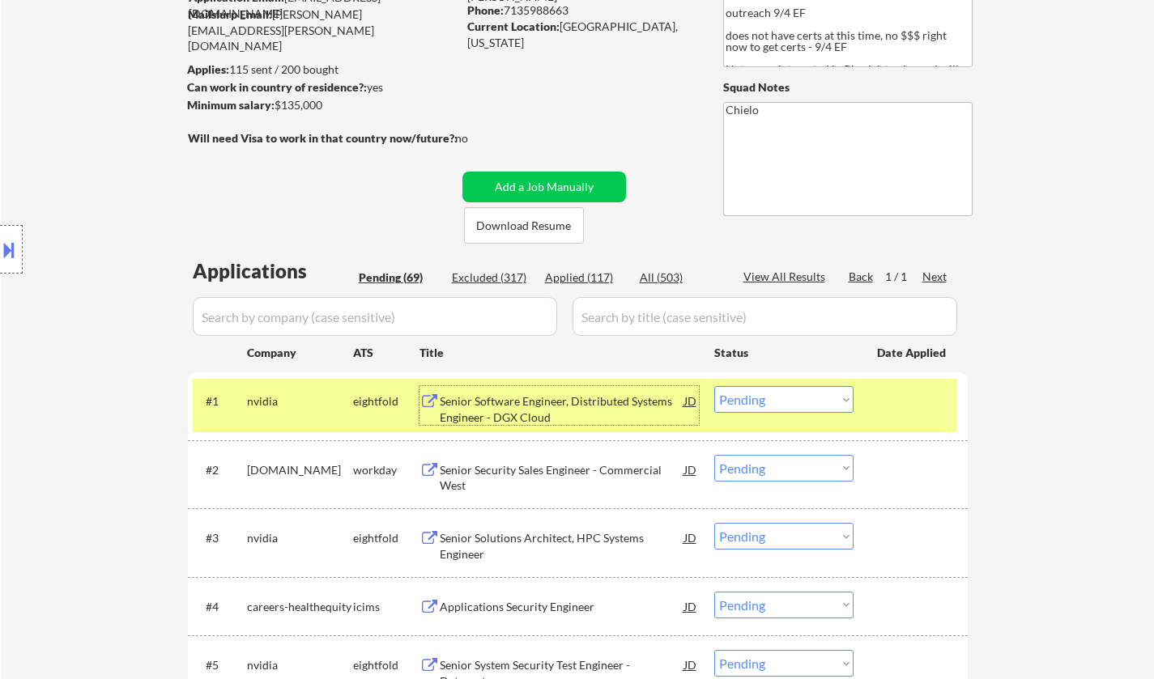
click at [769, 406] on select "Choose an option... Pending Applied Excluded (Questions) Excluded (Expired) Exc…" at bounding box center [783, 399] width 139 height 27
click at [805, 403] on select "Choose an option... Pending Applied Excluded (Questions) Excluded (Expired) Exc…" at bounding box center [783, 399] width 139 height 27
drag, startPoint x: 769, startPoint y: 397, endPoint x: 787, endPoint y: 410, distance: 22.0
click at [770, 397] on select "Choose an option... Pending Applied Excluded (Questions) Excluded (Expired) Exc…" at bounding box center [783, 399] width 139 height 27
click at [714, 386] on select "Choose an option... Pending Applied Excluded (Questions) Excluded (Expired) Exc…" at bounding box center [783, 399] width 139 height 27
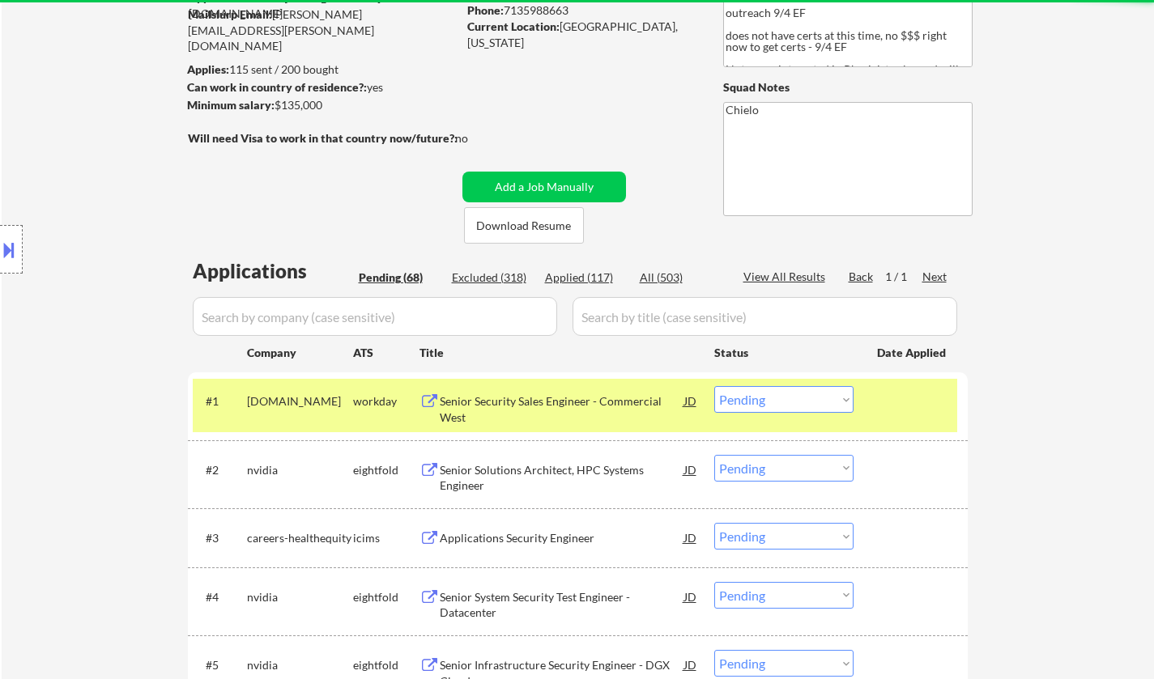
click at [523, 399] on div "Senior Security Sales Engineer - Commercial West" at bounding box center [562, 409] width 244 height 32
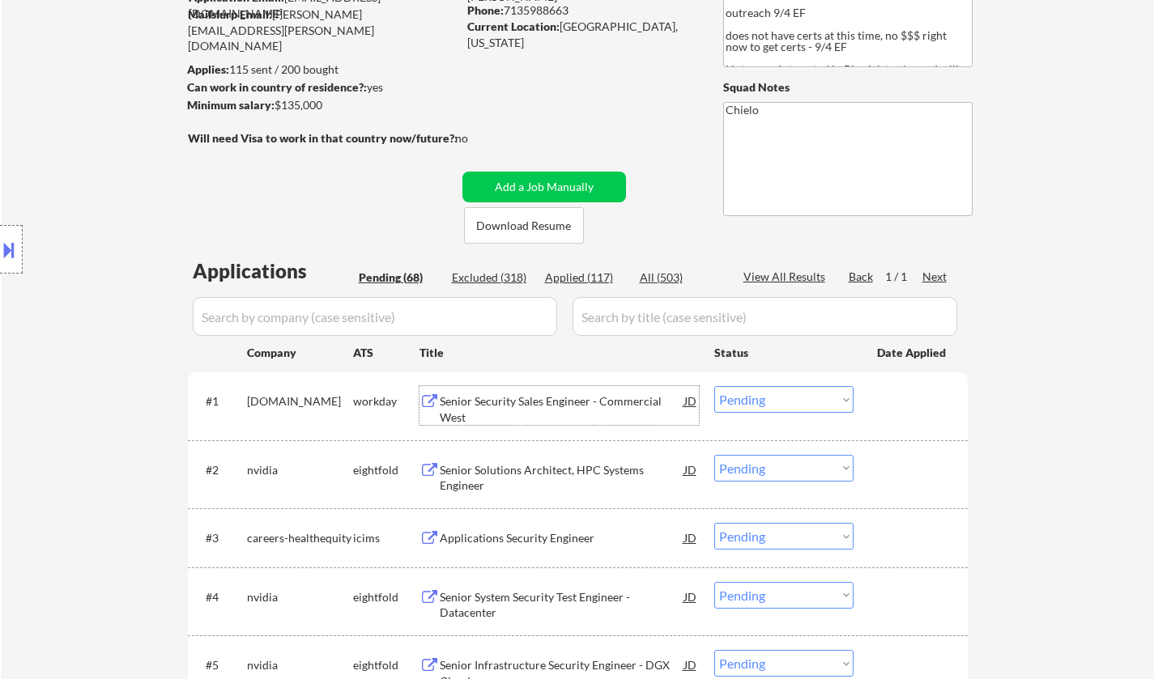
click at [790, 397] on select "Choose an option... Pending Applied Excluded (Questions) Excluded (Expired) Exc…" at bounding box center [783, 399] width 139 height 27
click at [714, 386] on select "Choose an option... Pending Applied Excluded (Questions) Excluded (Expired) Exc…" at bounding box center [783, 399] width 139 height 27
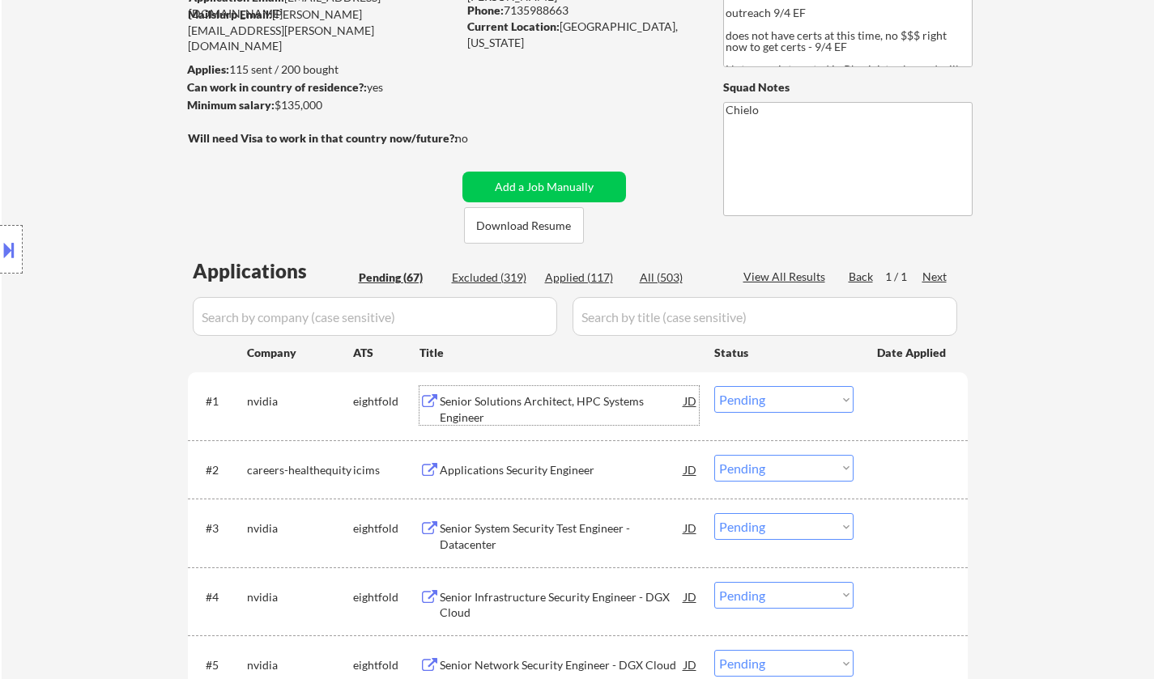
click at [531, 404] on div "Senior Solutions Architect, HPC Systems Engineer" at bounding box center [562, 409] width 244 height 32
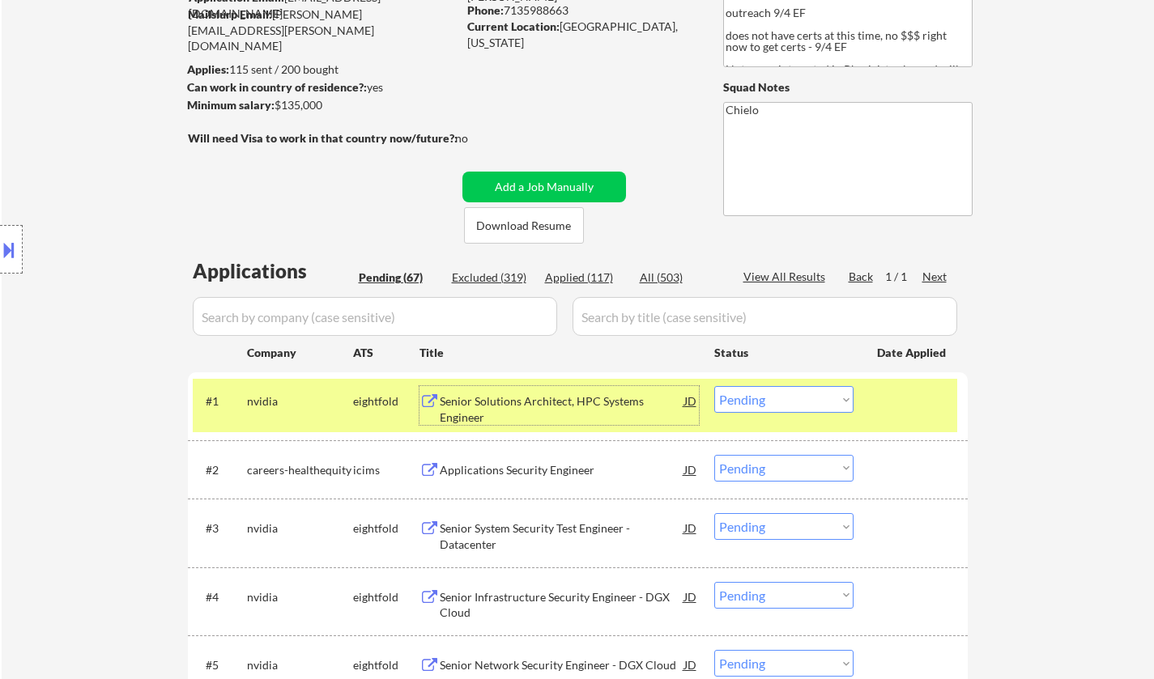
click at [794, 410] on select "Choose an option... Pending Applied Excluded (Questions) Excluded (Expired) Exc…" at bounding box center [783, 399] width 139 height 27
click at [714, 386] on select "Choose an option... Pending Applied Excluded (Questions) Excluded (Expired) Exc…" at bounding box center [783, 399] width 139 height 27
click at [533, 402] on div "Senior Solutions Architect, HPC Systems Engineer" at bounding box center [562, 409] width 244 height 32
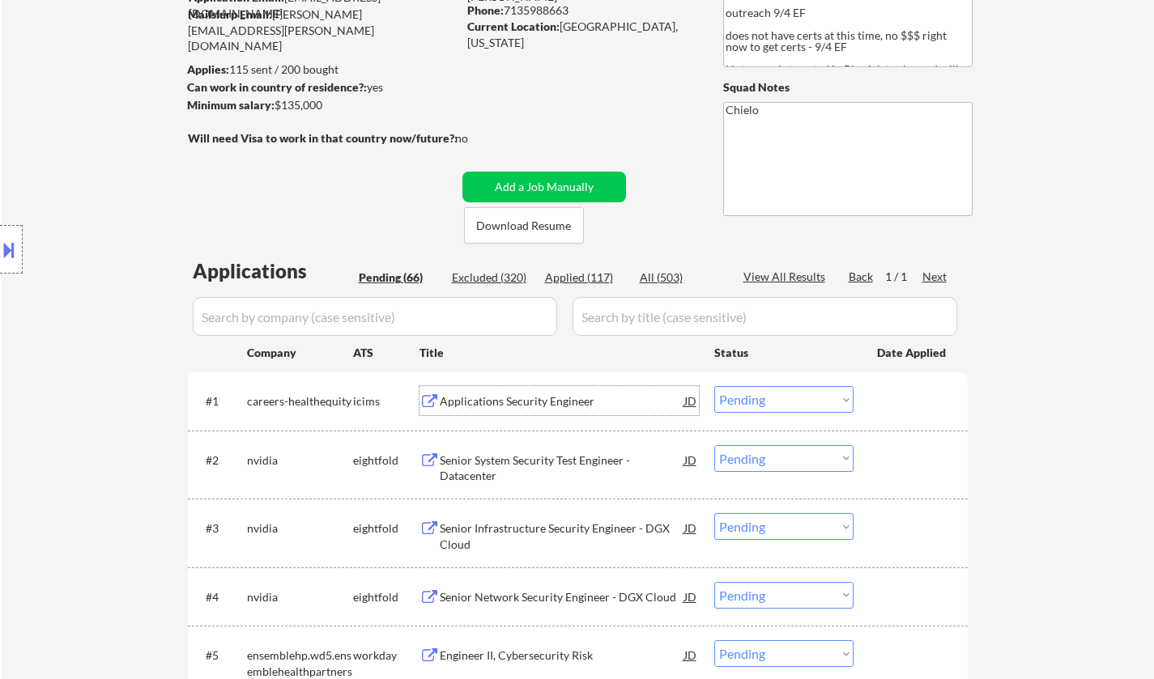
click at [787, 393] on select "Choose an option... Pending Applied Excluded (Questions) Excluded (Expired) Exc…" at bounding box center [783, 399] width 139 height 27
click at [714, 386] on select "Choose an option... Pending Applied Excluded (Questions) Excluded (Expired) Exc…" at bounding box center [783, 399] width 139 height 27
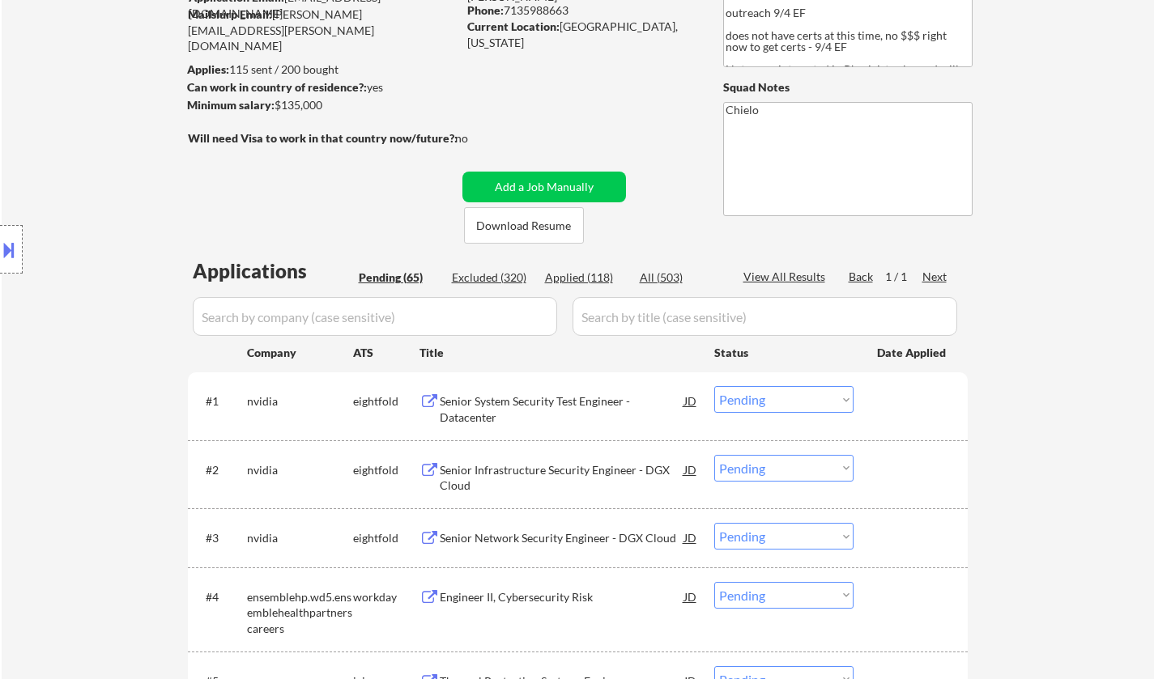
click at [518, 400] on div "Senior System Security Test Engineer - Datacenter" at bounding box center [562, 409] width 244 height 32
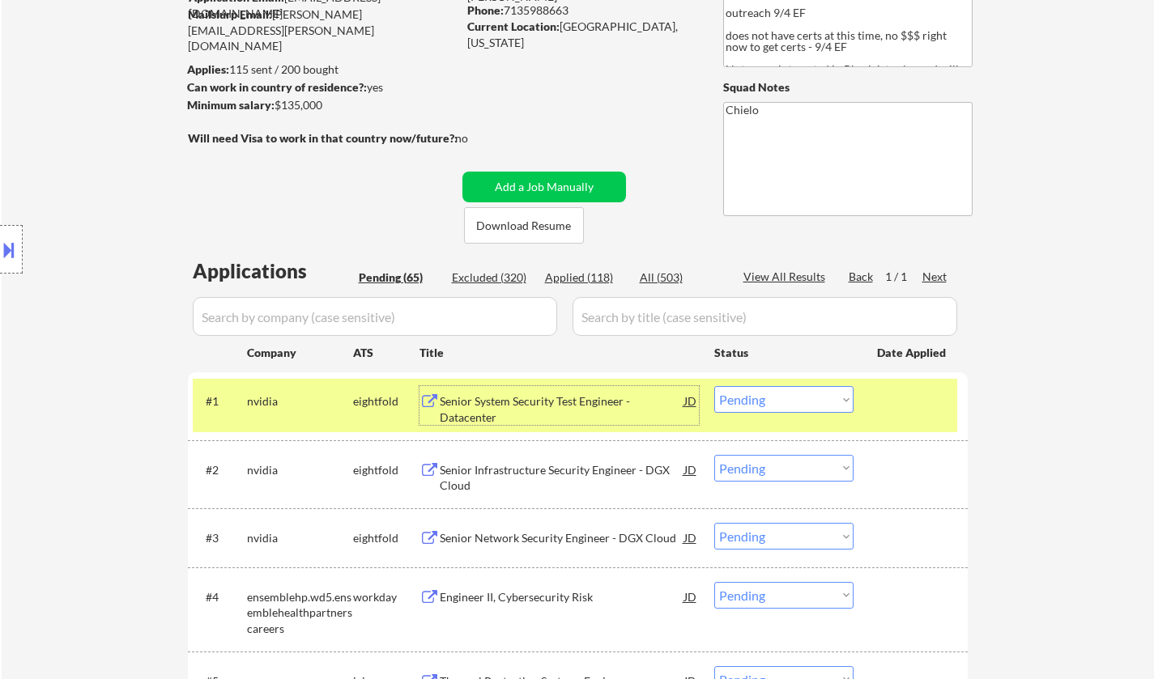
click at [794, 404] on select "Choose an option... Pending Applied Excluded (Questions) Excluded (Expired) Exc…" at bounding box center [783, 399] width 139 height 27
click at [714, 386] on select "Choose an option... Pending Applied Excluded (Questions) Excluded (Expired) Exc…" at bounding box center [783, 399] width 139 height 27
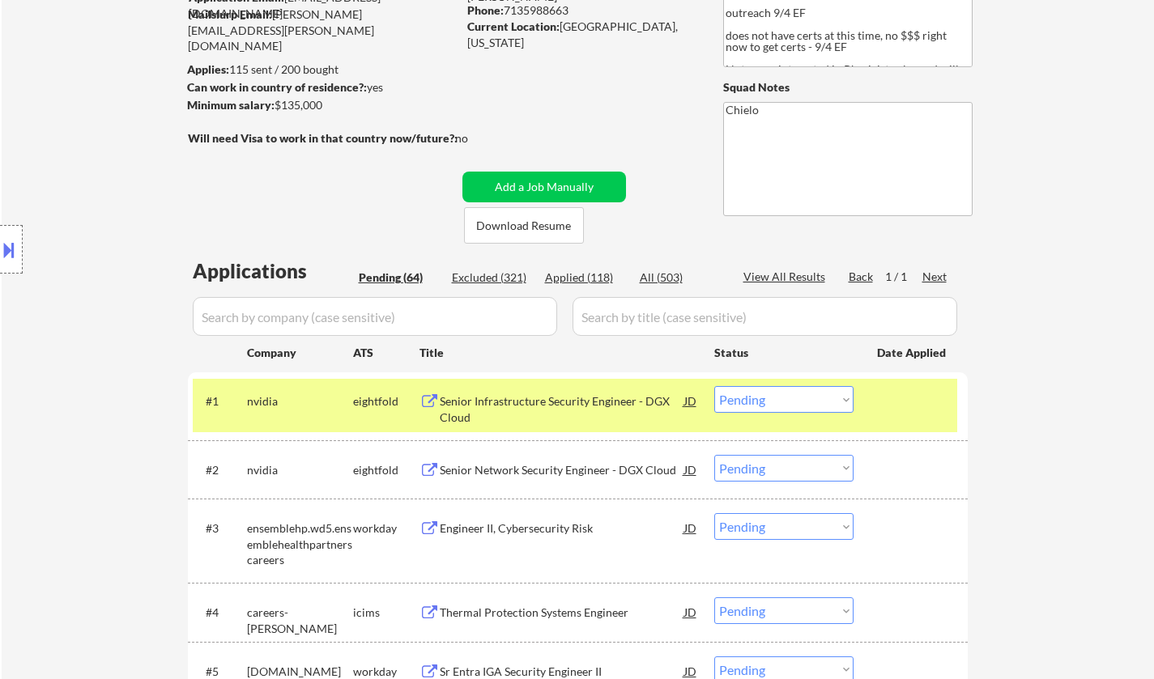
click at [549, 392] on div "Senior Infrastructure Security Engineer - DGX Cloud" at bounding box center [562, 405] width 244 height 39
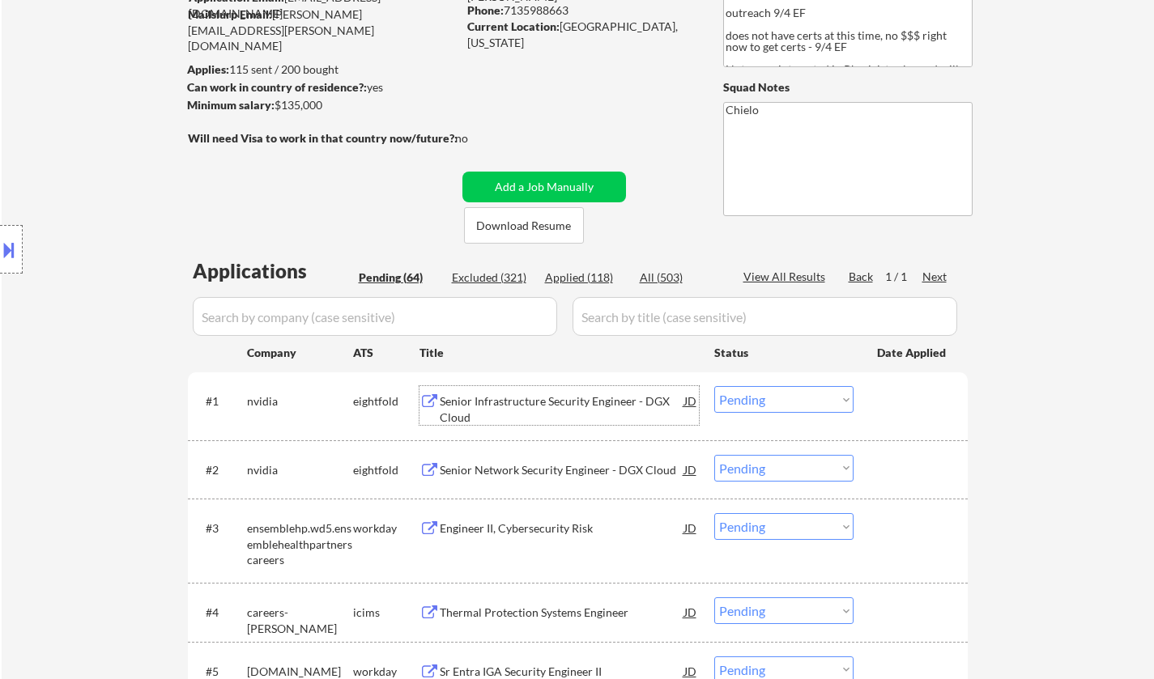
click at [787, 402] on select "Choose an option... Pending Applied Excluded (Questions) Excluded (Expired) Exc…" at bounding box center [783, 399] width 139 height 27
click at [784, 388] on select "Choose an option... Pending Applied Excluded (Questions) Excluded (Expired) Exc…" at bounding box center [783, 399] width 139 height 27
click at [714, 386] on select "Choose an option... Pending Applied Excluded (Questions) Excluded (Expired) Exc…" at bounding box center [783, 399] width 139 height 27
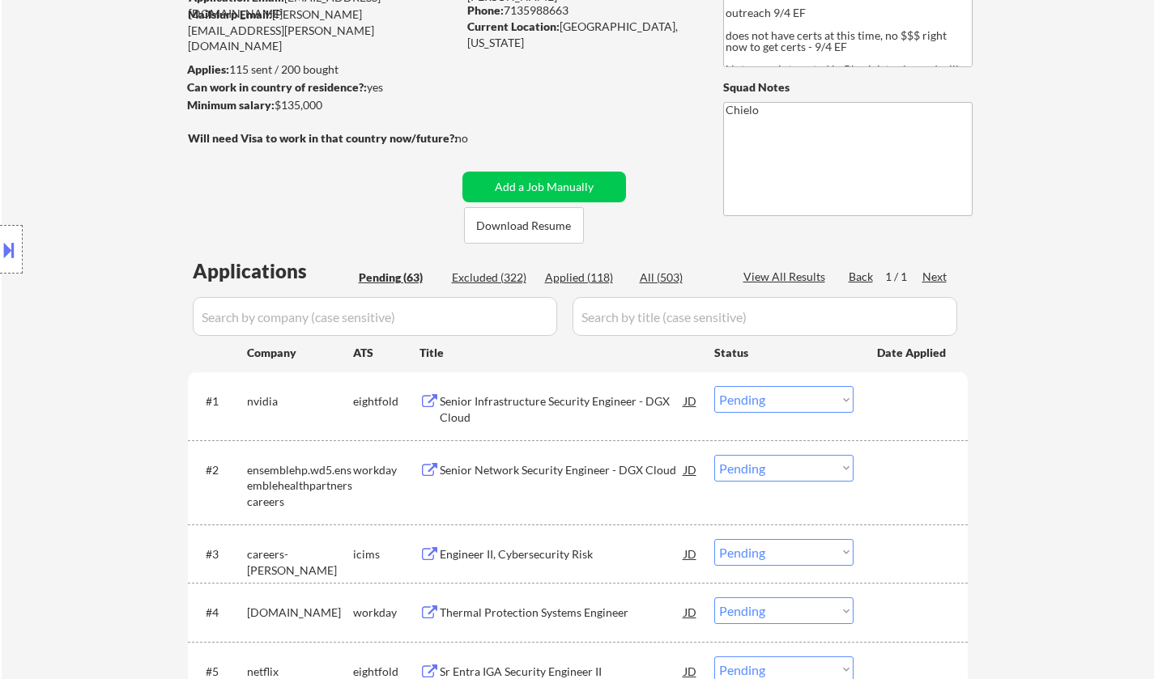
click at [487, 397] on div "Senior Infrastructure Security Engineer - DGX Cloud" at bounding box center [562, 409] width 244 height 32
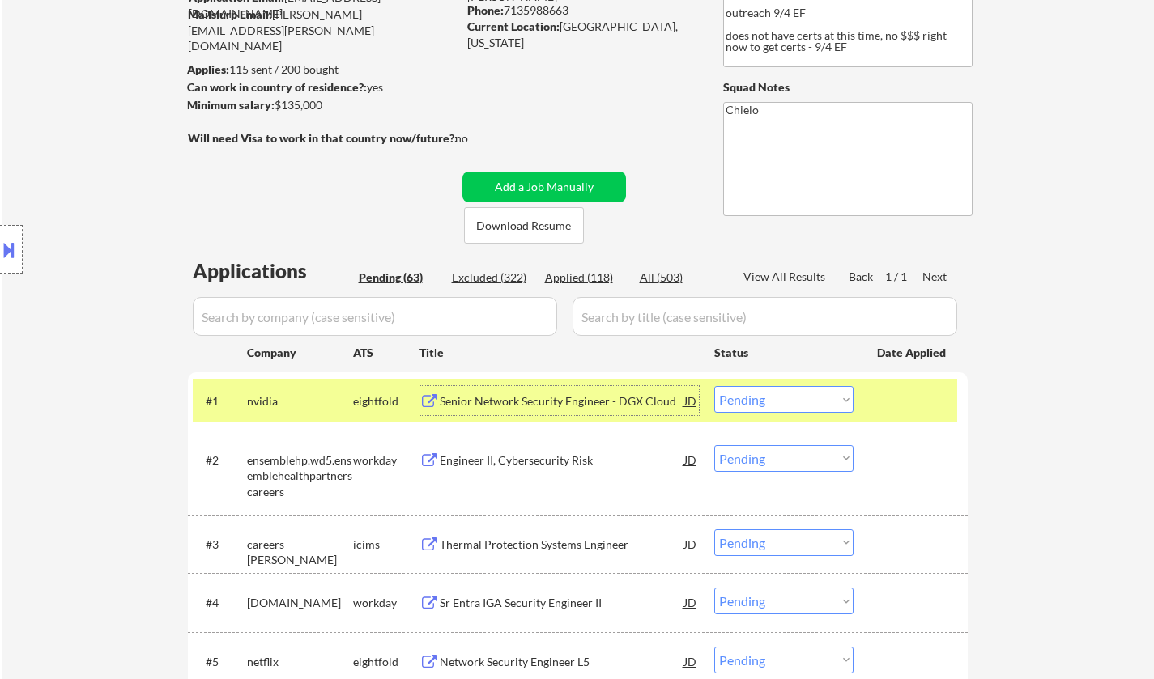
click at [806, 397] on select "Choose an option... Pending Applied Excluded (Questions) Excluded (Expired) Exc…" at bounding box center [783, 399] width 139 height 27
click at [714, 386] on select "Choose an option... Pending Applied Excluded (Questions) Excluded (Expired) Exc…" at bounding box center [783, 399] width 139 height 27
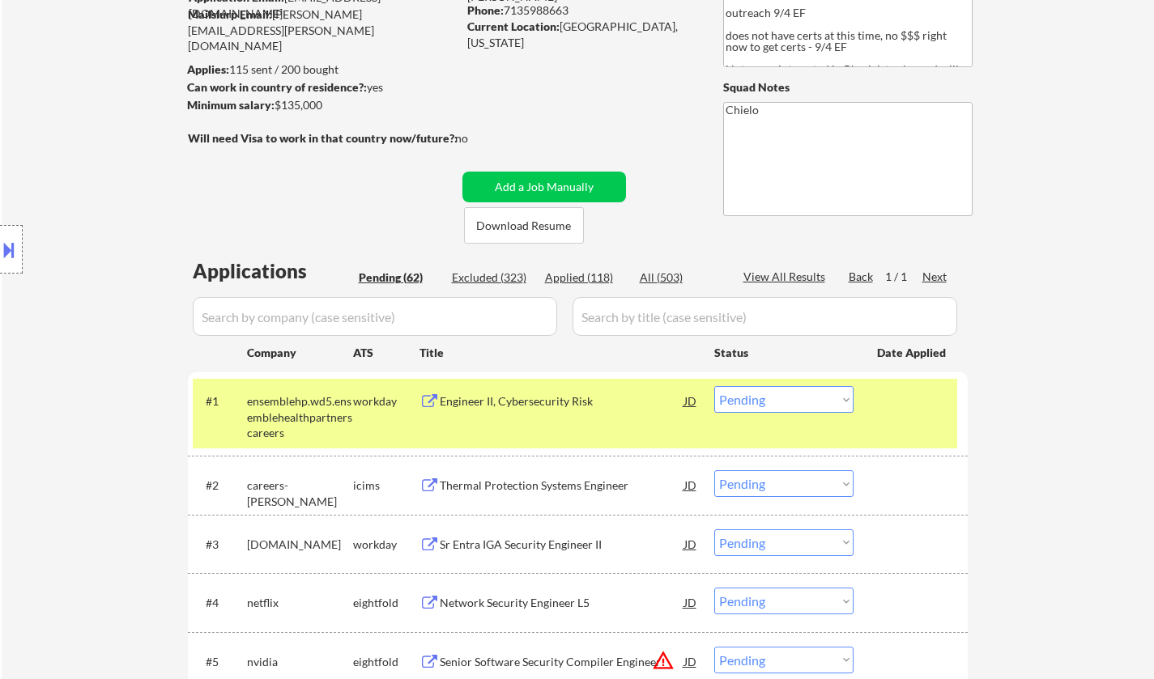
click at [545, 410] on div "Engineer II, Cybersecurity Risk" at bounding box center [562, 400] width 244 height 29
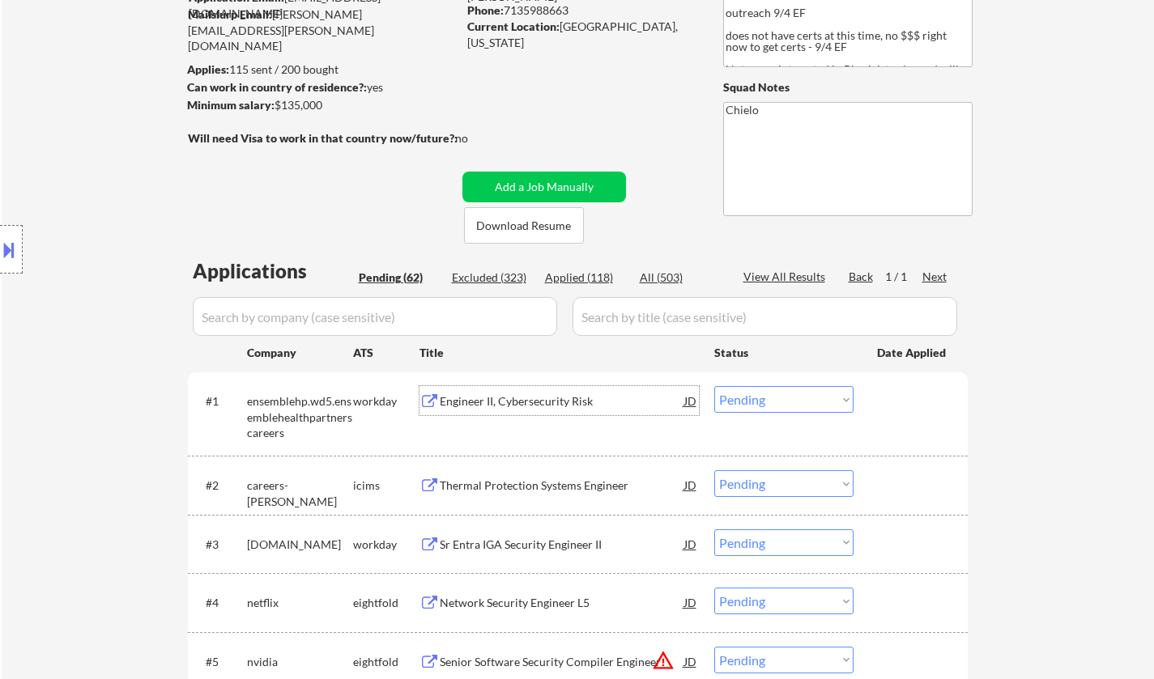
drag, startPoint x: 763, startPoint y: 403, endPoint x: 766, endPoint y: 411, distance: 8.7
click at [763, 403] on select "Choose an option... Pending Applied Excluded (Questions) Excluded (Expired) Exc…" at bounding box center [783, 399] width 139 height 27
click at [714, 386] on select "Choose an option... Pending Applied Excluded (Questions) Excluded (Expired) Exc…" at bounding box center [783, 399] width 139 height 27
select select ""pending""
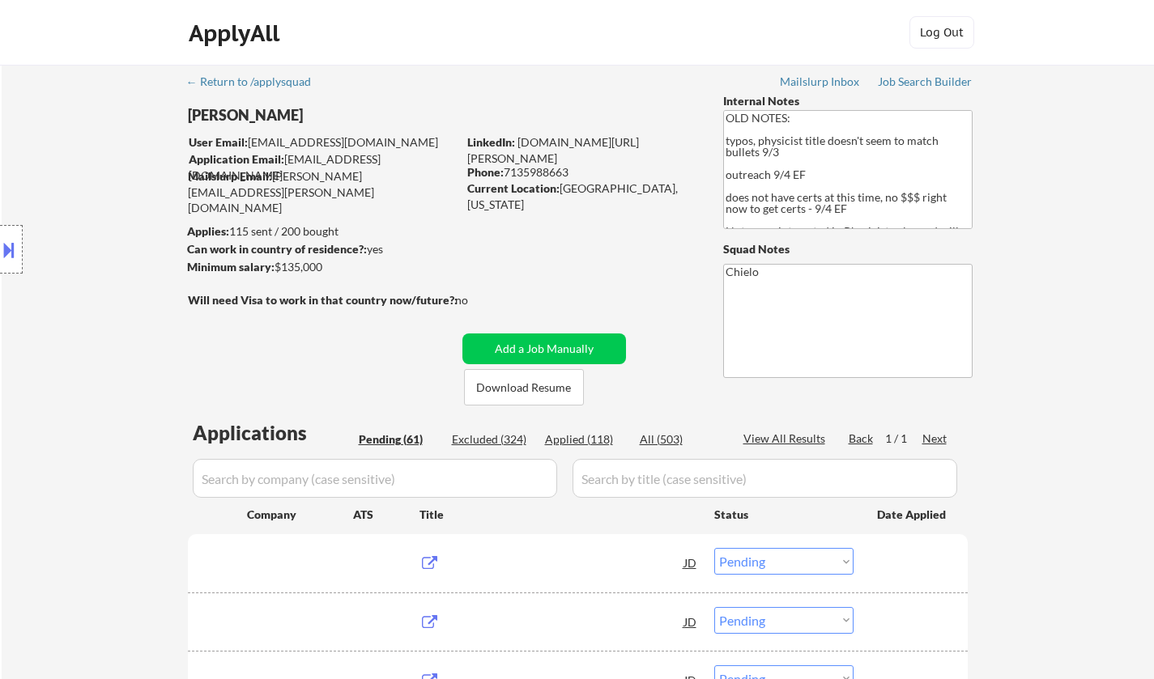
select select ""pending""
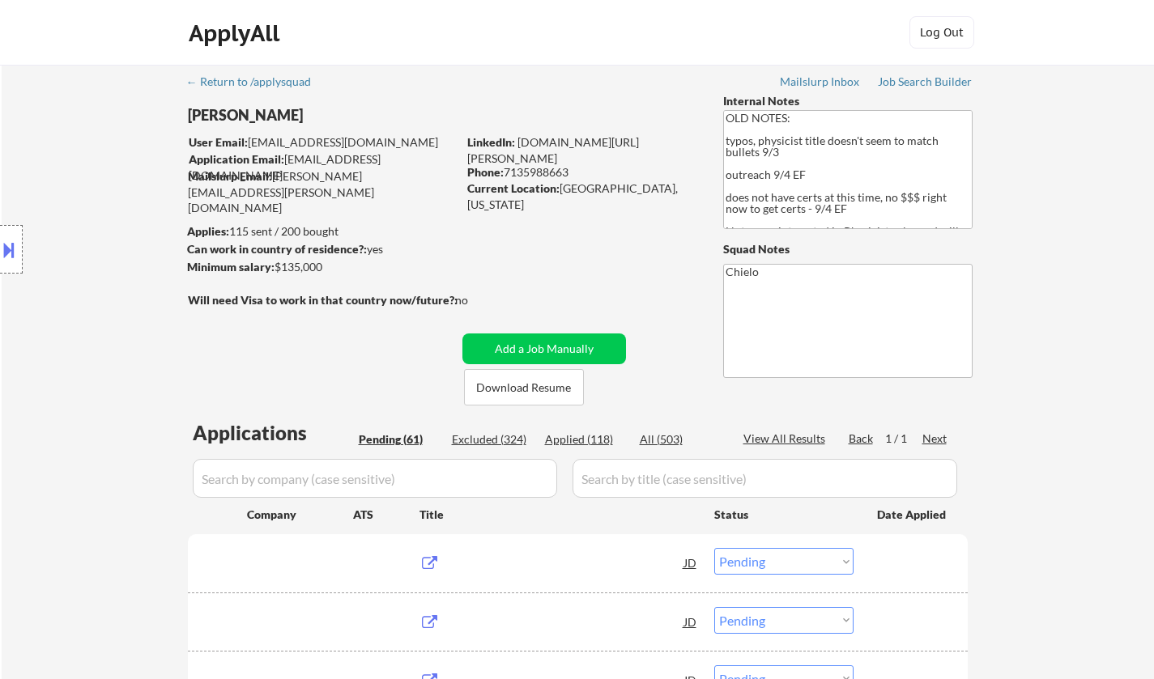
select select ""pending""
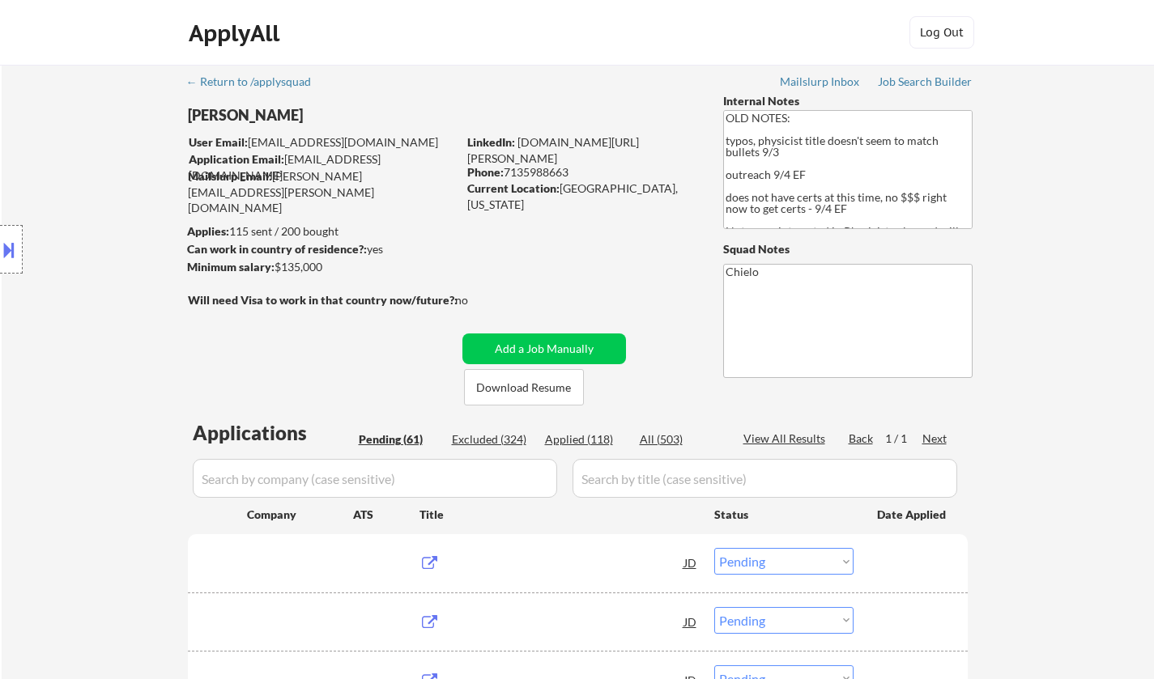
select select ""pending""
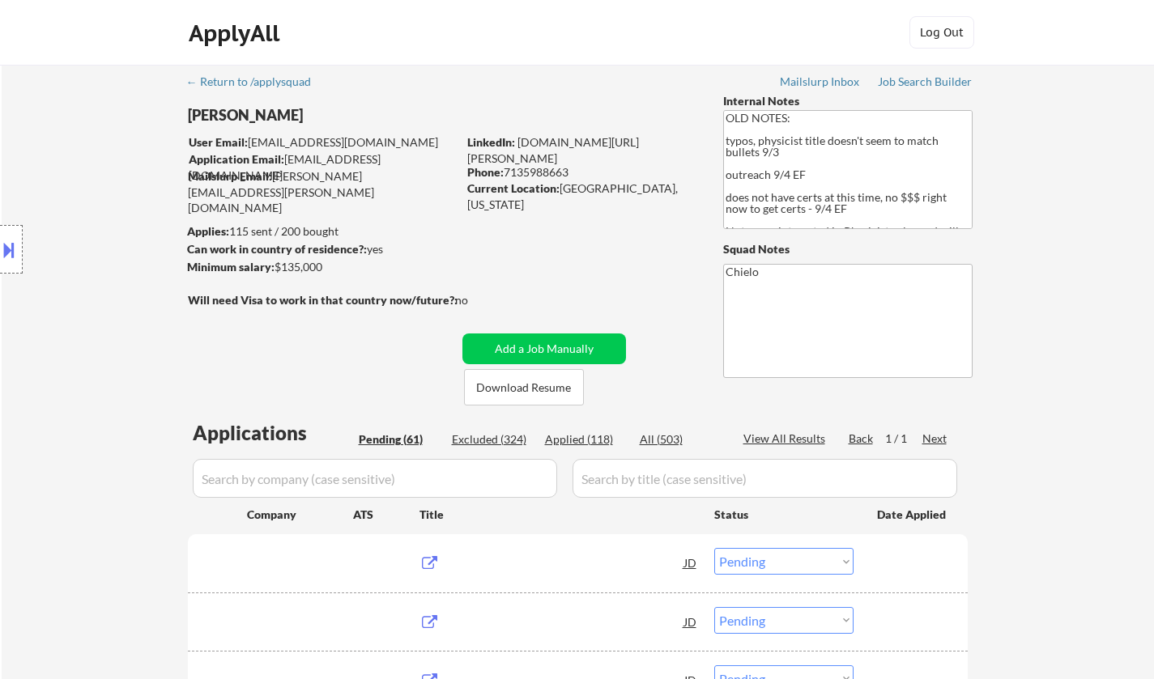
select select ""pending""
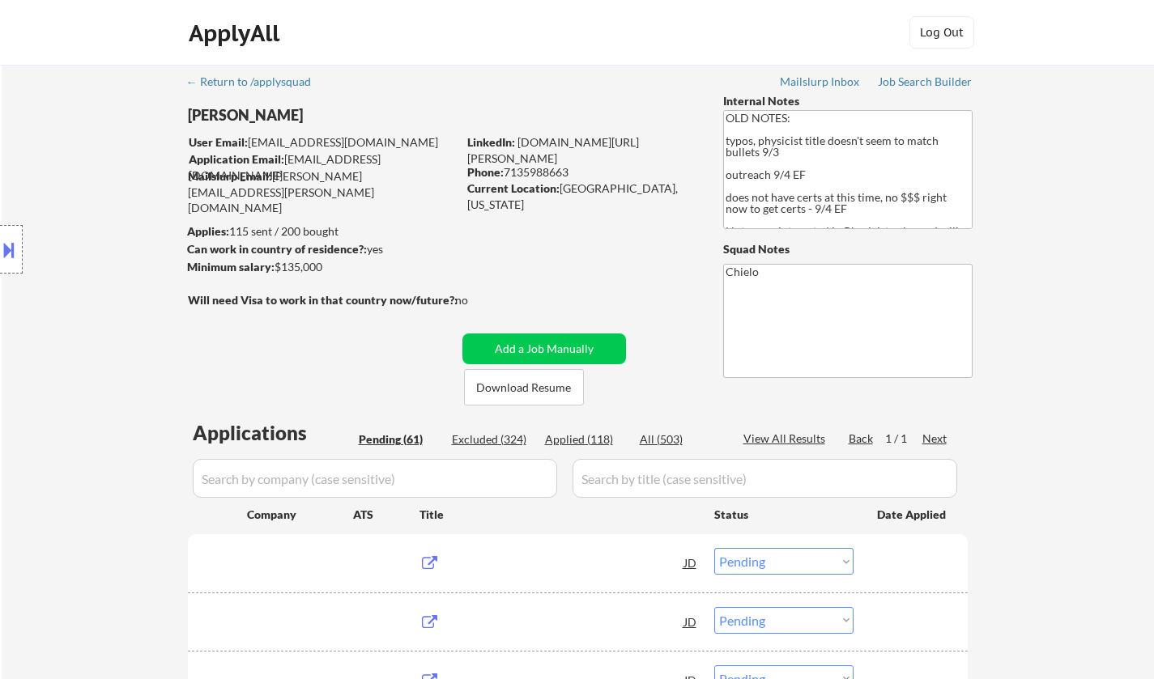
select select ""pending""
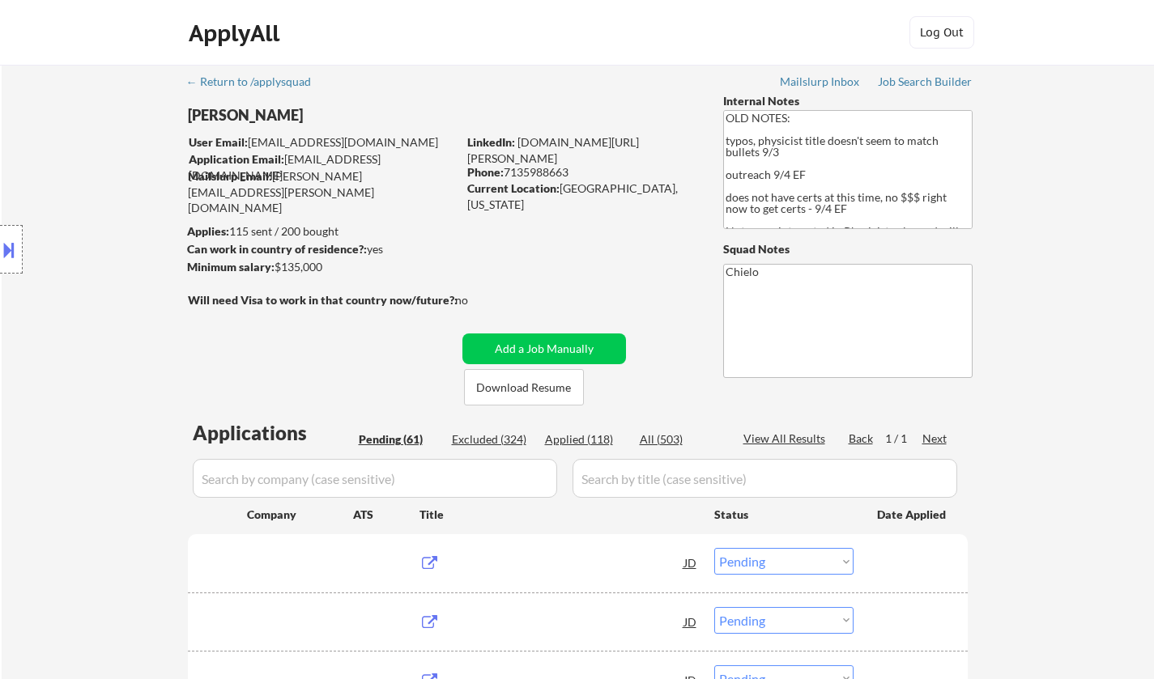
select select ""pending""
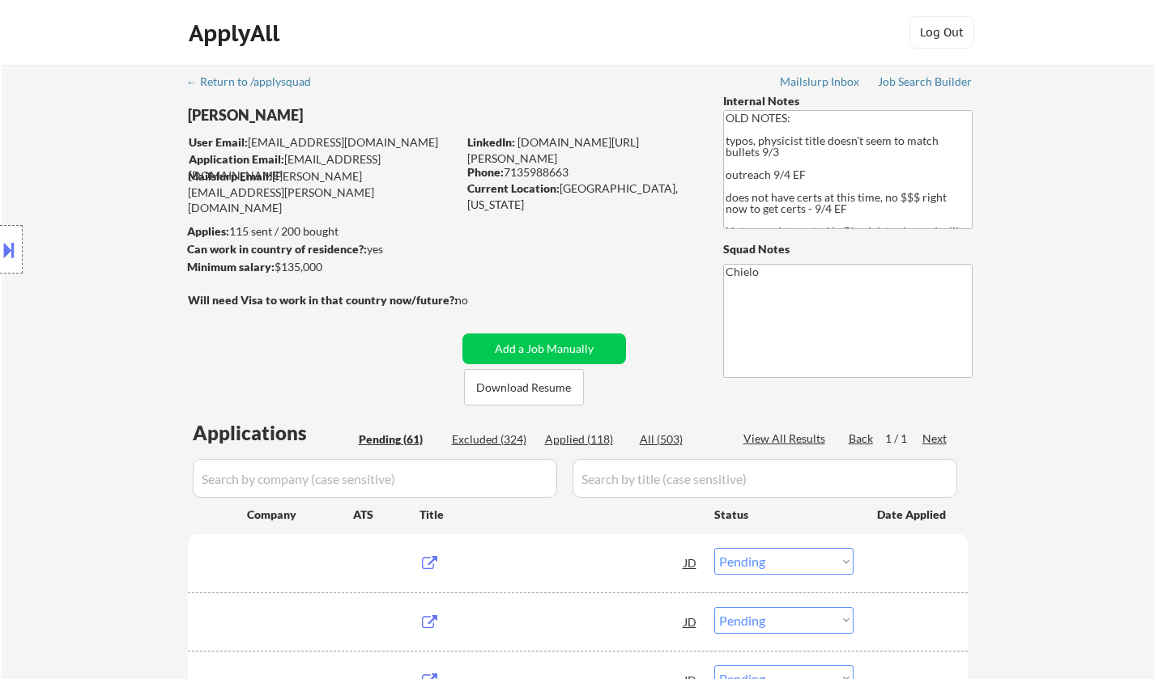
select select ""pending""
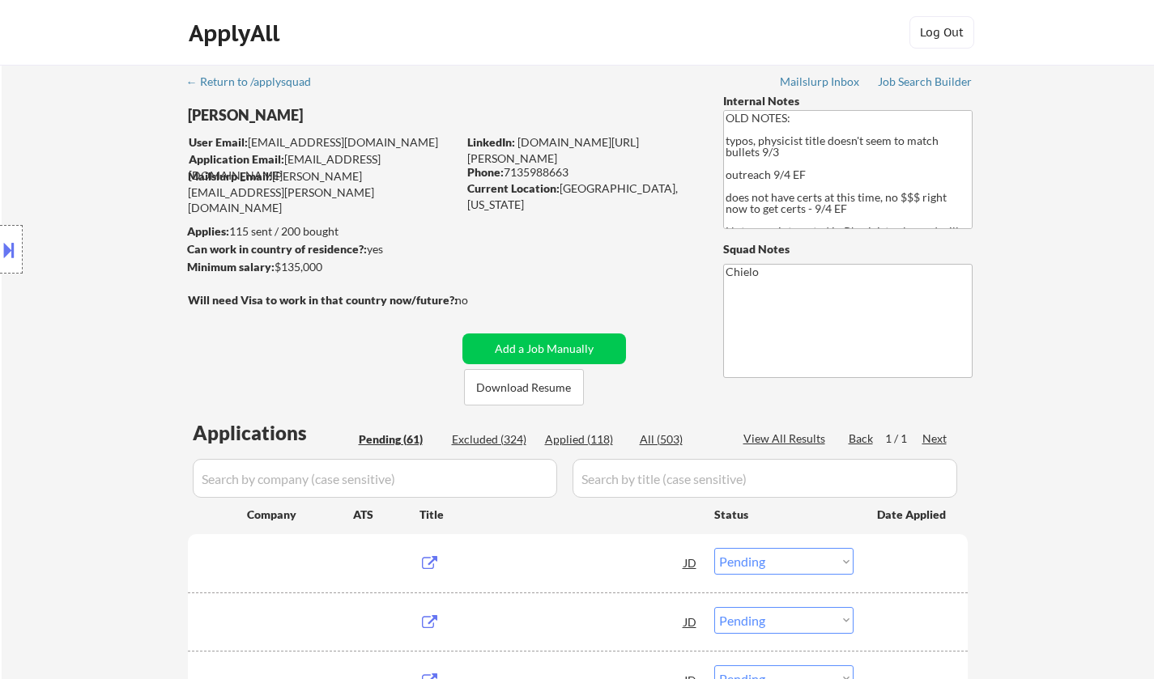
select select ""pending""
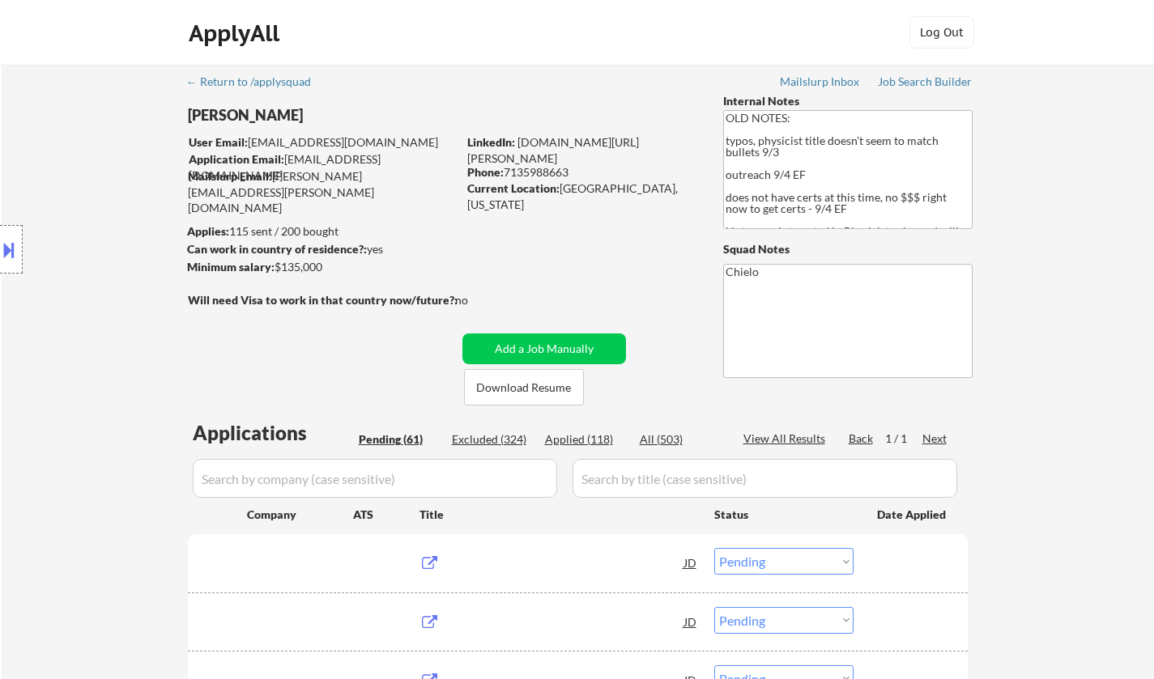
select select ""pending""
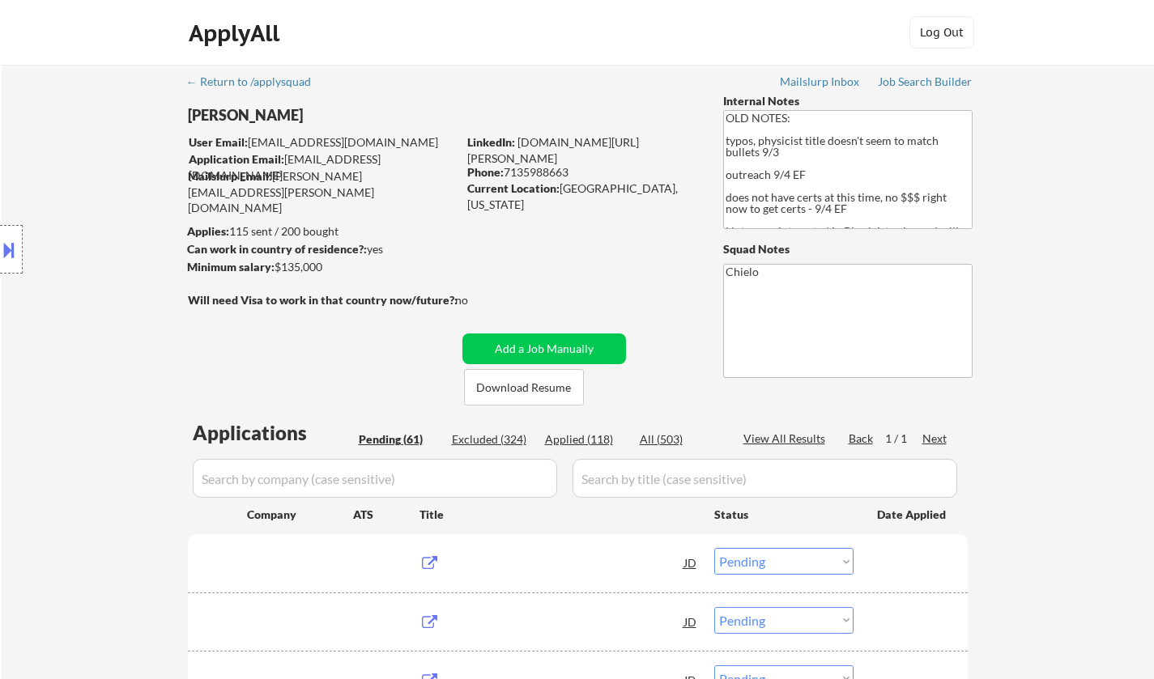
select select ""pending""
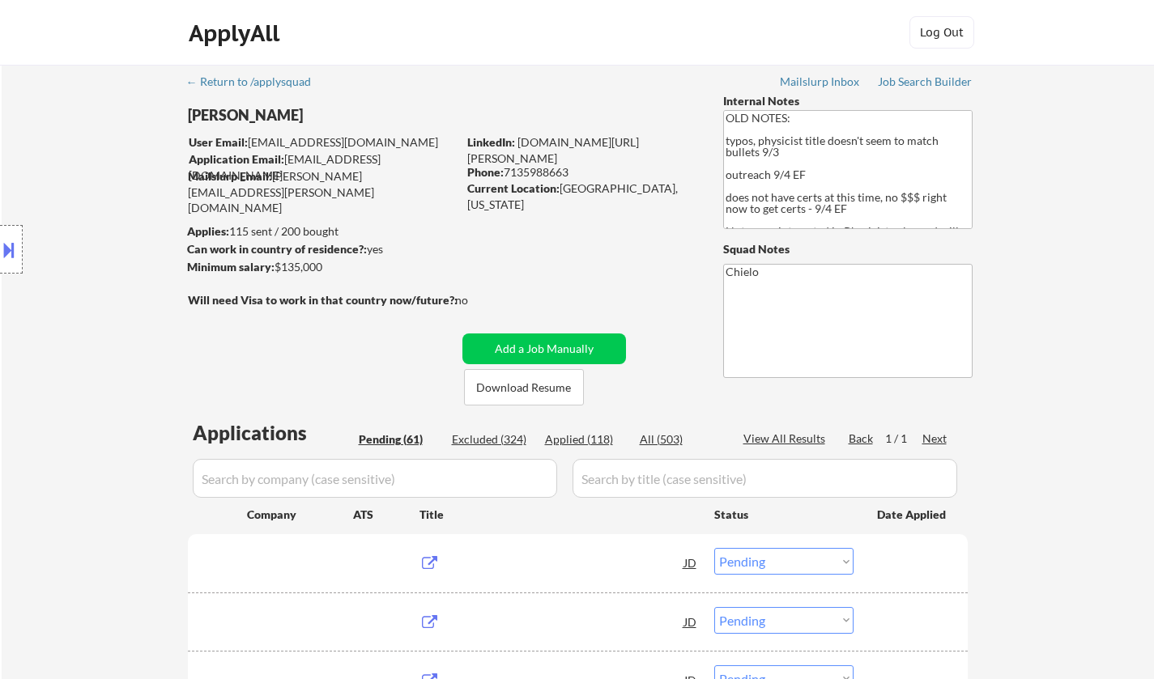
select select ""pending""
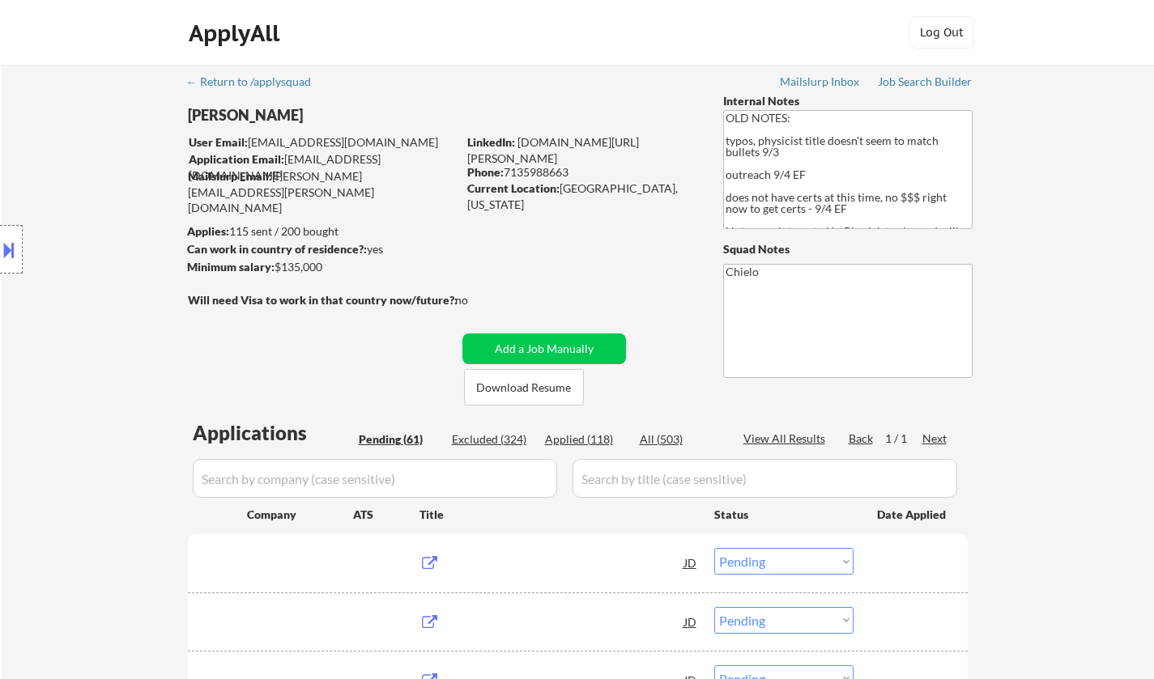
select select ""pending""
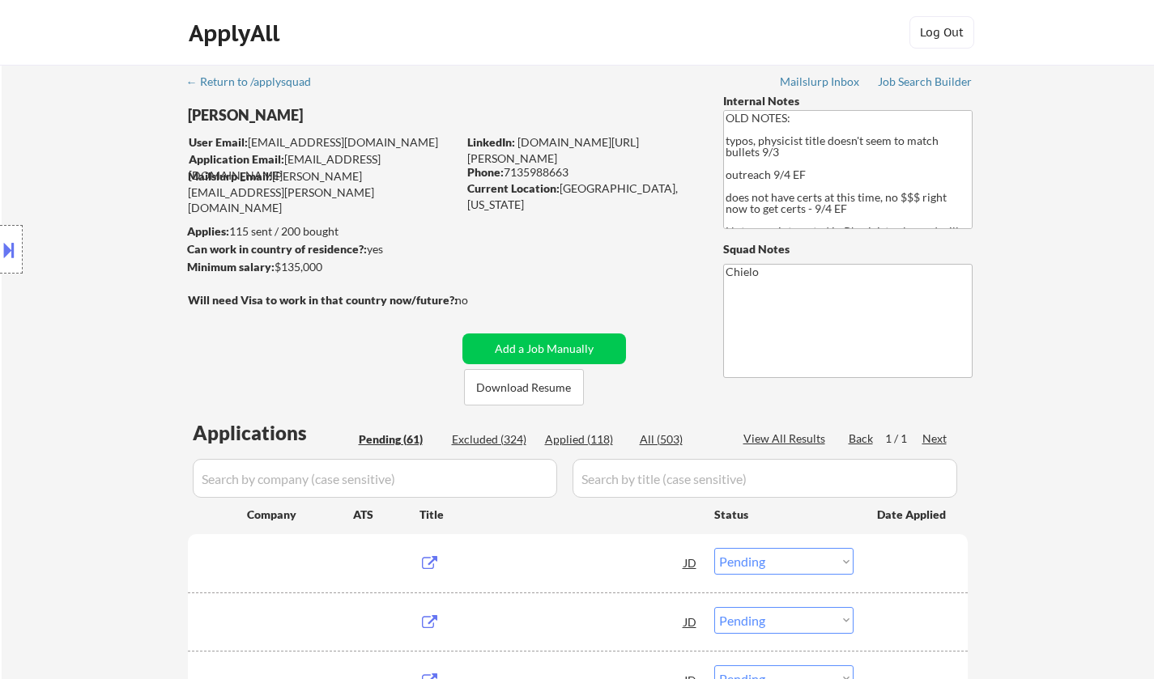
select select ""pending""
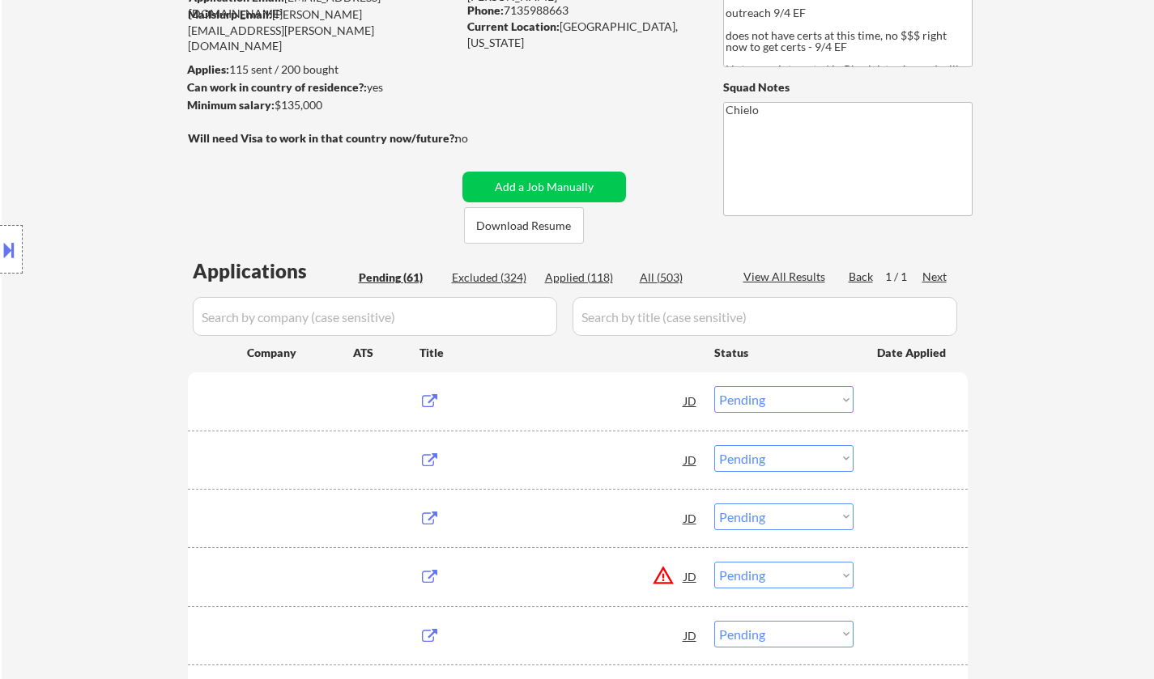
click at [283, 247] on div "Location Inclusions:" at bounding box center [145, 250] width 290 height 300
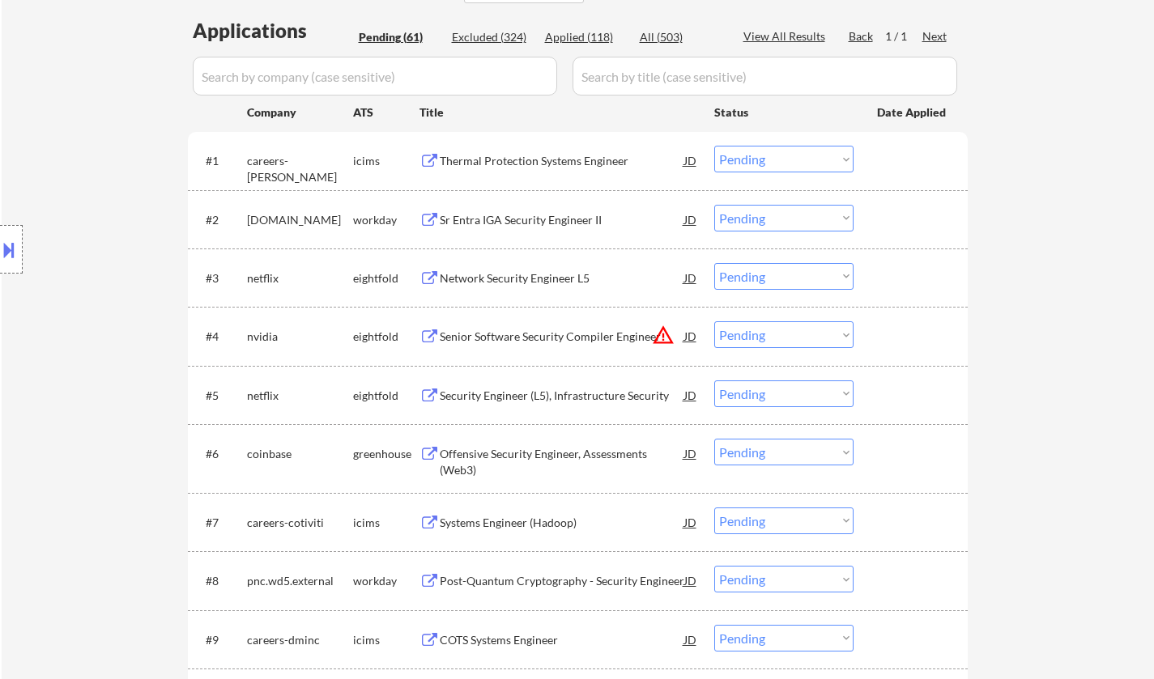
scroll to position [405, 0]
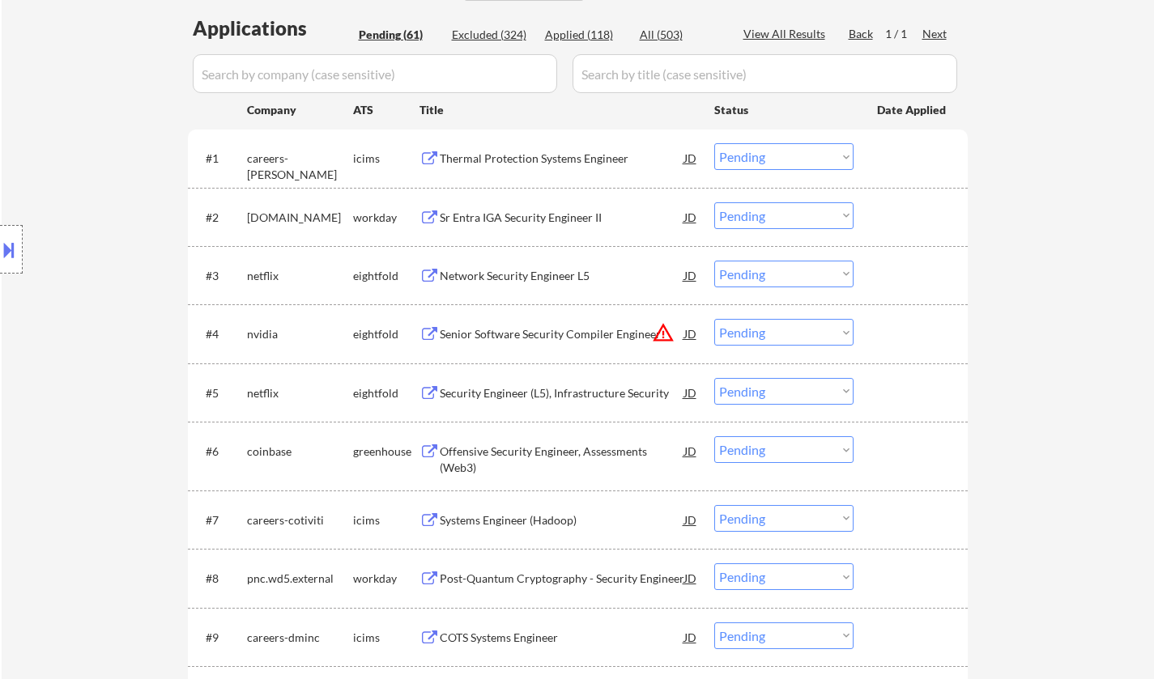
click at [522, 163] on div "Thermal Protection Systems Engineer" at bounding box center [562, 159] width 244 height 16
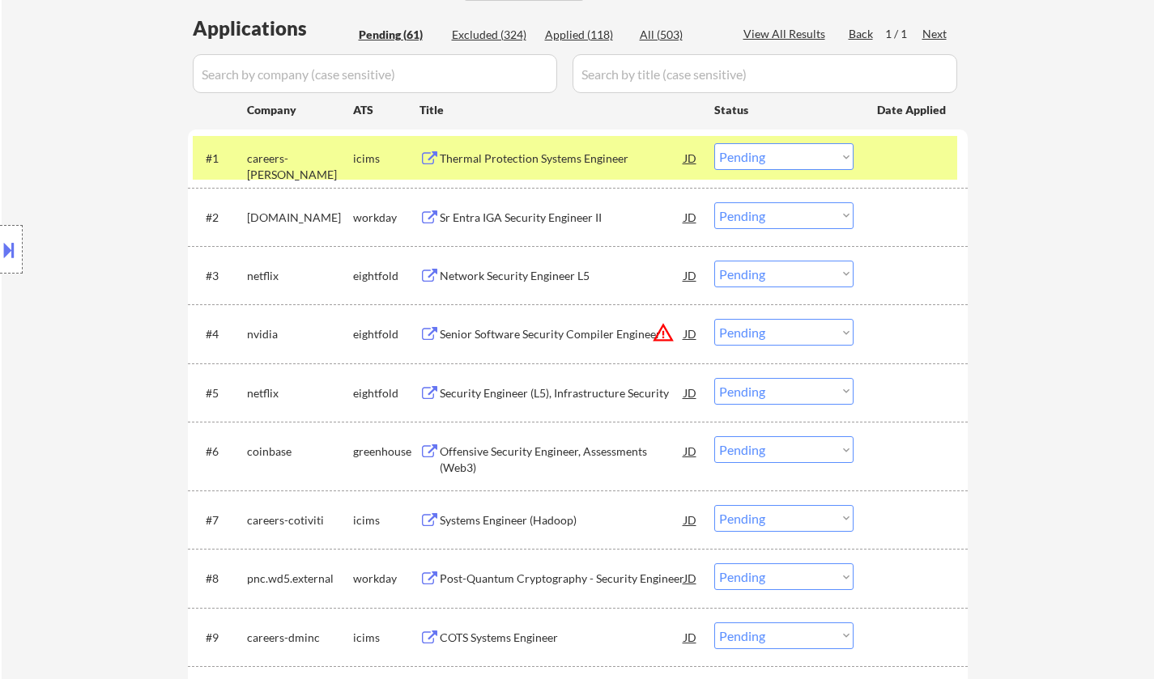
click at [3, 256] on button at bounding box center [9, 249] width 18 height 27
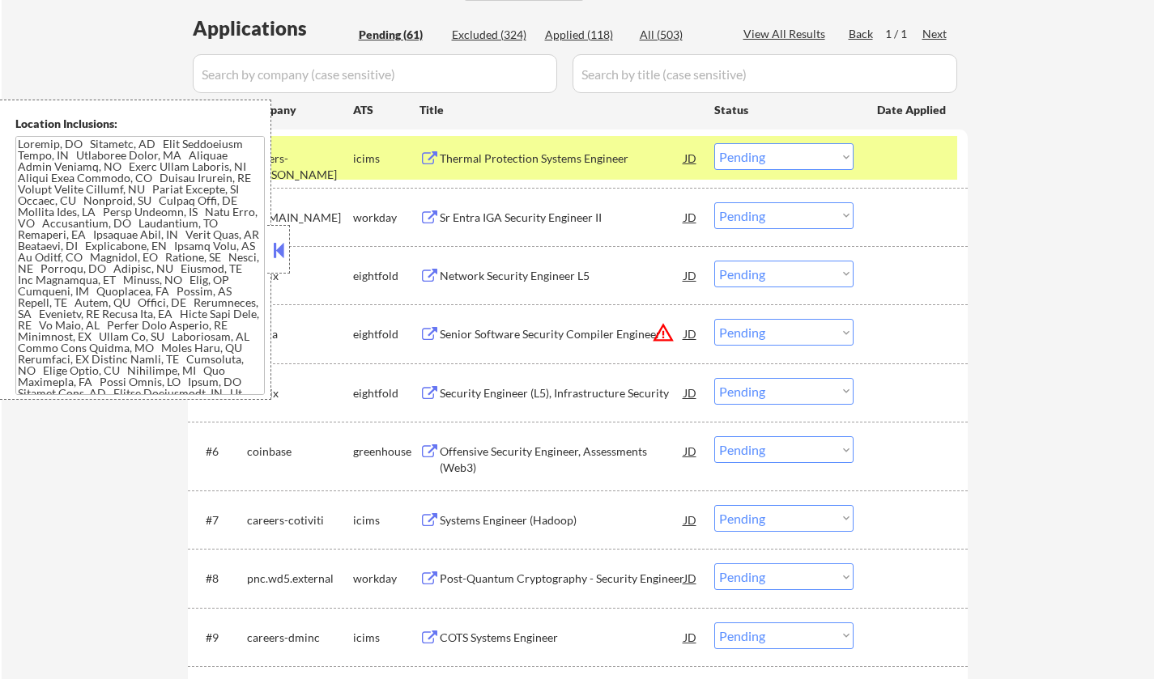
drag, startPoint x: 282, startPoint y: 253, endPoint x: 295, endPoint y: 13, distance: 240.8
click at [282, 252] on button at bounding box center [279, 250] width 18 height 24
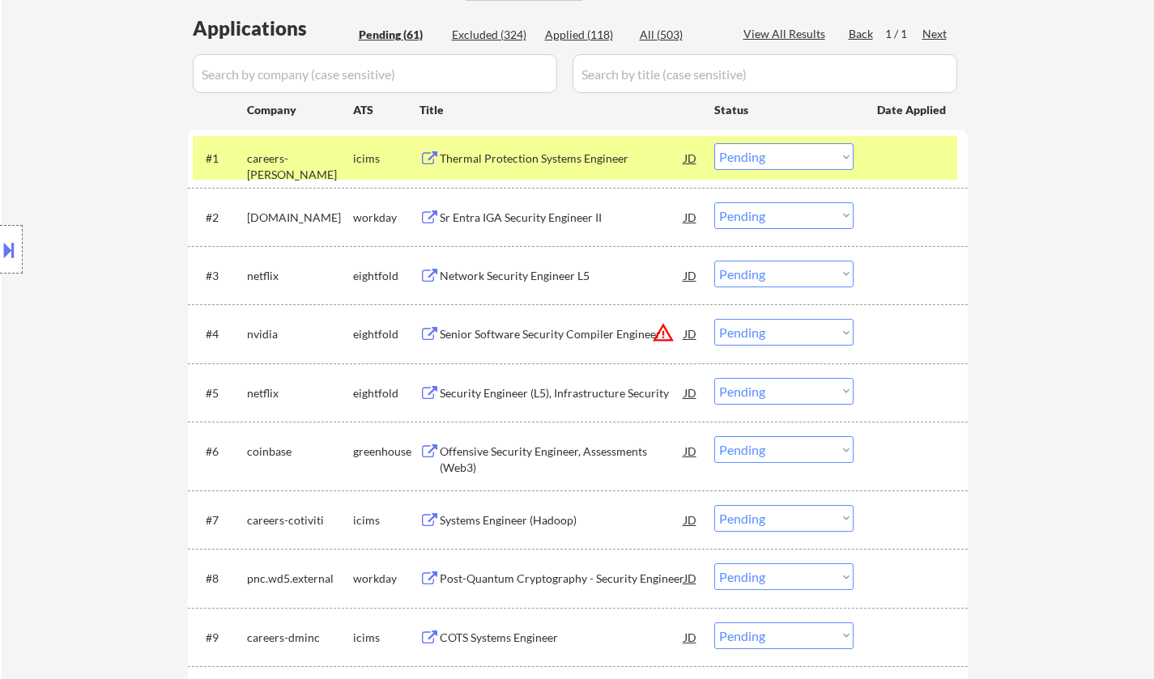
drag, startPoint x: 813, startPoint y: 155, endPoint x: 812, endPoint y: 164, distance: 8.9
click at [813, 155] on select "Choose an option... Pending Applied Excluded (Questions) Excluded (Expired) Exc…" at bounding box center [783, 156] width 139 height 27
click at [714, 143] on select "Choose an option... Pending Applied Excluded (Questions) Excluded (Expired) Exc…" at bounding box center [783, 156] width 139 height 27
click at [474, 221] on div "Sr Entra IGA Security Engineer II" at bounding box center [562, 218] width 244 height 16
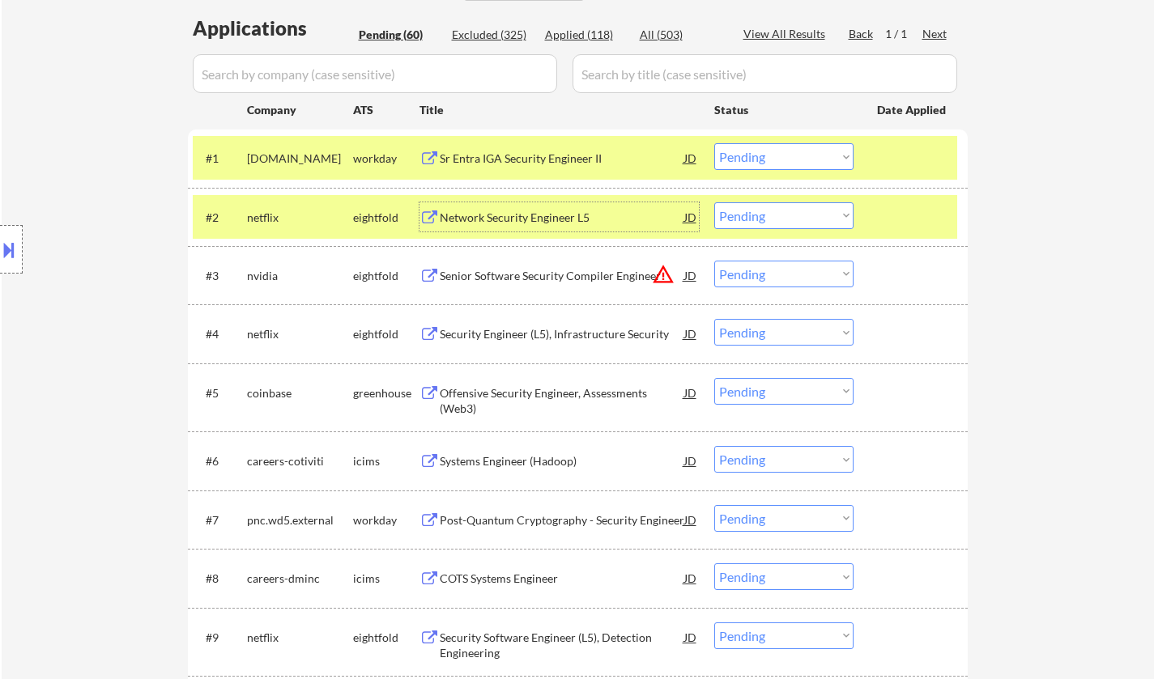
drag, startPoint x: 794, startPoint y: 155, endPoint x: 797, endPoint y: 169, distance: 14.9
click at [794, 155] on select "Choose an option... Pending Applied Excluded (Questions) Excluded (Expired) Exc…" at bounding box center [783, 156] width 139 height 27
click at [714, 143] on select "Choose an option... Pending Applied Excluded (Questions) Excluded (Expired) Exc…" at bounding box center [783, 156] width 139 height 27
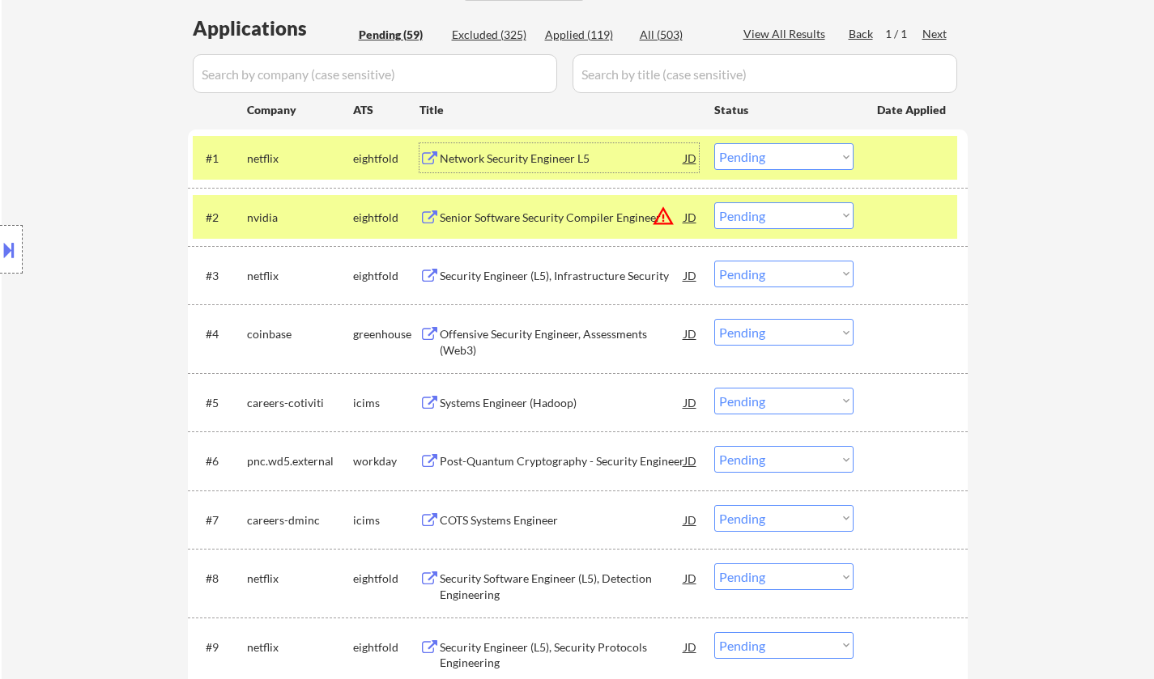
click at [529, 162] on div "Network Security Engineer L5" at bounding box center [562, 159] width 244 height 16
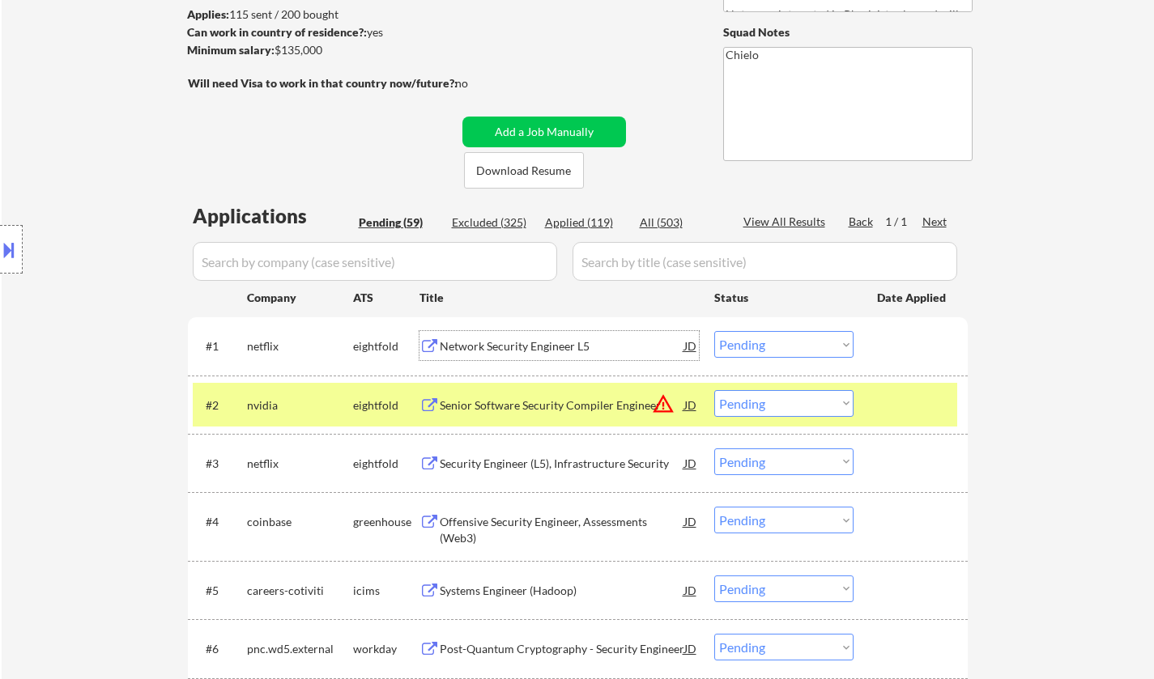
scroll to position [162, 0]
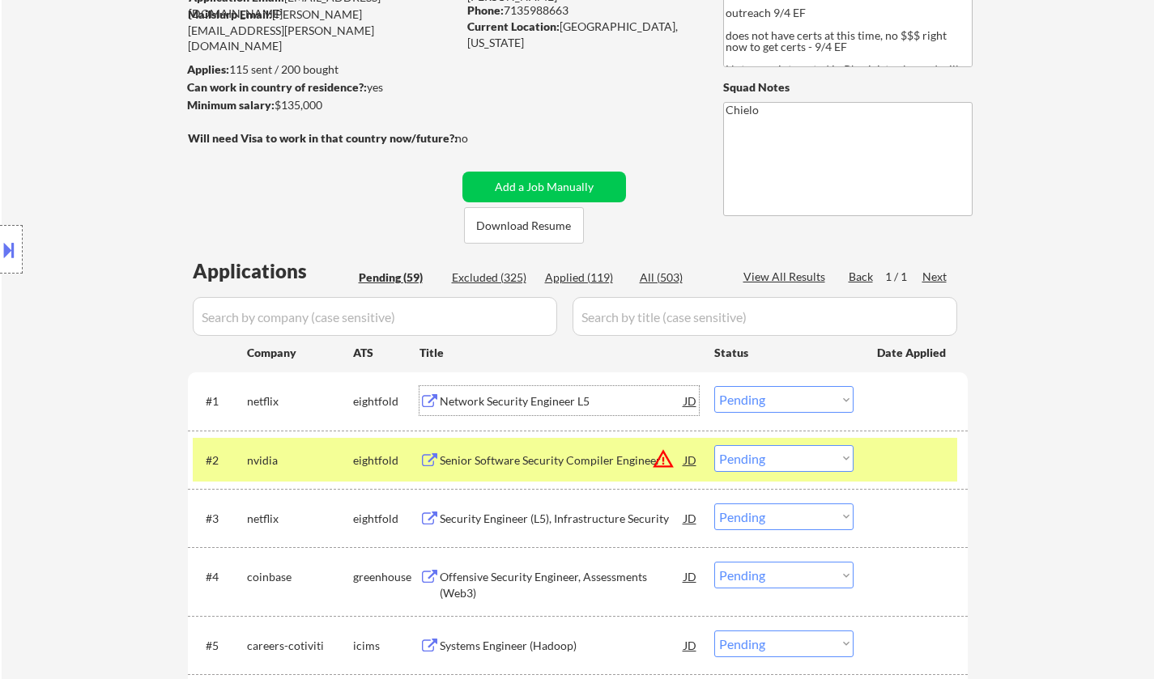
click at [565, 274] on div "Applied (119)" at bounding box center [585, 278] width 81 height 16
select select ""applied""
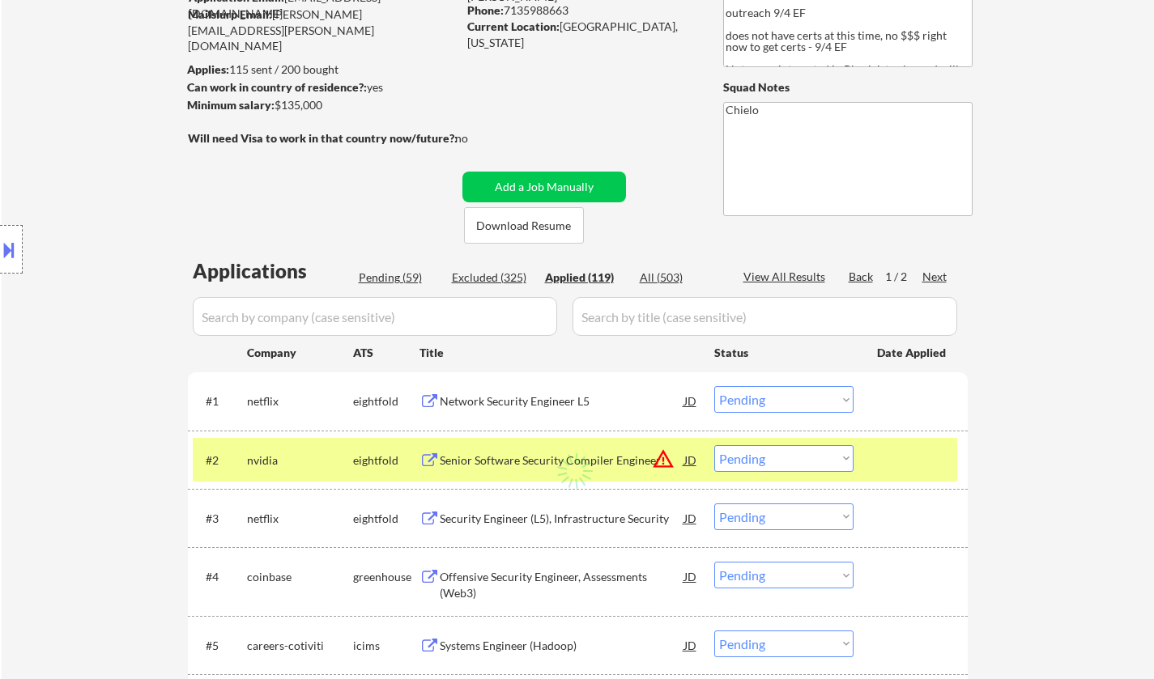
select select ""applied""
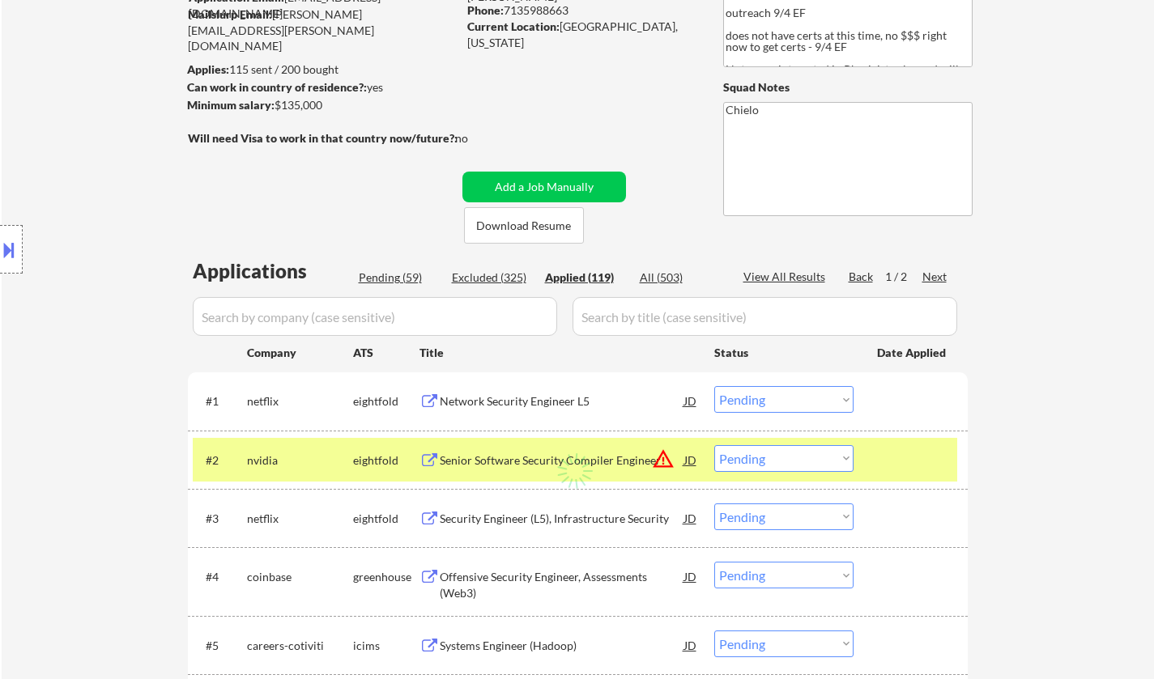
select select ""applied""
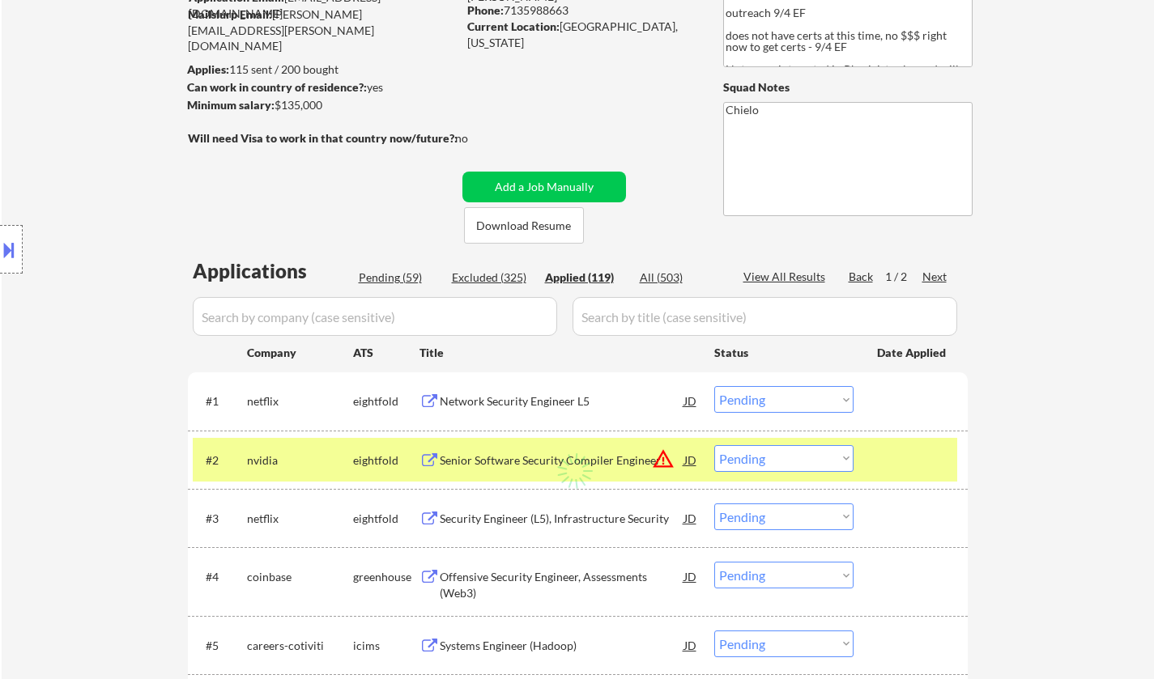
select select ""applied""
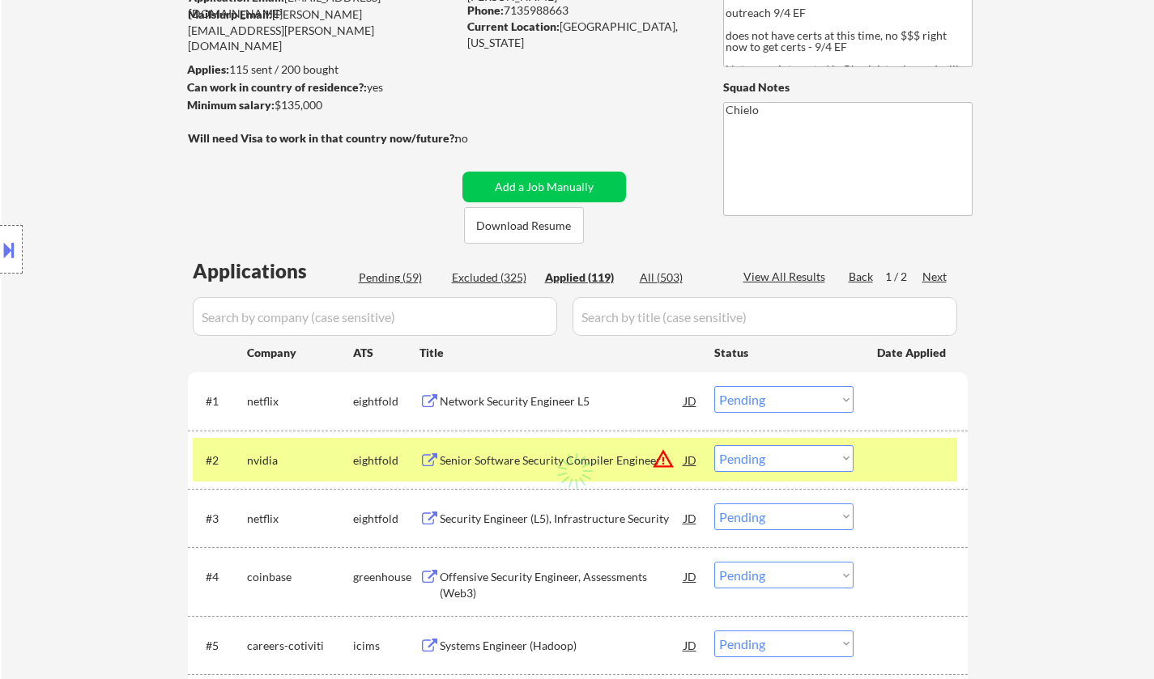
select select ""applied""
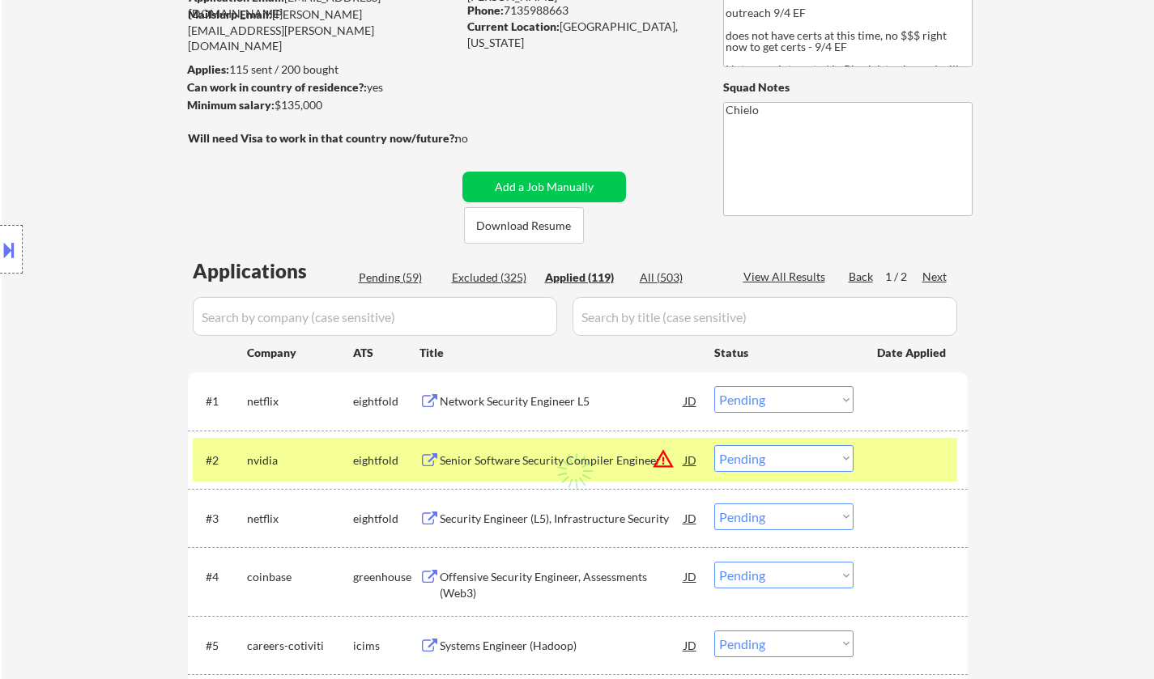
select select ""applied""
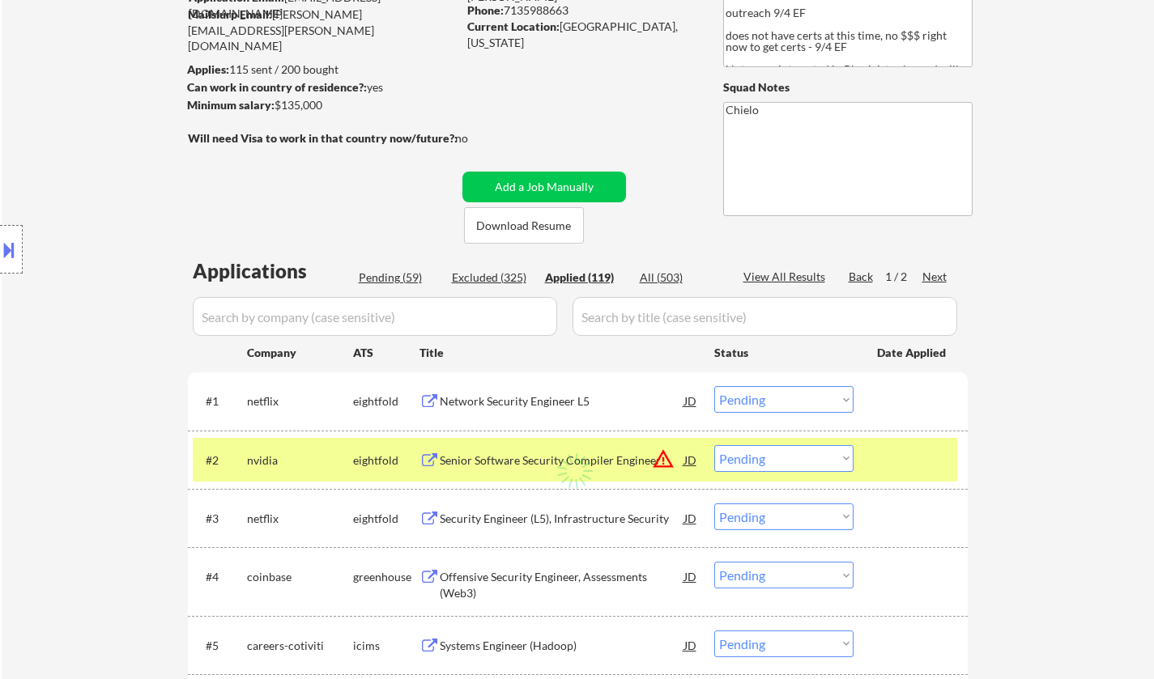
select select ""applied""
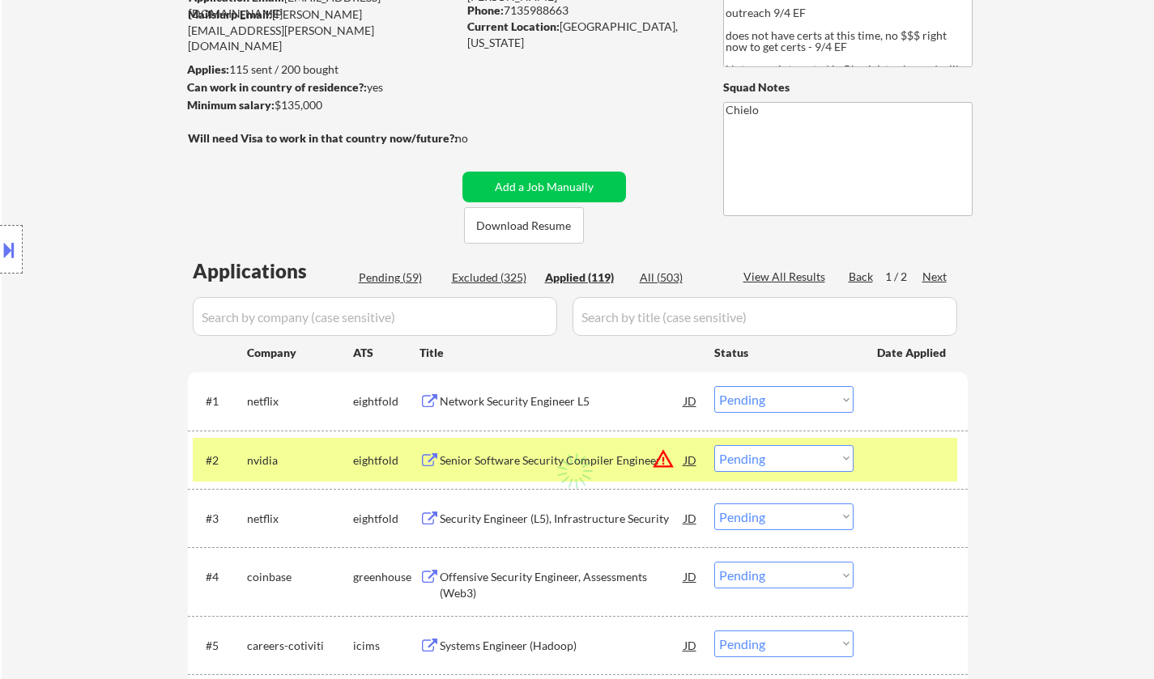
select select ""applied""
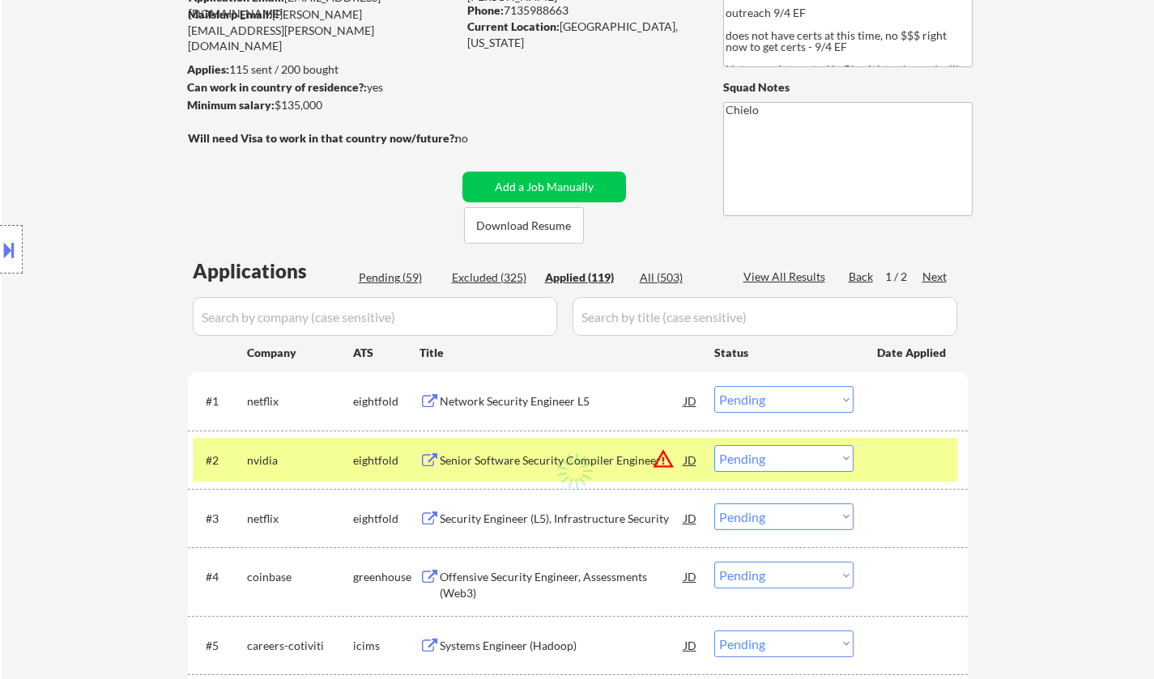
select select ""applied""
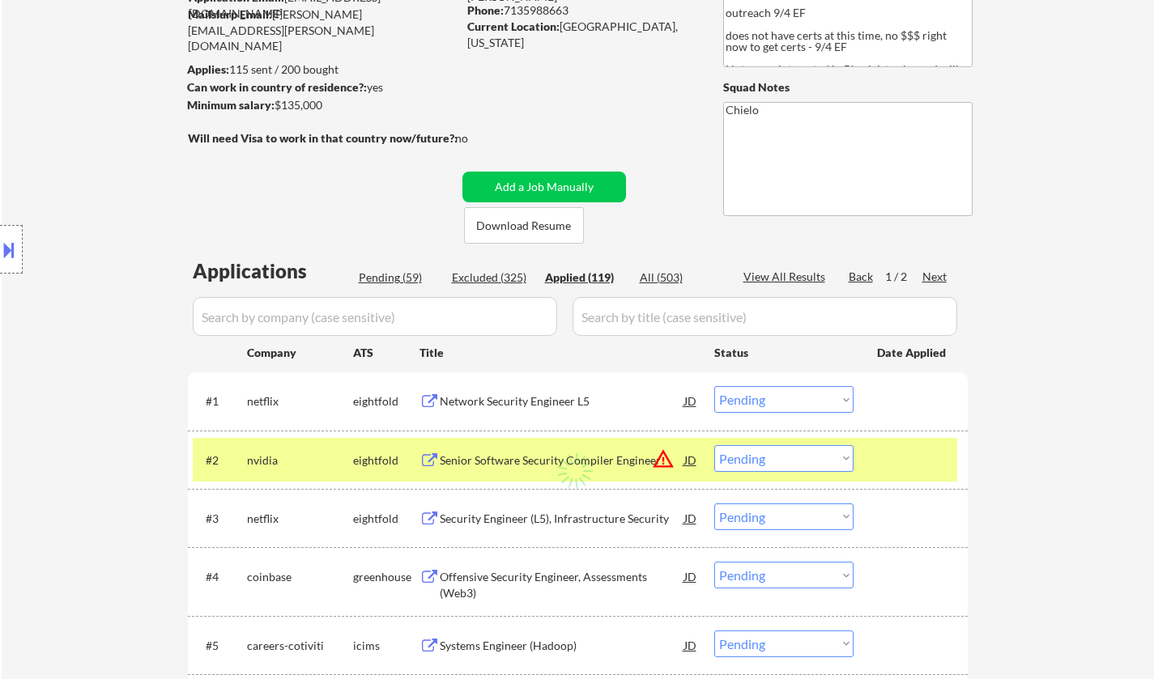
select select ""applied""
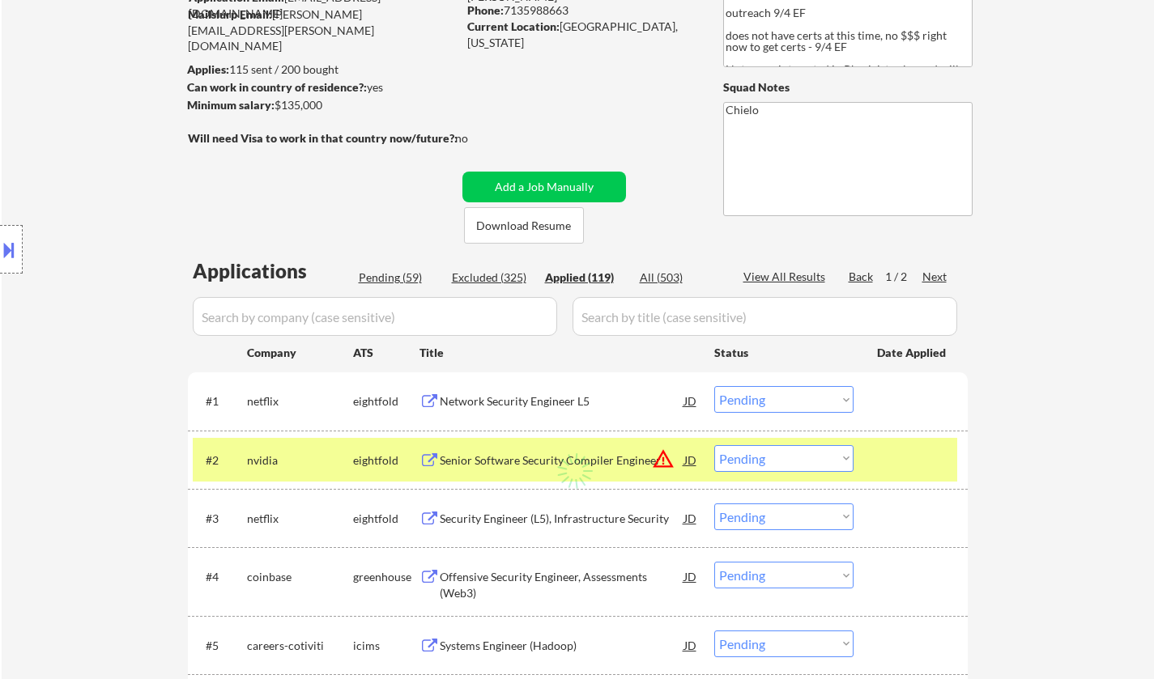
select select ""applied""
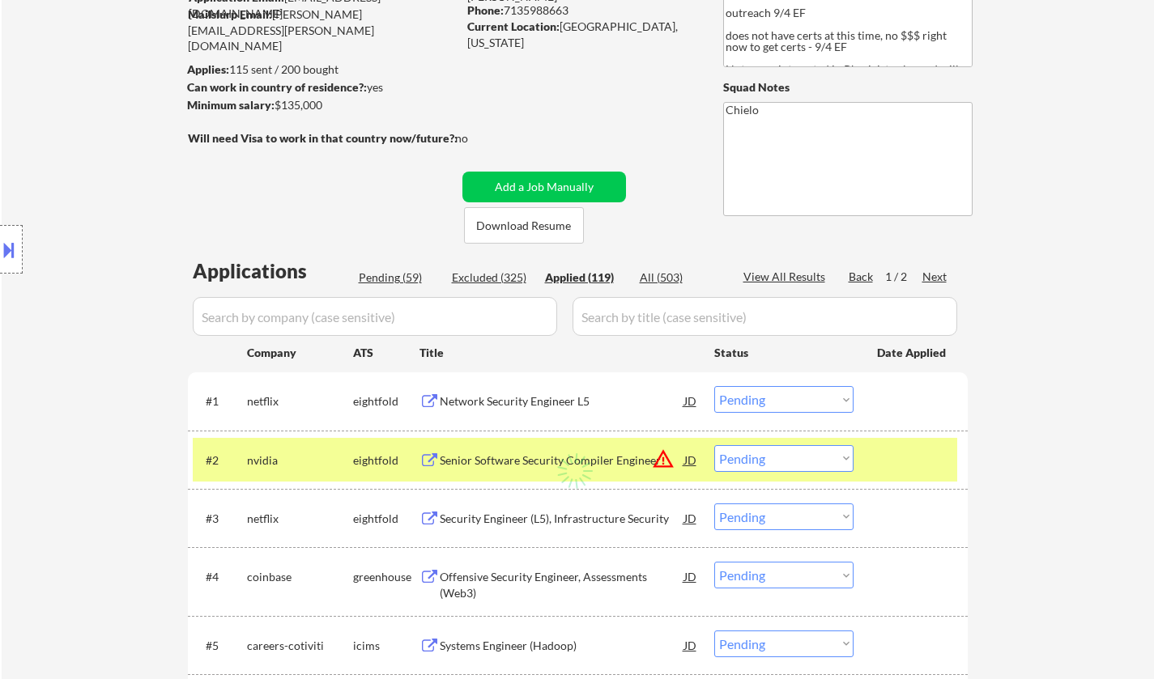
select select ""applied""
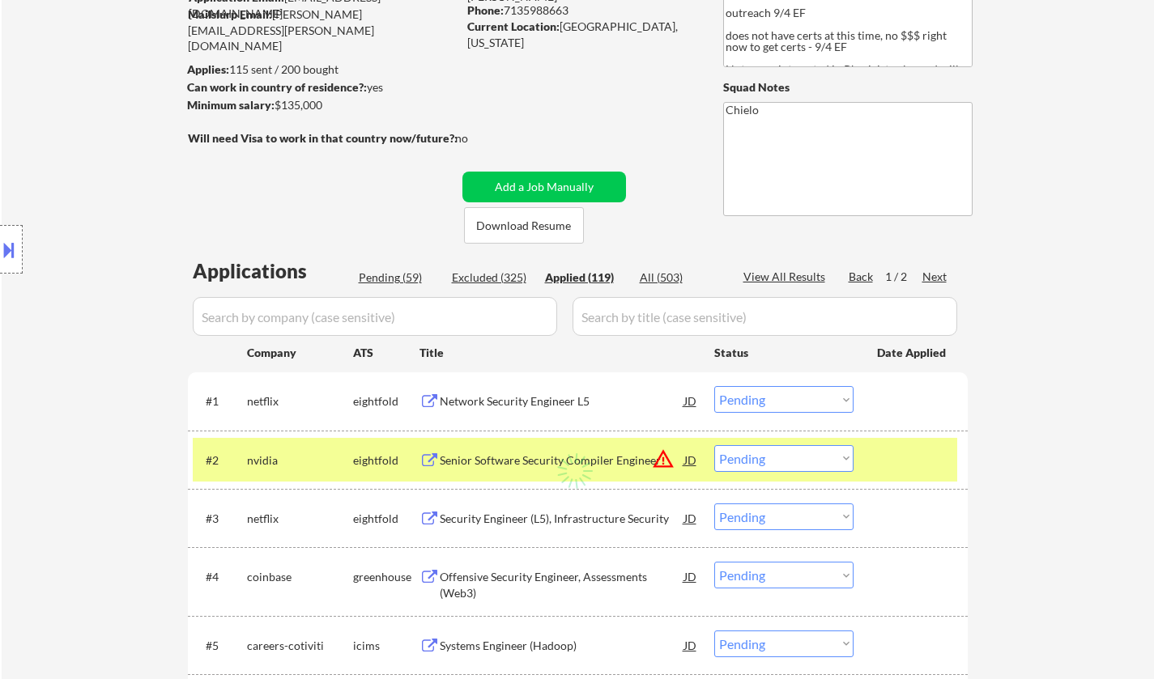
select select ""applied""
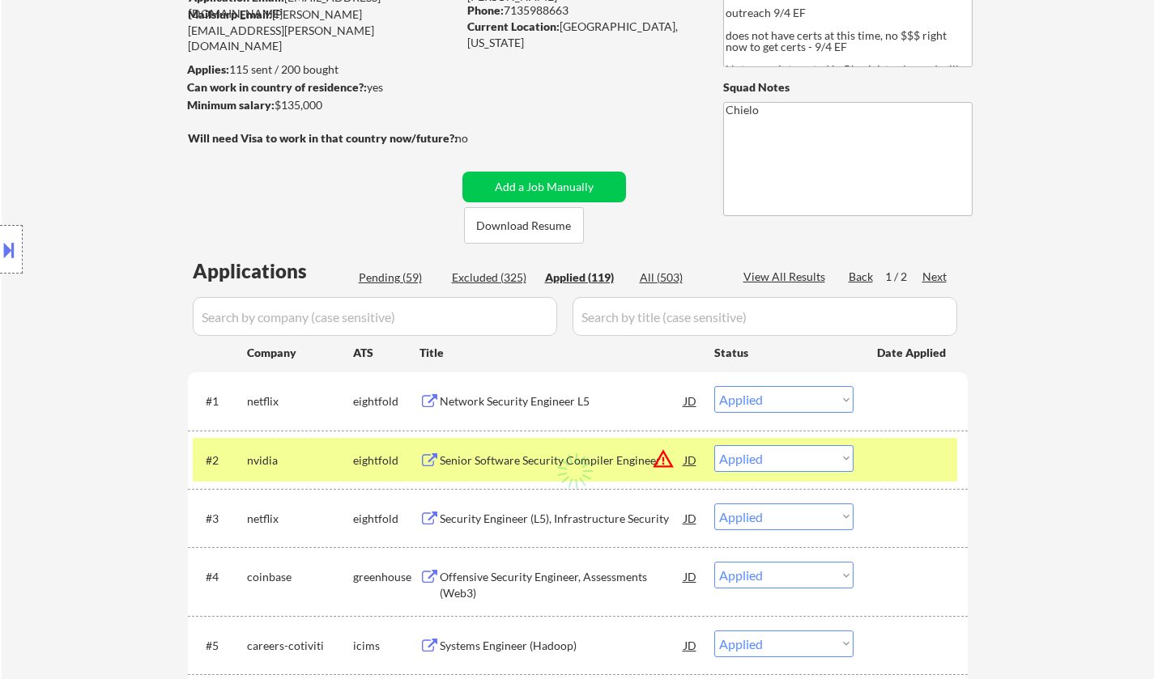
select select ""applied""
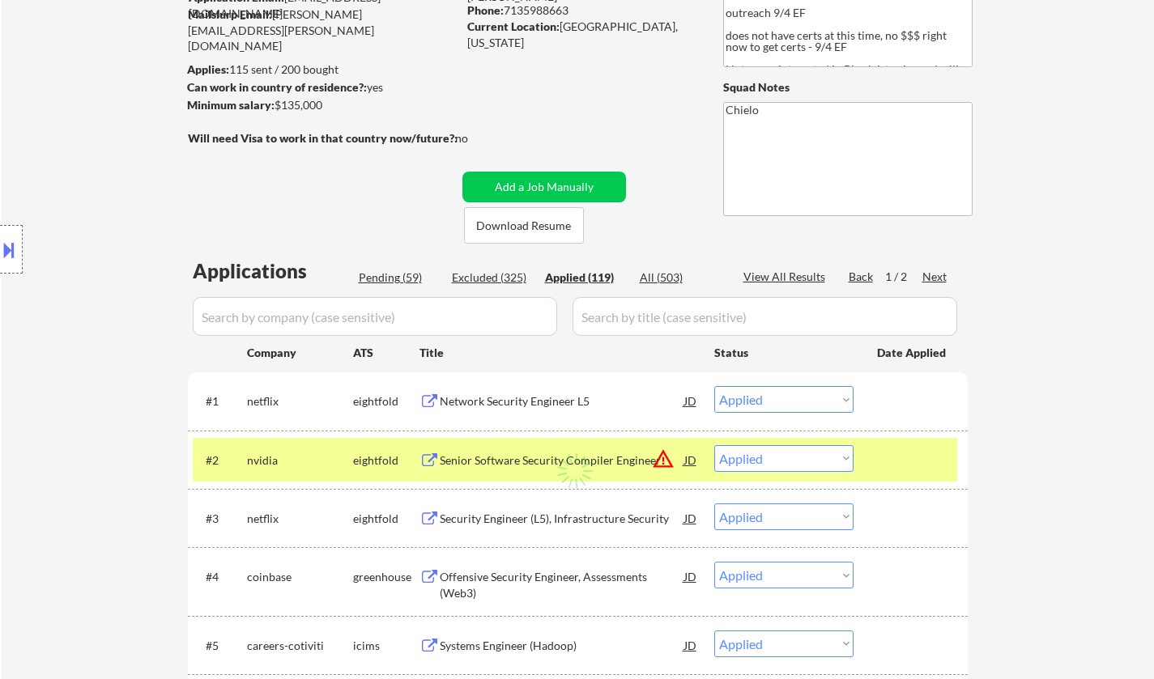
select select ""applied""
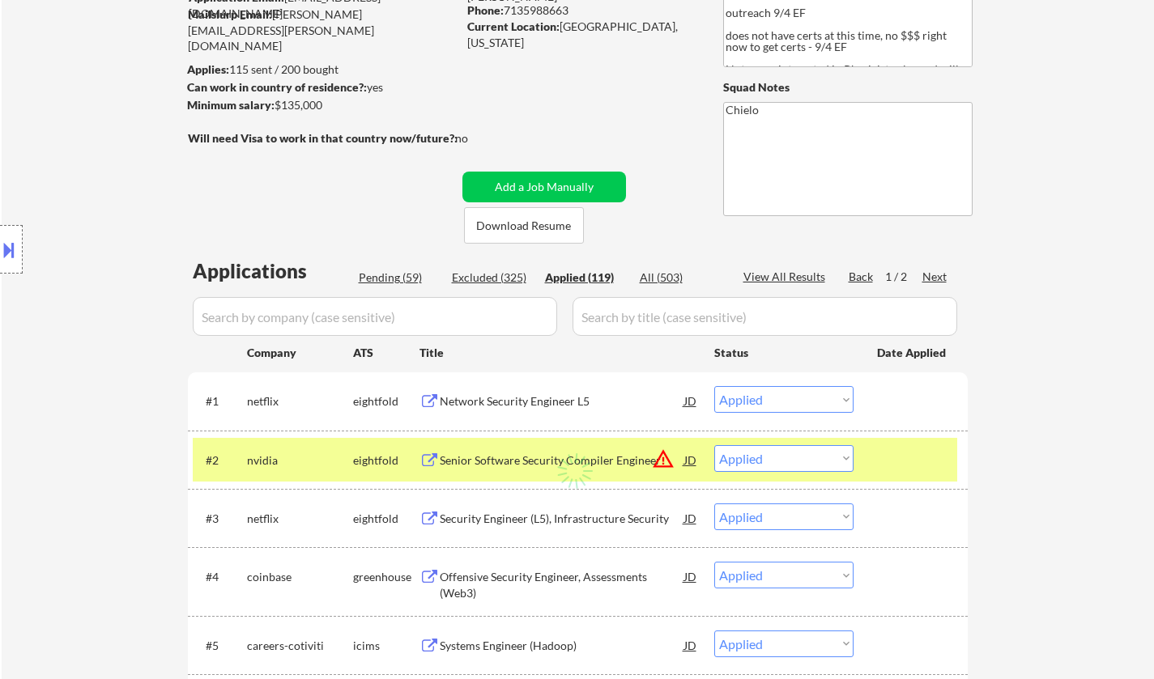
select select ""applied""
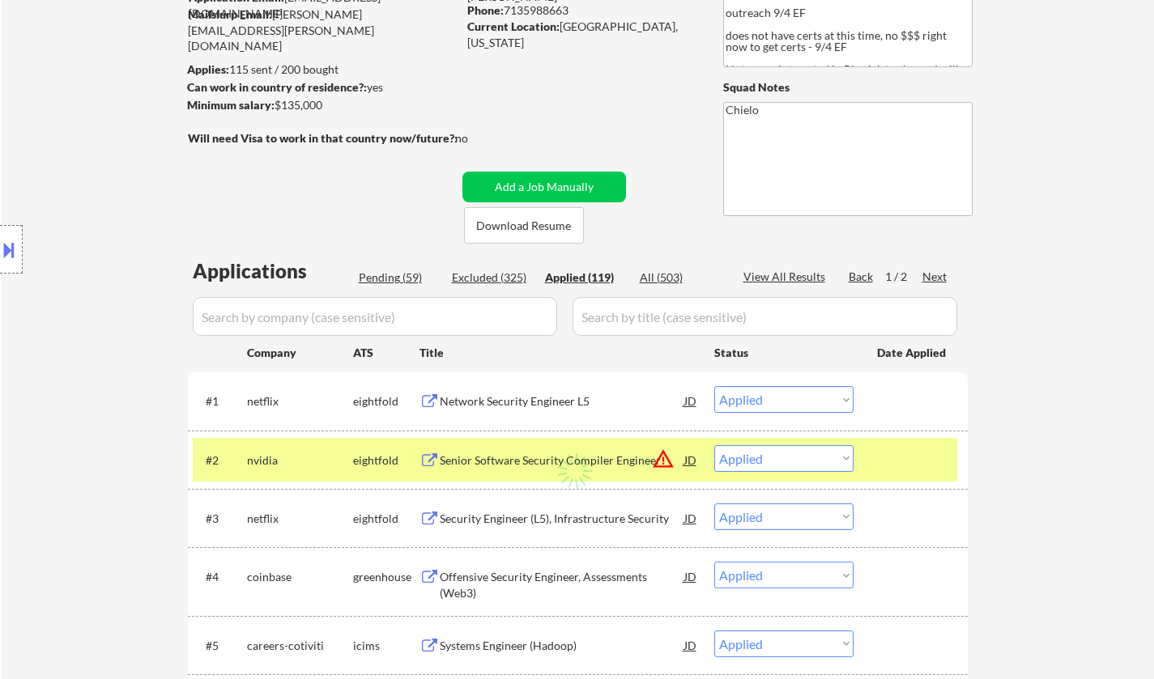
select select ""applied""
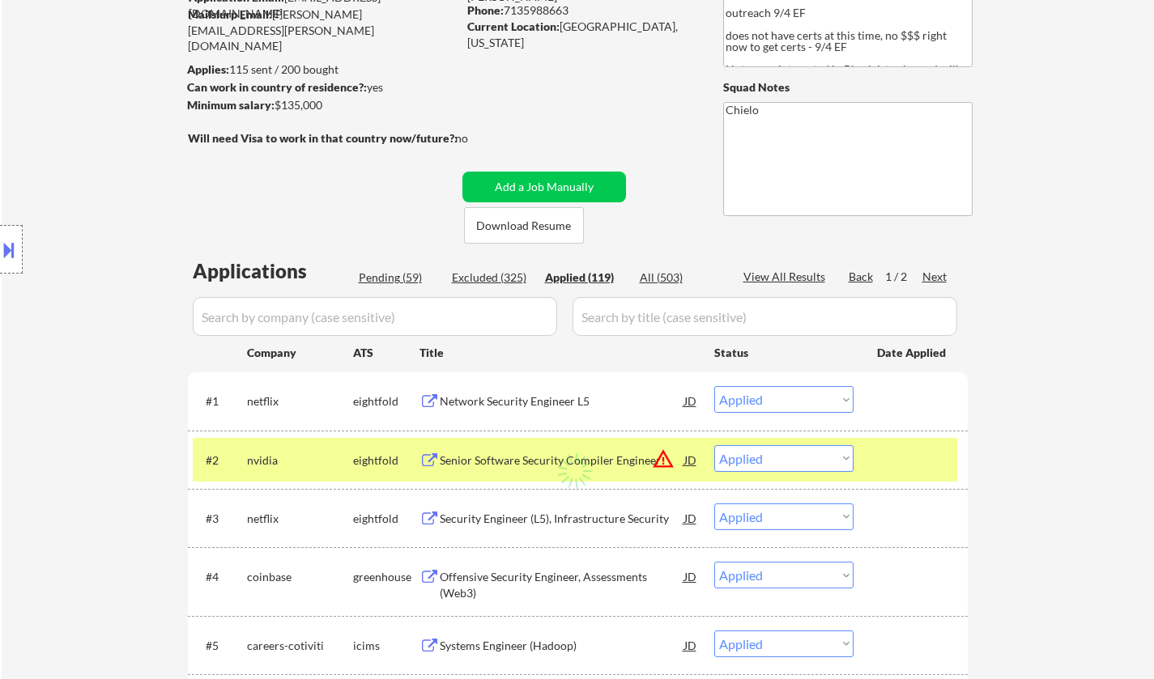
select select ""applied""
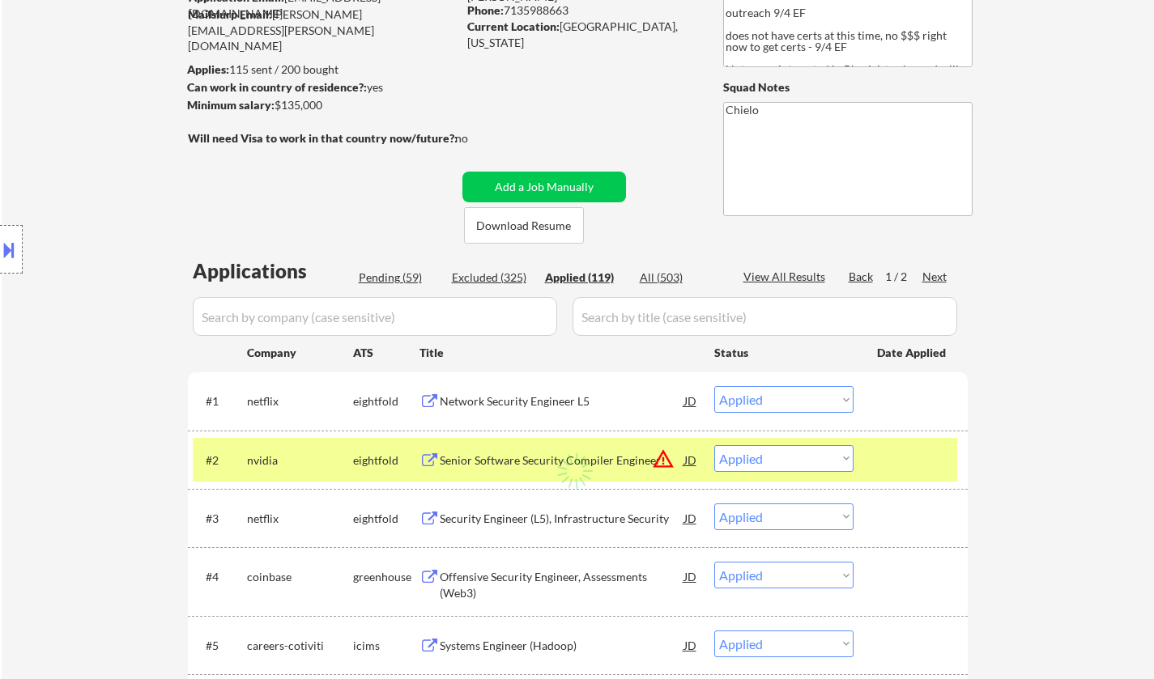
select select ""applied""
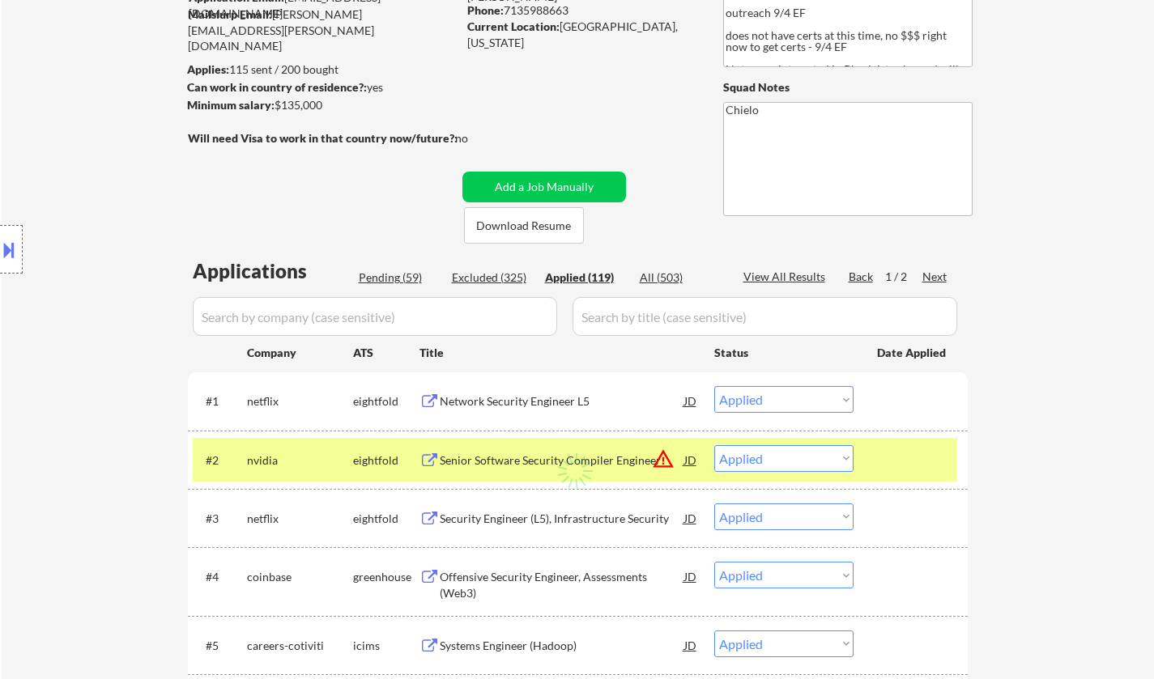
select select ""applied""
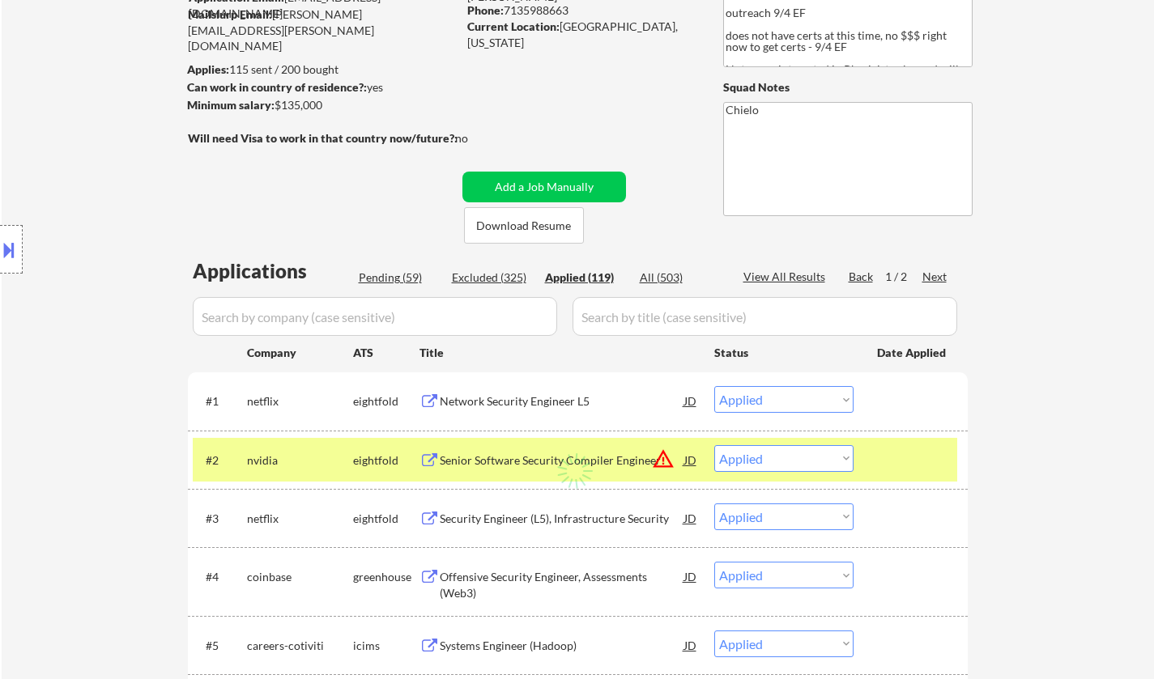
select select ""applied""
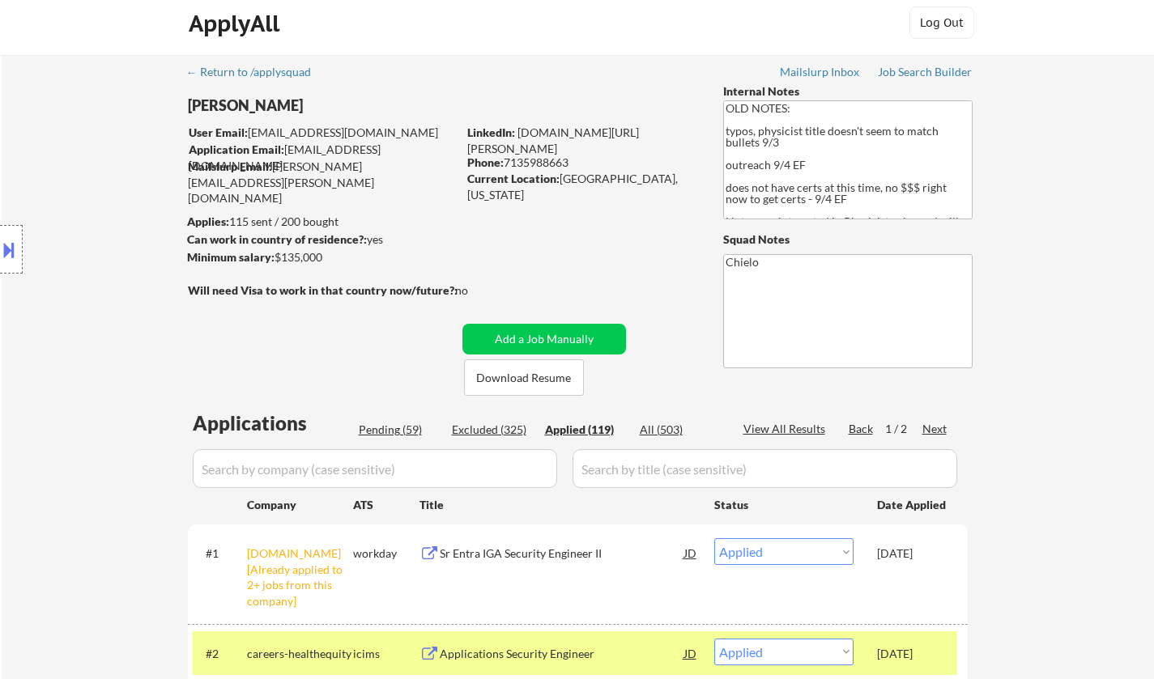
scroll to position [0, 0]
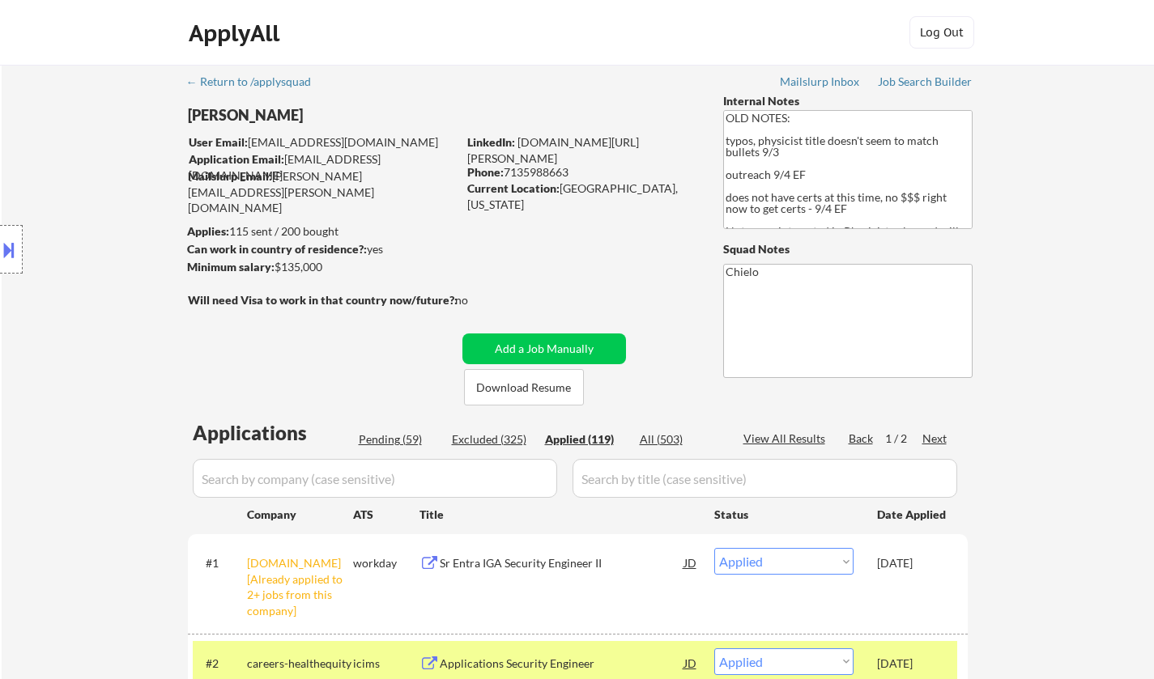
click at [387, 446] on div "Pending (59)" at bounding box center [399, 439] width 81 height 16
select select ""pending""
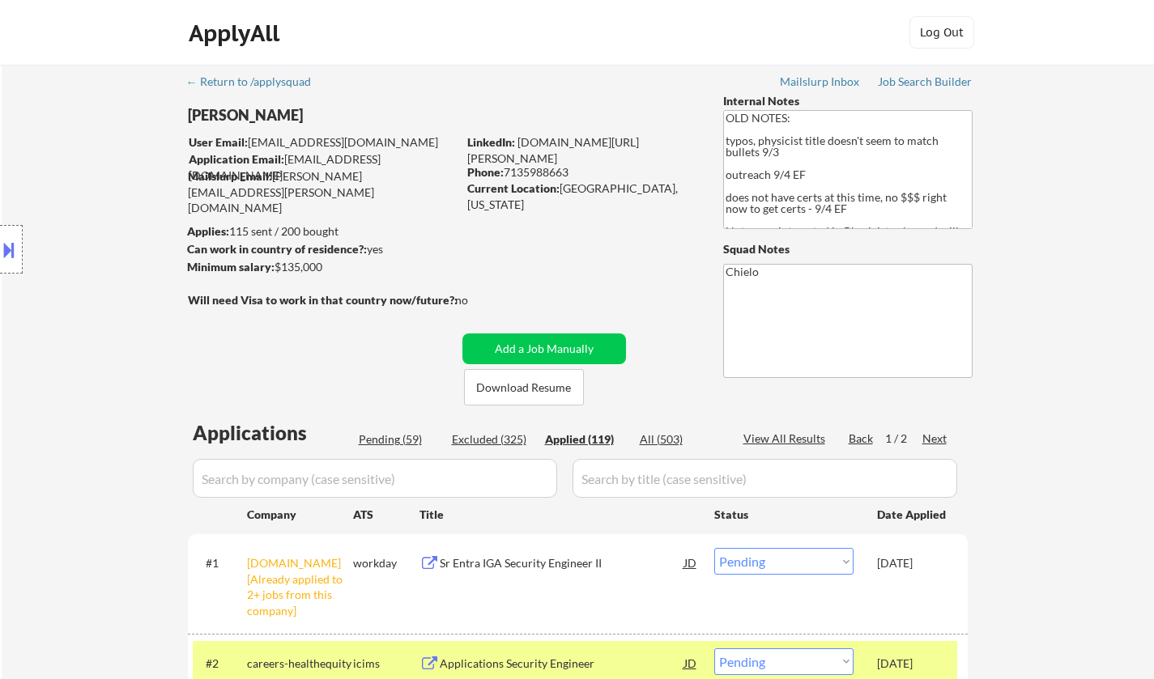
select select ""pending""
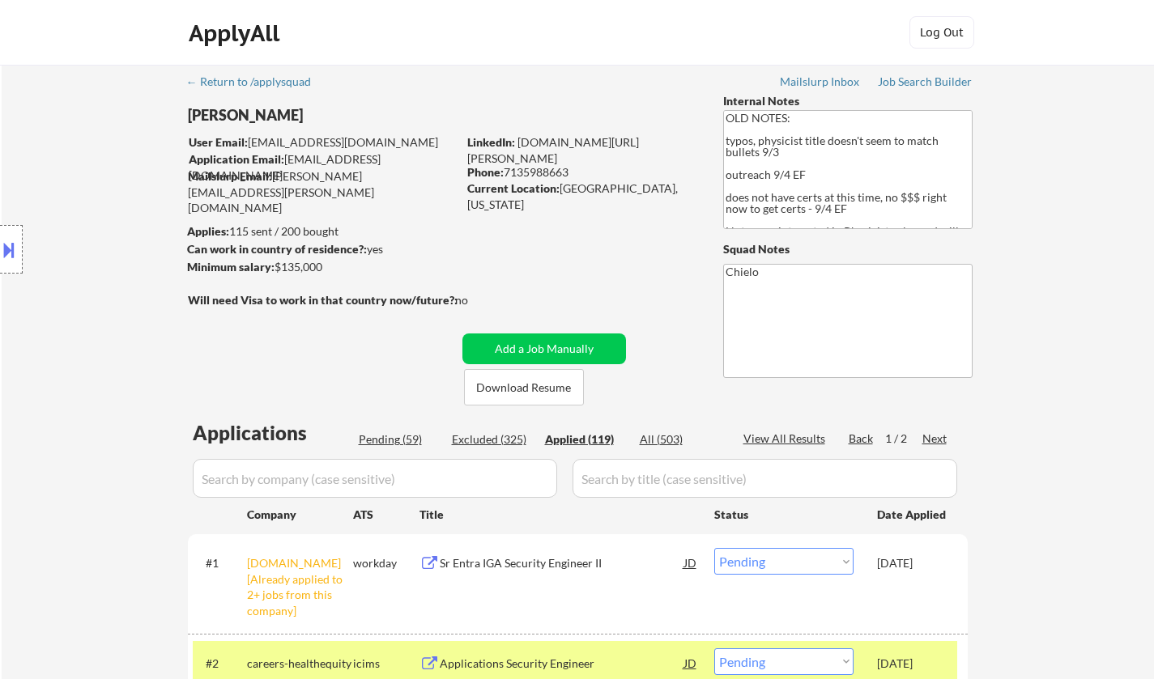
select select ""pending""
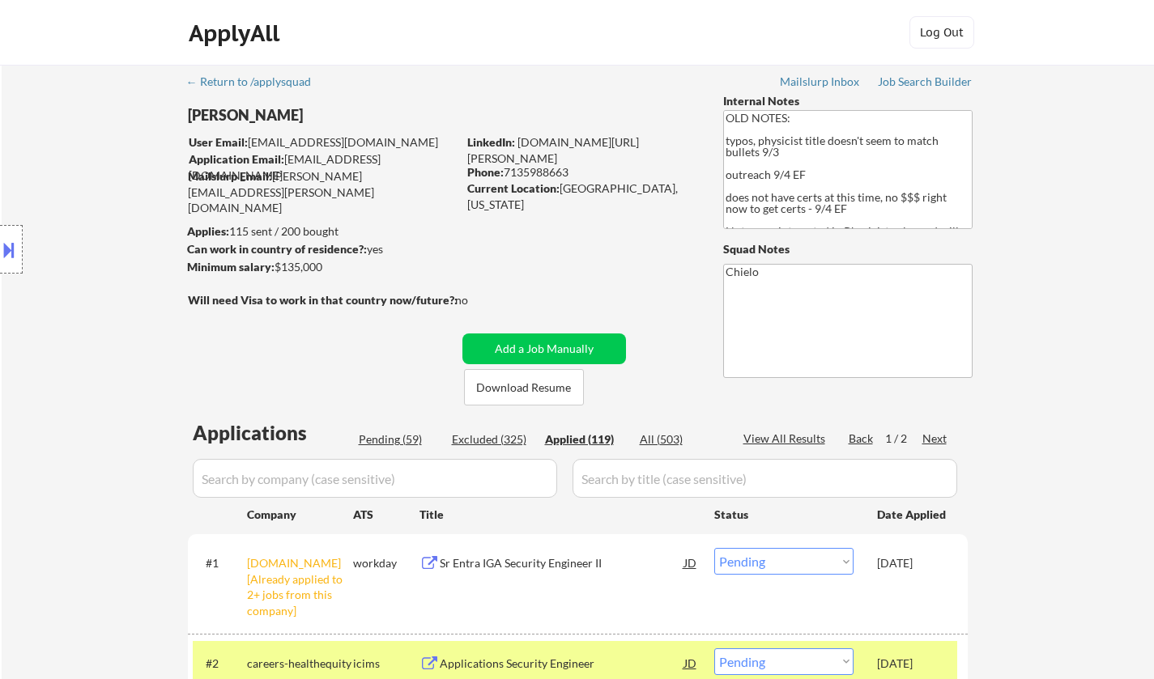
select select ""pending""
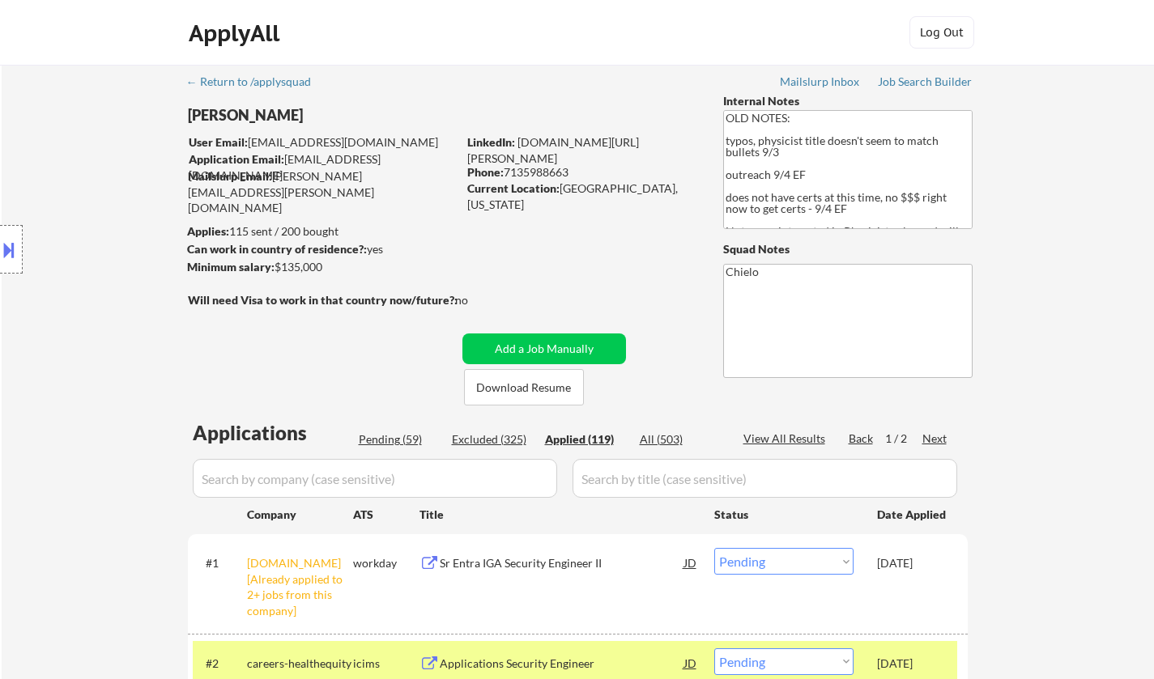
select select ""pending""
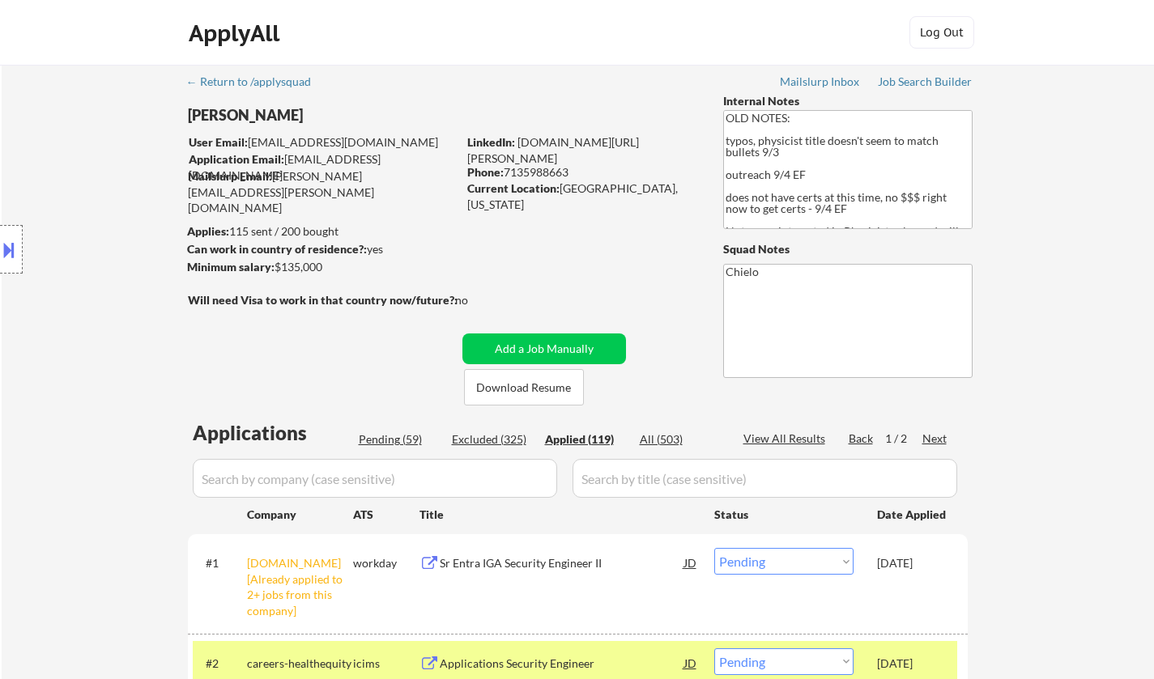
select select ""pending""
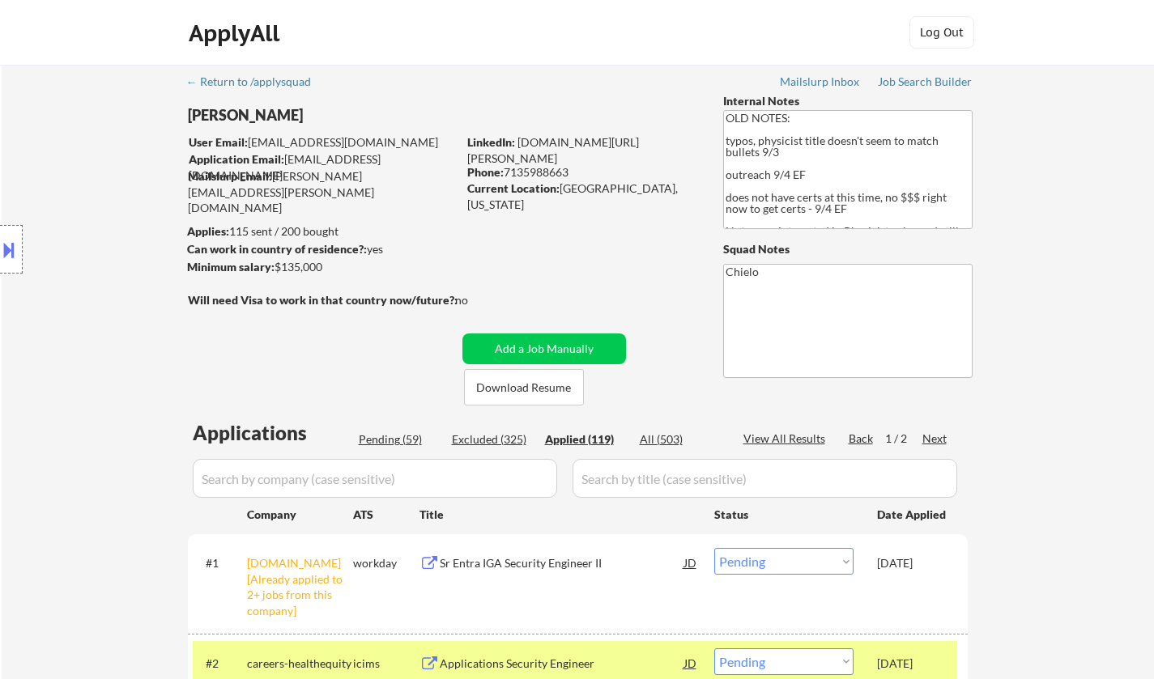
select select ""pending""
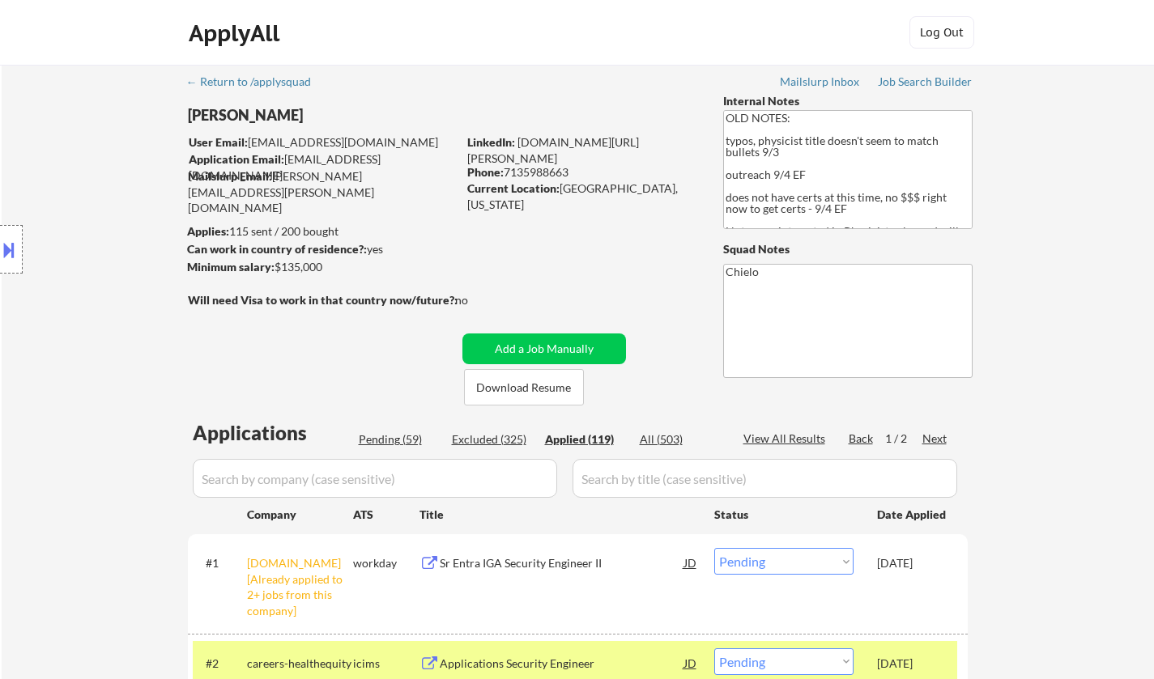
select select ""pending""
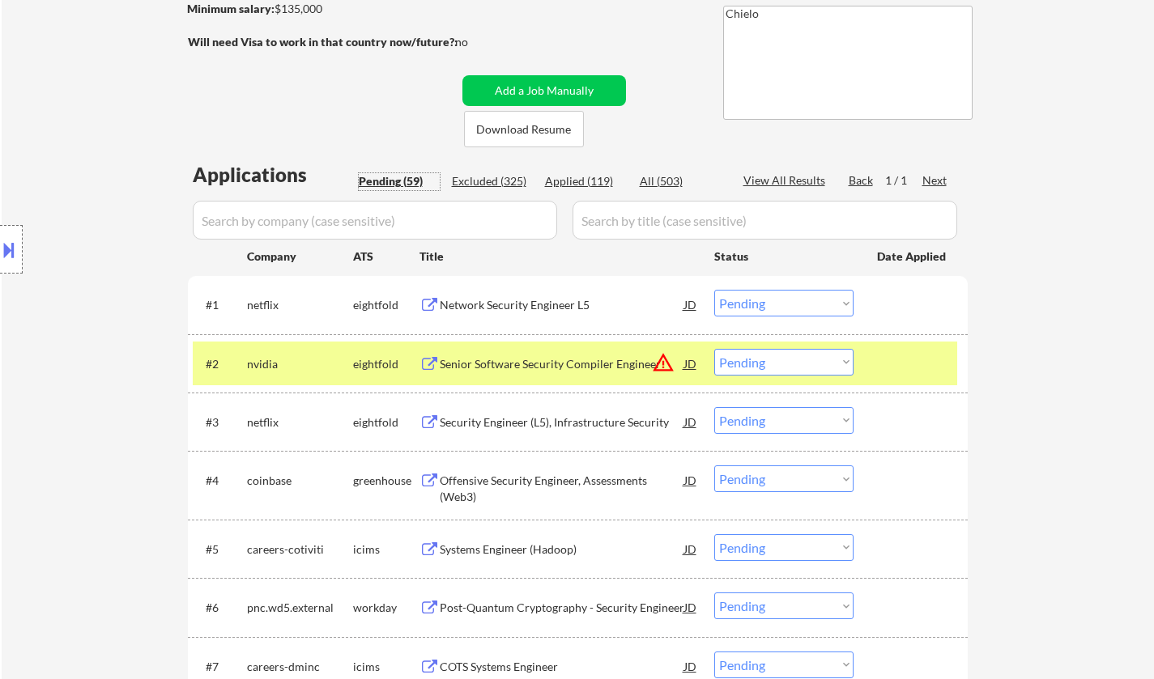
scroll to position [324, 0]
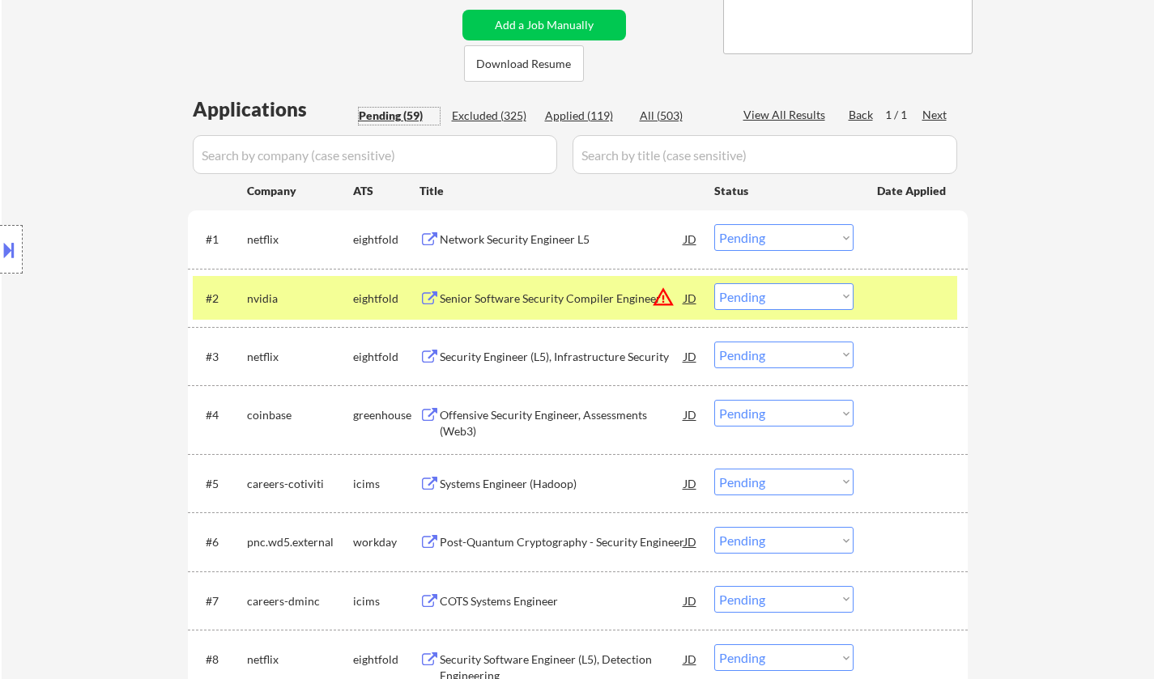
click at [758, 235] on select "Choose an option... Pending Applied Excluded (Questions) Excluded (Expired) Exc…" at bounding box center [783, 237] width 139 height 27
click at [714, 224] on select "Choose an option... Pending Applied Excluded (Questions) Excluded (Expired) Exc…" at bounding box center [783, 237] width 139 height 27
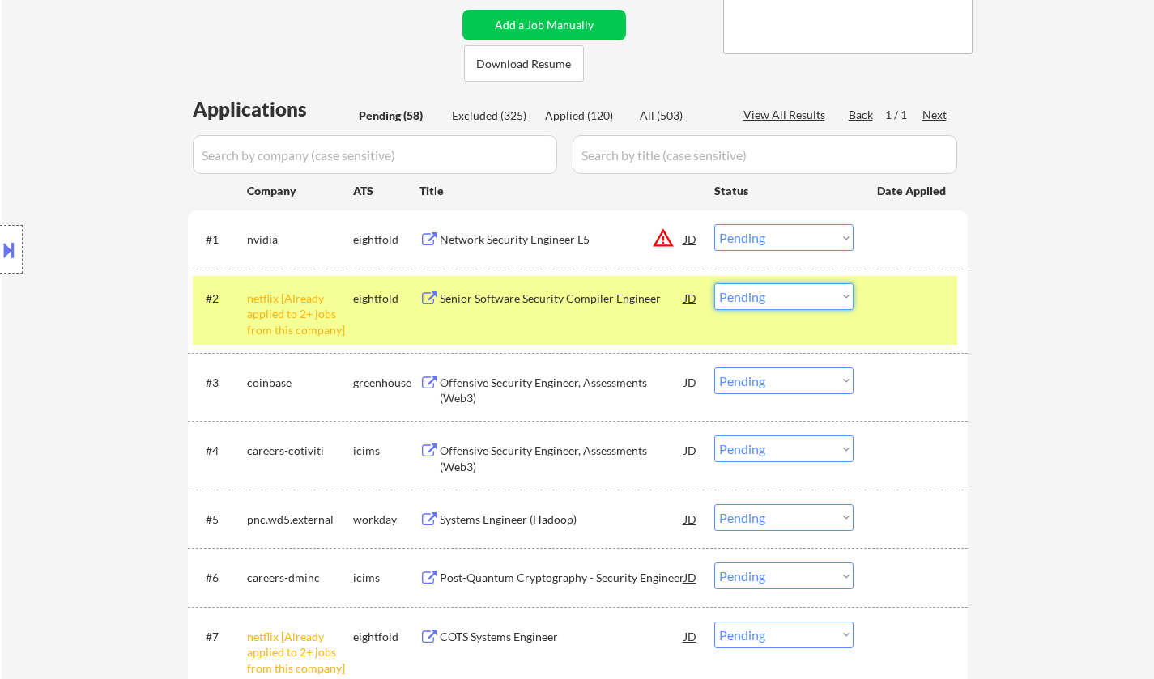
drag, startPoint x: 784, startPoint y: 295, endPoint x: 785, endPoint y: 305, distance: 10.6
click at [784, 295] on select "Choose an option... Pending Applied Excluded (Questions) Excluded (Expired) Exc…" at bounding box center [783, 296] width 139 height 27
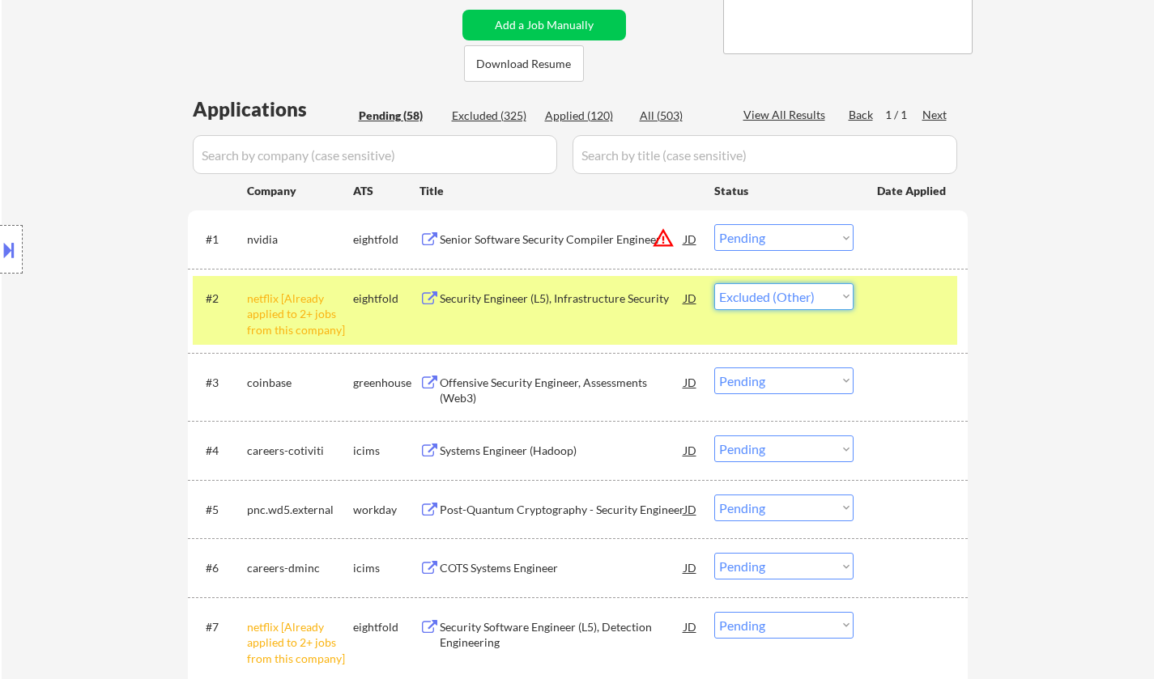
click at [714, 283] on select "Choose an option... Pending Applied Excluded (Questions) Excluded (Expired) Exc…" at bounding box center [783, 296] width 139 height 27
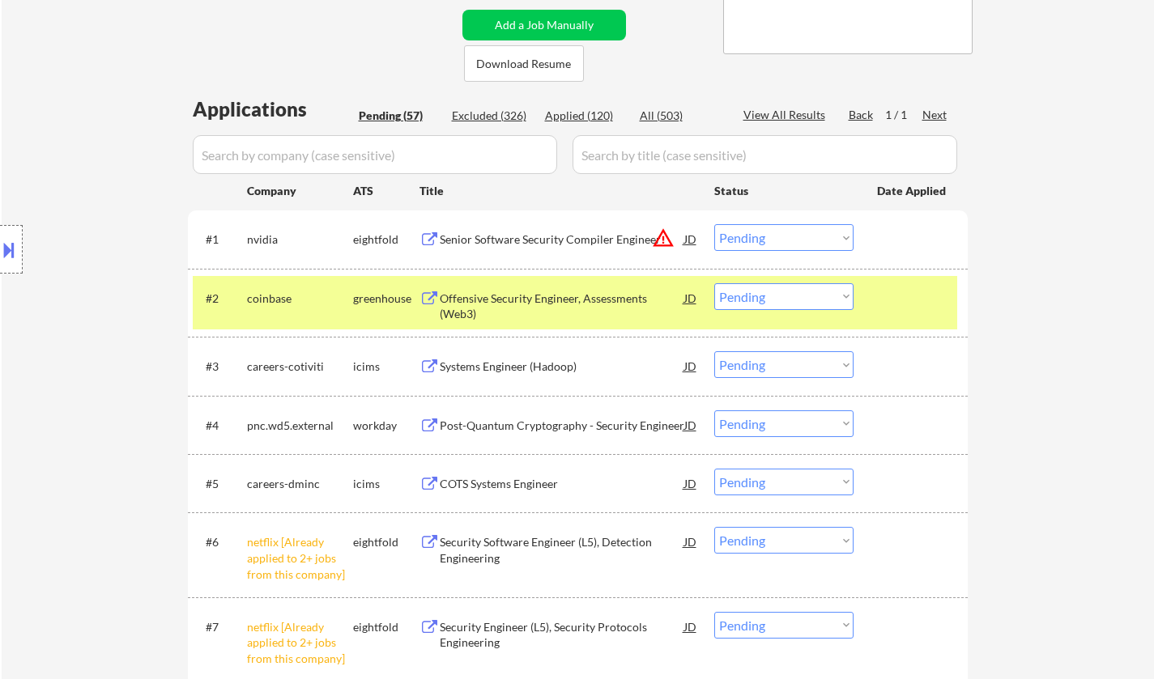
drag, startPoint x: 756, startPoint y: 240, endPoint x: 770, endPoint y: 249, distance: 16.0
click at [756, 240] on select "Choose an option... Pending Applied Excluded (Questions) Excluded (Expired) Exc…" at bounding box center [783, 237] width 139 height 27
click at [714, 224] on select "Choose an option... Pending Applied Excluded (Questions) Excluded (Expired) Exc…" at bounding box center [783, 237] width 139 height 27
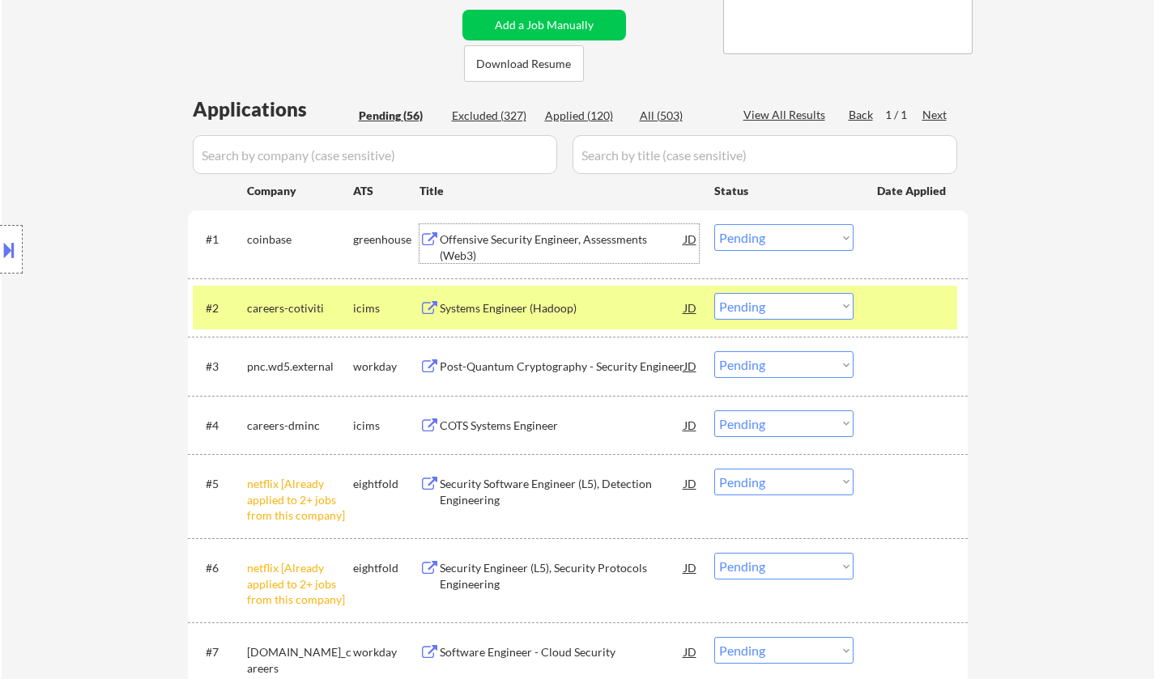
click at [549, 235] on div "Offensive Security Engineer, Assessments (Web3)" at bounding box center [562, 248] width 244 height 32
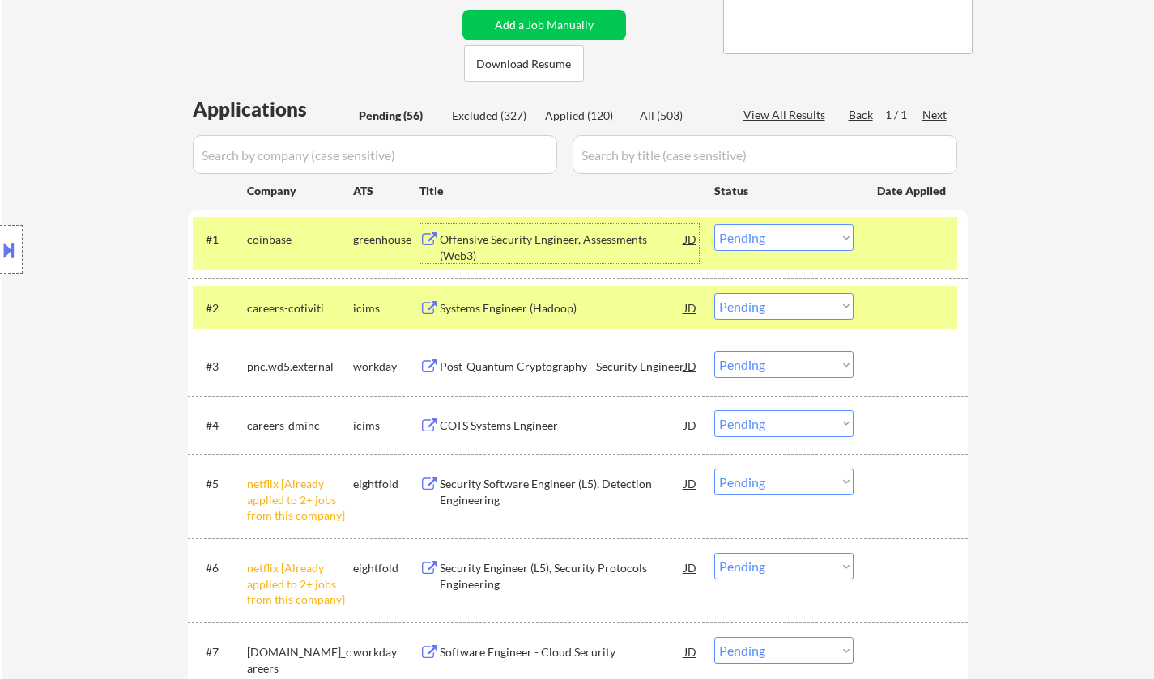
click at [516, 299] on div "Systems Engineer (Hadoop)" at bounding box center [562, 307] width 244 height 29
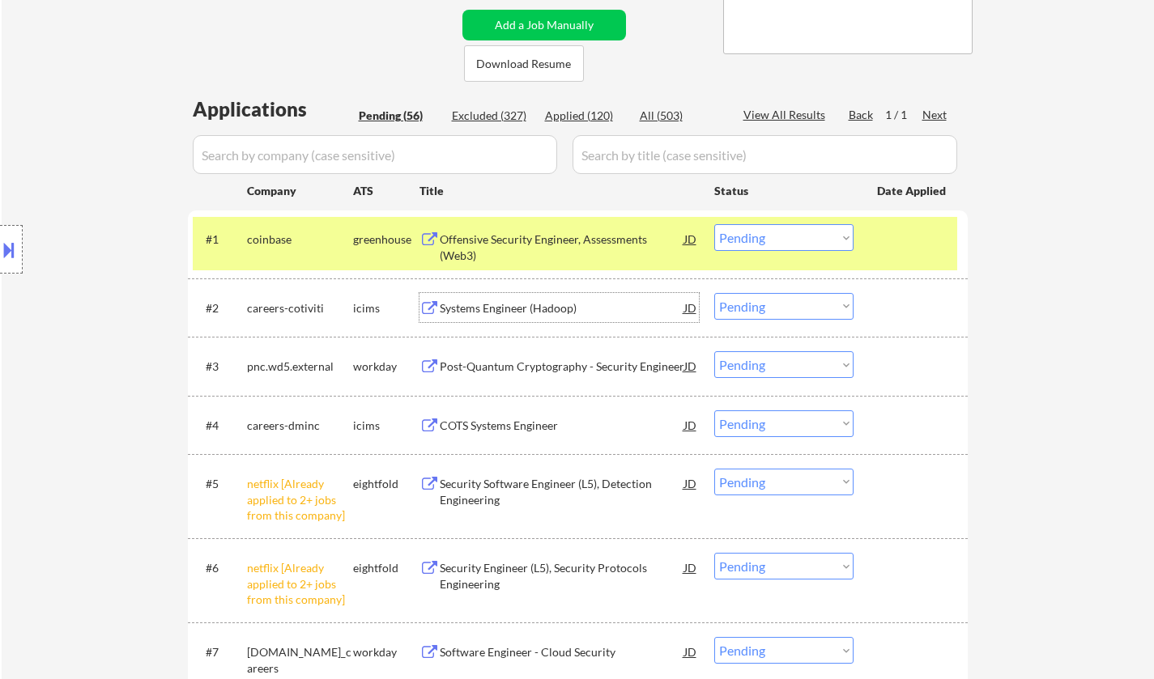
click at [785, 308] on select "Choose an option... Pending Applied Excluded (Questions) Excluded (Expired) Exc…" at bounding box center [783, 306] width 139 height 27
click at [714, 293] on select "Choose an option... Pending Applied Excluded (Questions) Excluded (Expired) Exc…" at bounding box center [783, 306] width 139 height 27
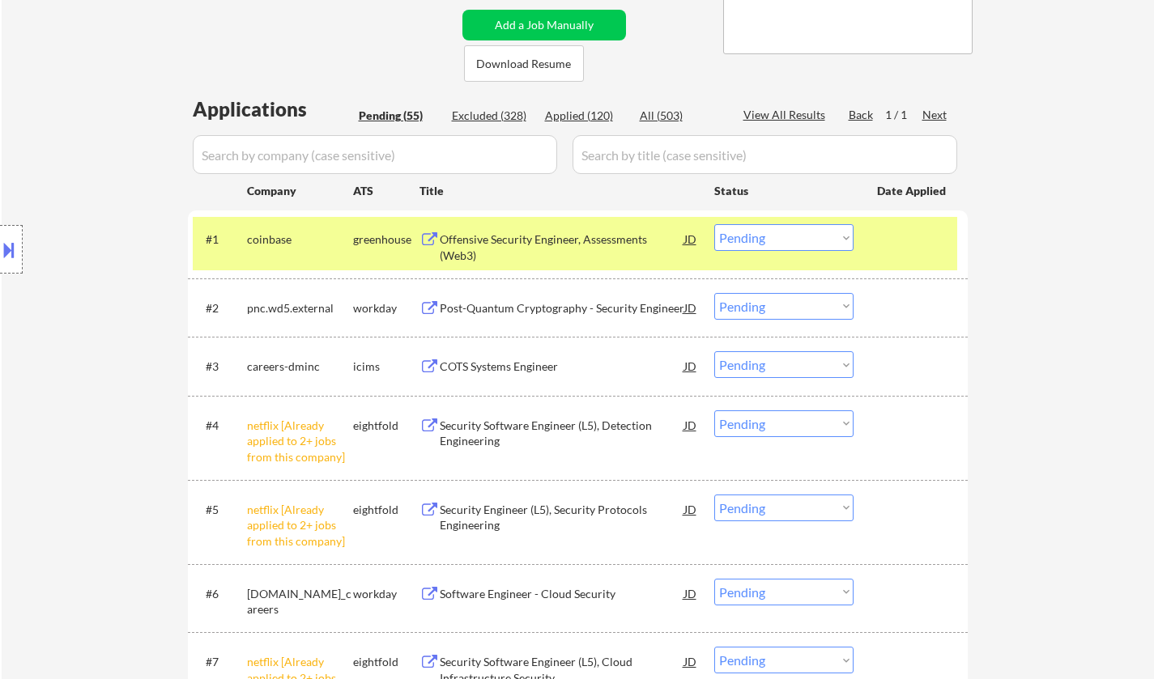
click at [516, 321] on div "Post-Quantum Cryptography - Security Engineer" at bounding box center [562, 307] width 244 height 29
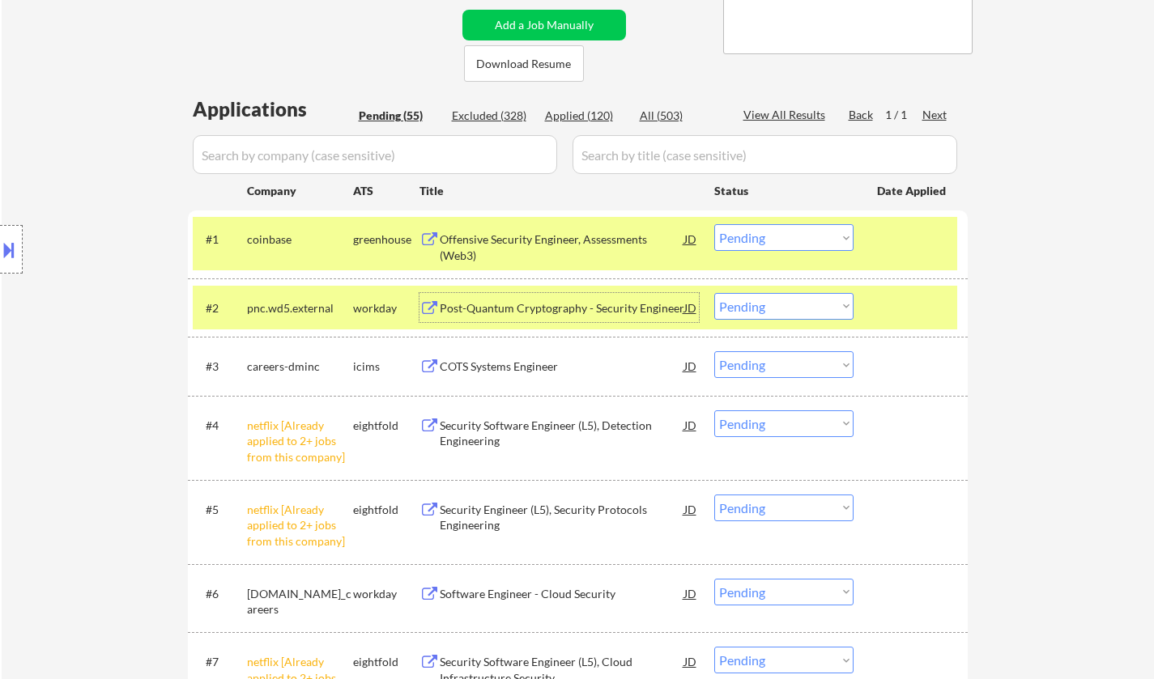
drag, startPoint x: 770, startPoint y: 308, endPoint x: 798, endPoint y: 318, distance: 30.0
click at [770, 308] on select "Choose an option... Pending Applied Excluded (Questions) Excluded (Expired) Exc…" at bounding box center [783, 306] width 139 height 27
click at [714, 293] on select "Choose an option... Pending Applied Excluded (Questions) Excluded (Expired) Exc…" at bounding box center [783, 306] width 139 height 27
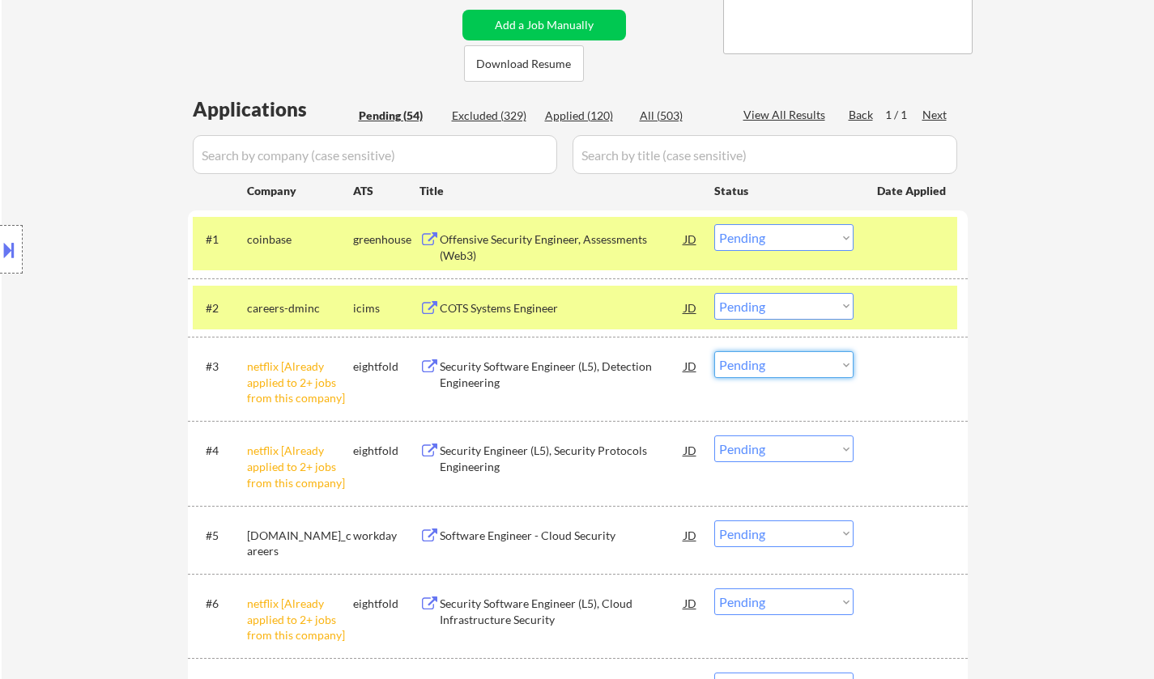
click at [777, 353] on select "Choose an option... Pending Applied Excluded (Questions) Excluded (Expired) Exc…" at bounding box center [783, 364] width 139 height 27
click at [714, 351] on select "Choose an option... Pending Applied Excluded (Questions) Excluded (Expired) Exc…" at bounding box center [783, 364] width 139 height 27
drag, startPoint x: 777, startPoint y: 453, endPoint x: 780, endPoint y: 461, distance: 8.7
click at [777, 453] on select "Choose an option... Pending Applied Excluded (Questions) Excluded (Expired) Exc…" at bounding box center [783, 449] width 139 height 27
click at [714, 436] on select "Choose an option... Pending Applied Excluded (Questions) Excluded (Expired) Exc…" at bounding box center [783, 449] width 139 height 27
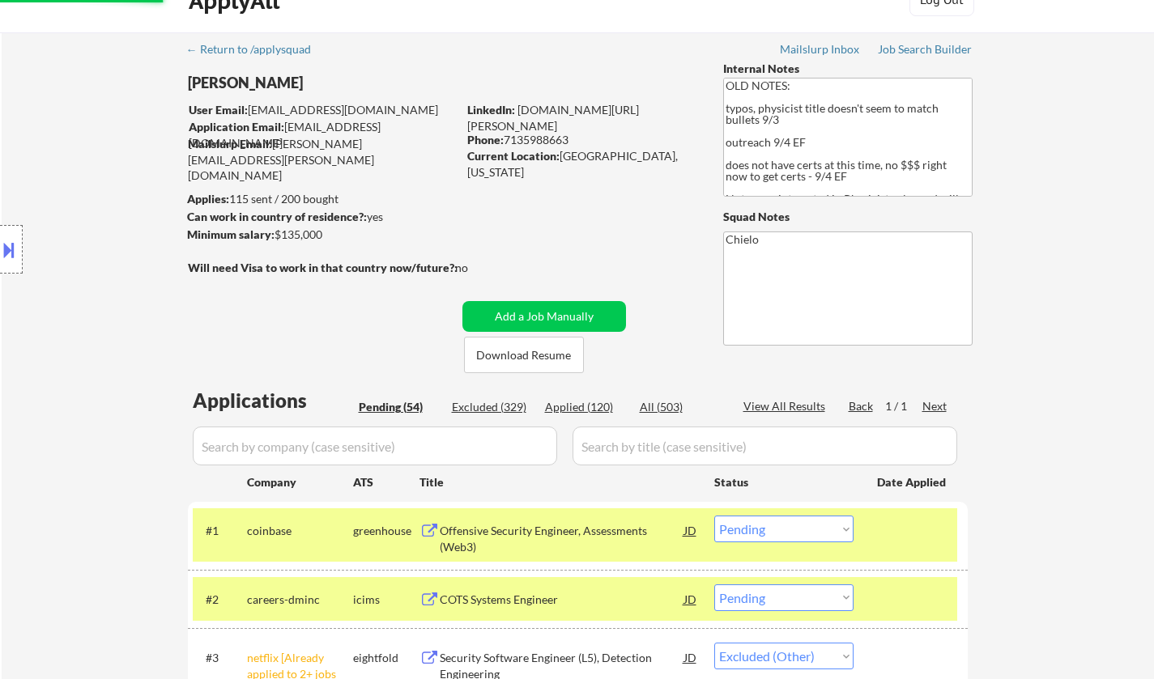
scroll to position [0, 0]
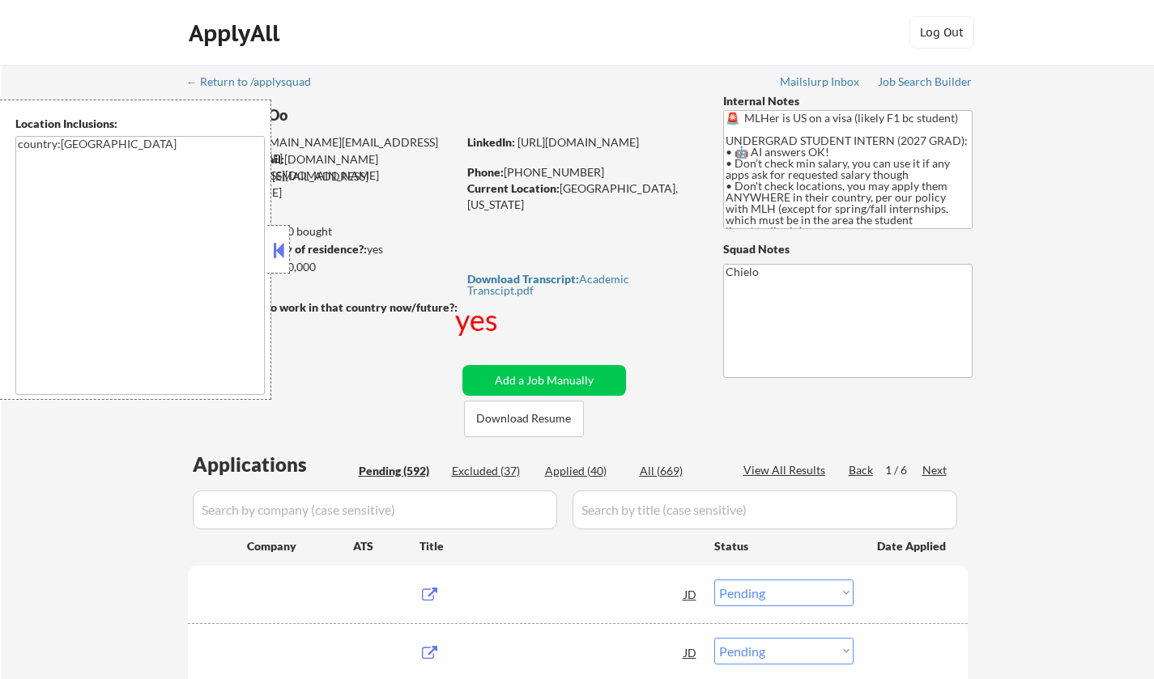
select select ""pending""
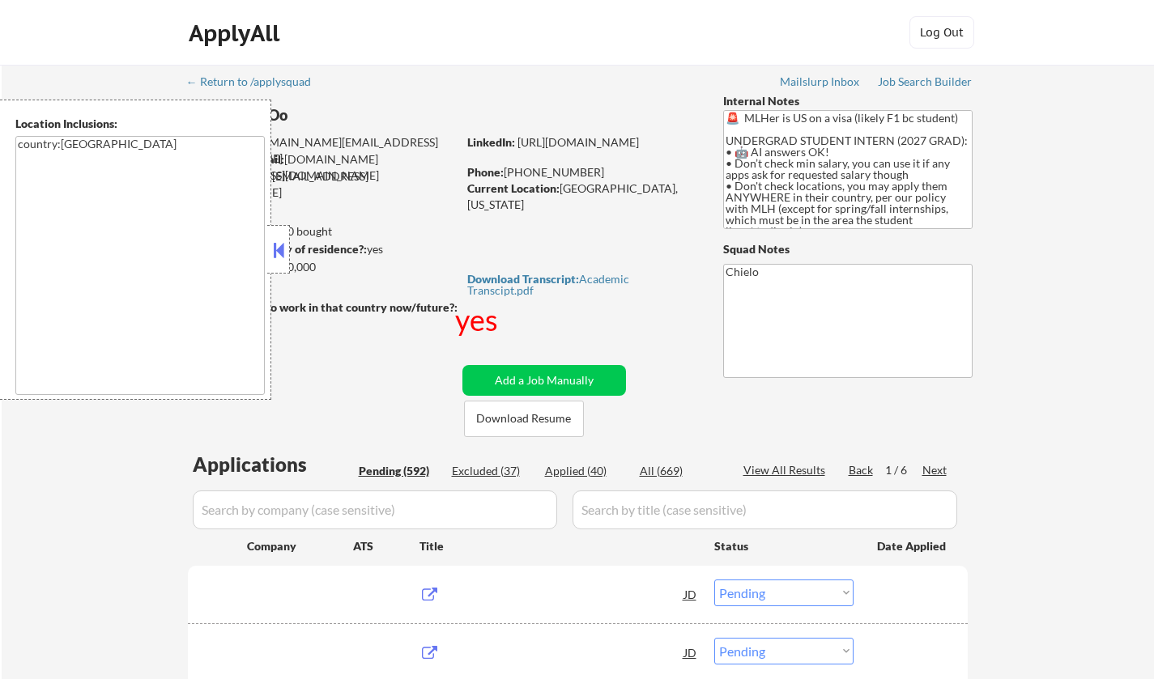
select select ""pending""
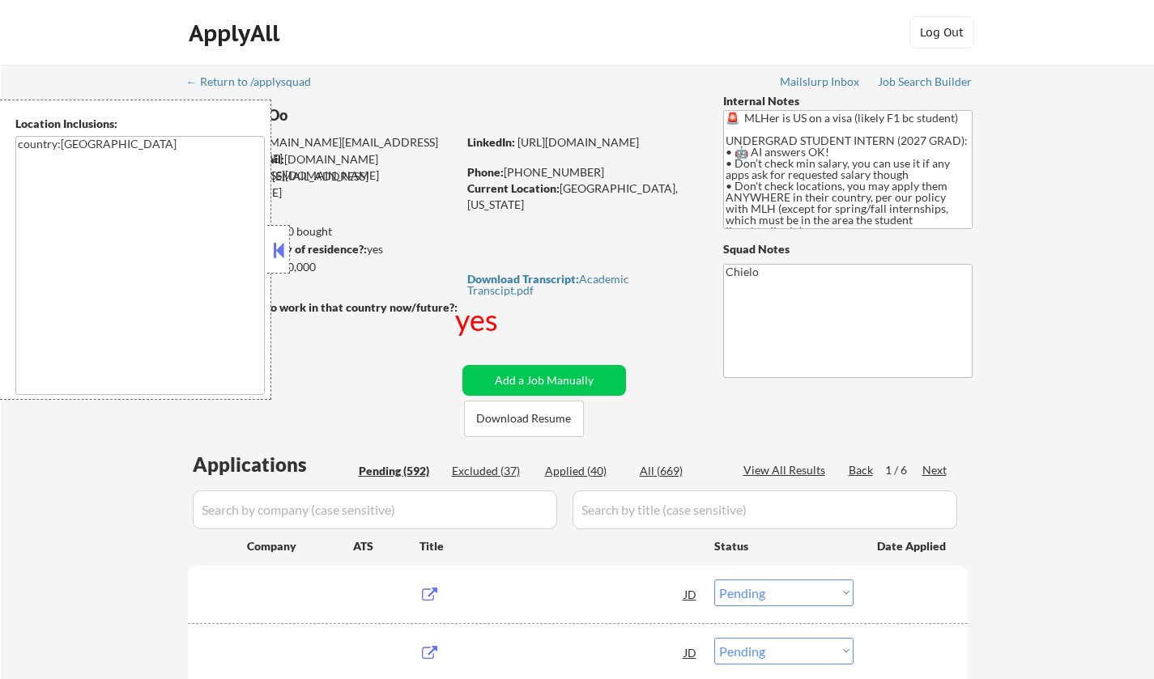
select select ""pending""
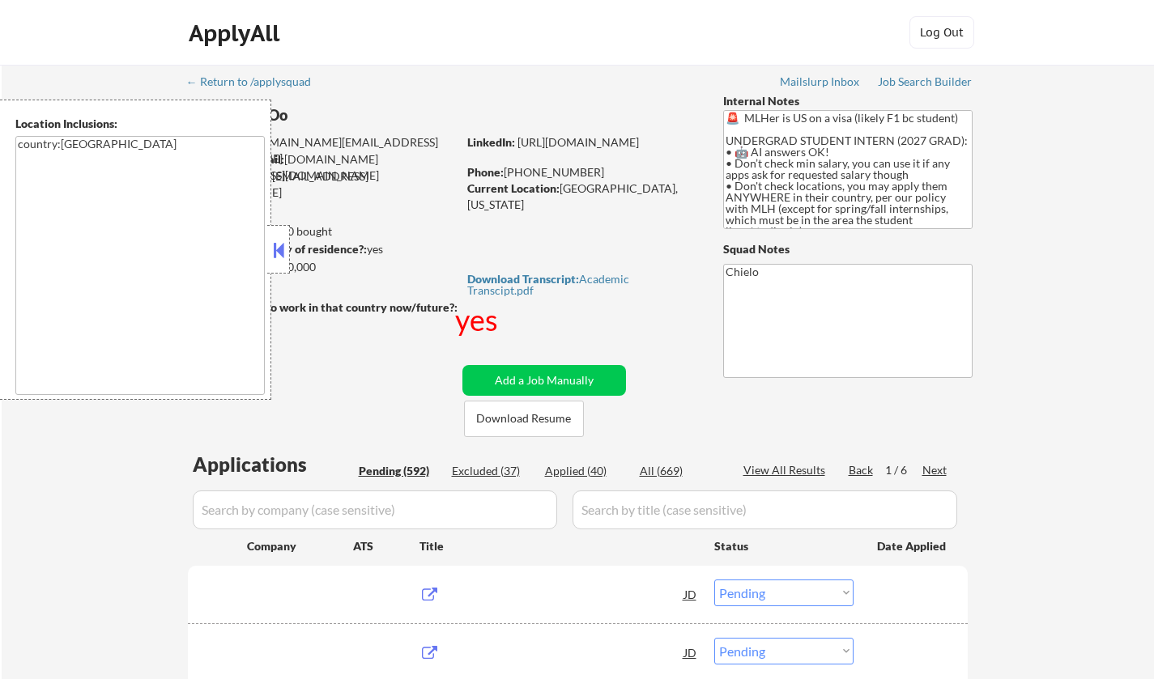
select select ""pending""
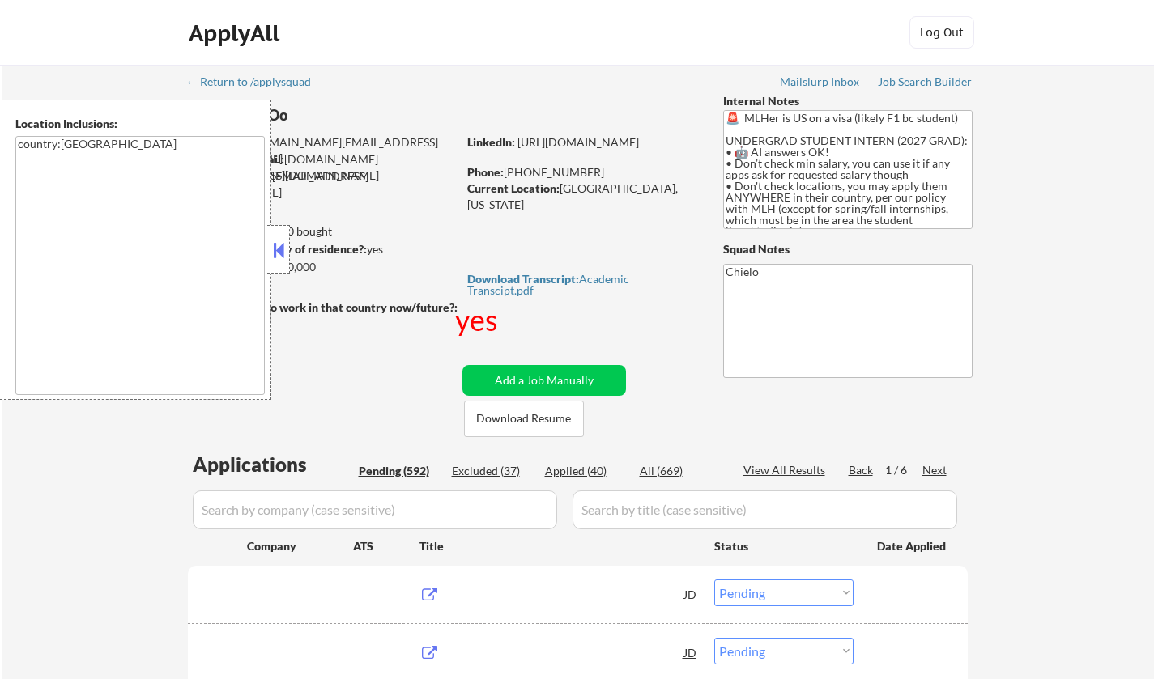
select select ""pending""
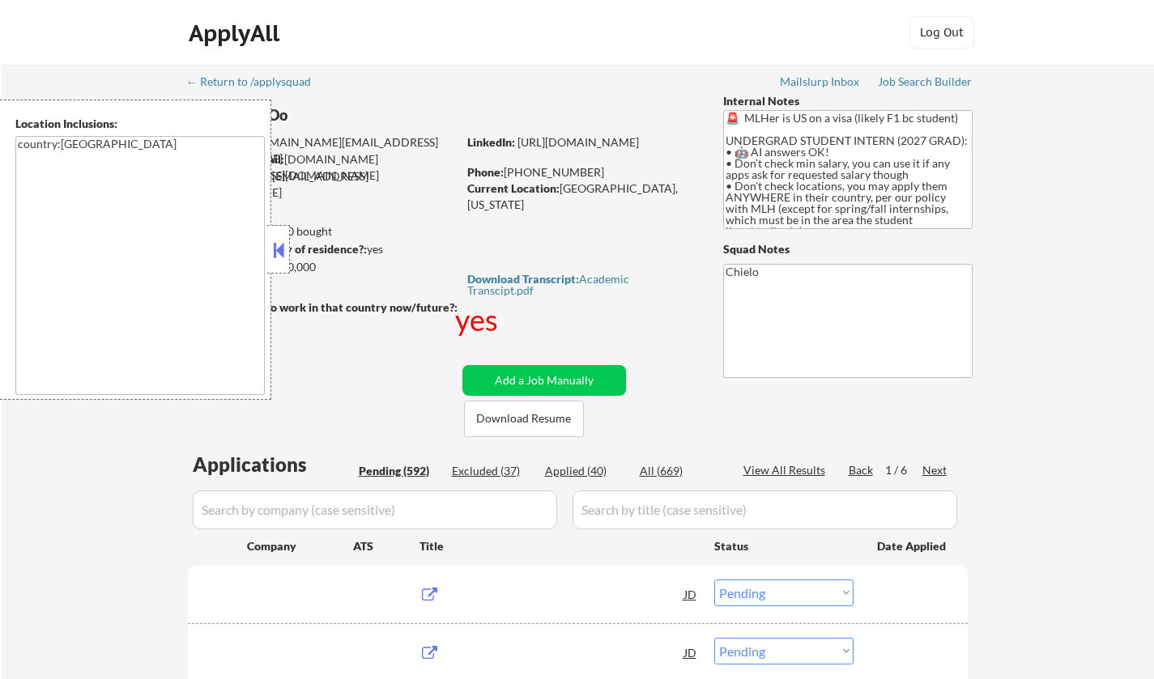
select select ""pending""
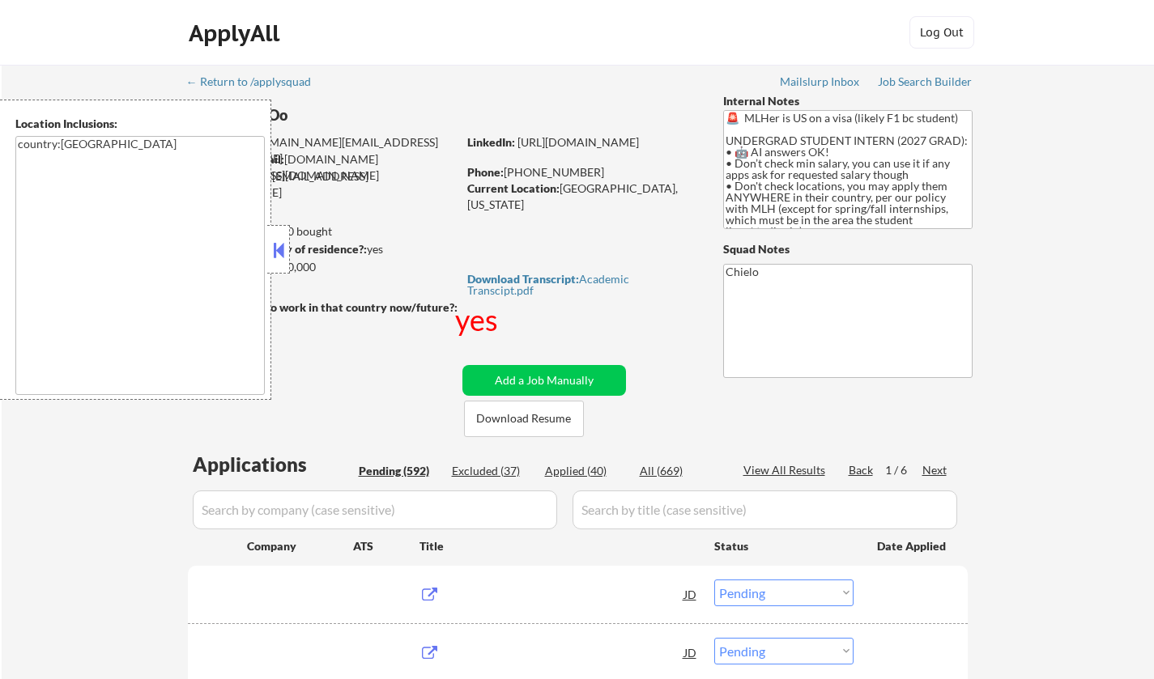
select select ""pending""
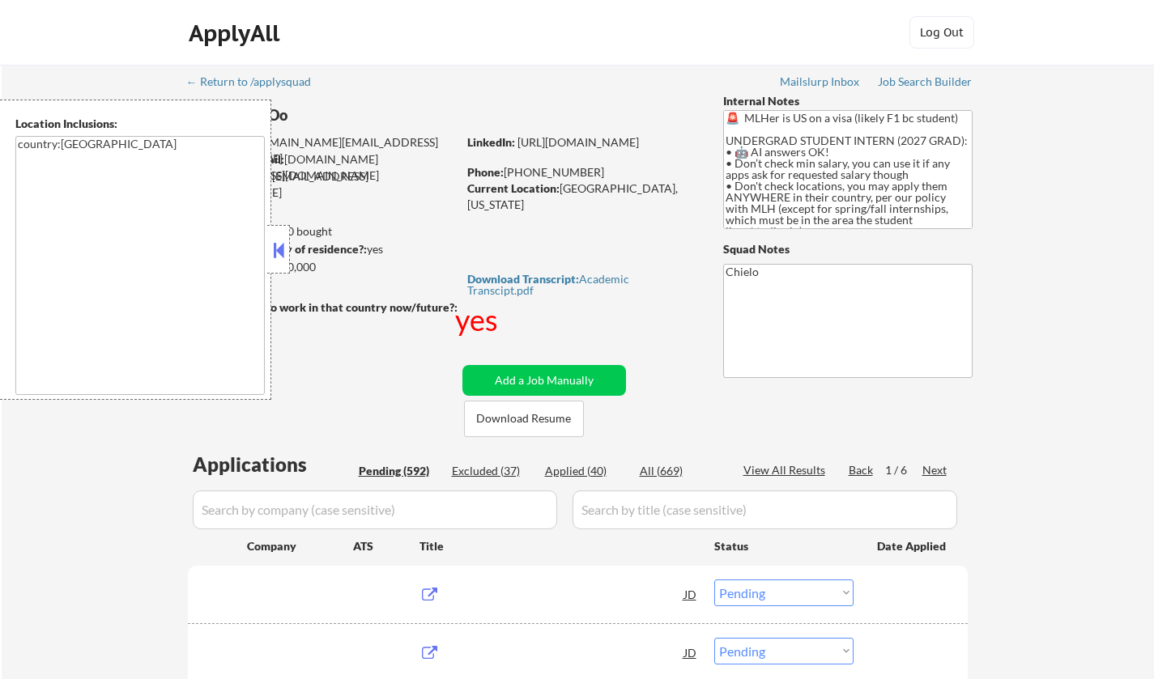
select select ""pending""
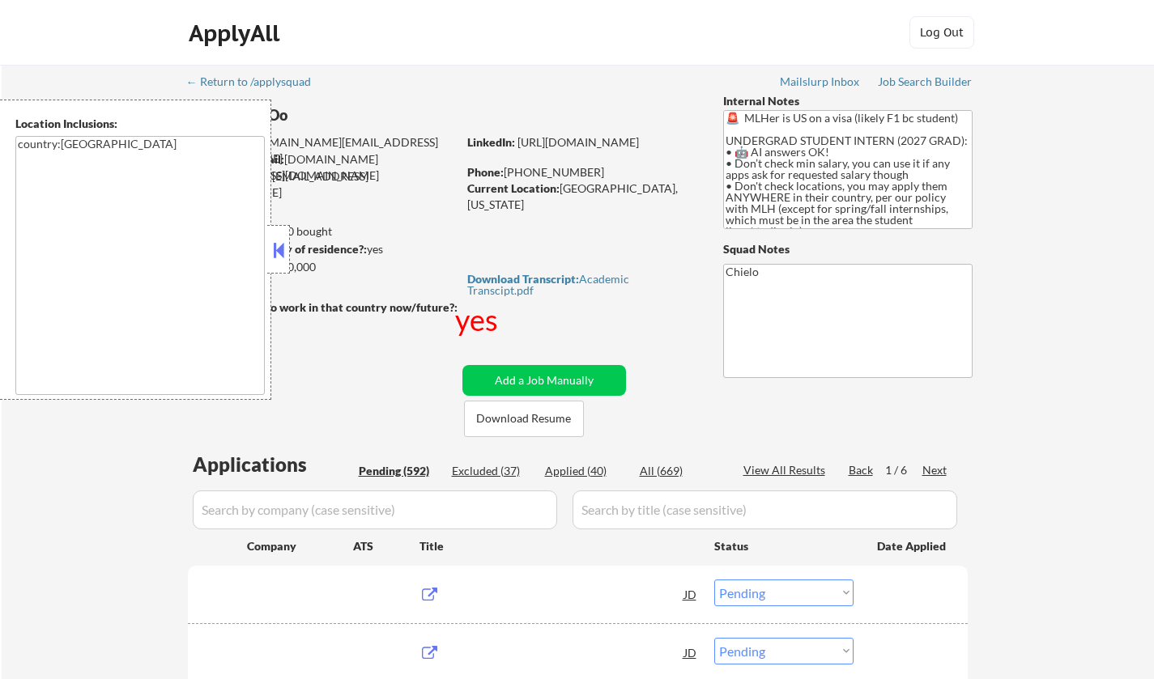
select select ""pending""
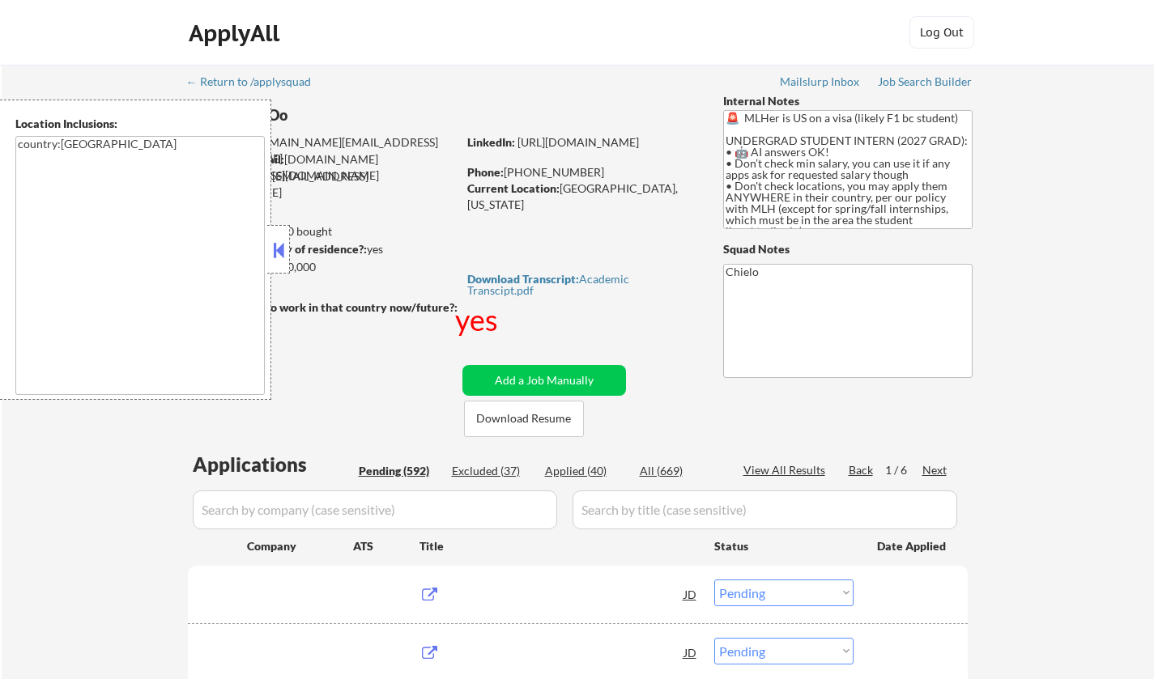
select select ""pending""
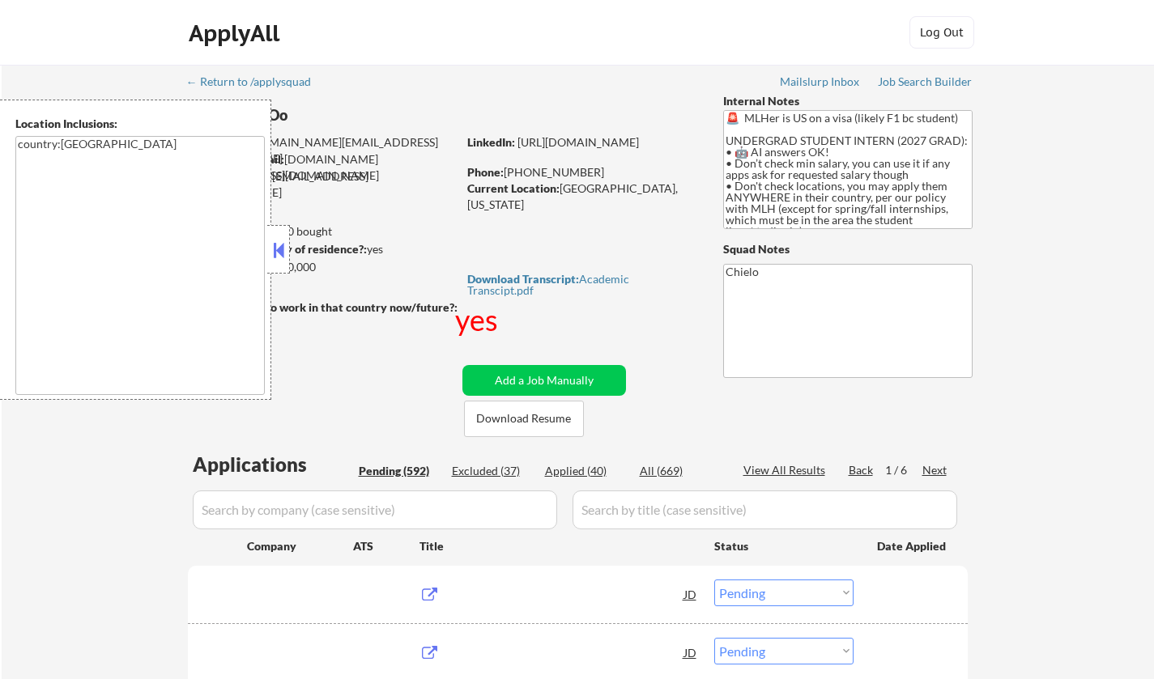
select select ""pending""
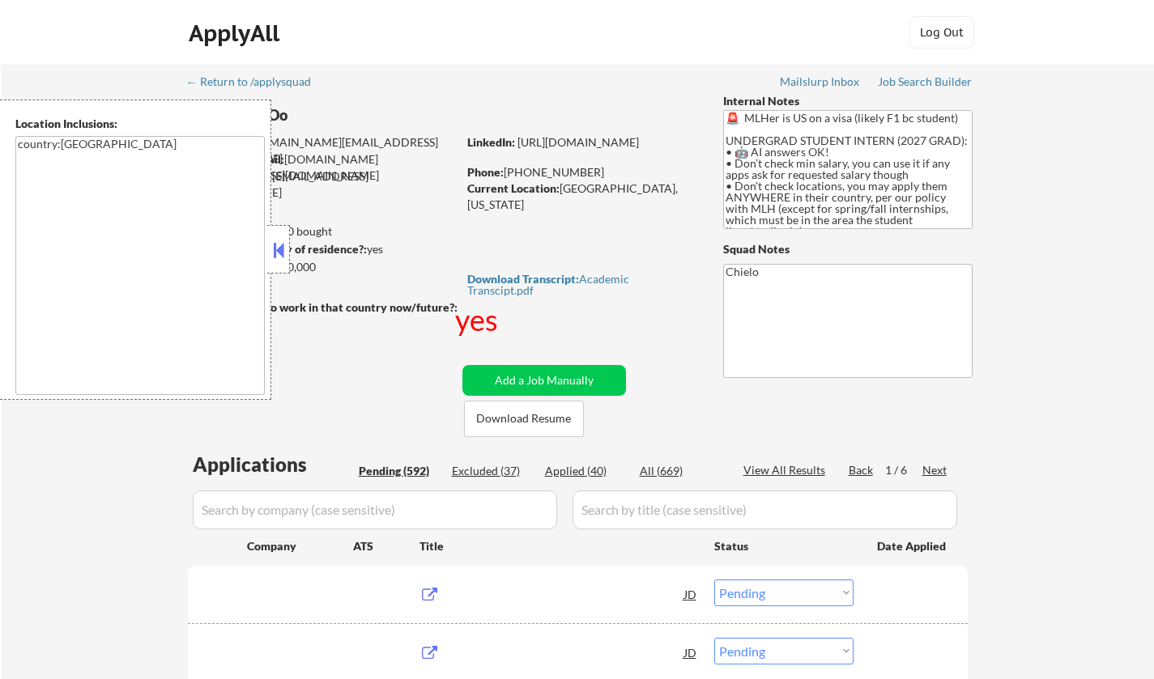
select select ""pending""
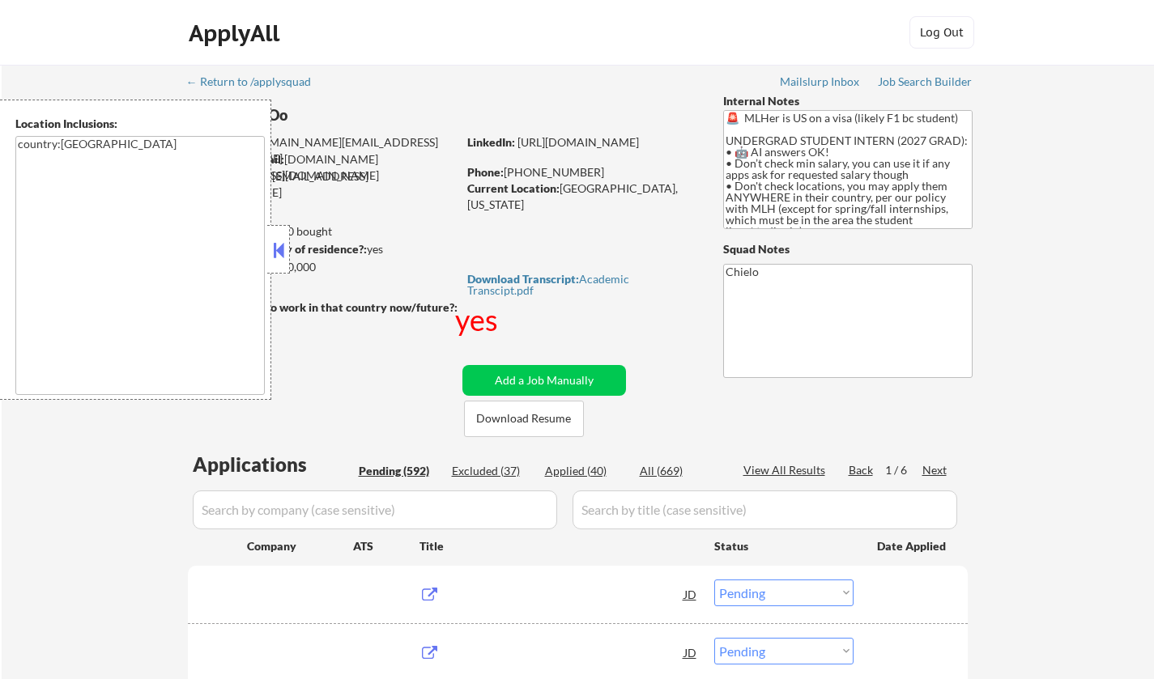
select select ""pending""
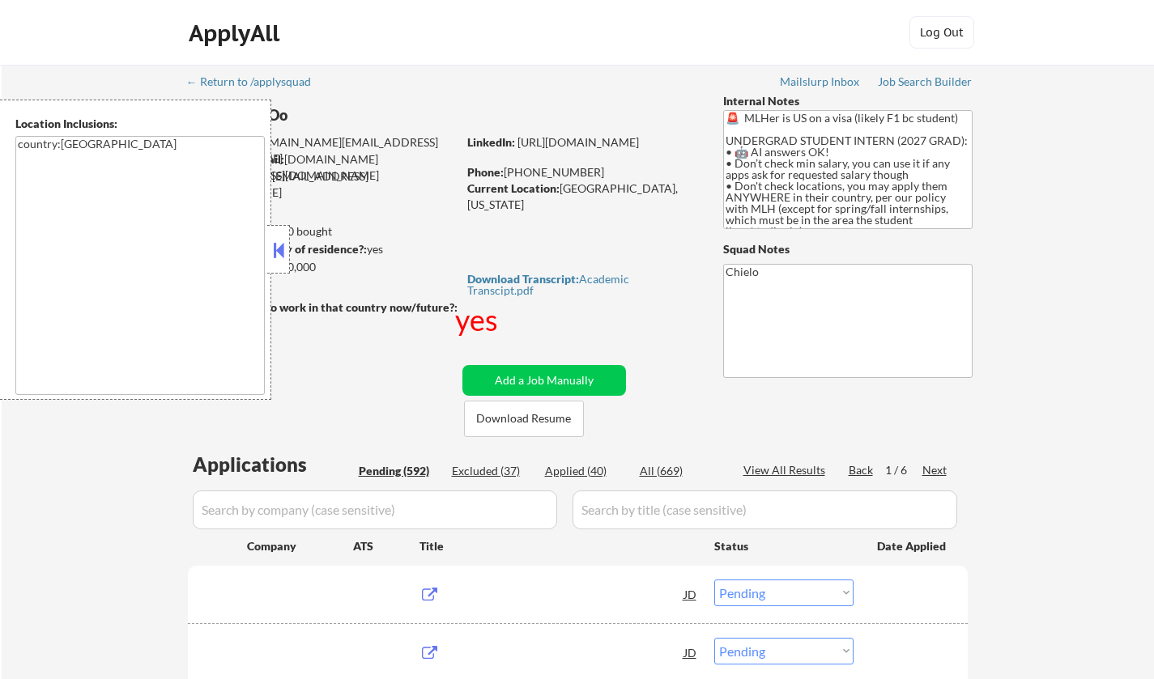
select select ""pending""
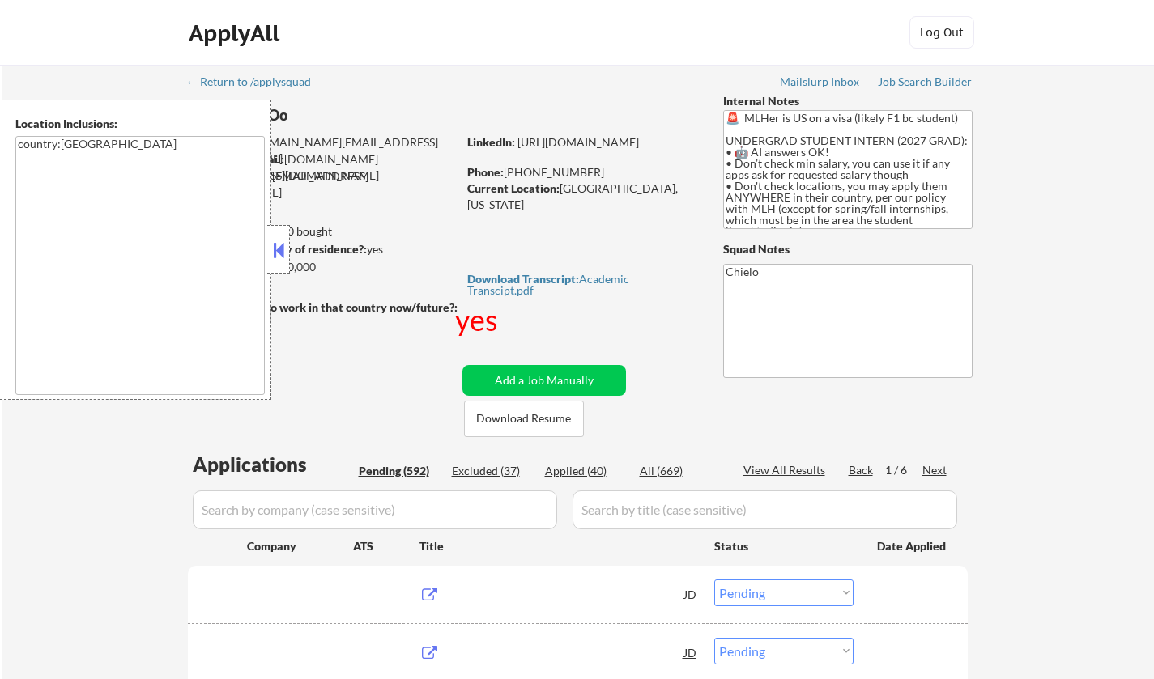
select select ""pending""
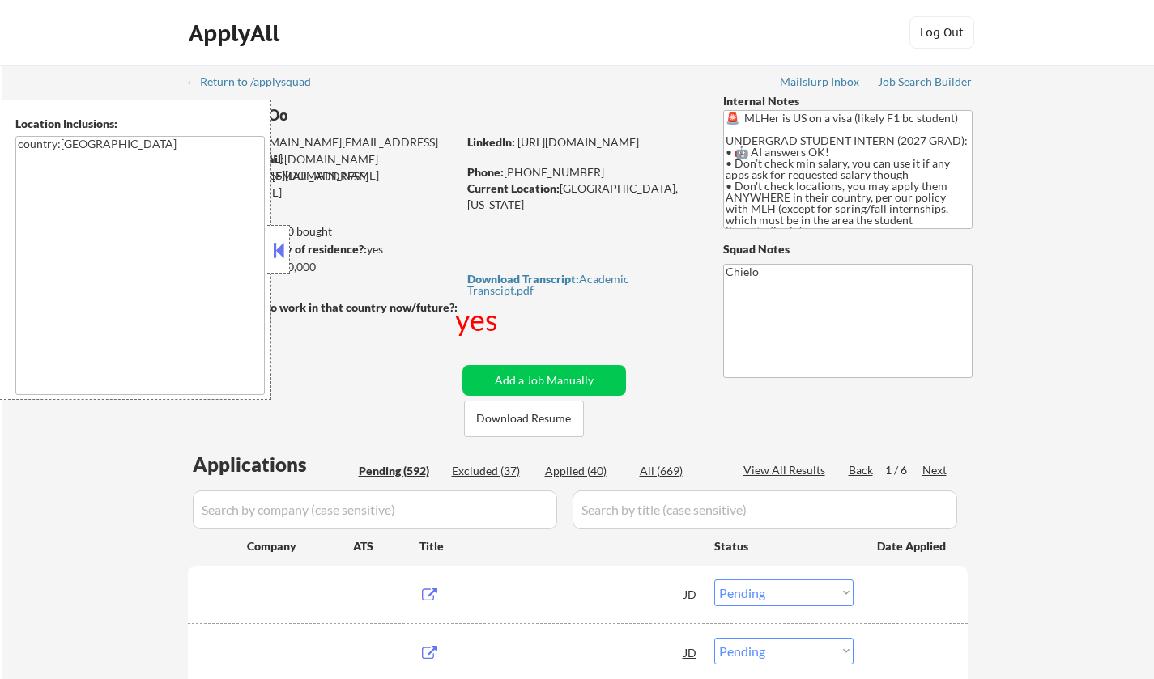
select select ""pending""
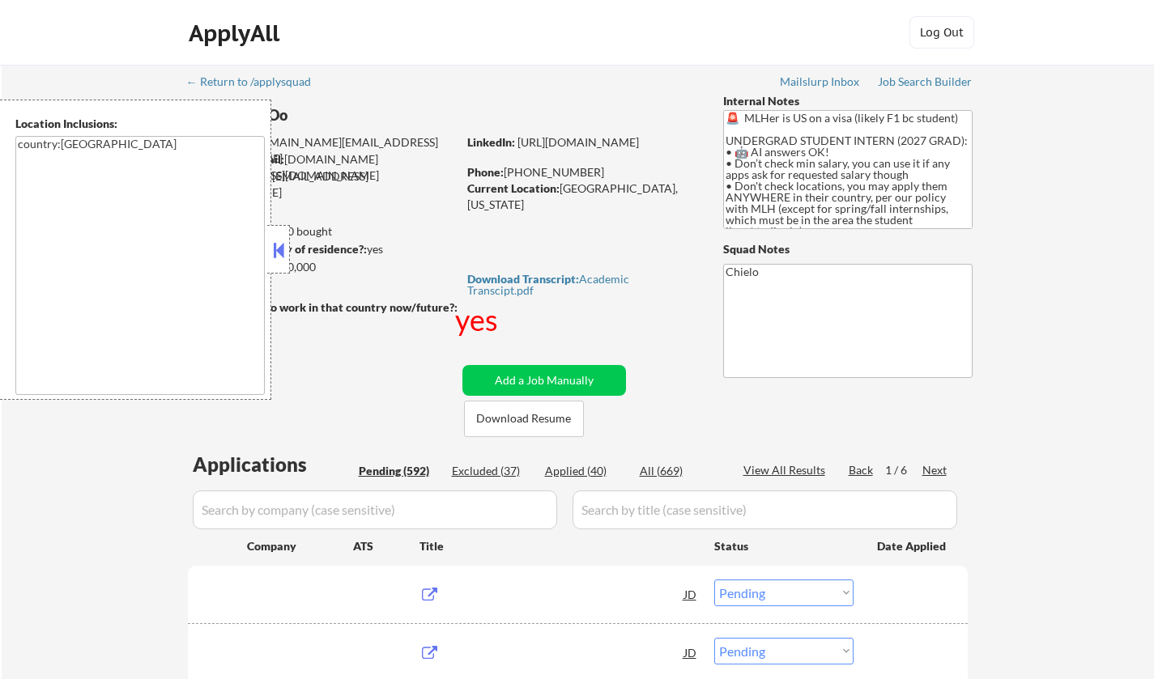
select select ""pending""
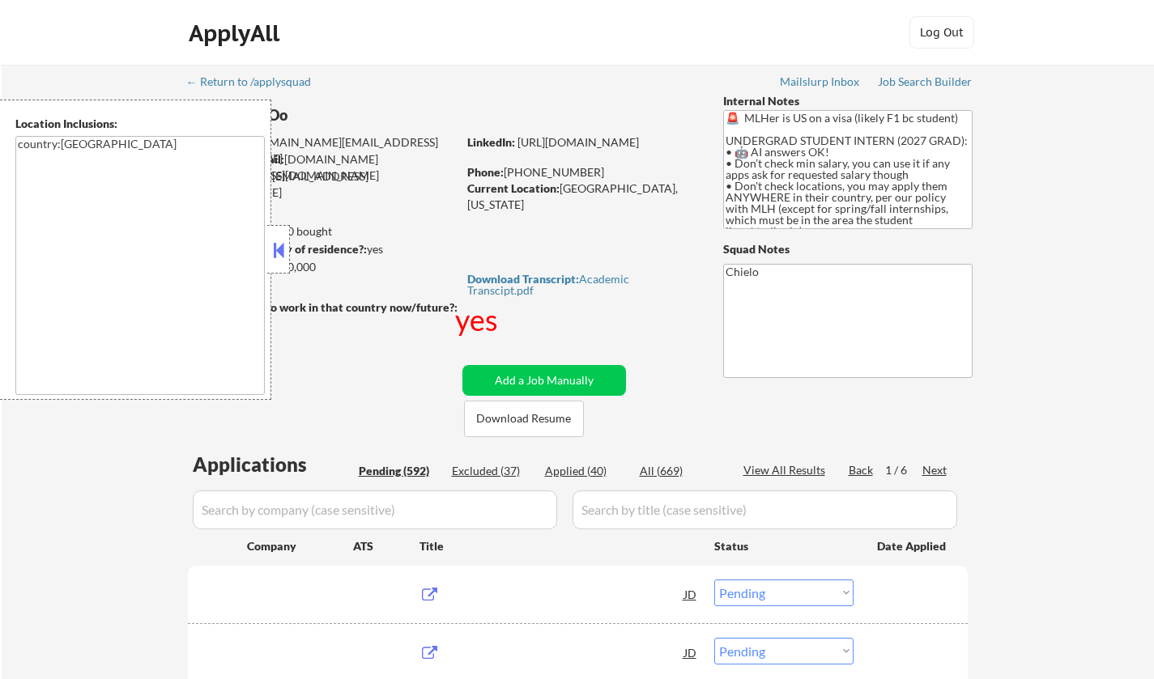
select select ""pending""
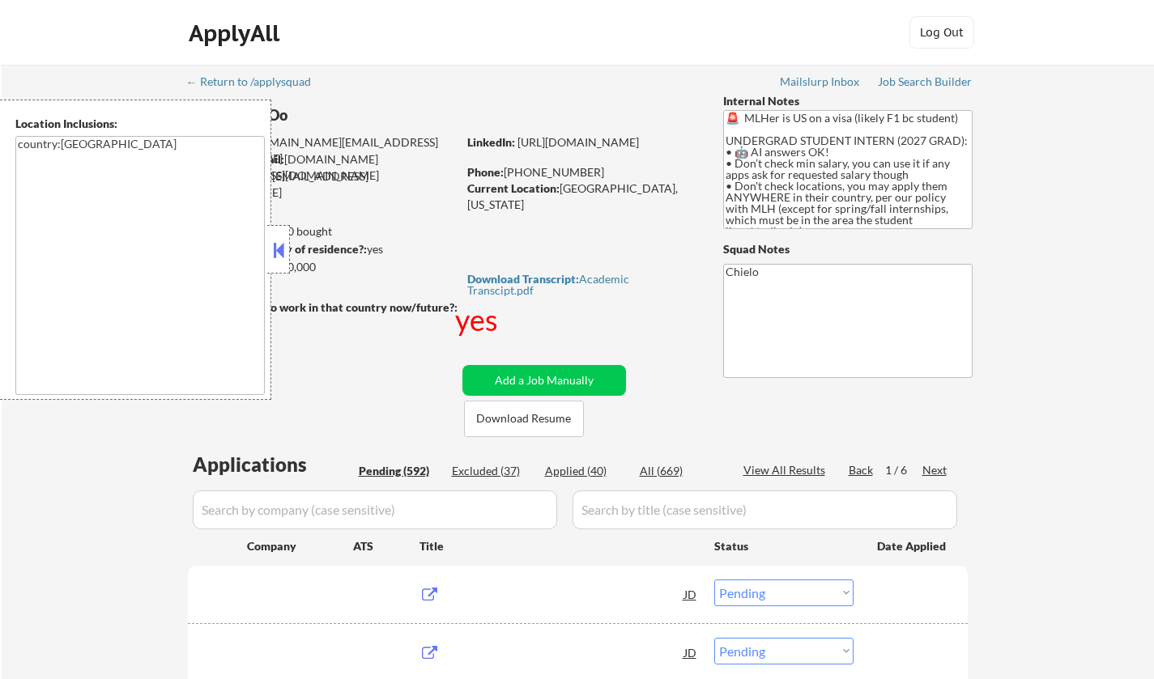
select select ""pending""
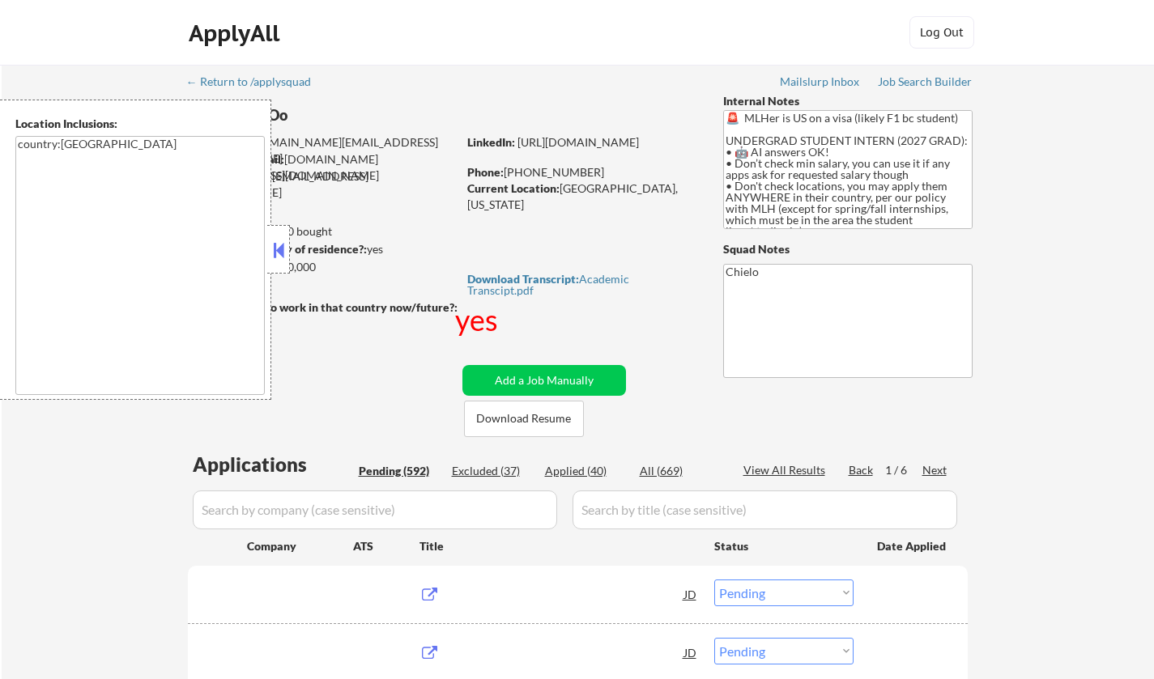
select select ""pending""
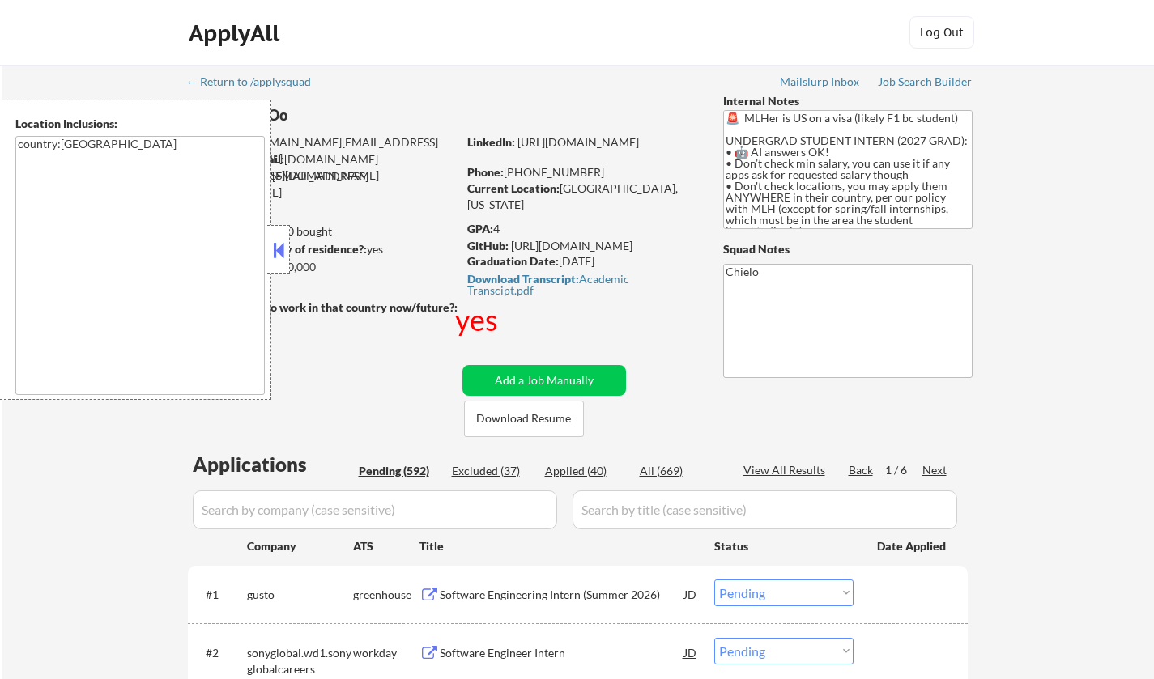
drag, startPoint x: 283, startPoint y: 256, endPoint x: 326, endPoint y: 10, distance: 249.9
click at [283, 254] on button at bounding box center [279, 250] width 18 height 24
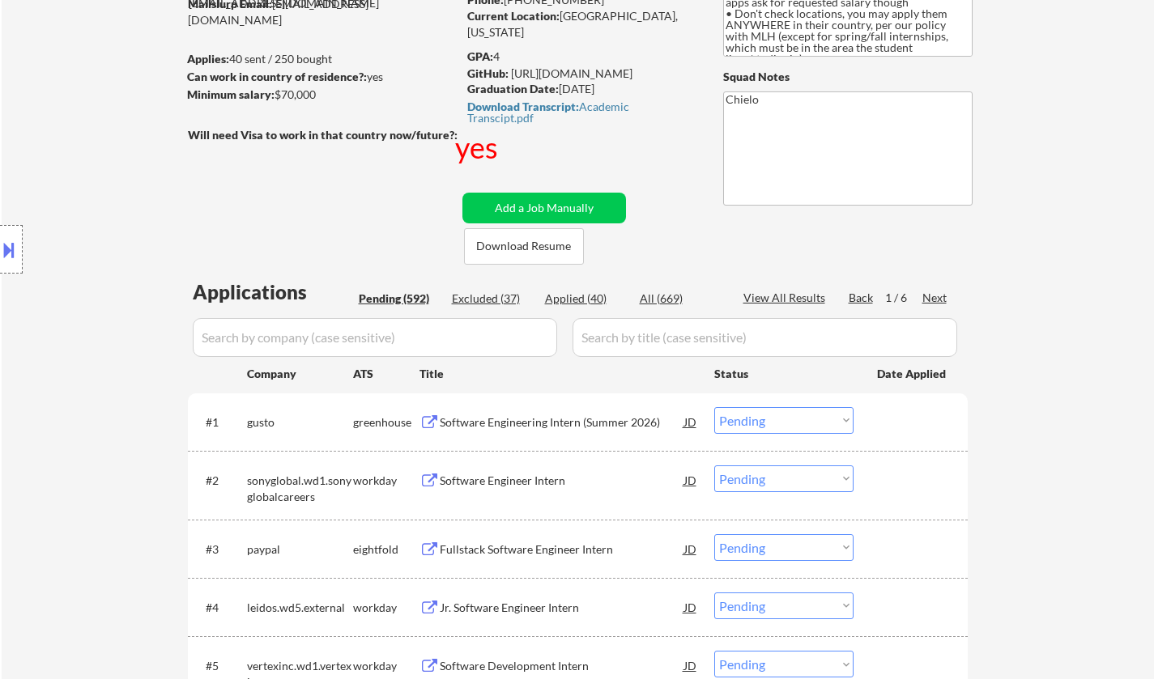
scroll to position [81, 0]
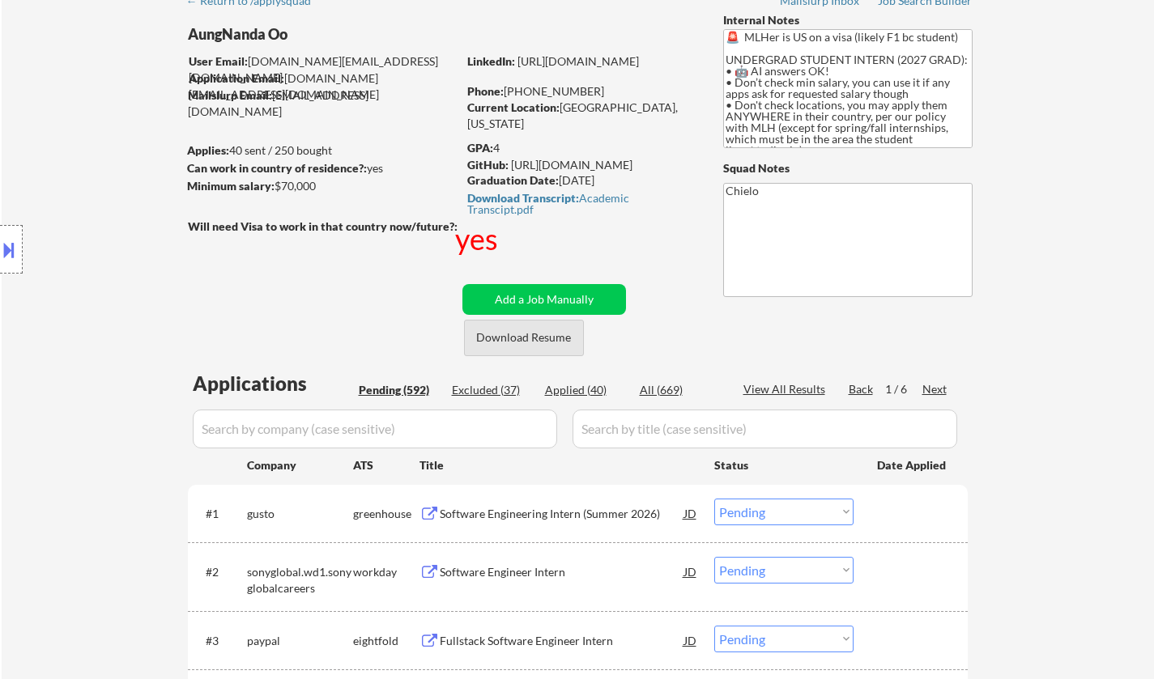
click at [532, 340] on button "Download Resume" at bounding box center [524, 338] width 120 height 36
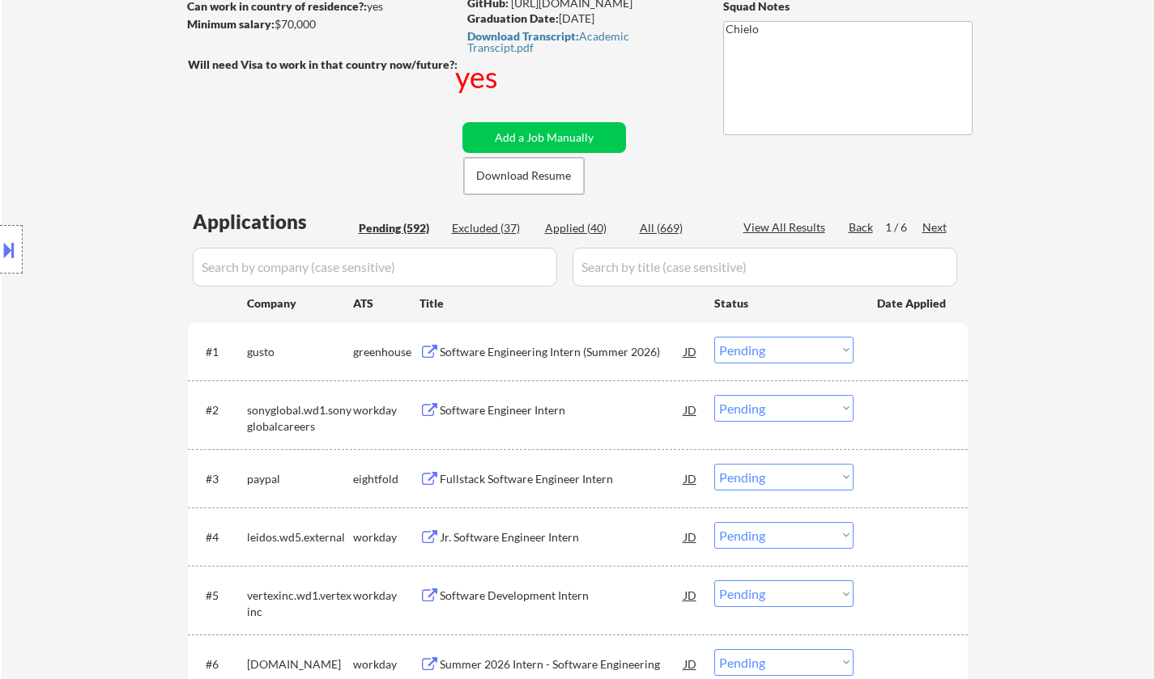
click at [576, 351] on div "Software Engineering Intern (Summer 2026)" at bounding box center [562, 352] width 244 height 16
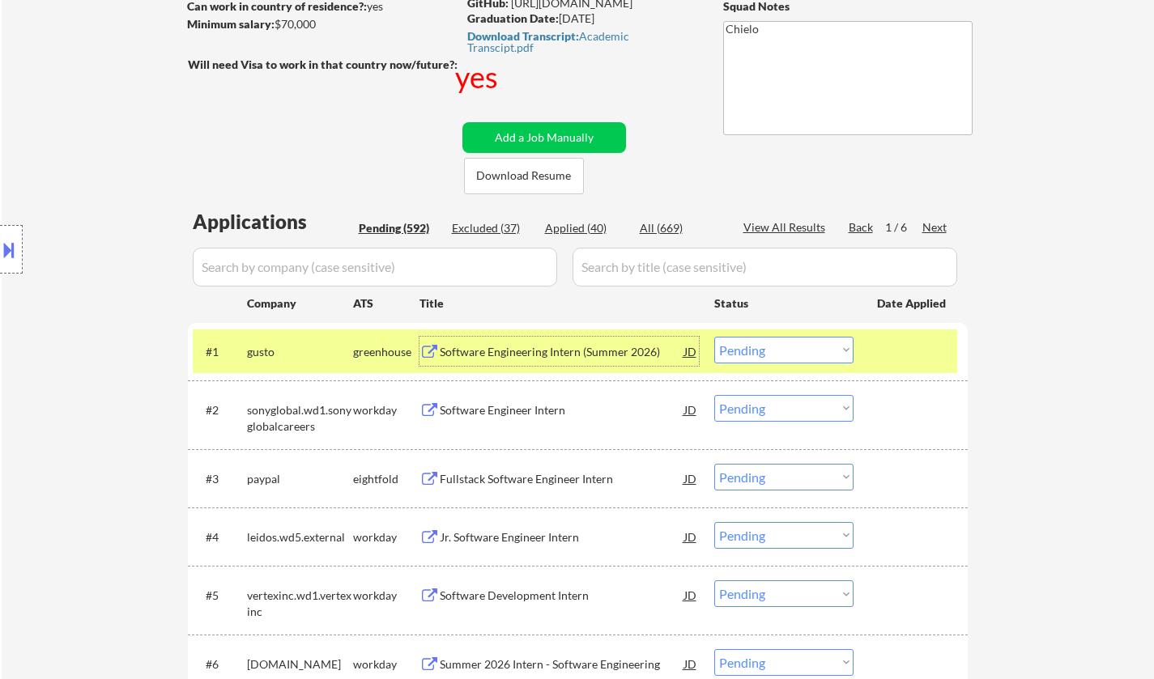
drag, startPoint x: 803, startPoint y: 343, endPoint x: 812, endPoint y: 355, distance: 15.1
click at [803, 343] on select "Choose an option... Pending Applied Excluded (Questions) Excluded (Expired) Exc…" at bounding box center [783, 350] width 139 height 27
click at [714, 337] on select "Choose an option... Pending Applied Excluded (Questions) Excluded (Expired) Exc…" at bounding box center [783, 350] width 139 height 27
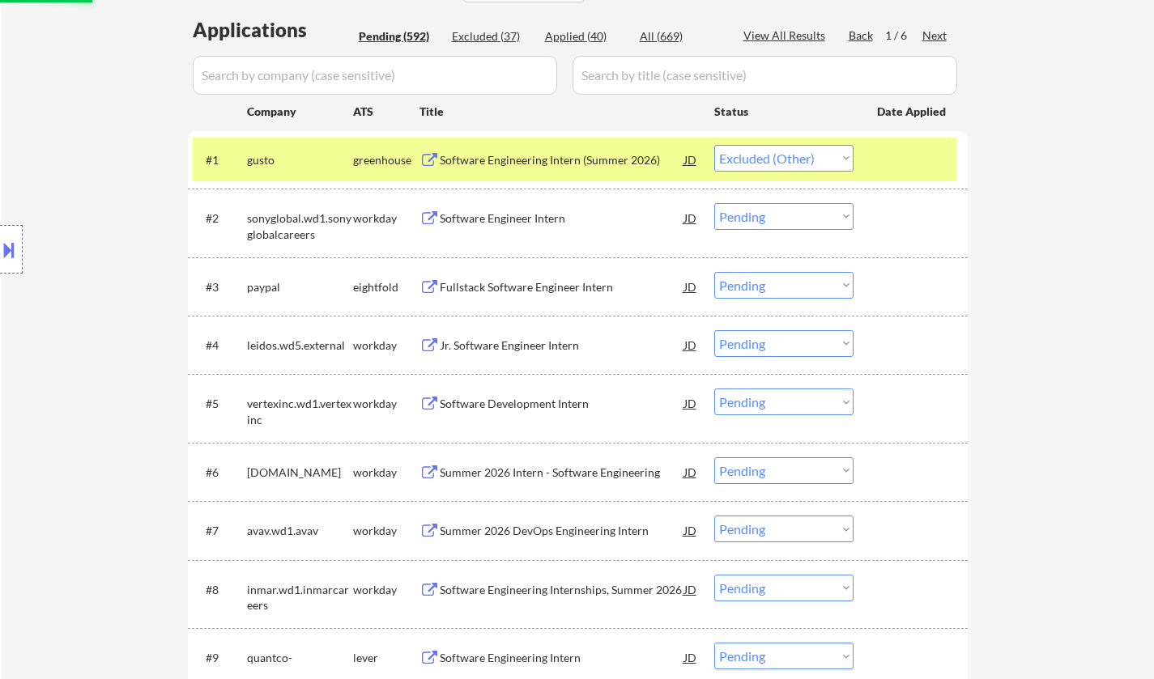
scroll to position [486, 0]
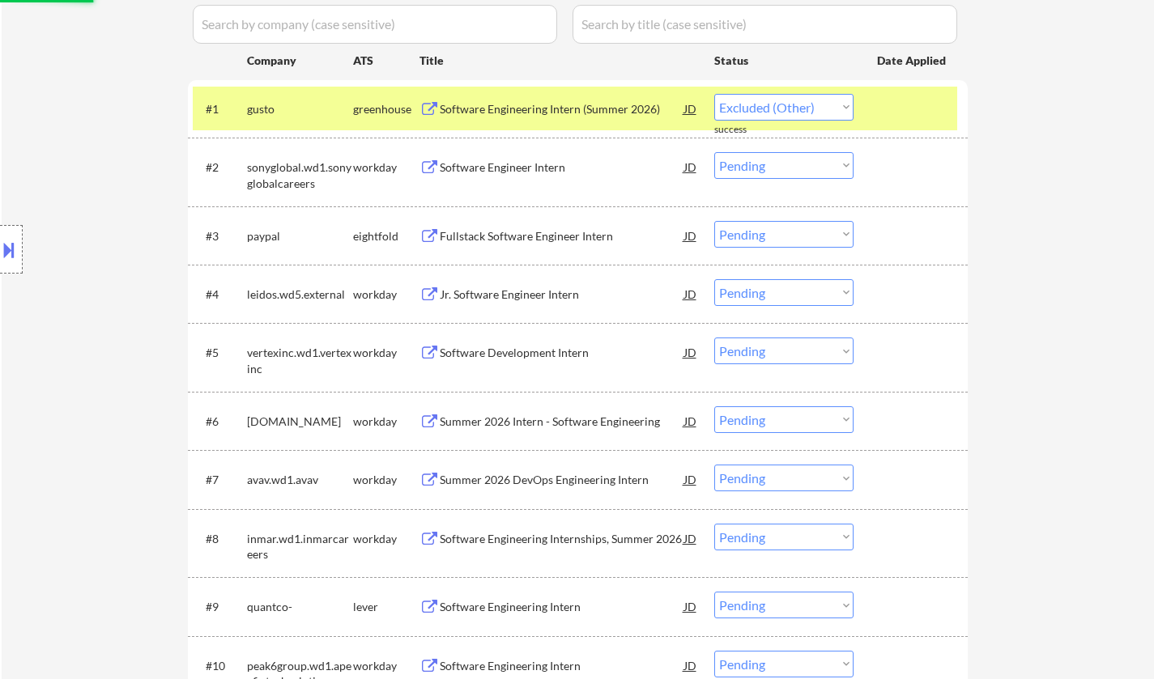
select select ""pending""
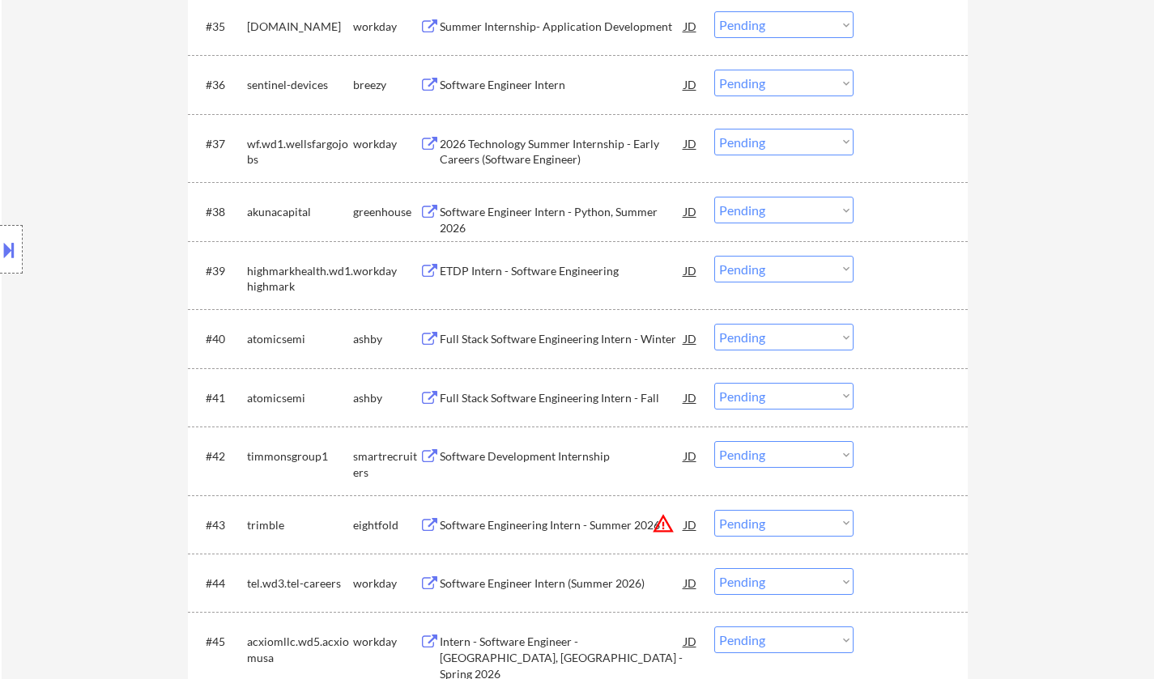
scroll to position [5335, 0]
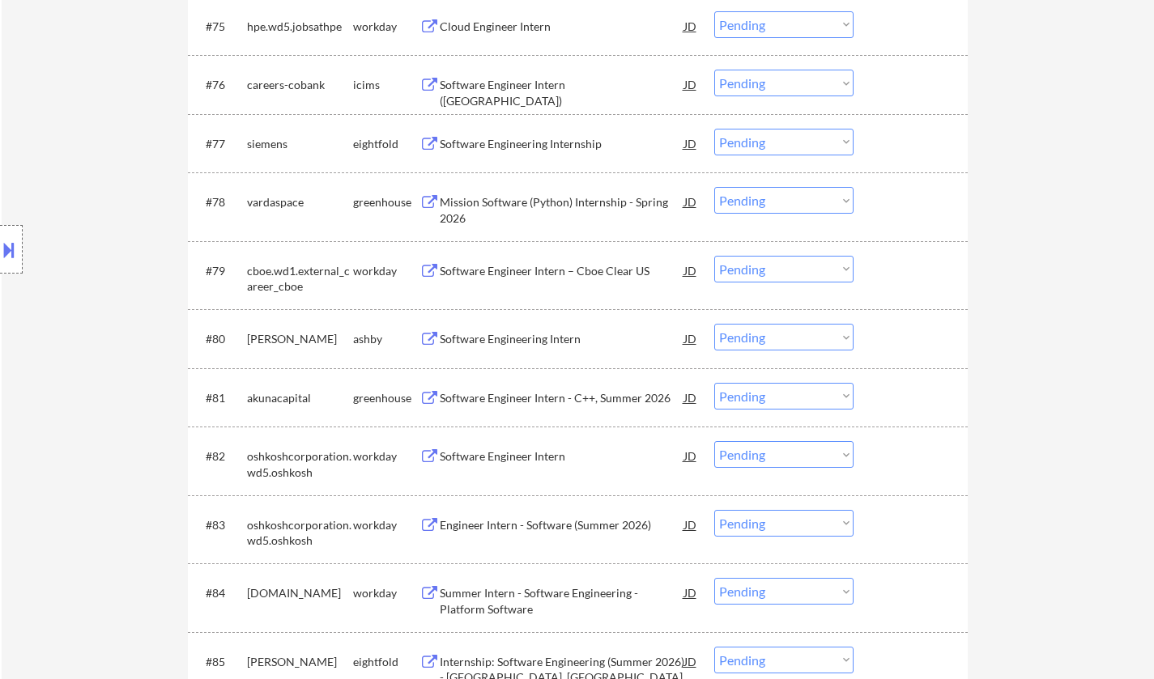
click at [524, 351] on div "Software Engineering Intern" at bounding box center [562, 338] width 244 height 29
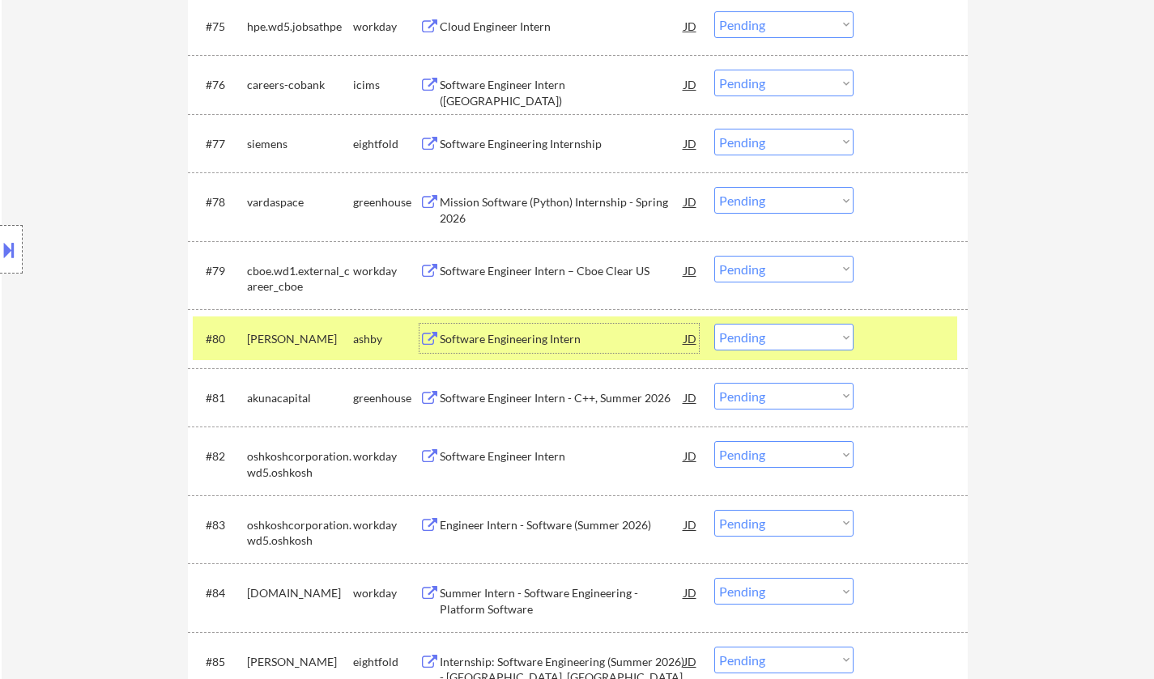
click at [770, 342] on select "Choose an option... Pending Applied Excluded (Questions) Excluded (Expired) Exc…" at bounding box center [783, 337] width 139 height 27
click at [714, 324] on select "Choose an option... Pending Applied Excluded (Questions) Excluded (Expired) Exc…" at bounding box center [783, 337] width 139 height 27
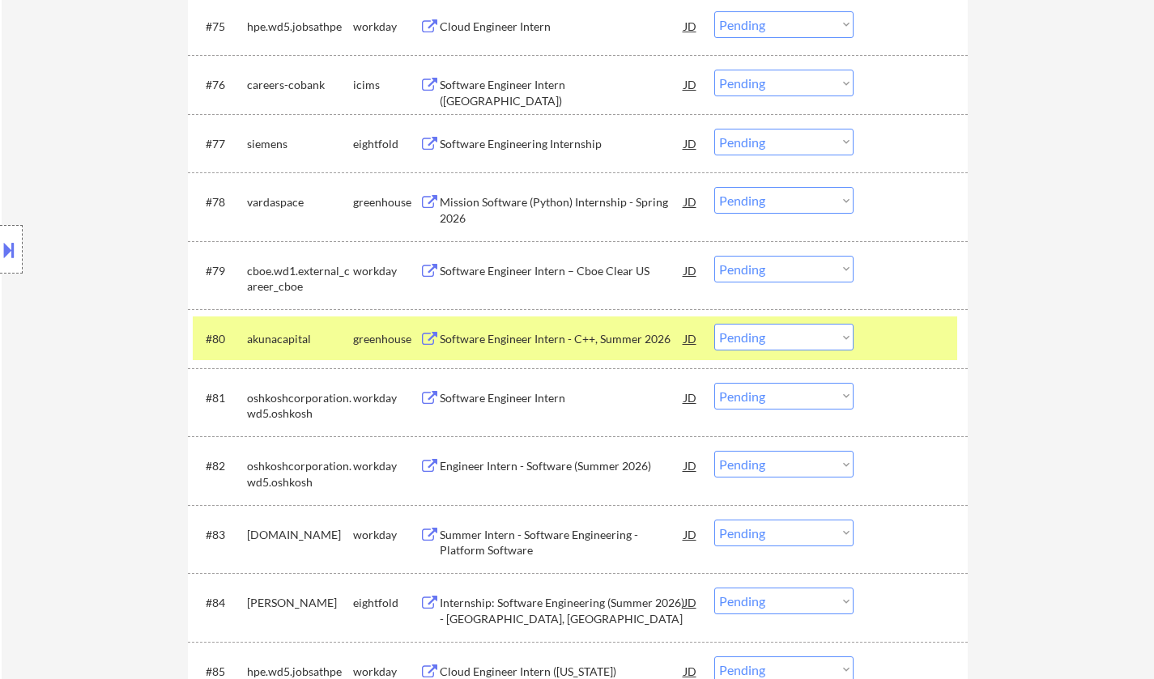
click at [532, 339] on div "Software Engineer Intern - C++, Summer 2026" at bounding box center [562, 339] width 244 height 16
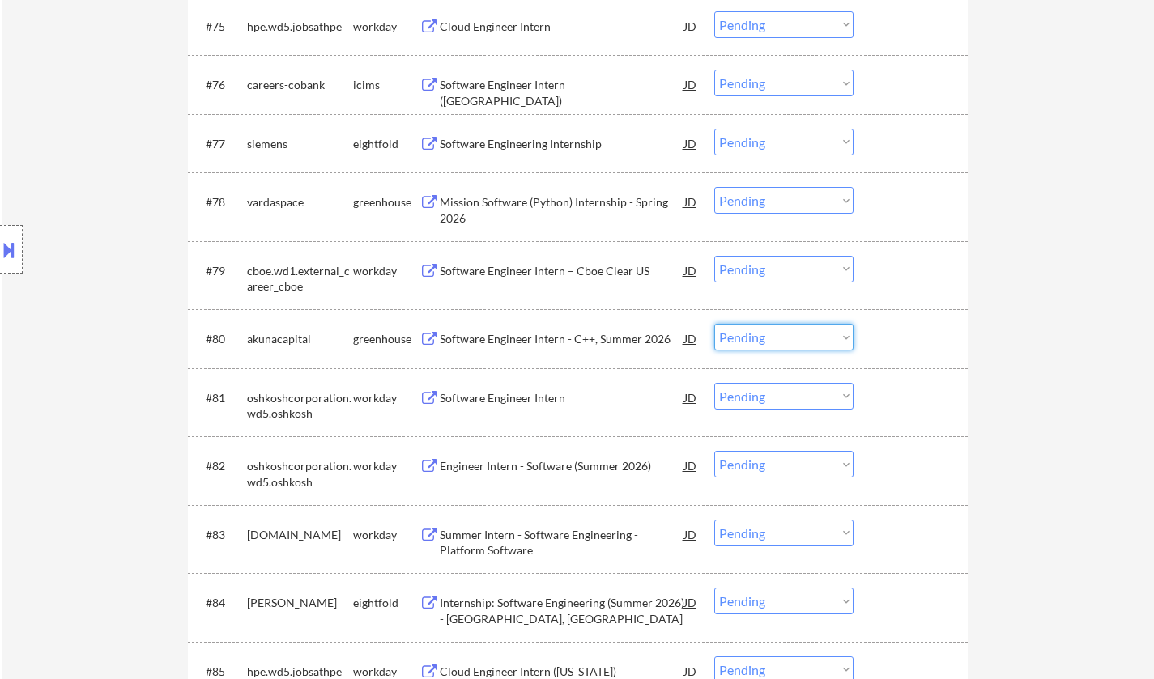
drag, startPoint x: 780, startPoint y: 333, endPoint x: 812, endPoint y: 349, distance: 35.5
click at [780, 333] on select "Choose an option... Pending Applied Excluded (Questions) Excluded (Expired) Exc…" at bounding box center [783, 337] width 139 height 27
click at [714, 324] on select "Choose an option... Pending Applied Excluded (Questions) Excluded (Expired) Exc…" at bounding box center [783, 337] width 139 height 27
select select ""pending""
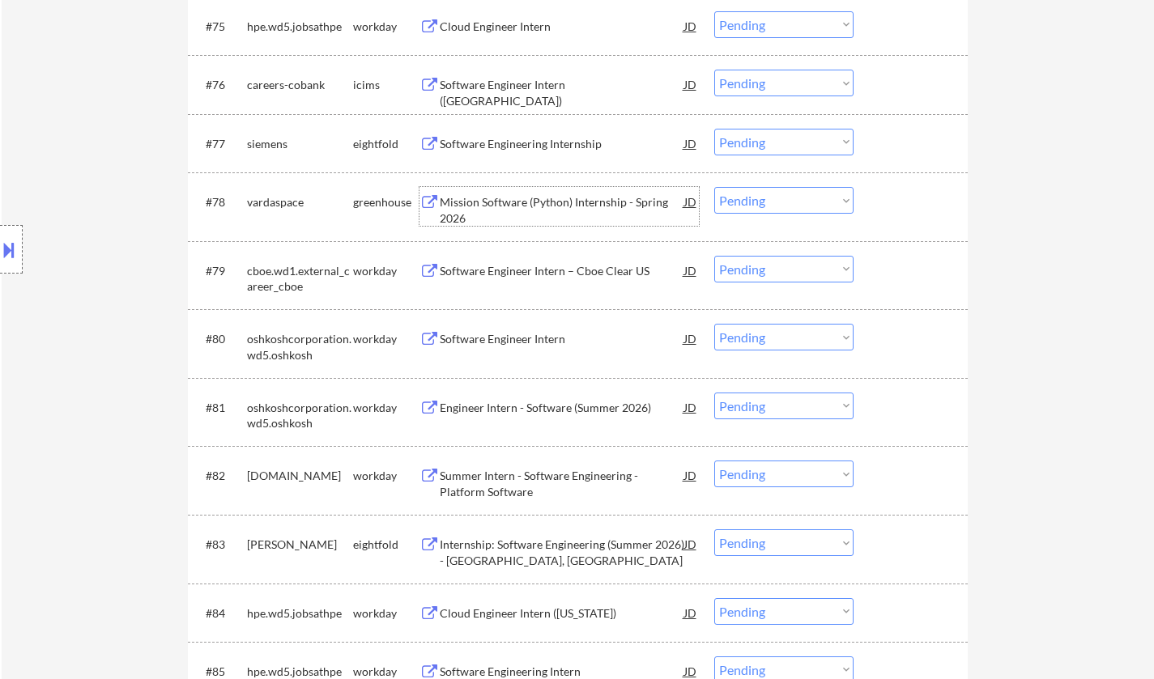
click at [596, 205] on div "Mission Software (Python) Internship - Spring 2026" at bounding box center [562, 210] width 244 height 32
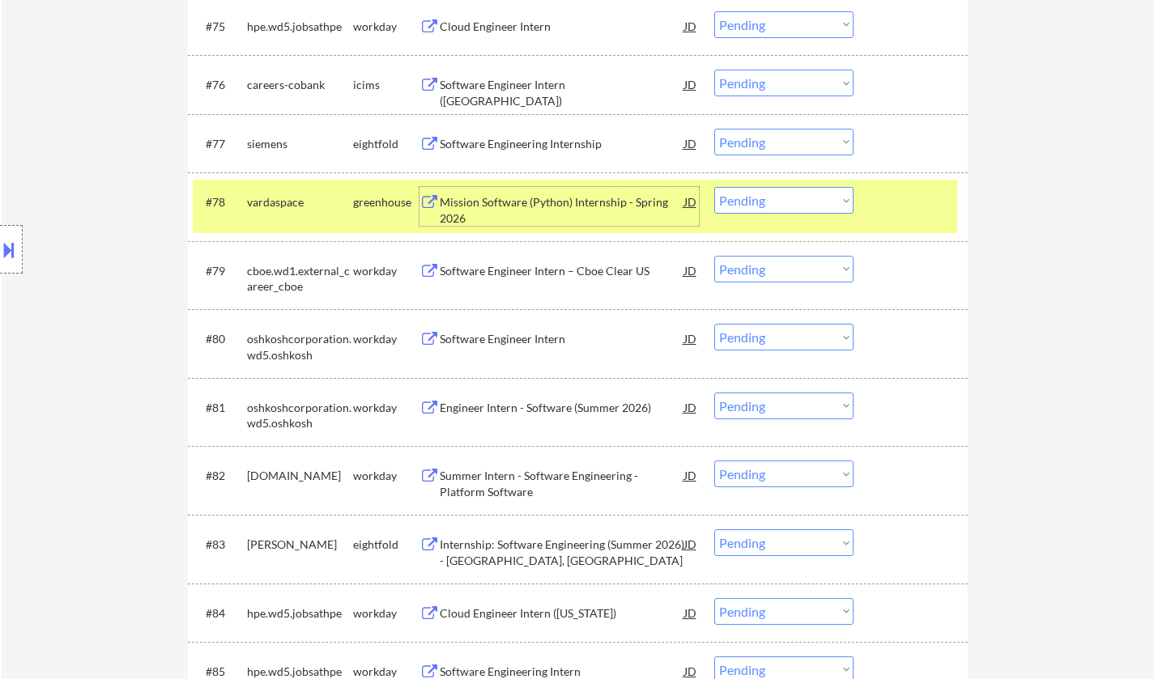
click at [767, 194] on select "Choose an option... Pending Applied Excluded (Questions) Excluded (Expired) Exc…" at bounding box center [783, 200] width 139 height 27
click at [714, 187] on select "Choose an option... Pending Applied Excluded (Questions) Excluded (Expired) Exc…" at bounding box center [783, 200] width 139 height 27
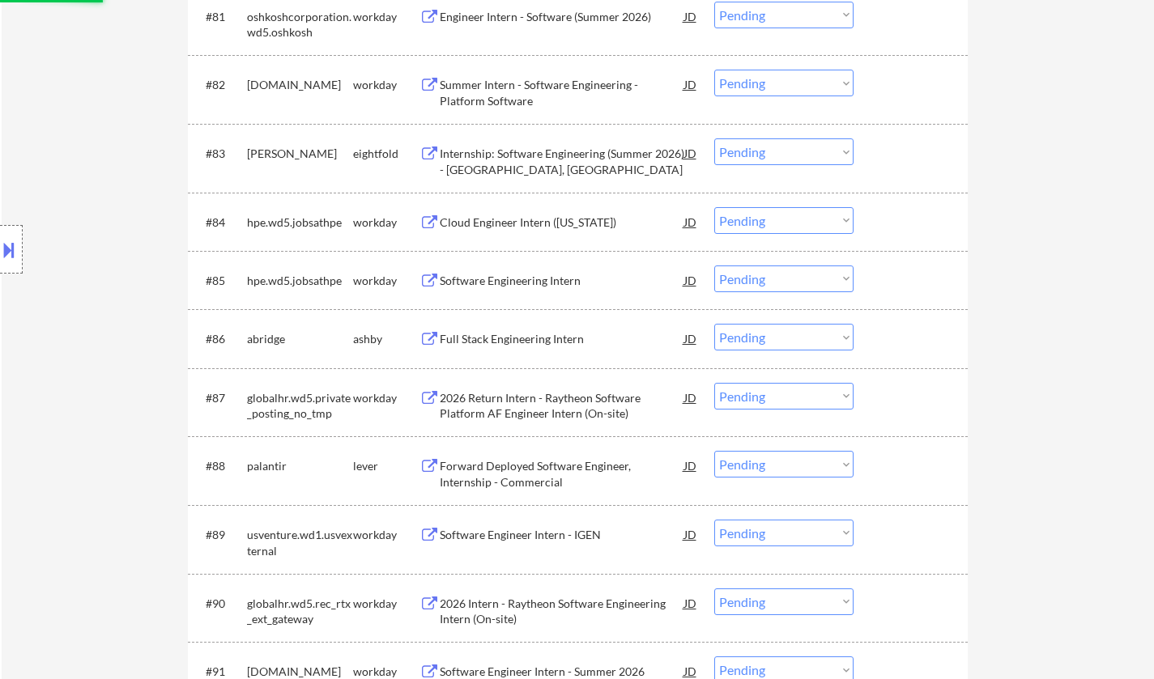
select select ""pending""
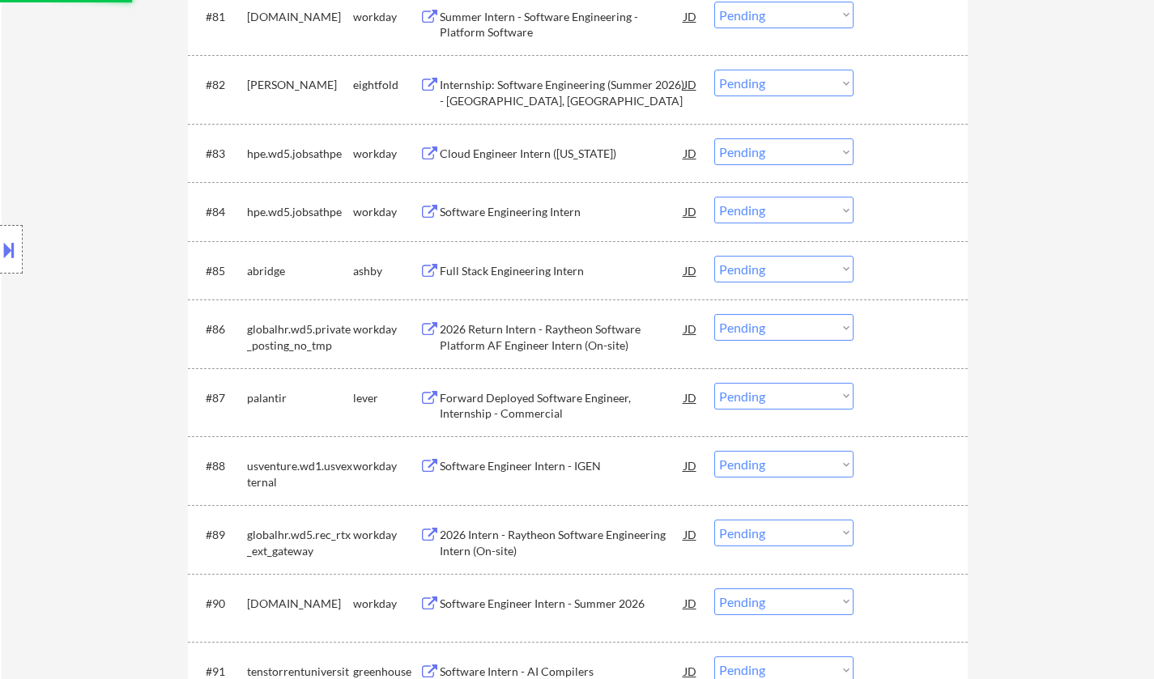
click at [510, 266] on div "Full Stack Engineering Intern" at bounding box center [562, 271] width 244 height 16
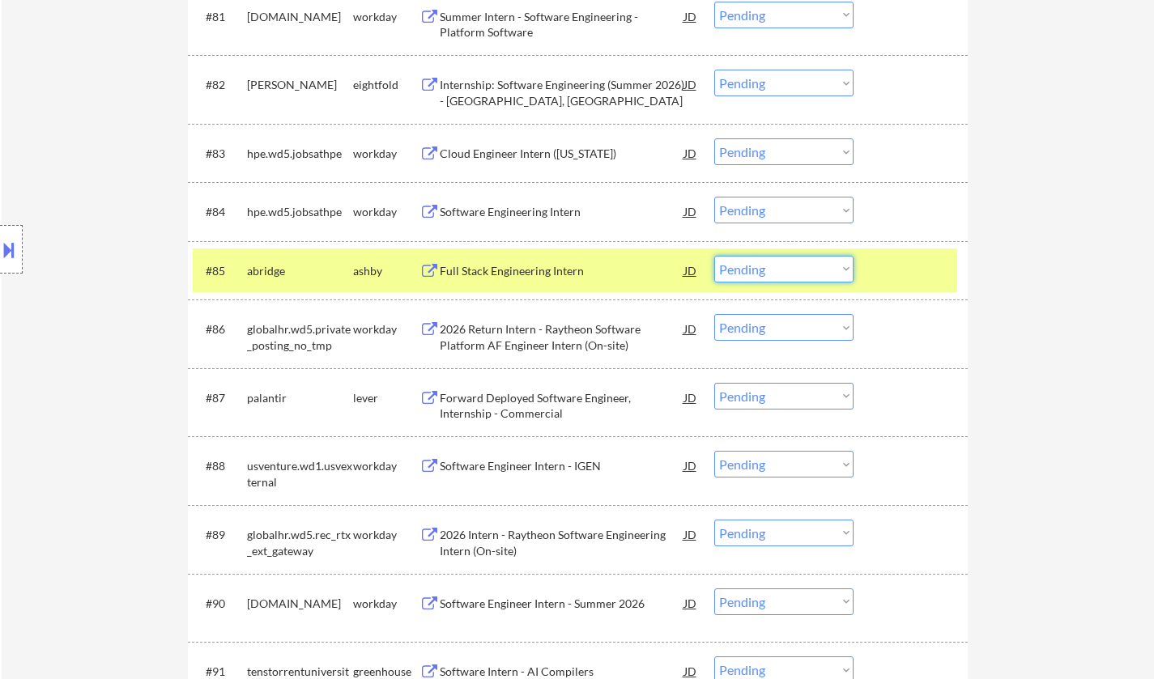
click at [765, 273] on select "Choose an option... Pending Applied Excluded (Questions) Excluded (Expired) Exc…" at bounding box center [783, 269] width 139 height 27
click at [714, 256] on select "Choose an option... Pending Applied Excluded (Questions) Excluded (Expired) Exc…" at bounding box center [783, 269] width 139 height 27
click at [558, 403] on div "Forward Deployed Software Engineer, Internship - Commercial" at bounding box center [562, 406] width 244 height 32
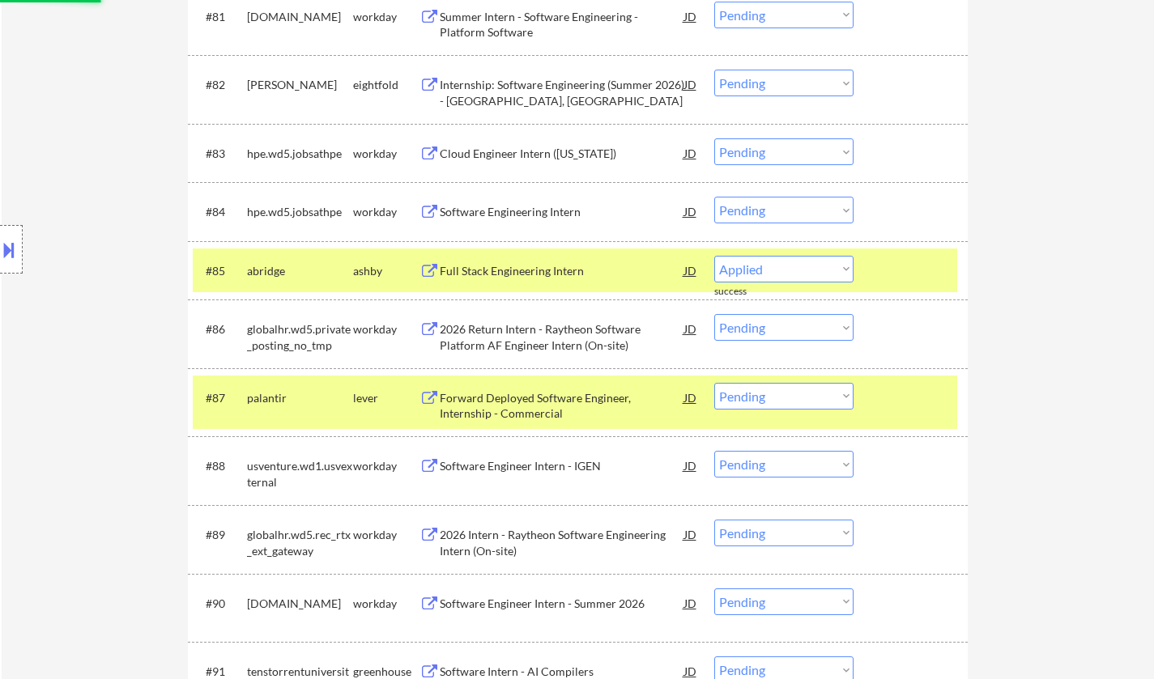
select select ""pending""
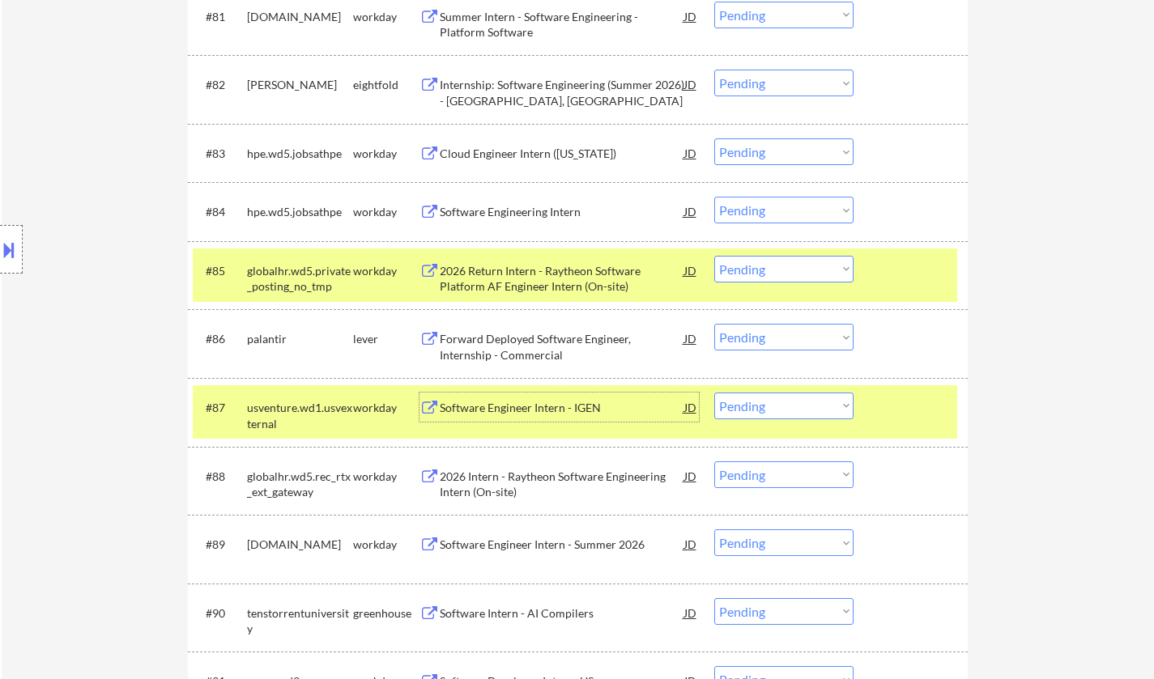
drag, startPoint x: 801, startPoint y: 341, endPoint x: 804, endPoint y: 349, distance: 8.5
click at [801, 343] on select "Choose an option... Pending Applied Excluded (Questions) Excluded (Expired) Exc…" at bounding box center [783, 337] width 139 height 27
click at [714, 324] on select "Choose an option... Pending Applied Excluded (Questions) Excluded (Expired) Exc…" at bounding box center [783, 337] width 139 height 27
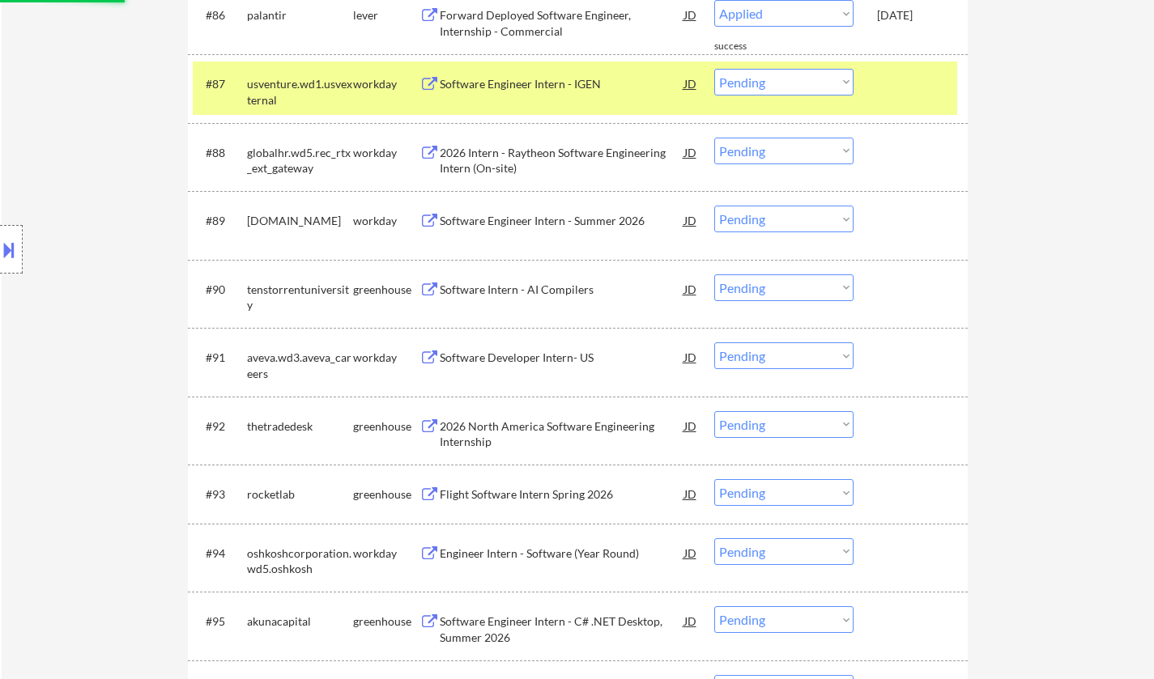
select select ""pending""
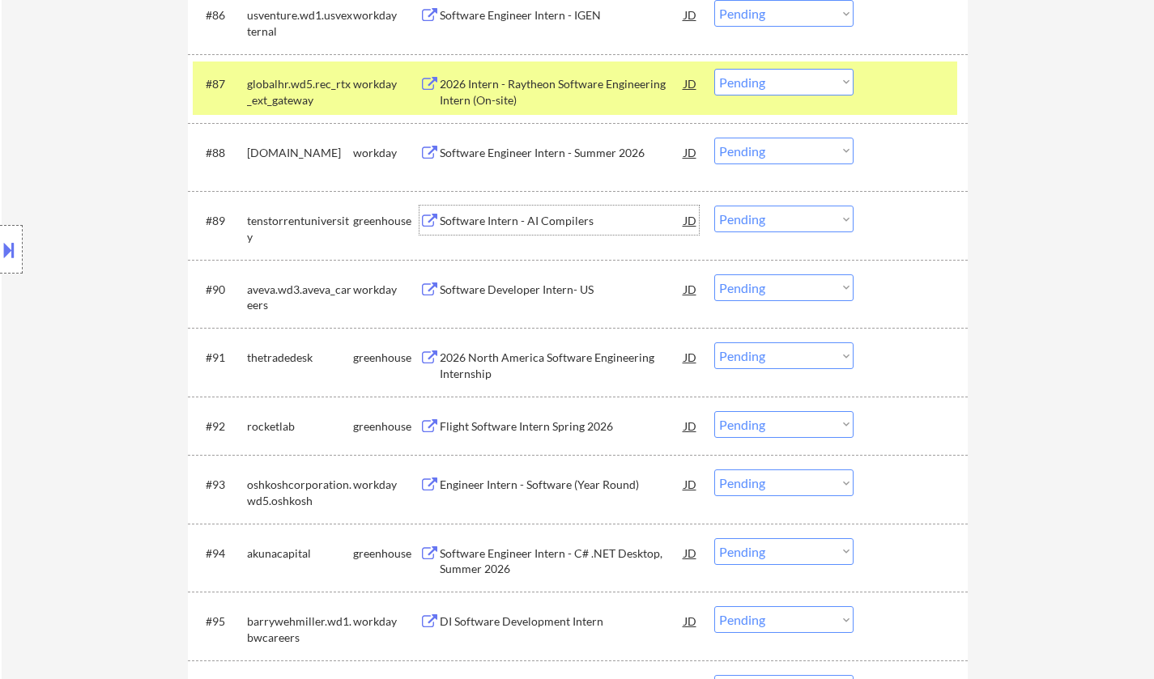
click at [507, 231] on div "Software Intern - AI Compilers" at bounding box center [562, 220] width 244 height 29
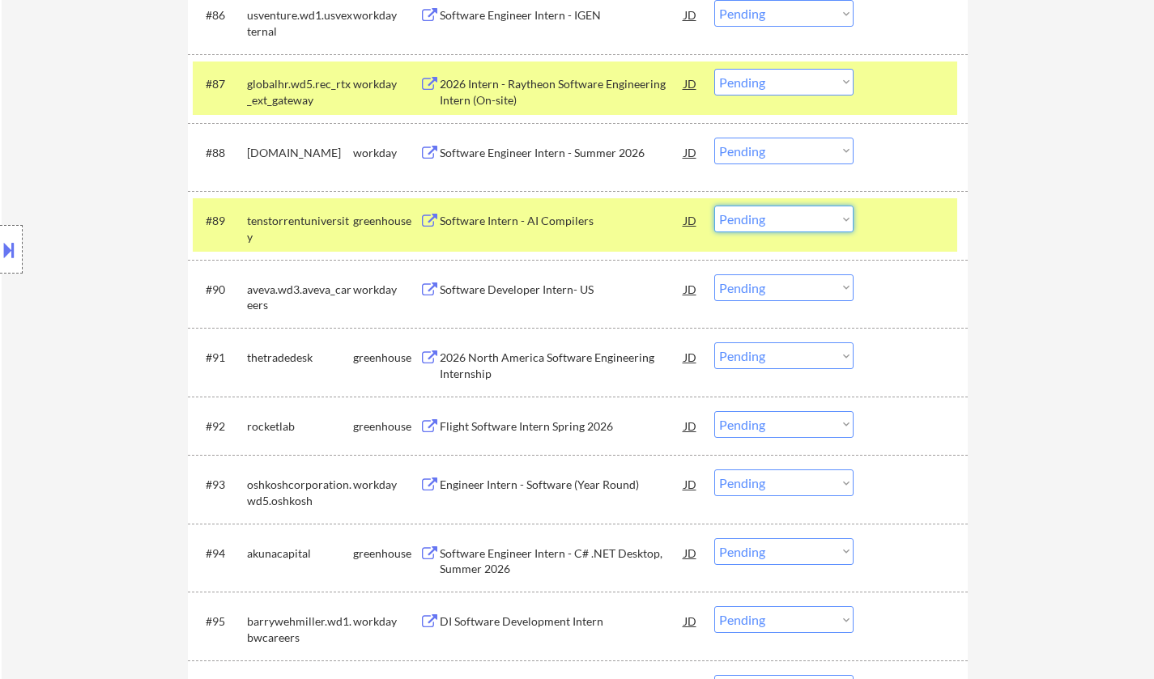
drag, startPoint x: 791, startPoint y: 215, endPoint x: 802, endPoint y: 229, distance: 18.5
click at [791, 215] on select "Choose an option... Pending Applied Excluded (Questions) Excluded (Expired) Exc…" at bounding box center [783, 219] width 139 height 27
click at [714, 206] on select "Choose an option... Pending Applied Excluded (Questions) Excluded (Expired) Exc…" at bounding box center [783, 219] width 139 height 27
select select ""pending""
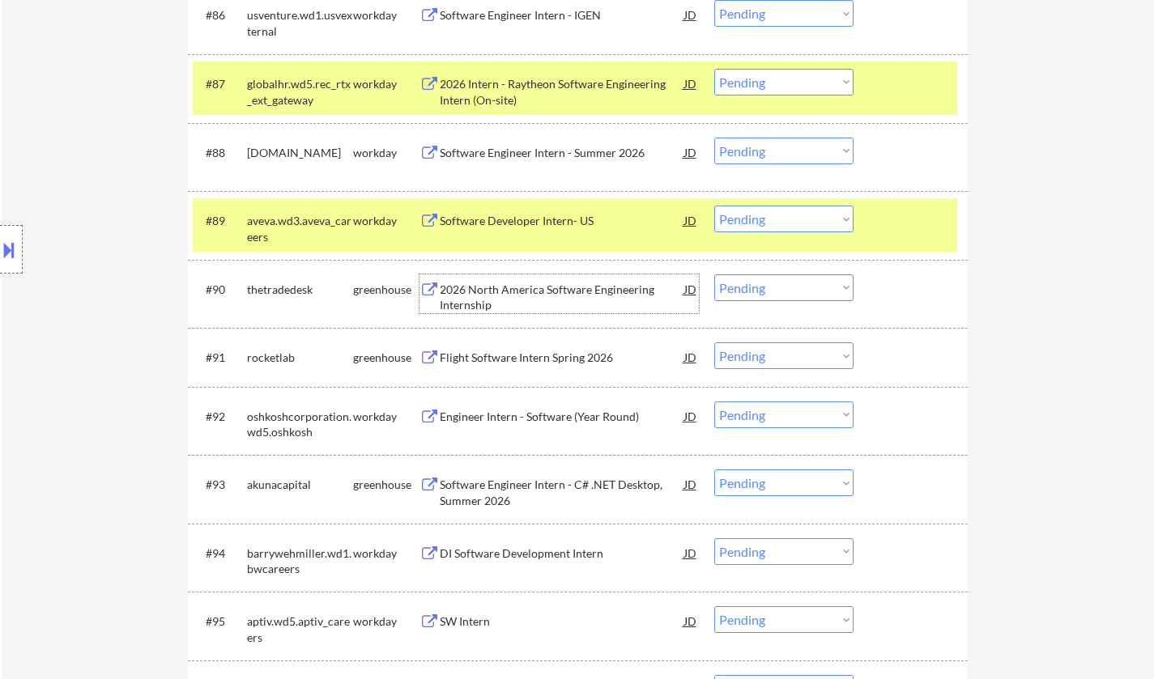
click at [508, 289] on div "2026 North America Software Engineering Internship" at bounding box center [562, 298] width 244 height 32
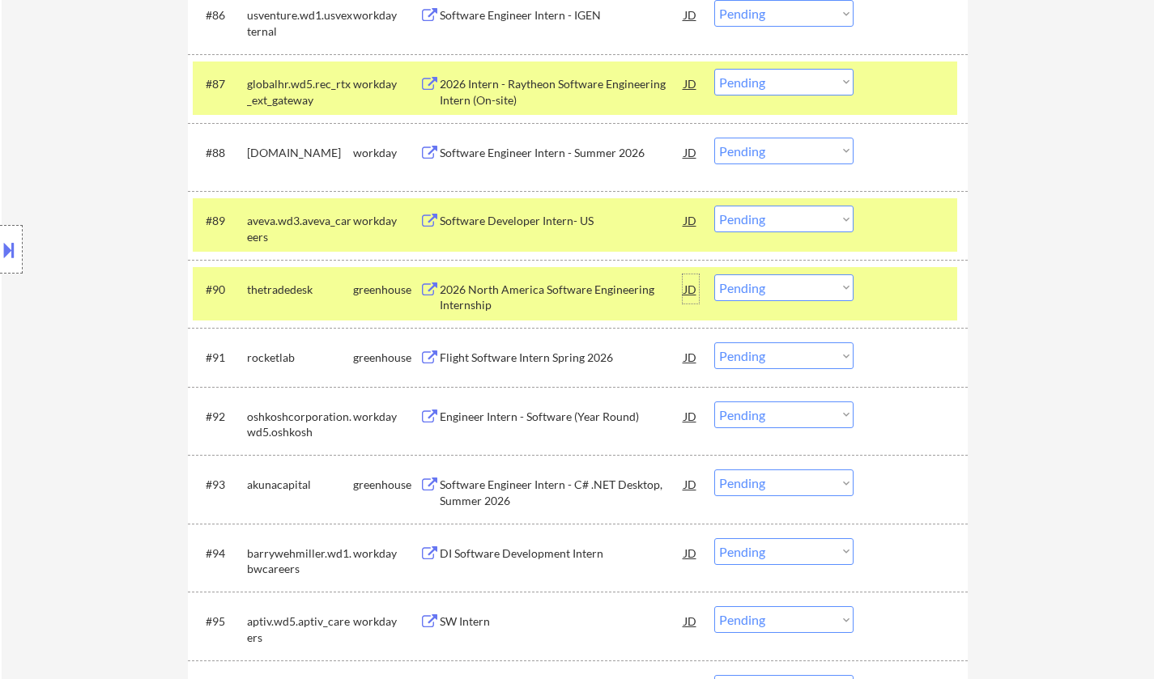
click at [688, 285] on div "JD" at bounding box center [690, 288] width 16 height 29
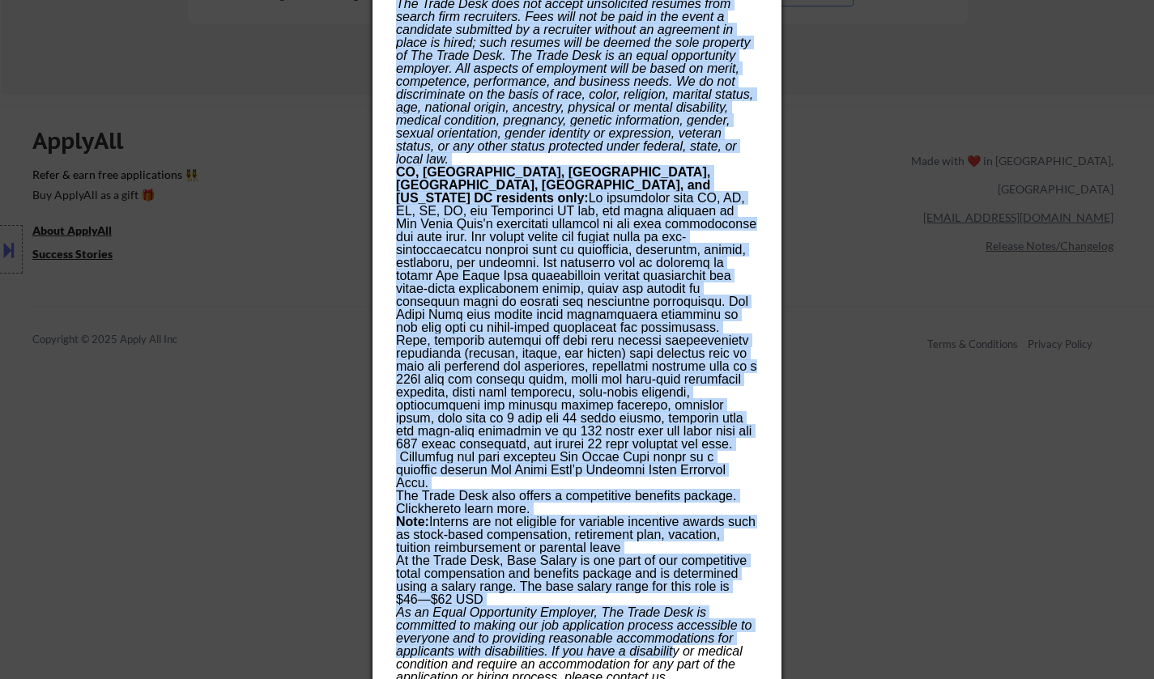
scroll to position [7244, 0]
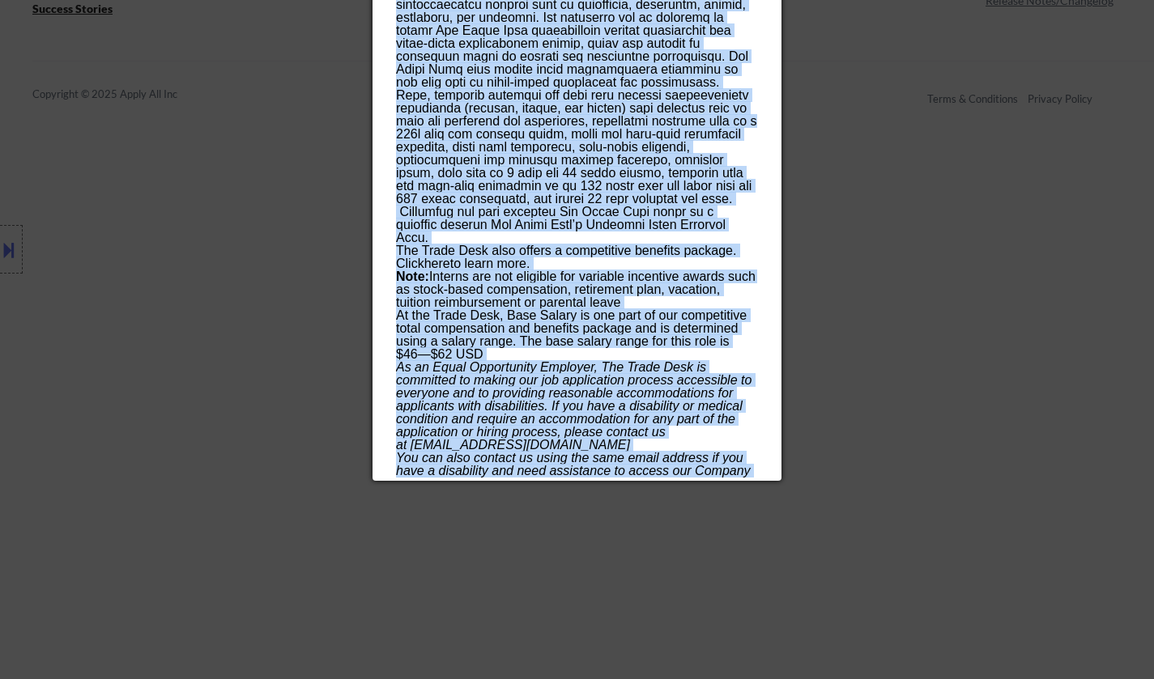
drag, startPoint x: 397, startPoint y: 70, endPoint x: 678, endPoint y: 445, distance: 469.5
copy div "9243 Lorem Ipsumdo Sitametc Adipiscinge Seddoeiusm temporincidi Utlabore; Etdol…"
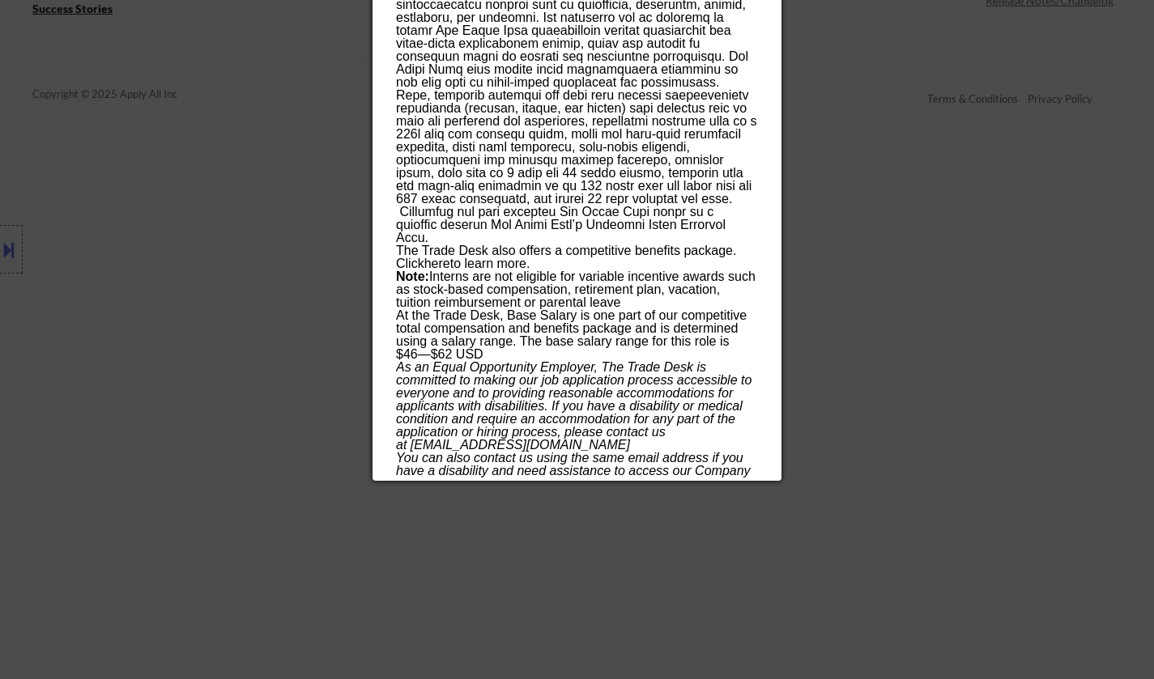
click at [108, 139] on div at bounding box center [577, 339] width 1154 height 679
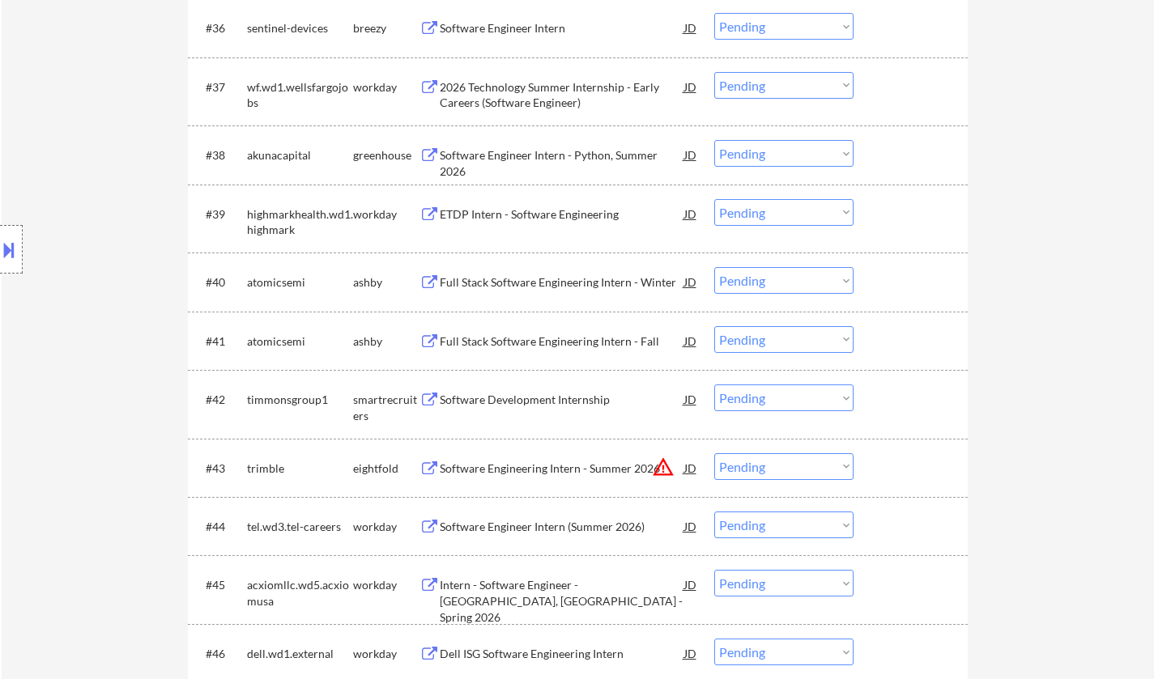
scroll to position [2954, 0]
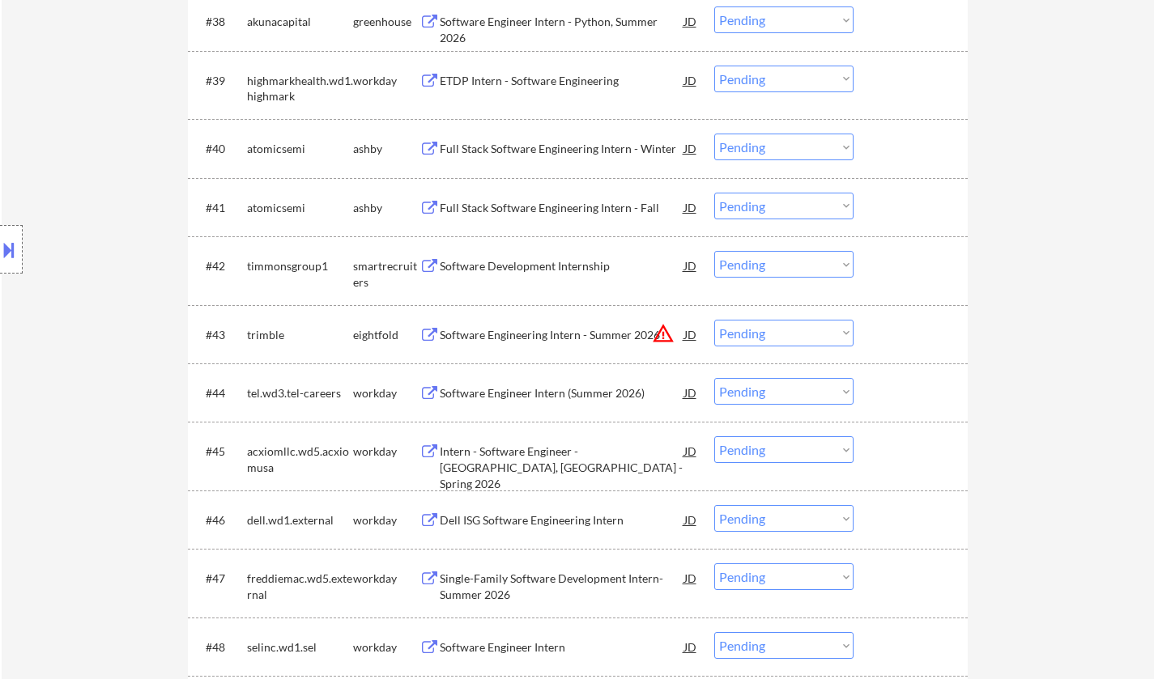
click at [776, 153] on select "Choose an option... Pending Applied Excluded (Questions) Excluded (Expired) Exc…" at bounding box center [783, 147] width 139 height 27
click at [1027, 177] on div "← Return to /applysquad Mailslurp Inbox Job Search Builder AungNanda Oo User Em…" at bounding box center [578, 625] width 1152 height 7029
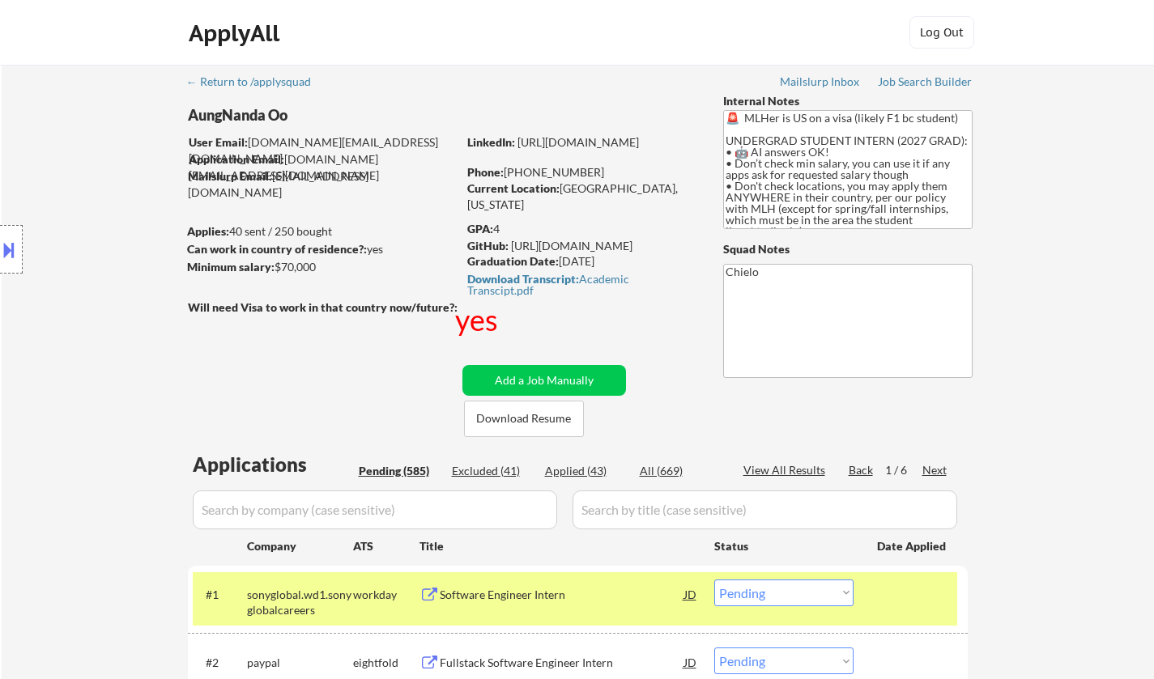
scroll to position [5999, 0]
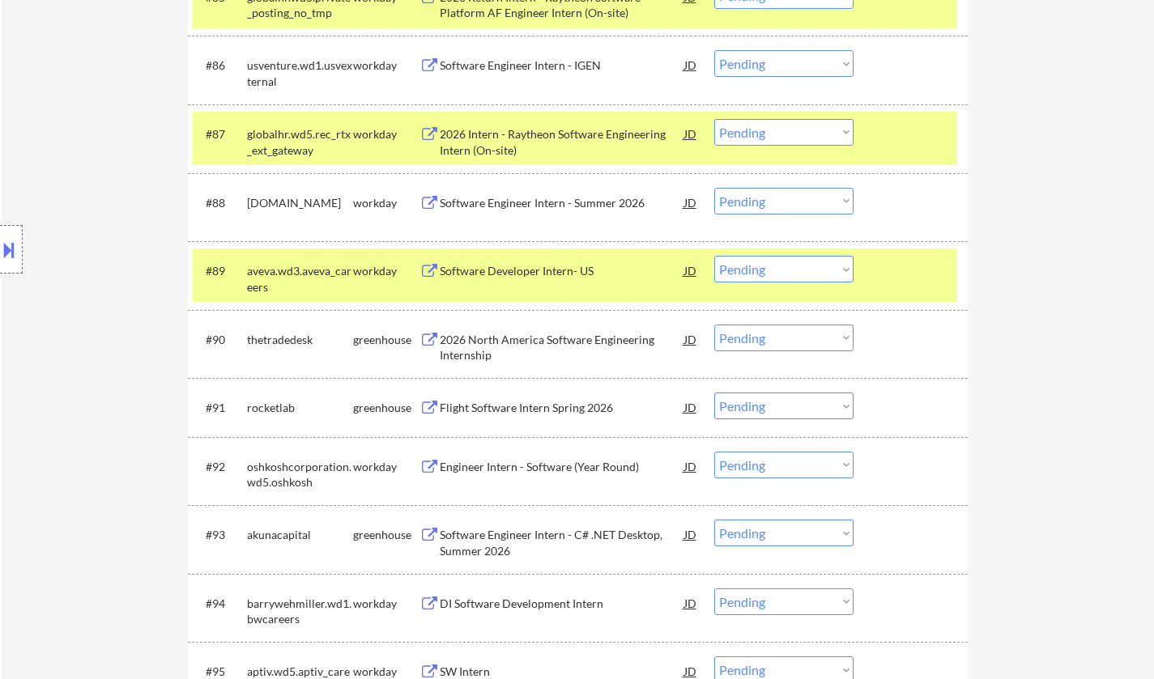
click at [755, 340] on select "Choose an option... Pending Applied Excluded (Questions) Excluded (Expired) Exc…" at bounding box center [783, 338] width 139 height 27
click at [552, 329] on div "2026 North America Software Engineering Internship" at bounding box center [562, 344] width 244 height 39
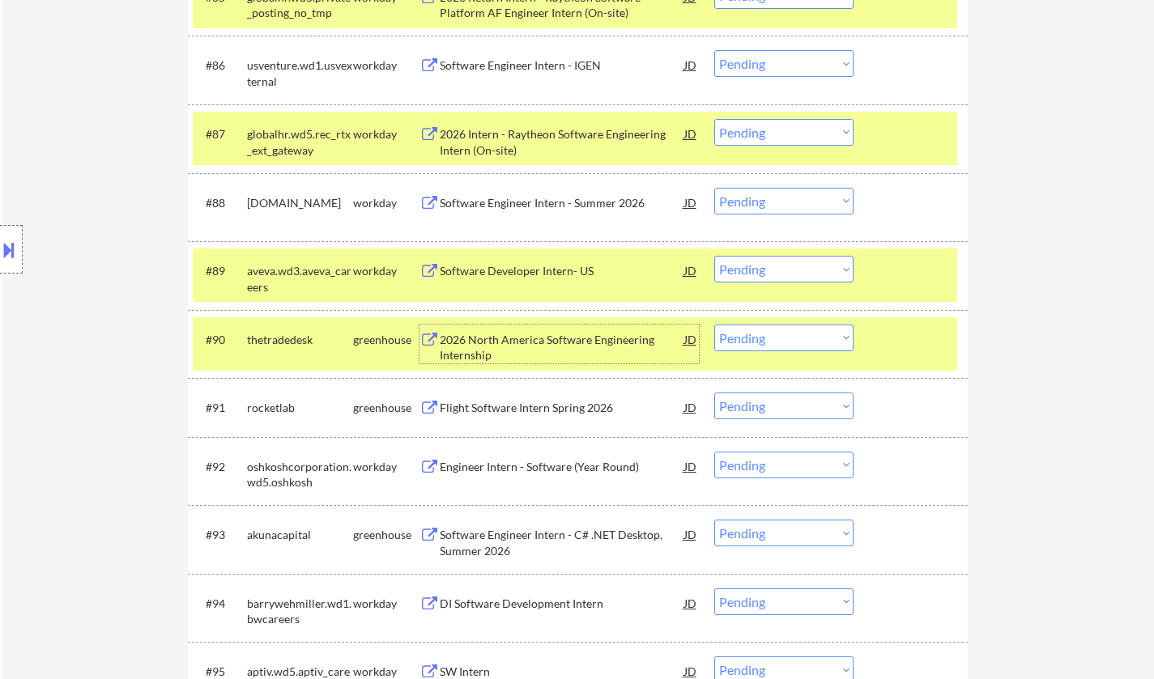
click at [812, 346] on select "Choose an option... Pending Applied Excluded (Questions) Excluded (Expired) Exc…" at bounding box center [783, 338] width 139 height 27
click at [714, 325] on select "Choose an option... Pending Applied Excluded (Questions) Excluded (Expired) Exc…" at bounding box center [783, 338] width 139 height 27
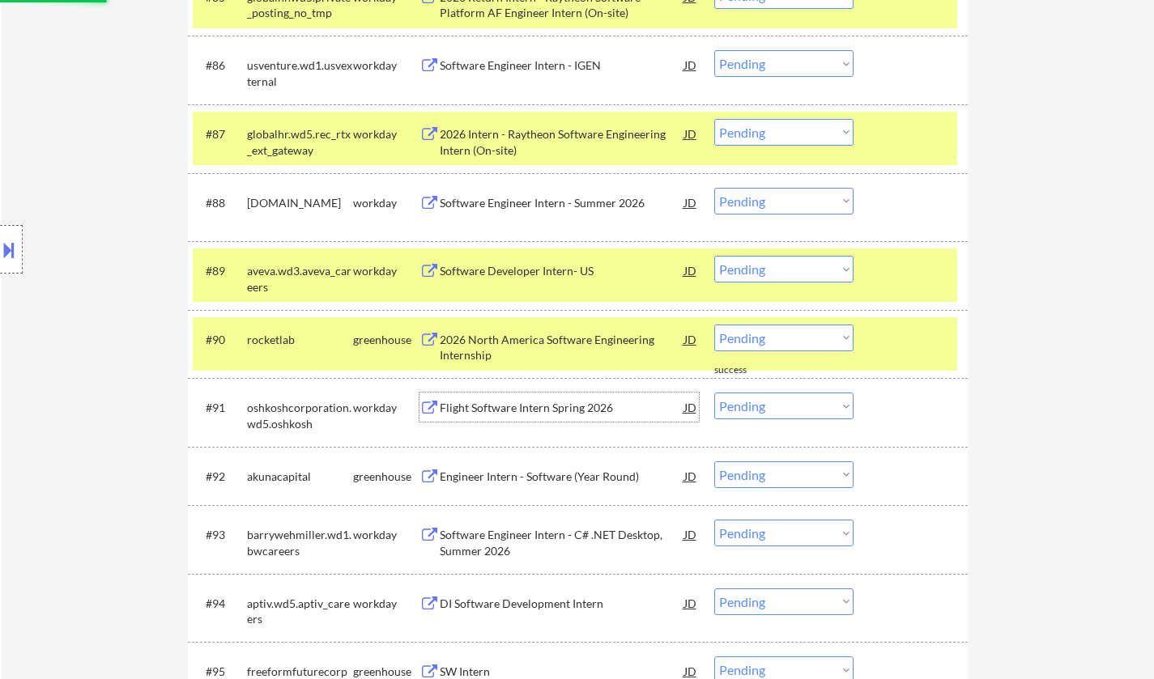
click at [543, 403] on div "Flight Software Intern Spring 2026" at bounding box center [562, 408] width 244 height 16
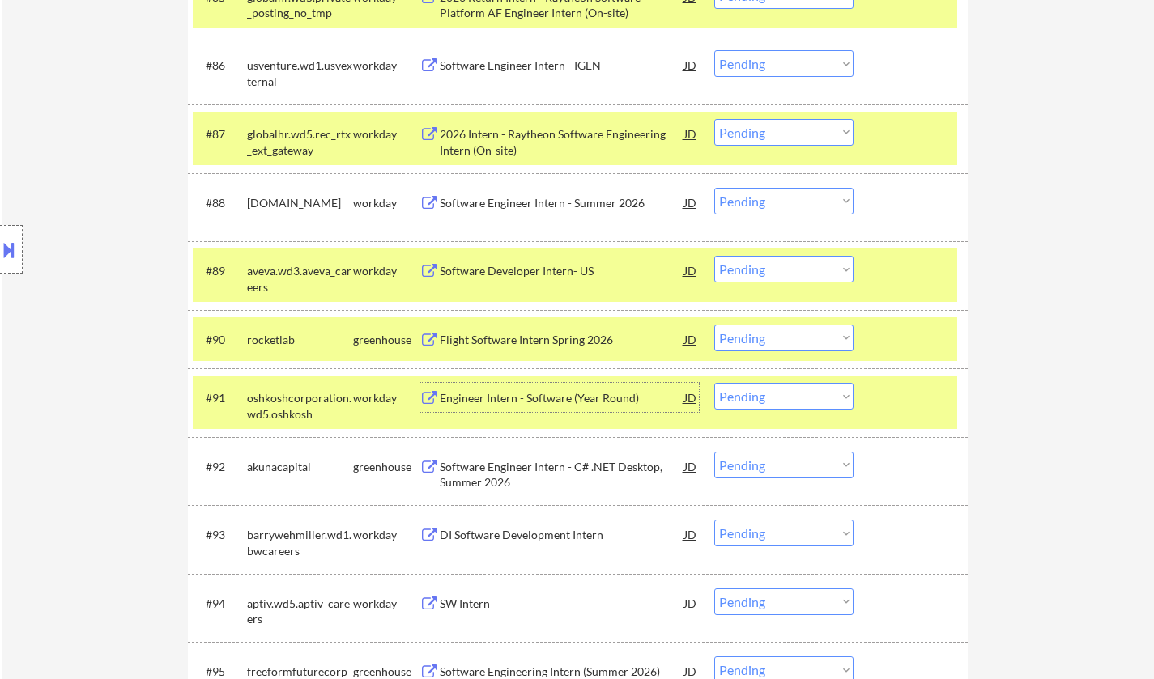
click at [504, 332] on div "Flight Software Intern Spring 2026" at bounding box center [562, 340] width 244 height 16
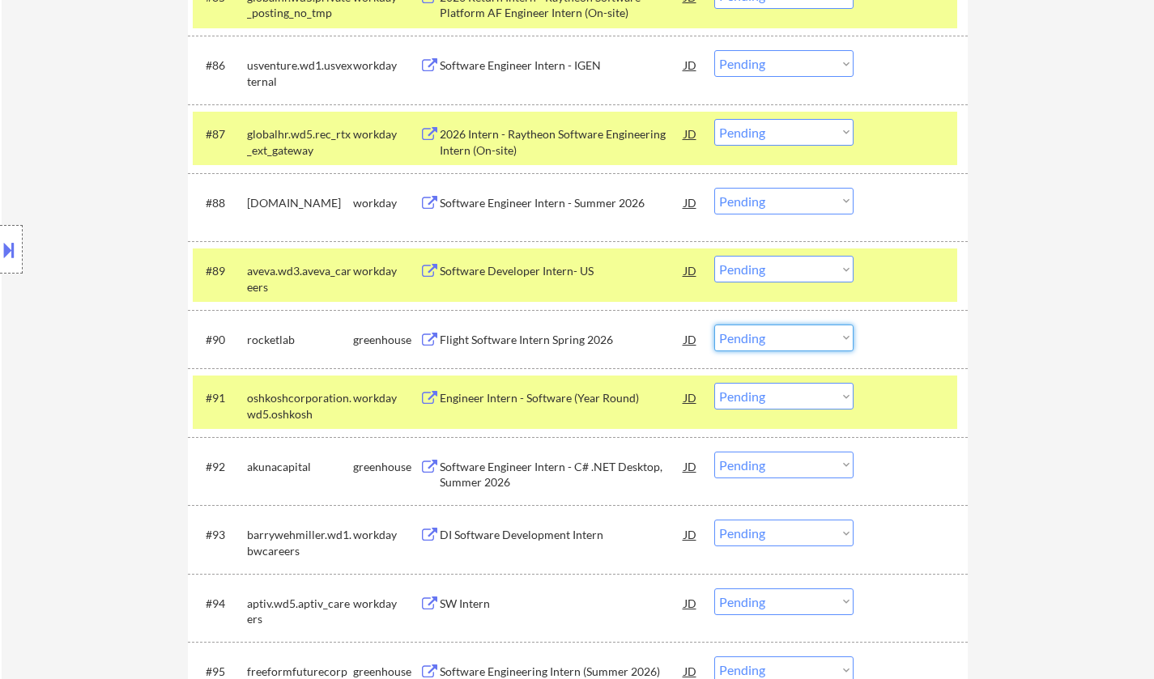
drag, startPoint x: 750, startPoint y: 343, endPoint x: 757, endPoint y: 349, distance: 8.6
click at [750, 343] on select "Choose an option... Pending Applied Excluded (Questions) Excluded (Expired) Exc…" at bounding box center [783, 338] width 139 height 27
click at [714, 325] on select "Choose an option... Pending Applied Excluded (Questions) Excluded (Expired) Exc…" at bounding box center [783, 338] width 139 height 27
select select ""pending""
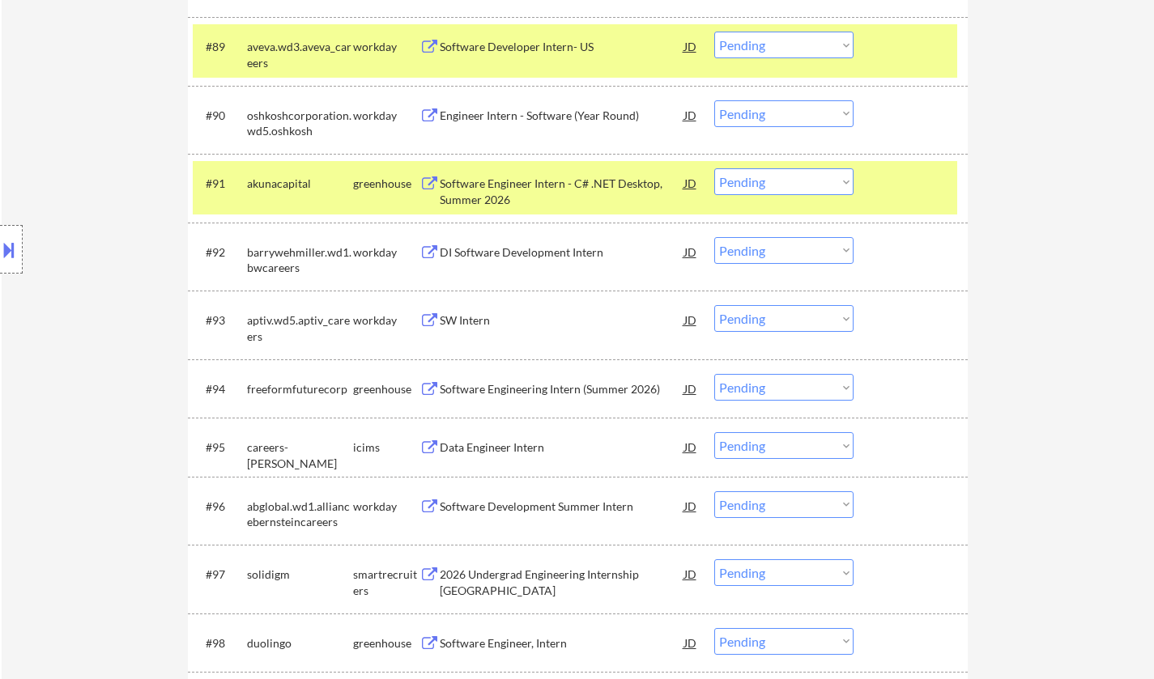
scroll to position [6242, 0]
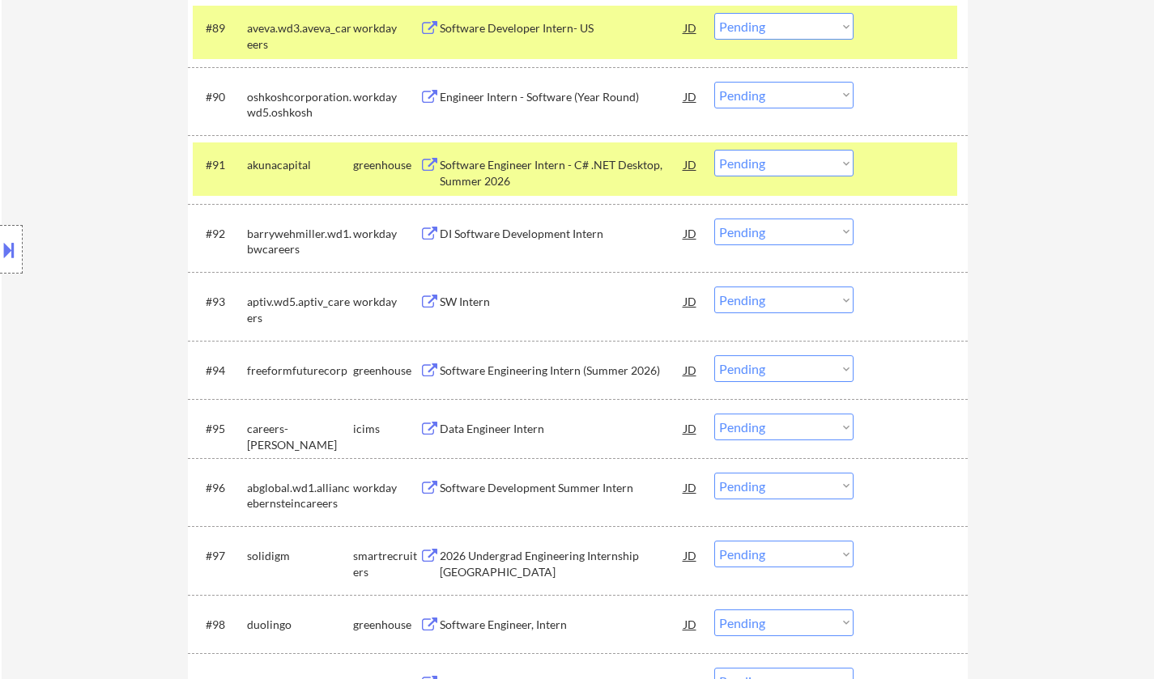
click at [521, 349] on div "#94 freeformfuturecorp greenhouse Software Engineering Intern (Summer 2026) JD …" at bounding box center [575, 370] width 764 height 44
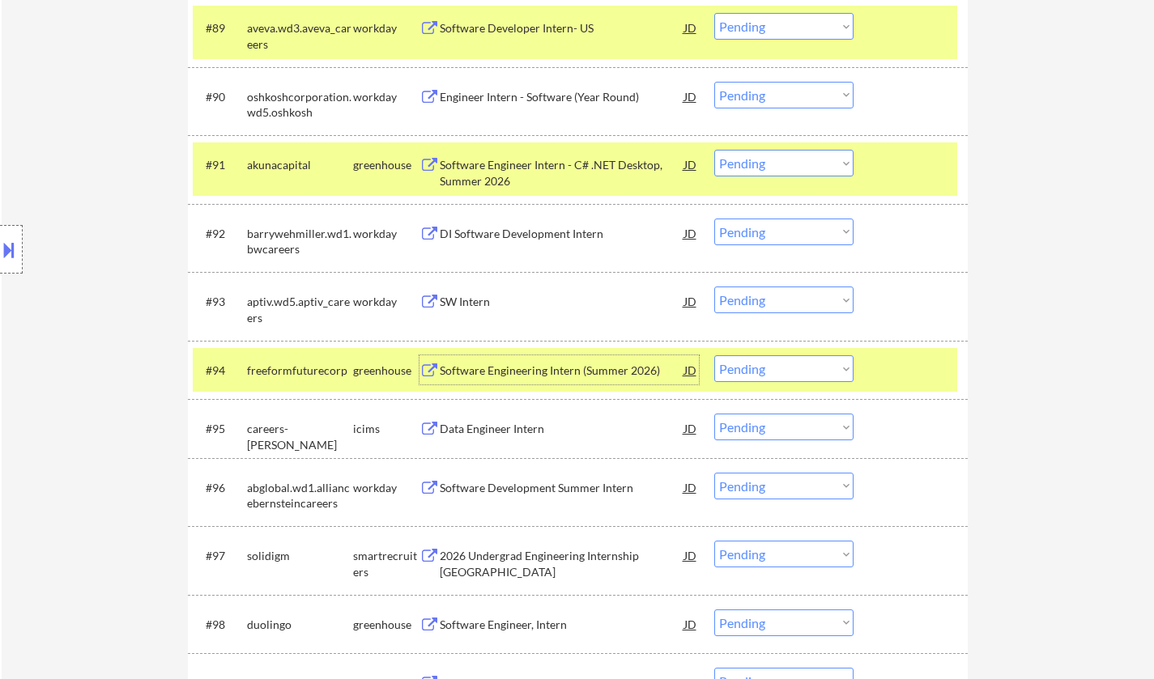
click at [523, 364] on div "Software Engineering Intern (Summer 2026)" at bounding box center [562, 371] width 244 height 16
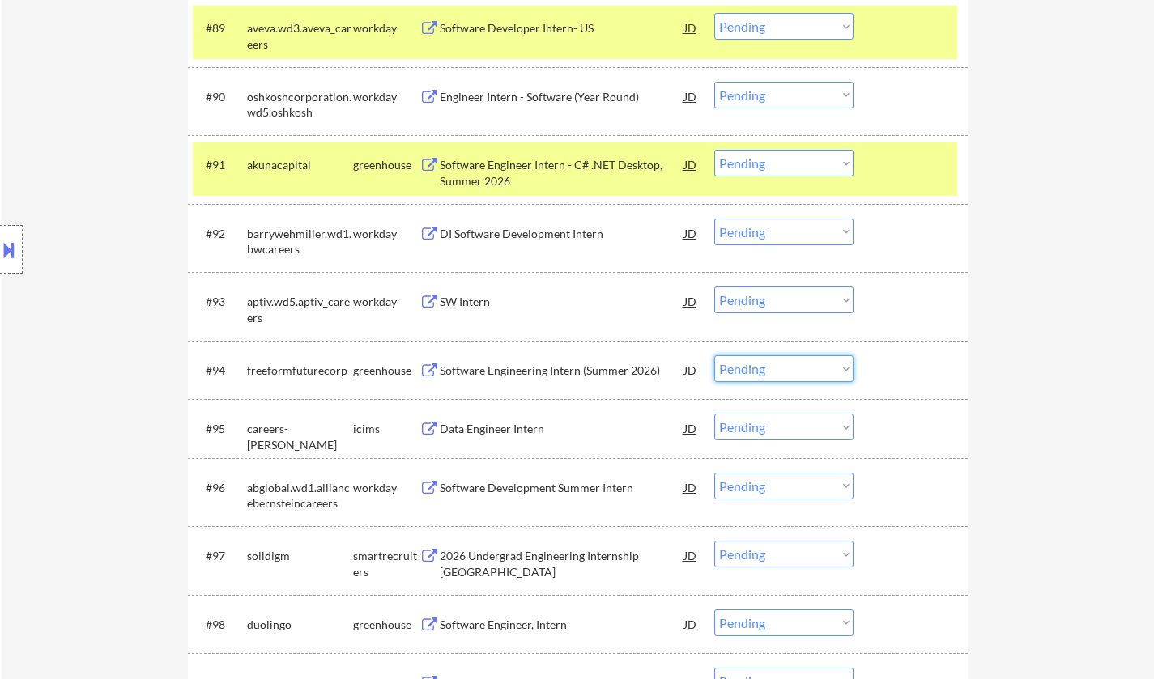
drag, startPoint x: 779, startPoint y: 363, endPoint x: 788, endPoint y: 380, distance: 18.5
click at [779, 363] on select "Choose an option... Pending Applied Excluded (Questions) Excluded (Expired) Exc…" at bounding box center [783, 368] width 139 height 27
click at [714, 355] on select "Choose an option... Pending Applied Excluded (Questions) Excluded (Expired) Exc…" at bounding box center [783, 368] width 139 height 27
select select ""pending""
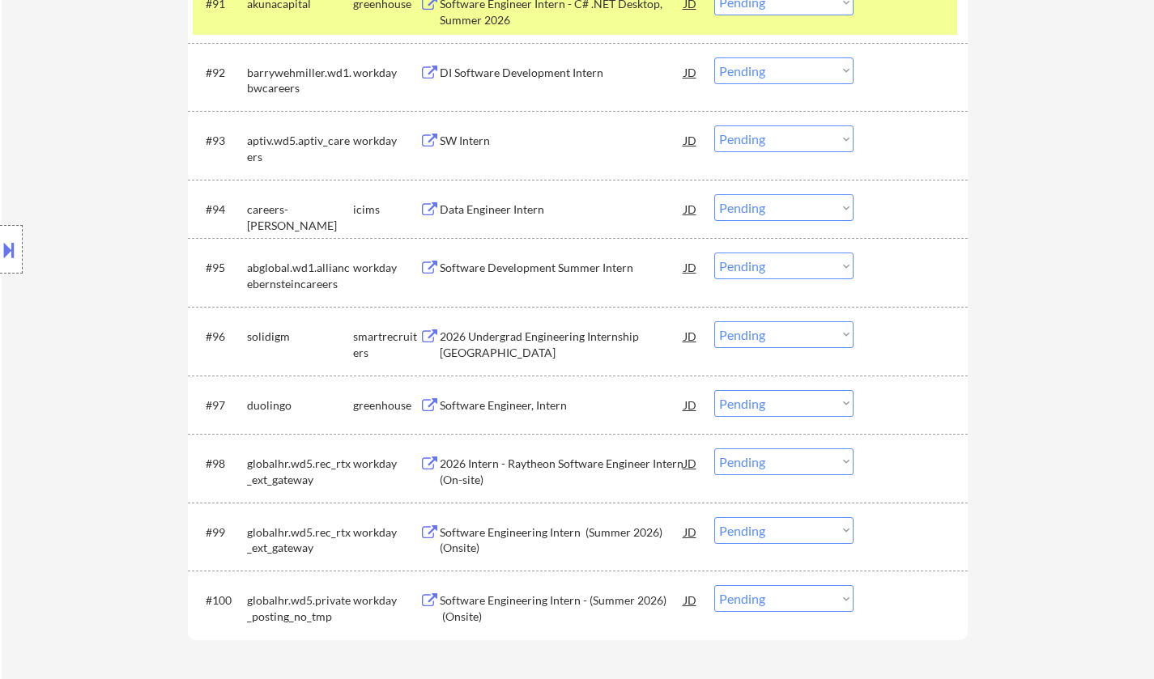
scroll to position [6404, 0]
click at [508, 414] on div "Software Engineer, Intern" at bounding box center [562, 403] width 244 height 29
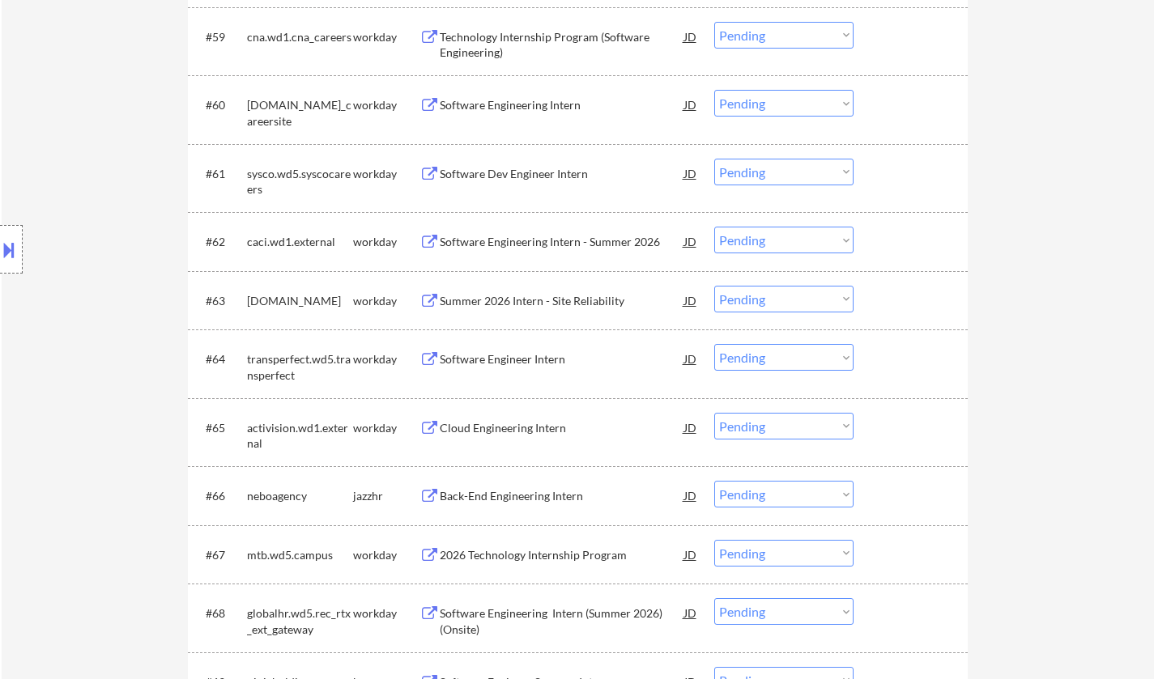
scroll to position [0, 0]
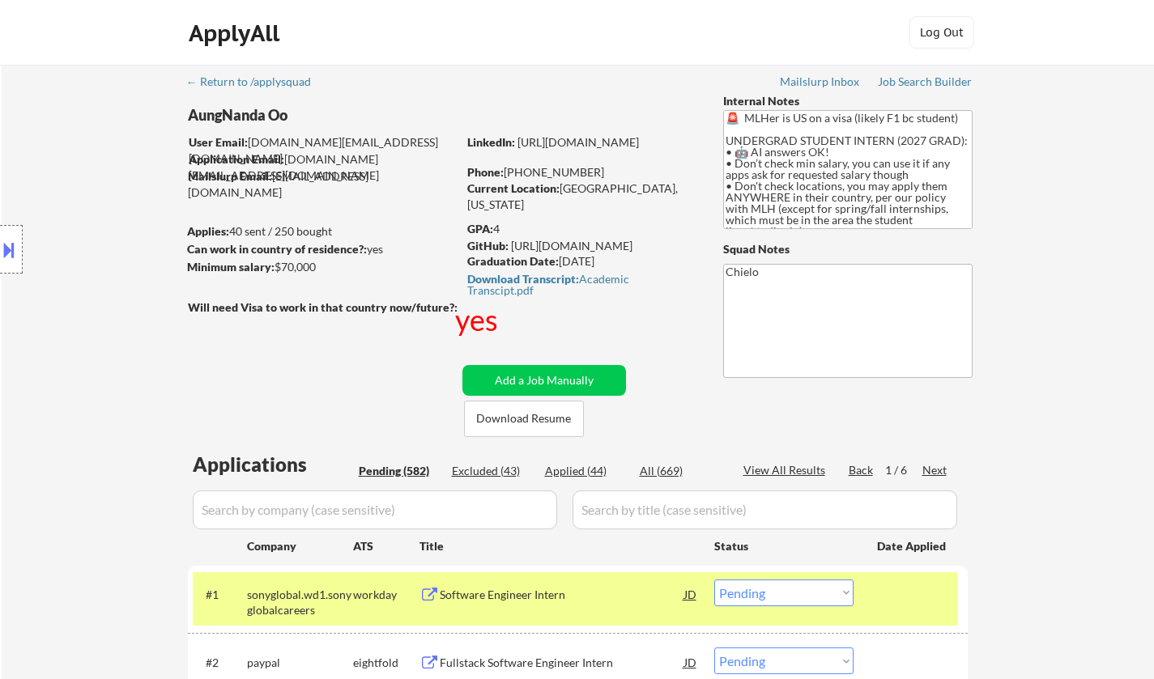
click at [933, 466] on div "Next" at bounding box center [935, 470] width 26 height 16
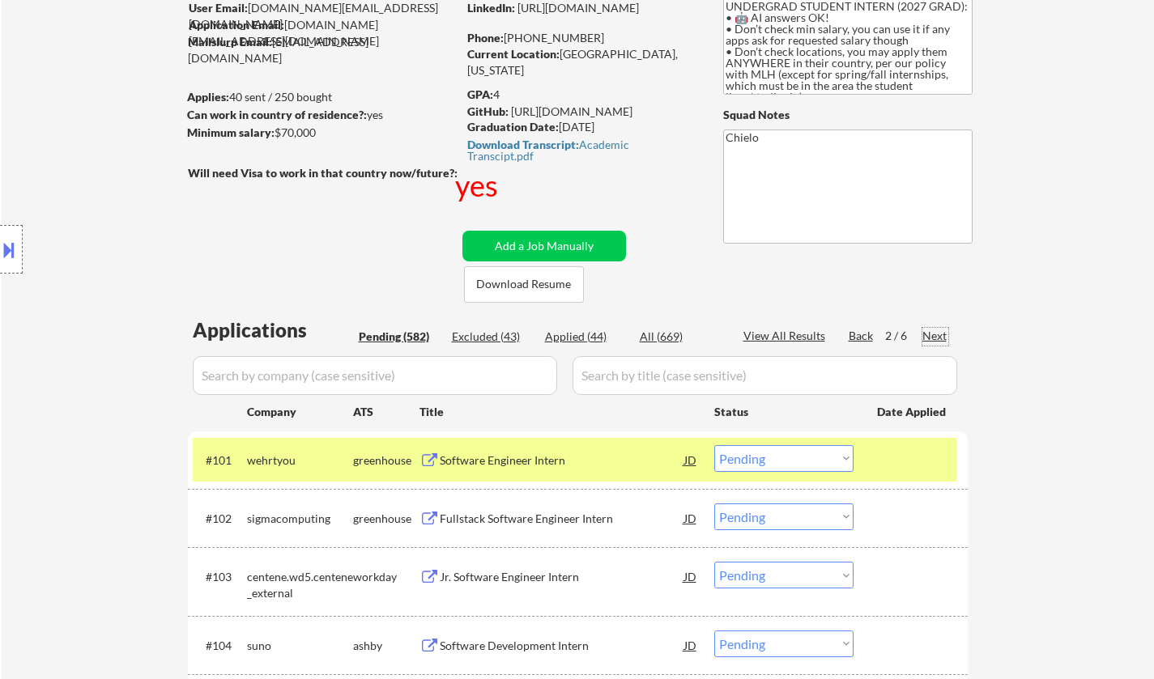
scroll to position [162, 0]
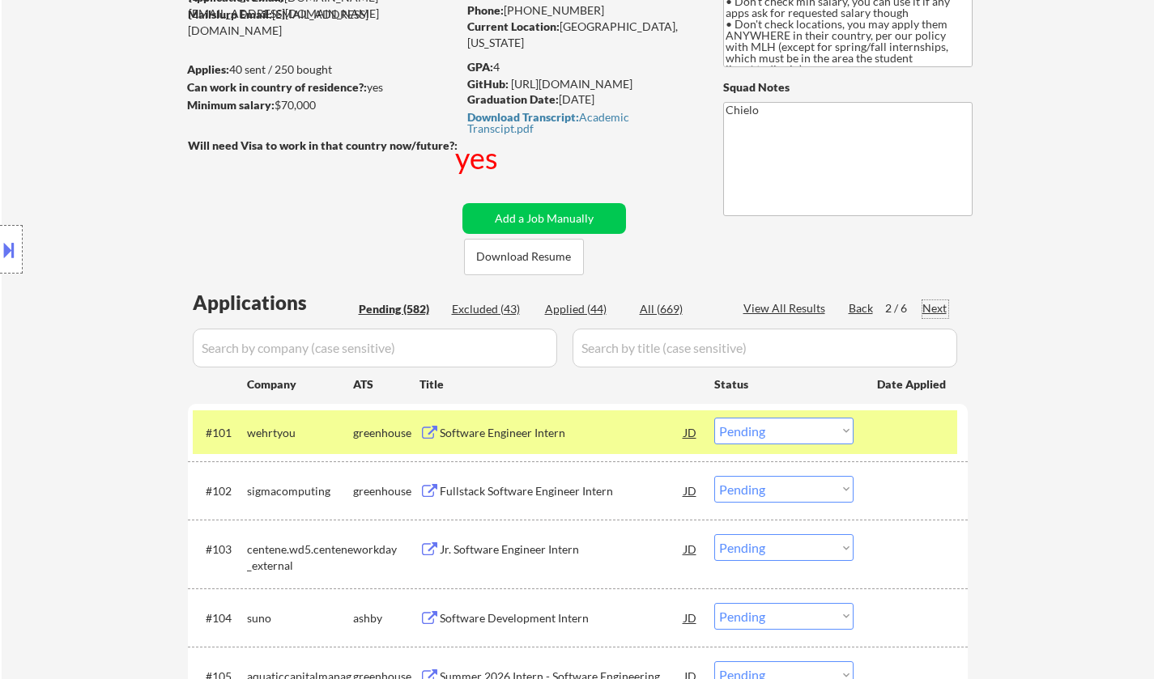
click at [516, 436] on div "Software Engineer Intern" at bounding box center [562, 433] width 244 height 16
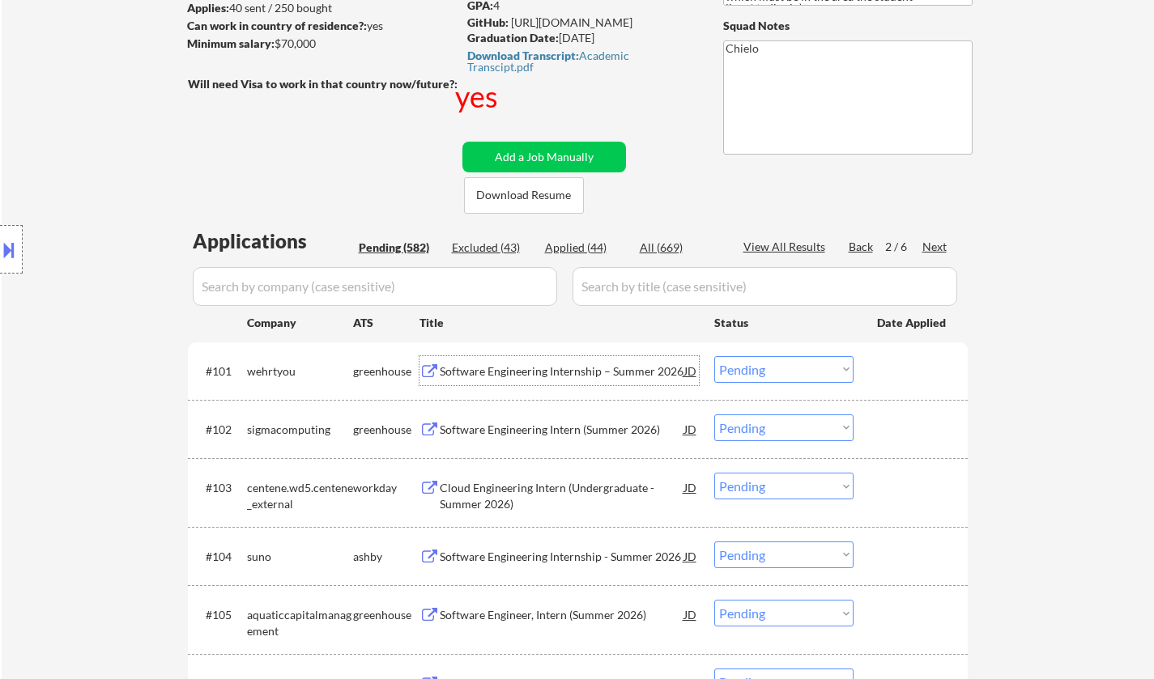
scroll to position [243, 0]
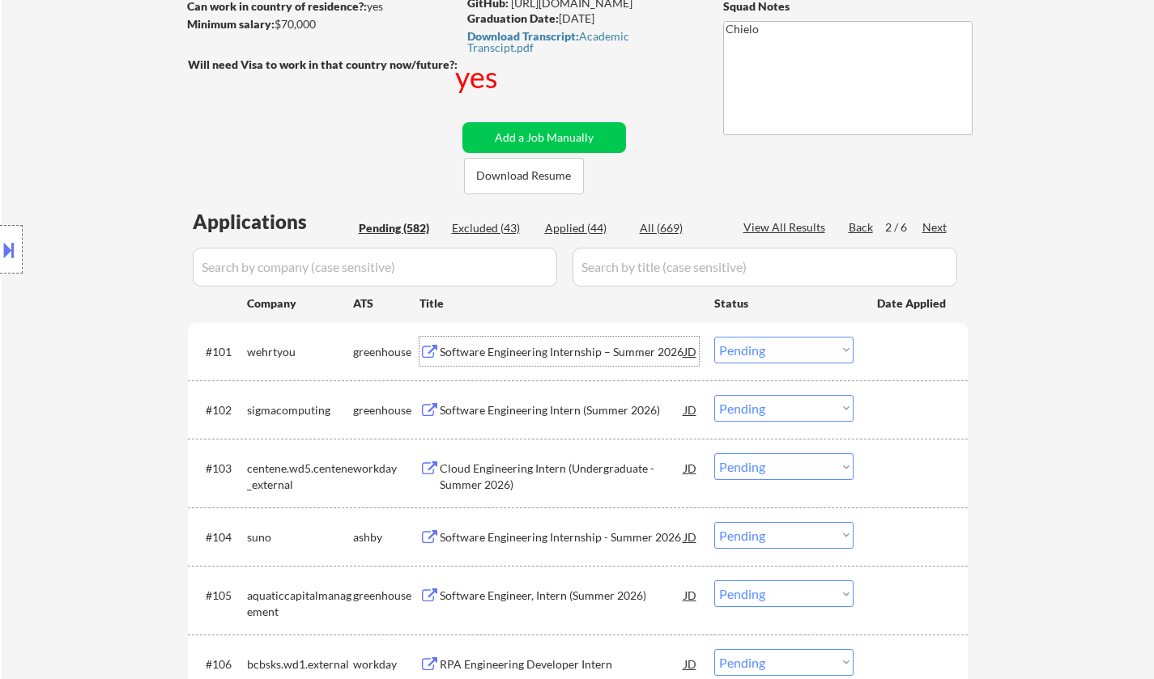
click at [557, 360] on div "Software Engineering Internship – Summer 2026" at bounding box center [562, 351] width 244 height 29
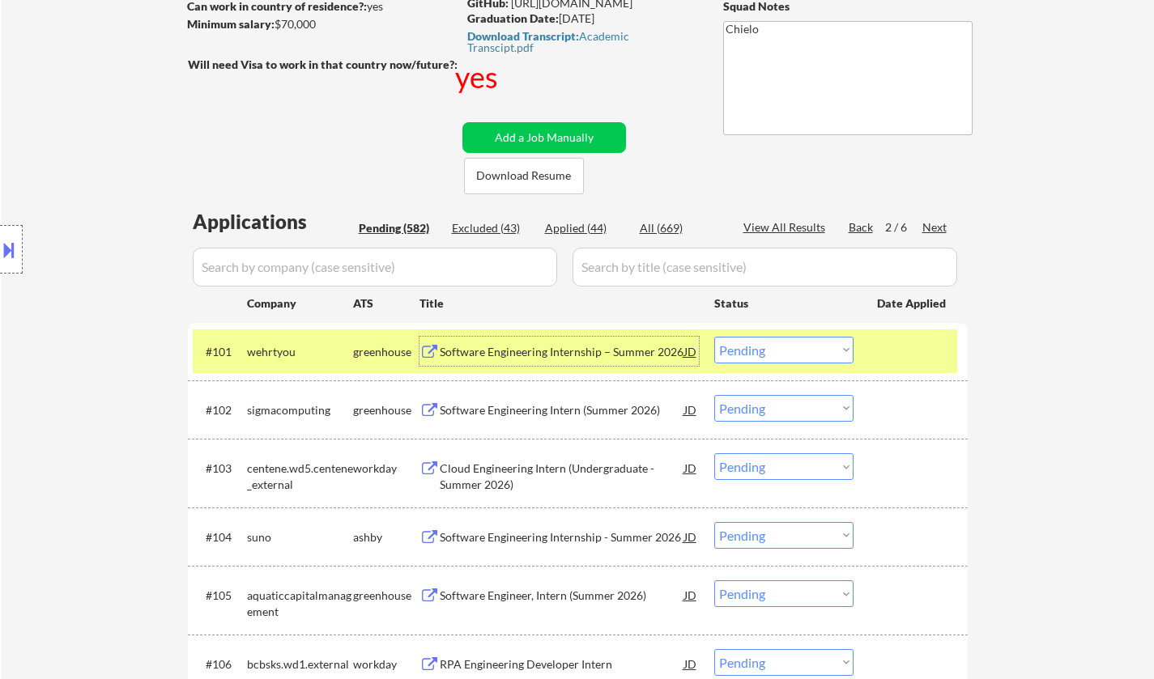
click at [763, 357] on select "Choose an option... Pending Applied Excluded (Questions) Excluded (Expired) Exc…" at bounding box center [783, 350] width 139 height 27
click at [714, 337] on select "Choose an option... Pending Applied Excluded (Questions) Excluded (Expired) Exc…" at bounding box center [783, 350] width 139 height 27
click at [574, 409] on div "Software Engineering Intern (Summer 2026)" at bounding box center [562, 410] width 244 height 16
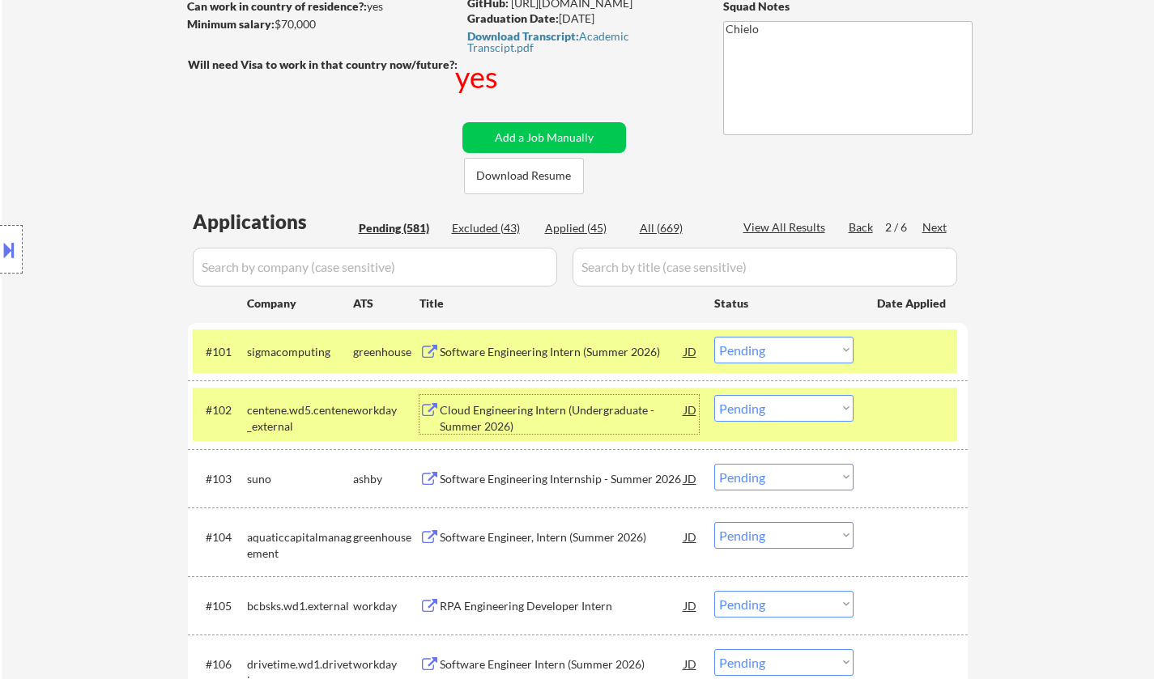
drag, startPoint x: 769, startPoint y: 347, endPoint x: 769, endPoint y: 360, distance: 13.0
click at [769, 347] on select "Choose an option... Pending Applied Excluded (Questions) Excluded (Expired) Exc…" at bounding box center [783, 350] width 139 height 27
click at [714, 337] on select "Choose an option... Pending Applied Excluded (Questions) Excluded (Expired) Exc…" at bounding box center [783, 350] width 139 height 27
select select ""pending""
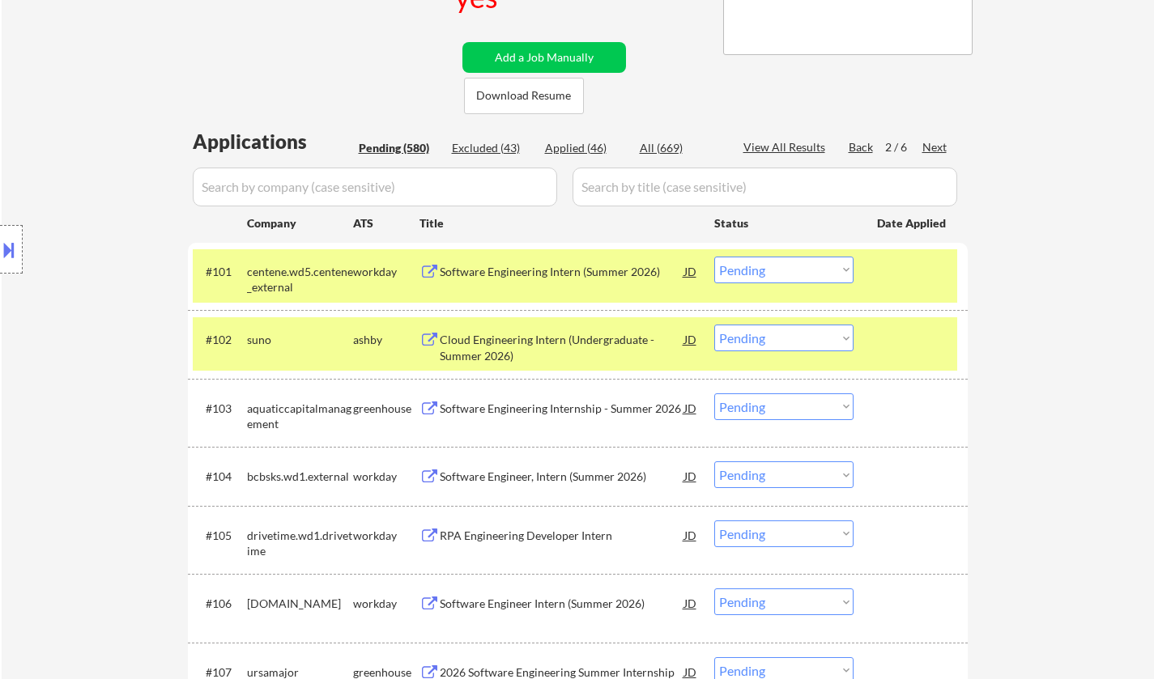
scroll to position [324, 0]
click at [496, 333] on div "Cloud Engineering Intern (Undergraduate - Summer 2026)" at bounding box center [562, 347] width 244 height 32
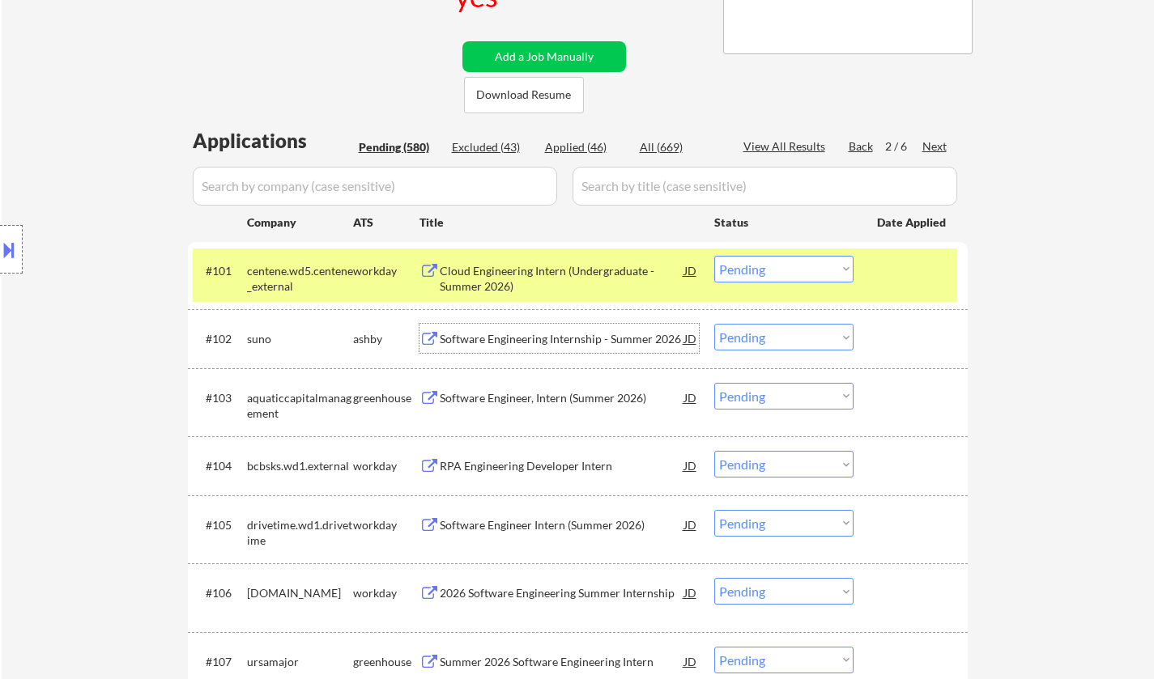
click at [767, 347] on select "Choose an option... Pending Applied Excluded (Questions) Excluded (Expired) Exc…" at bounding box center [783, 337] width 139 height 27
click at [714, 324] on select "Choose an option... Pending Applied Excluded (Questions) Excluded (Expired) Exc…" at bounding box center [783, 337] width 139 height 27
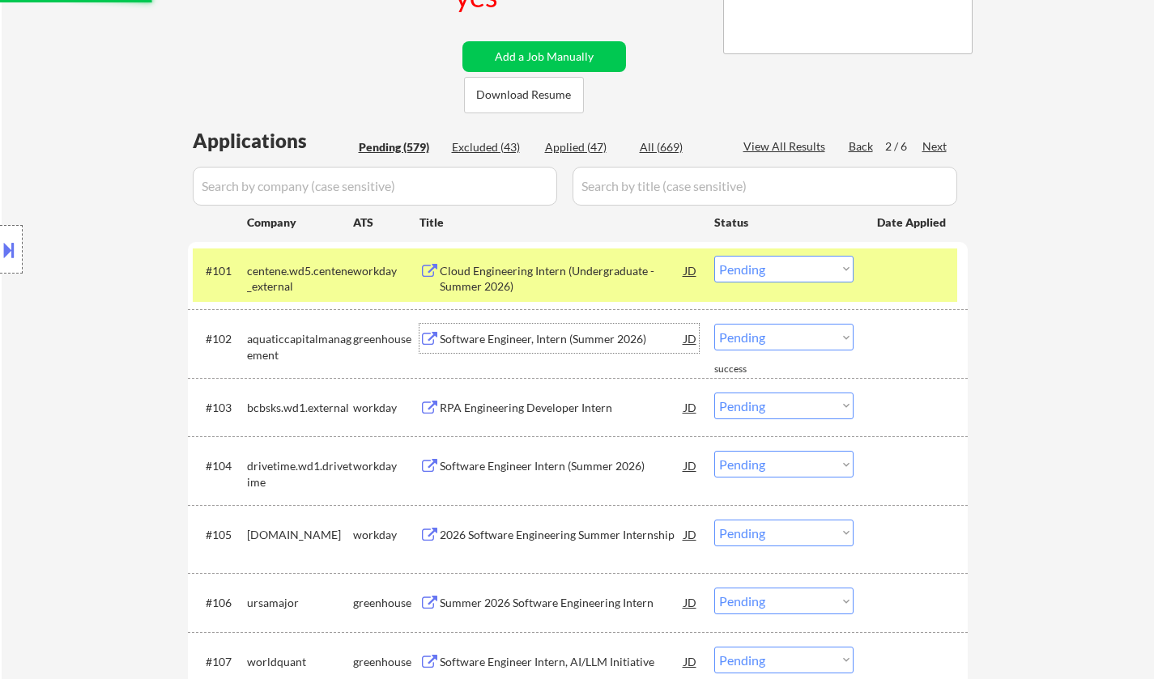
click at [566, 342] on div "Software Engineer, Intern (Summer 2026)" at bounding box center [562, 339] width 244 height 16
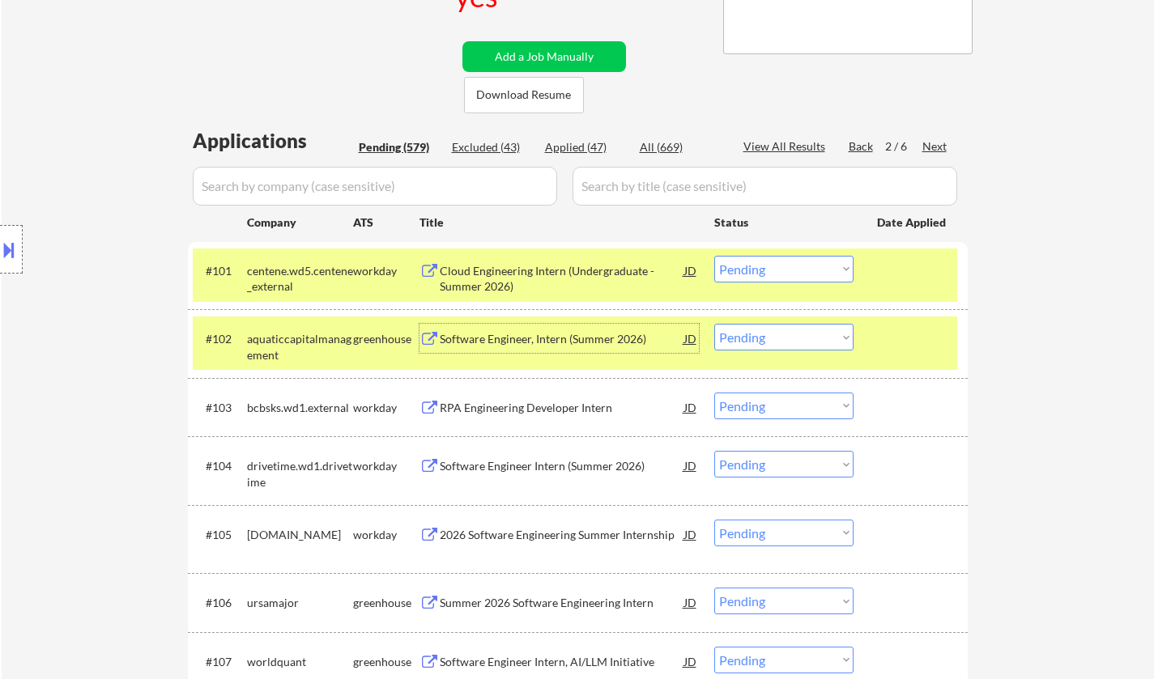
click at [773, 341] on select "Choose an option... Pending Applied Excluded (Questions) Excluded (Expired) Exc…" at bounding box center [783, 337] width 139 height 27
click at [714, 324] on select "Choose an option... Pending Applied Excluded (Questions) Excluded (Expired) Exc…" at bounding box center [783, 337] width 139 height 27
select select ""pending""
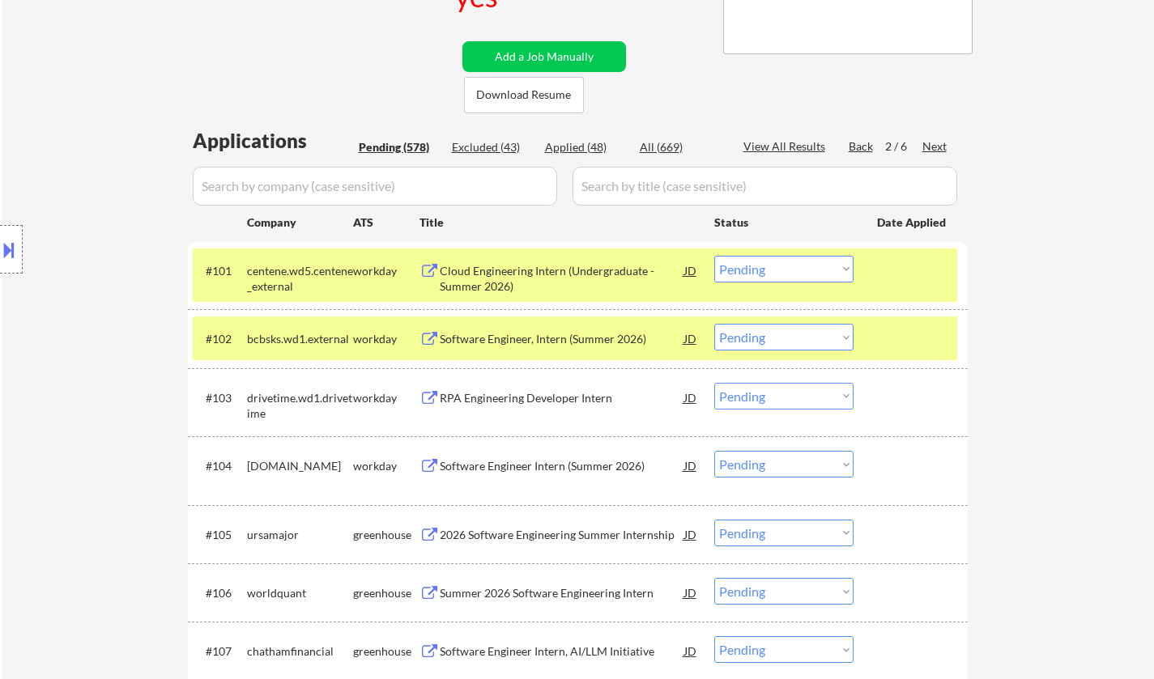
scroll to position [567, 0]
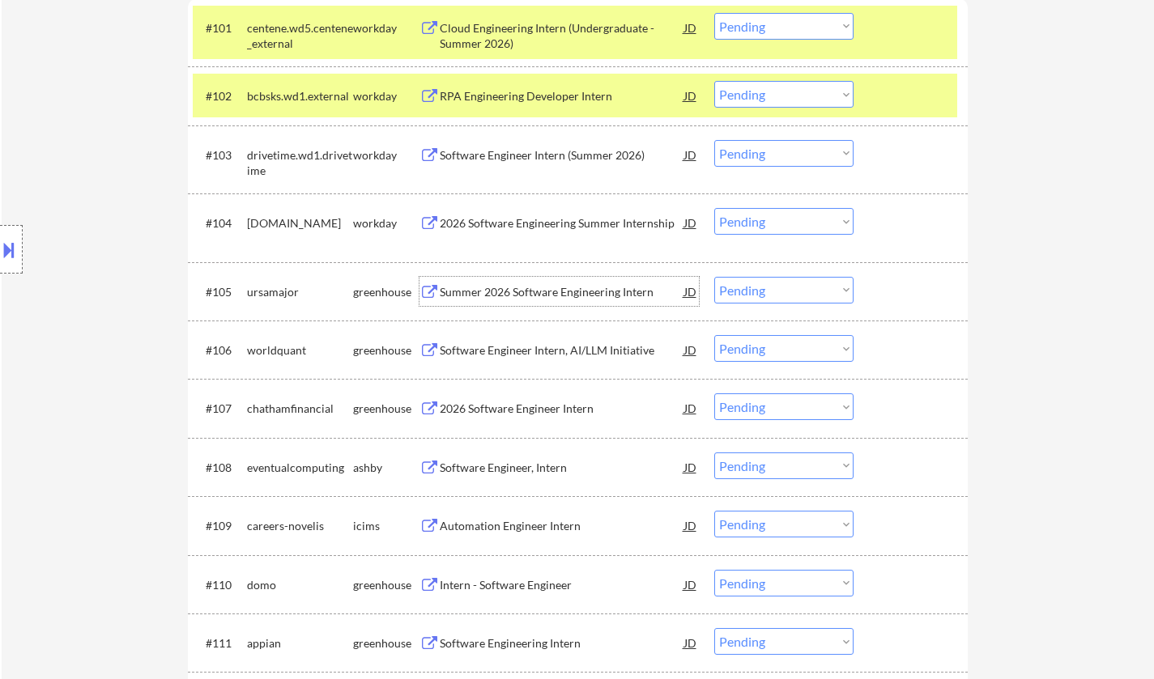
click at [533, 287] on div "Summer 2026 Software Engineering Intern" at bounding box center [562, 292] width 244 height 16
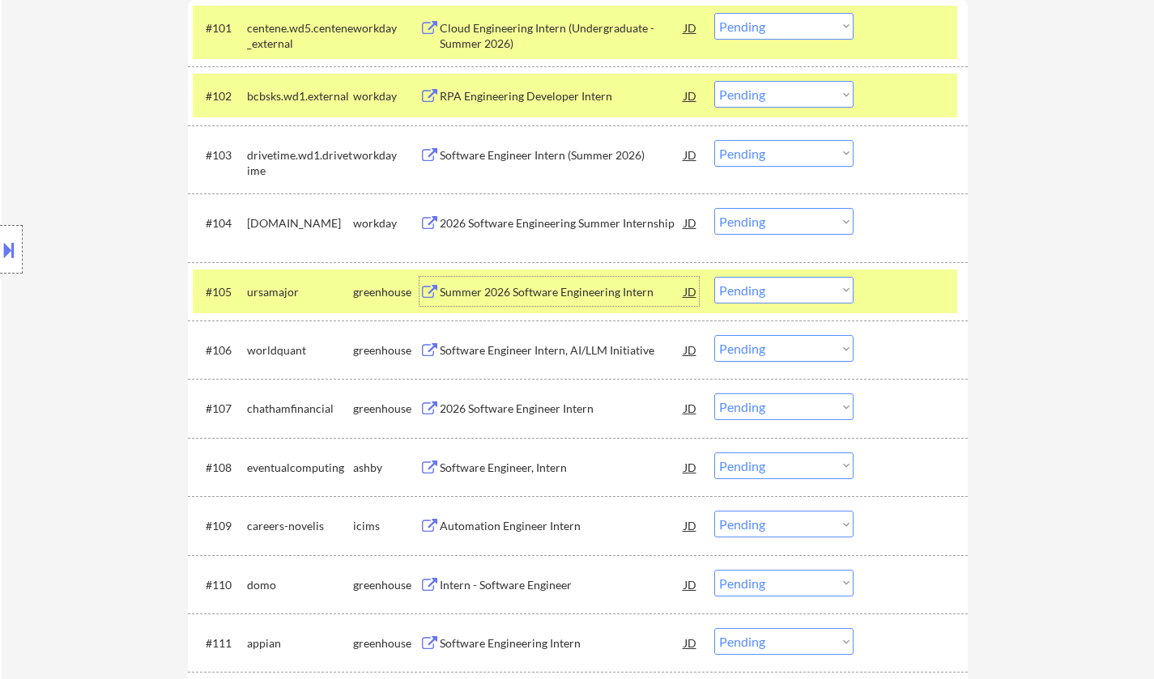
drag, startPoint x: 798, startPoint y: 291, endPoint x: 805, endPoint y: 301, distance: 11.7
click at [798, 291] on select "Choose an option... Pending Applied Excluded (Questions) Excluded (Expired) Exc…" at bounding box center [783, 290] width 139 height 27
click at [714, 277] on select "Choose an option... Pending Applied Excluded (Questions) Excluded (Expired) Exc…" at bounding box center [783, 290] width 139 height 27
click at [536, 300] on div "Software Engineer Intern, AI/LLM Initiative" at bounding box center [562, 291] width 244 height 29
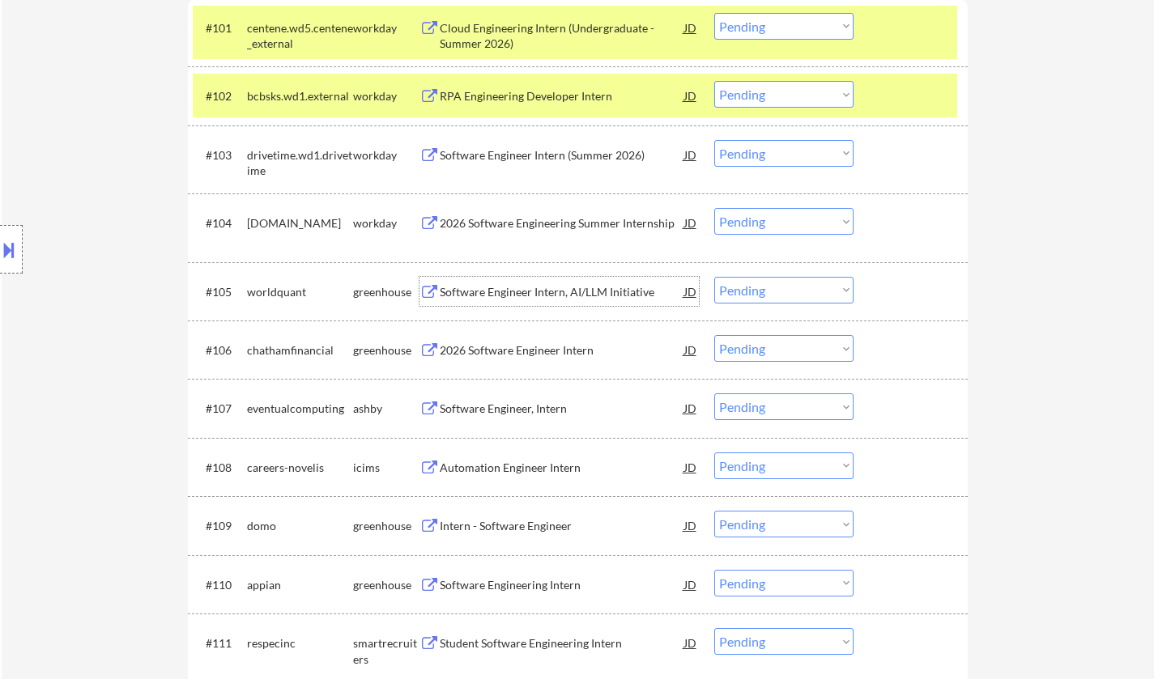
drag, startPoint x: 775, startPoint y: 288, endPoint x: 787, endPoint y: 301, distance: 17.2
click at [775, 288] on select "Choose an option... Pending Applied Excluded (Questions) Excluded (Expired) Exc…" at bounding box center [783, 290] width 139 height 27
click at [714, 277] on select "Choose an option... Pending Applied Excluded (Questions) Excluded (Expired) Exc…" at bounding box center [783, 290] width 139 height 27
click at [518, 346] on div "2026 Software Engineer Intern" at bounding box center [562, 350] width 244 height 16
select select ""pending""
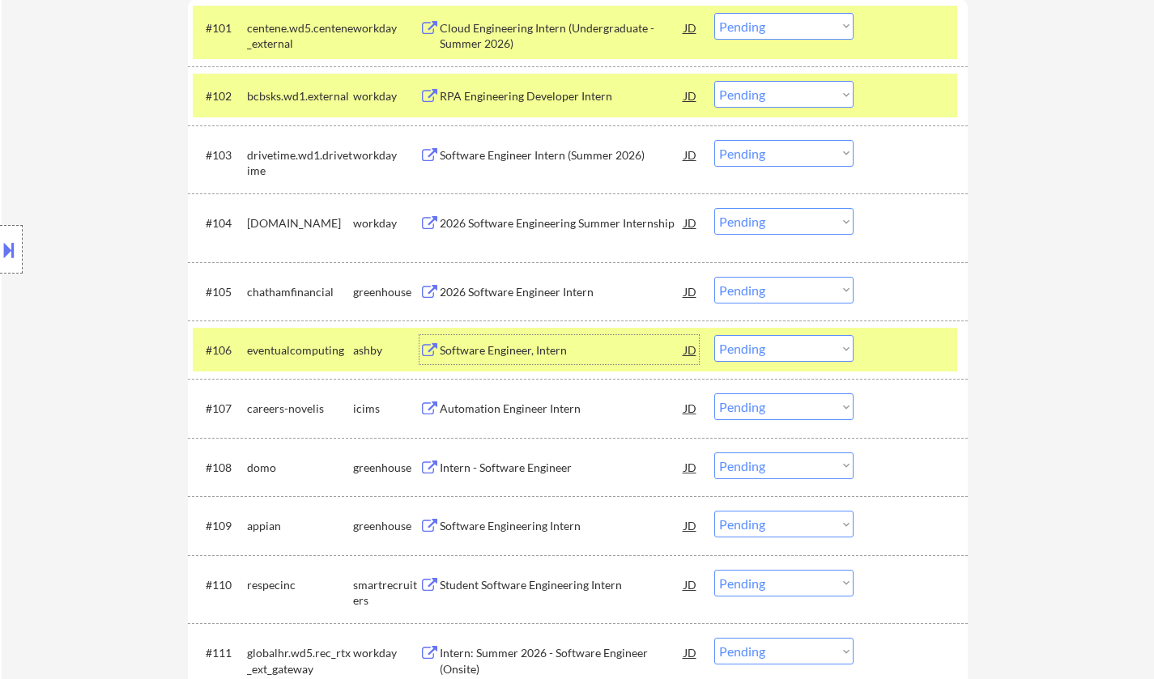
click at [799, 346] on select "Choose an option... Pending Applied Excluded (Questions) Excluded (Expired) Exc…" at bounding box center [783, 348] width 139 height 27
click at [714, 335] on select "Choose an option... Pending Applied Excluded (Questions) Excluded (Expired) Exc…" at bounding box center [783, 348] width 139 height 27
click at [526, 291] on div "2026 Software Engineer Intern" at bounding box center [562, 292] width 244 height 16
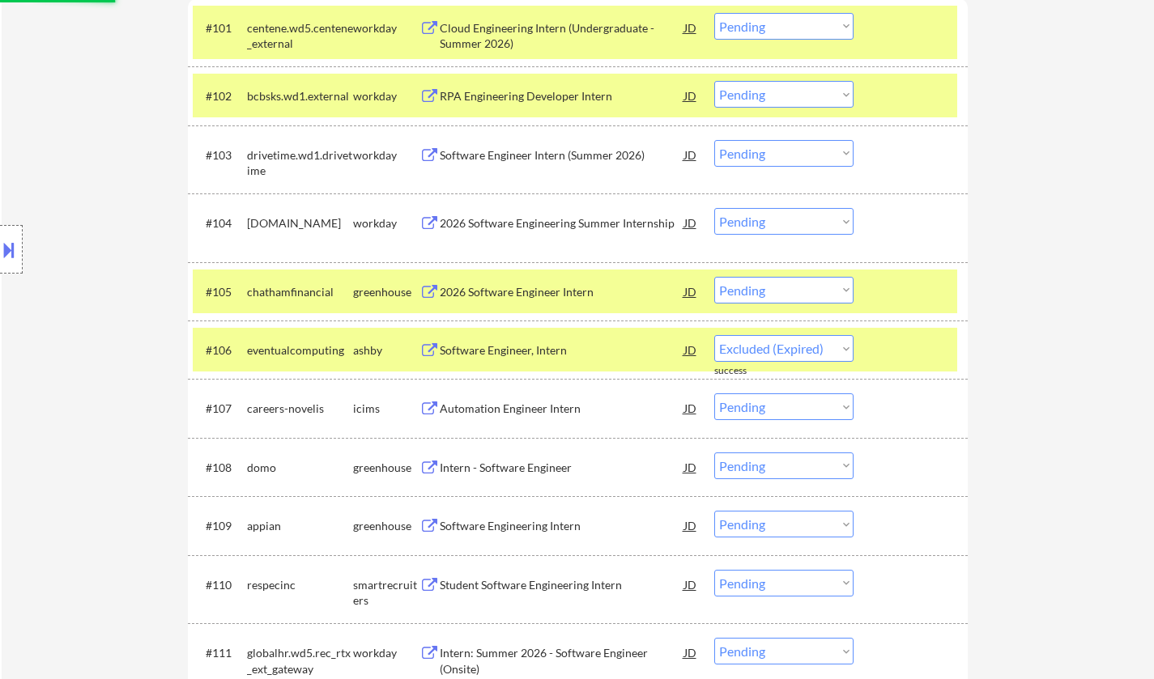
select select ""pending""
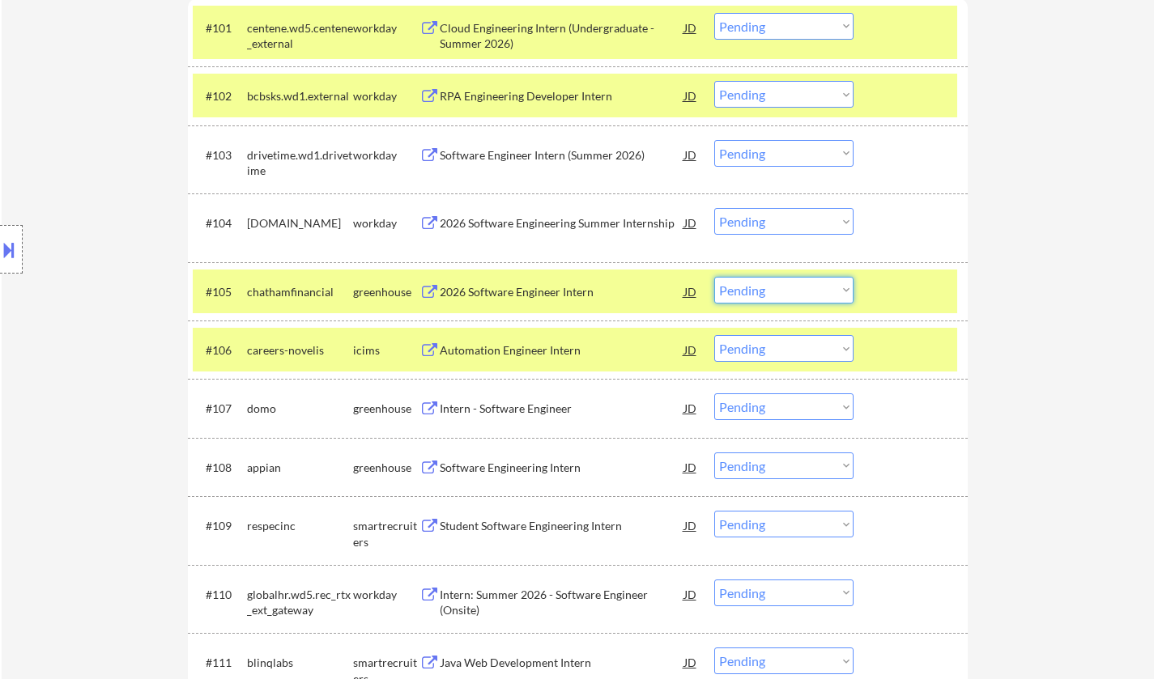
click at [786, 291] on select "Choose an option... Pending Applied Excluded (Questions) Excluded (Expired) Exc…" at bounding box center [783, 290] width 139 height 27
click at [714, 277] on select "Choose an option... Pending Applied Excluded (Questions) Excluded (Expired) Exc…" at bounding box center [783, 290] width 139 height 27
select select ""pending""
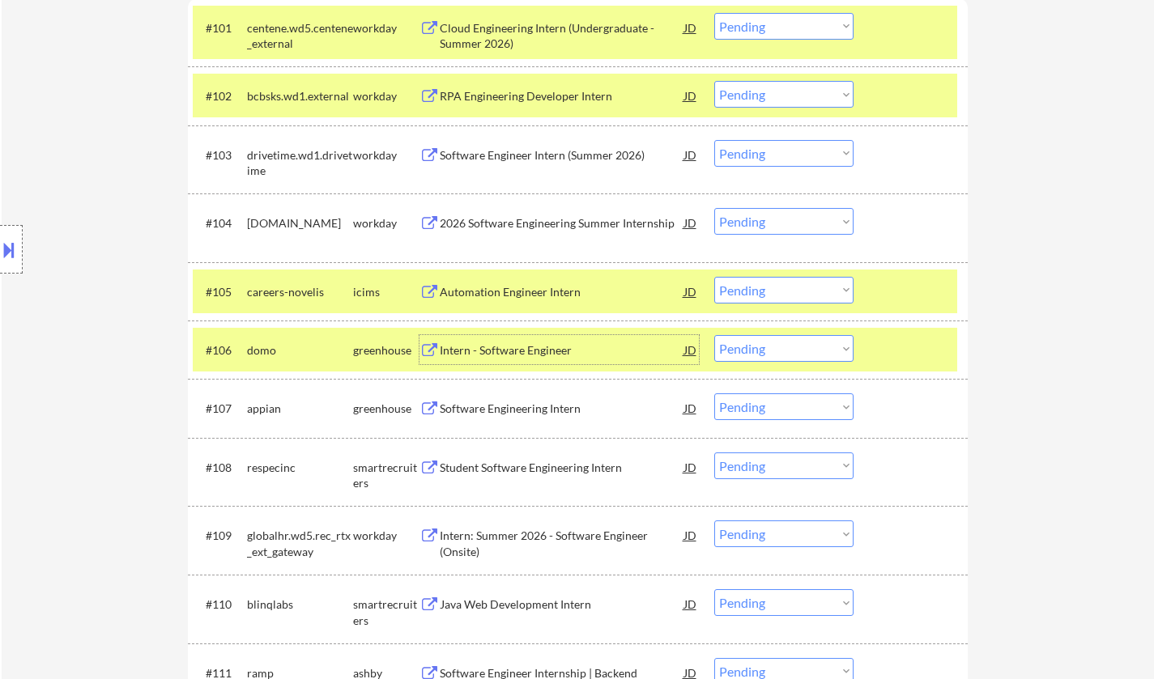
click at [522, 346] on div "Intern - Software Engineer" at bounding box center [562, 350] width 244 height 16
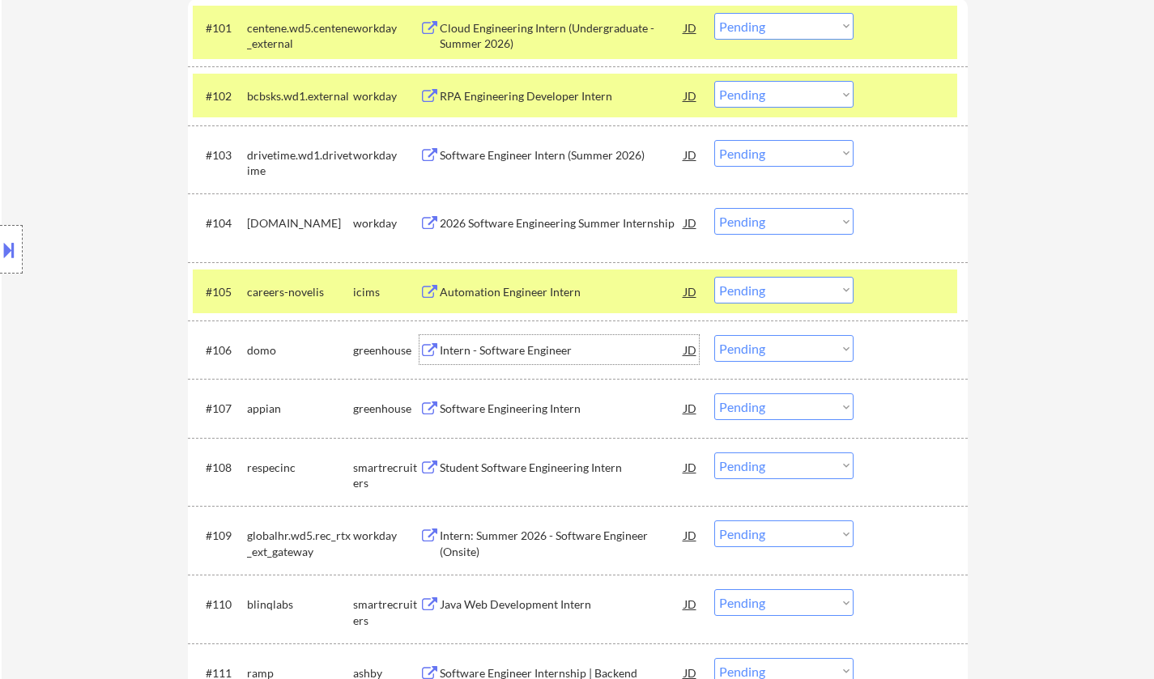
drag, startPoint x: 725, startPoint y: 346, endPoint x: 735, endPoint y: 348, distance: 10.0
click at [725, 346] on select "Choose an option... Pending Applied Excluded (Questions) Excluded (Expired) Exc…" at bounding box center [783, 348] width 139 height 27
click at [714, 335] on select "Choose an option... Pending Applied Excluded (Questions) Excluded (Expired) Exc…" at bounding box center [783, 348] width 139 height 27
select select ""pending""
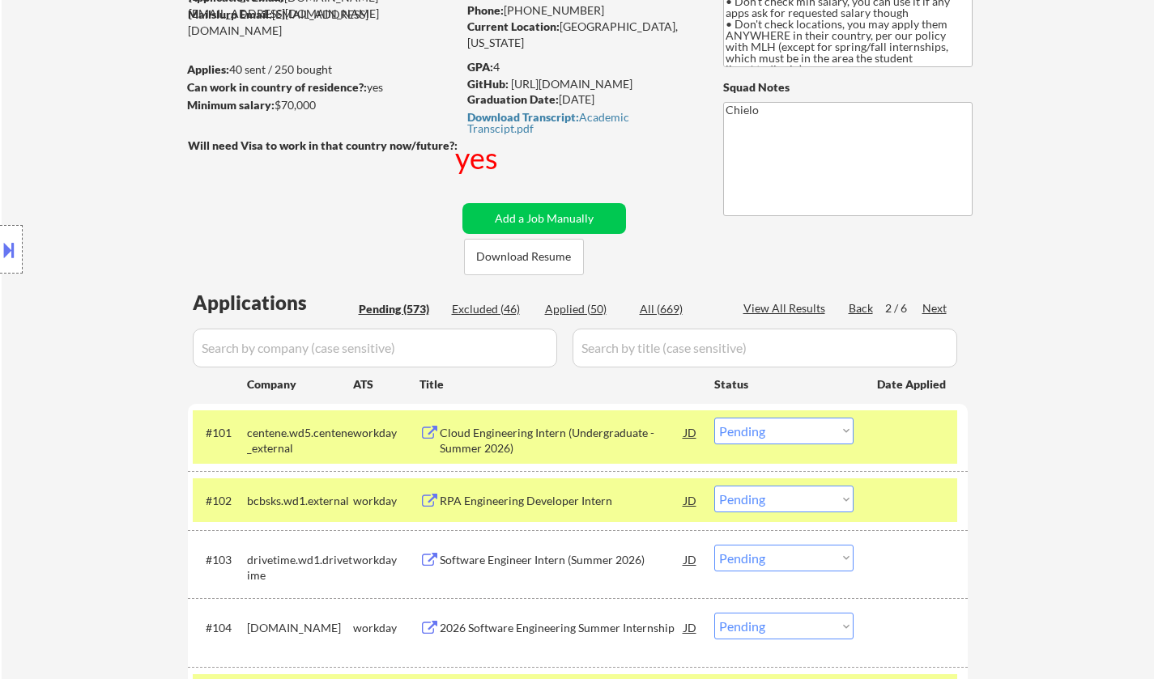
scroll to position [0, 0]
